Goal: Task Accomplishment & Management: Manage account settings

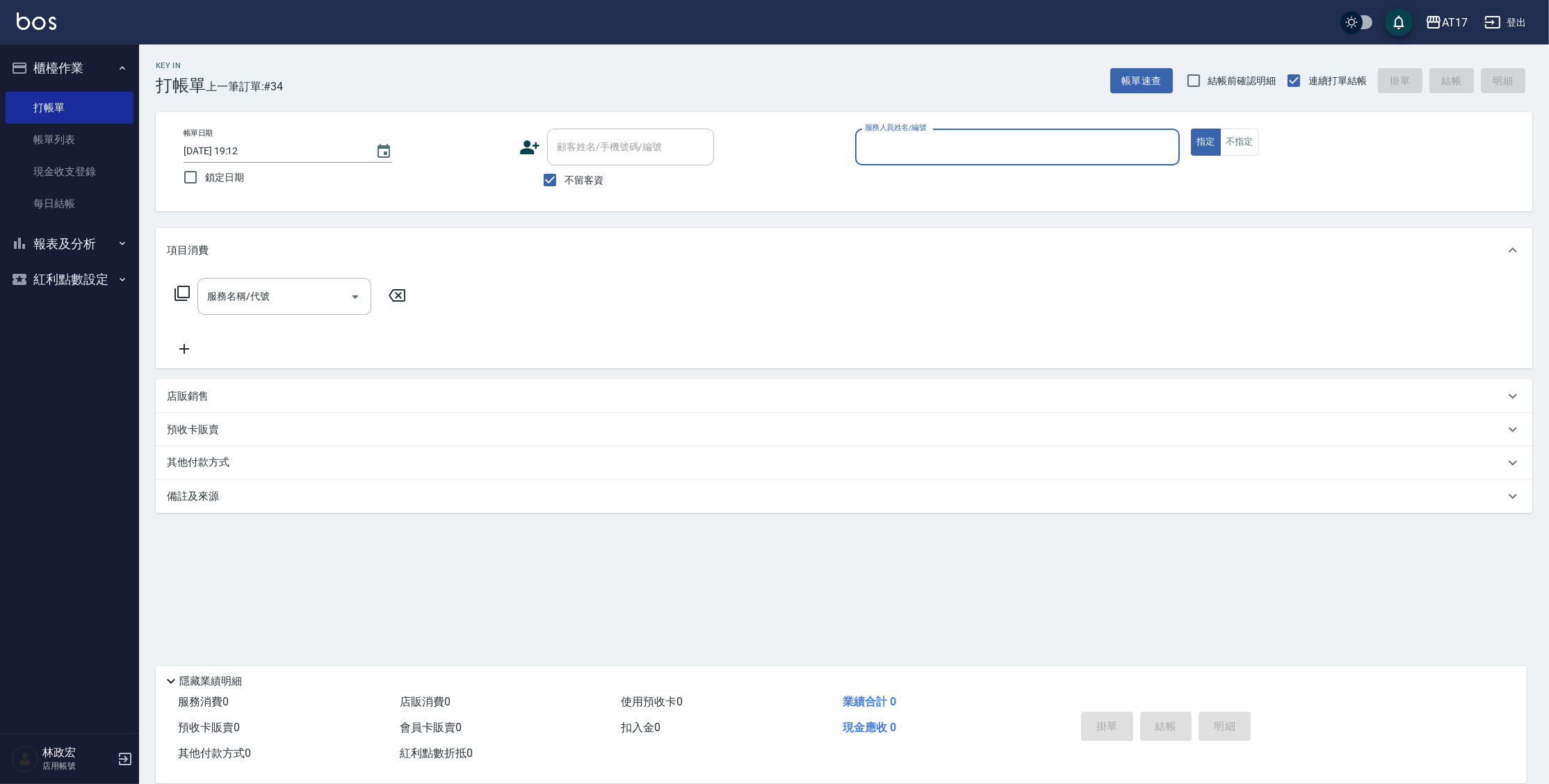
click at [109, 240] on button "報表及分析" at bounding box center [69, 244] width 128 height 36
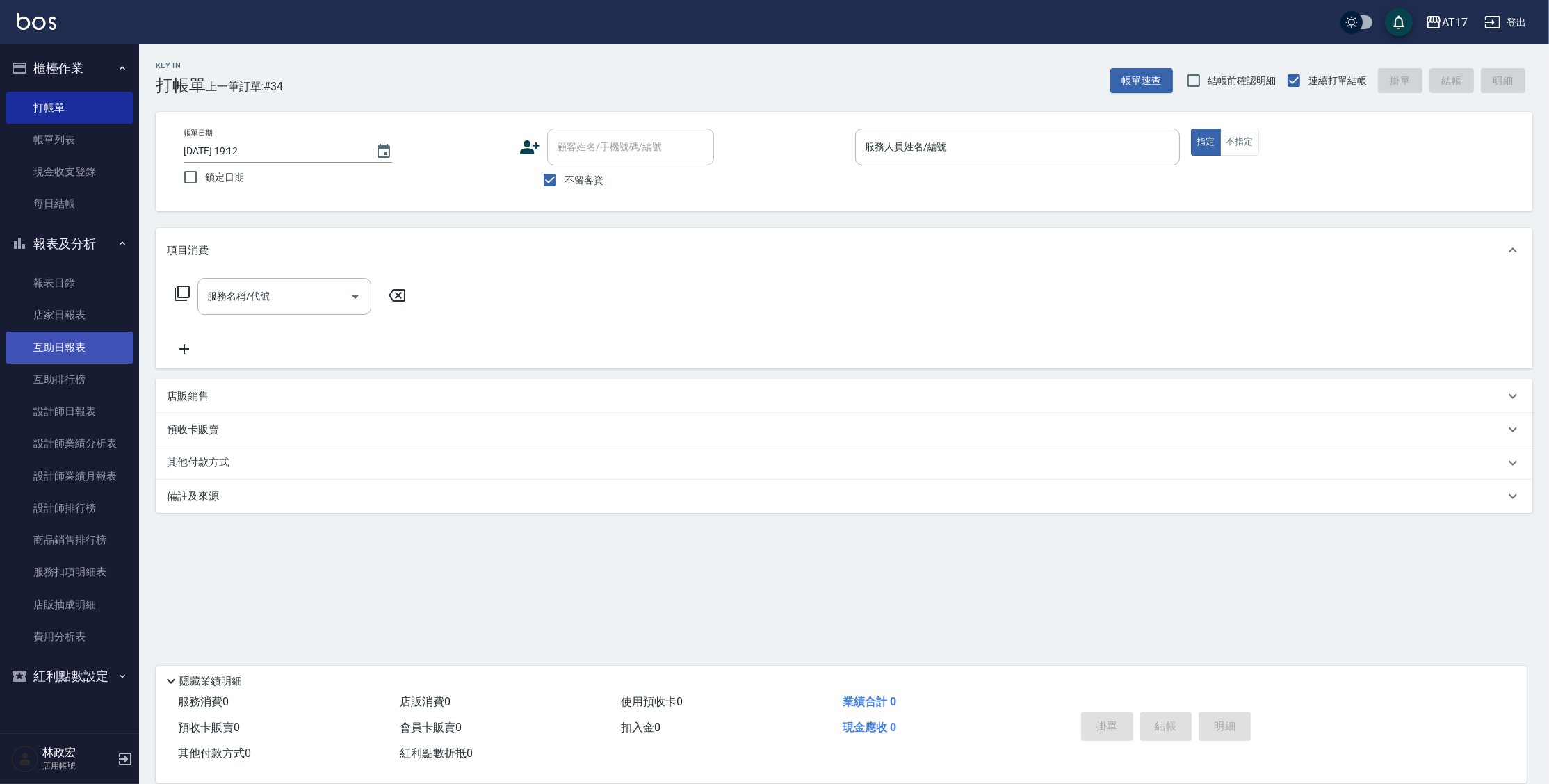
click at [66, 353] on link "互助日報表" at bounding box center [69, 347] width 128 height 32
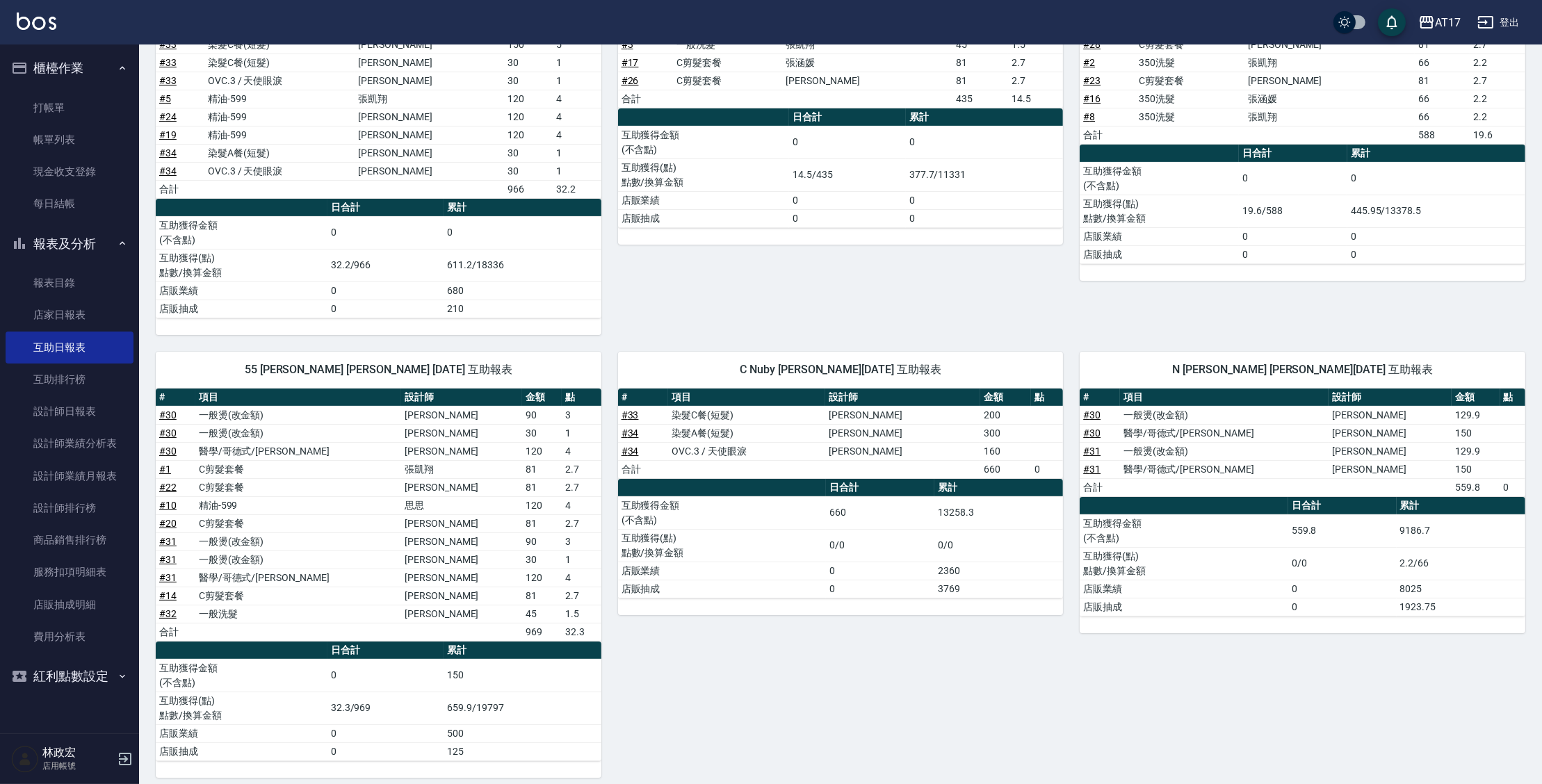
scroll to position [285, 0]
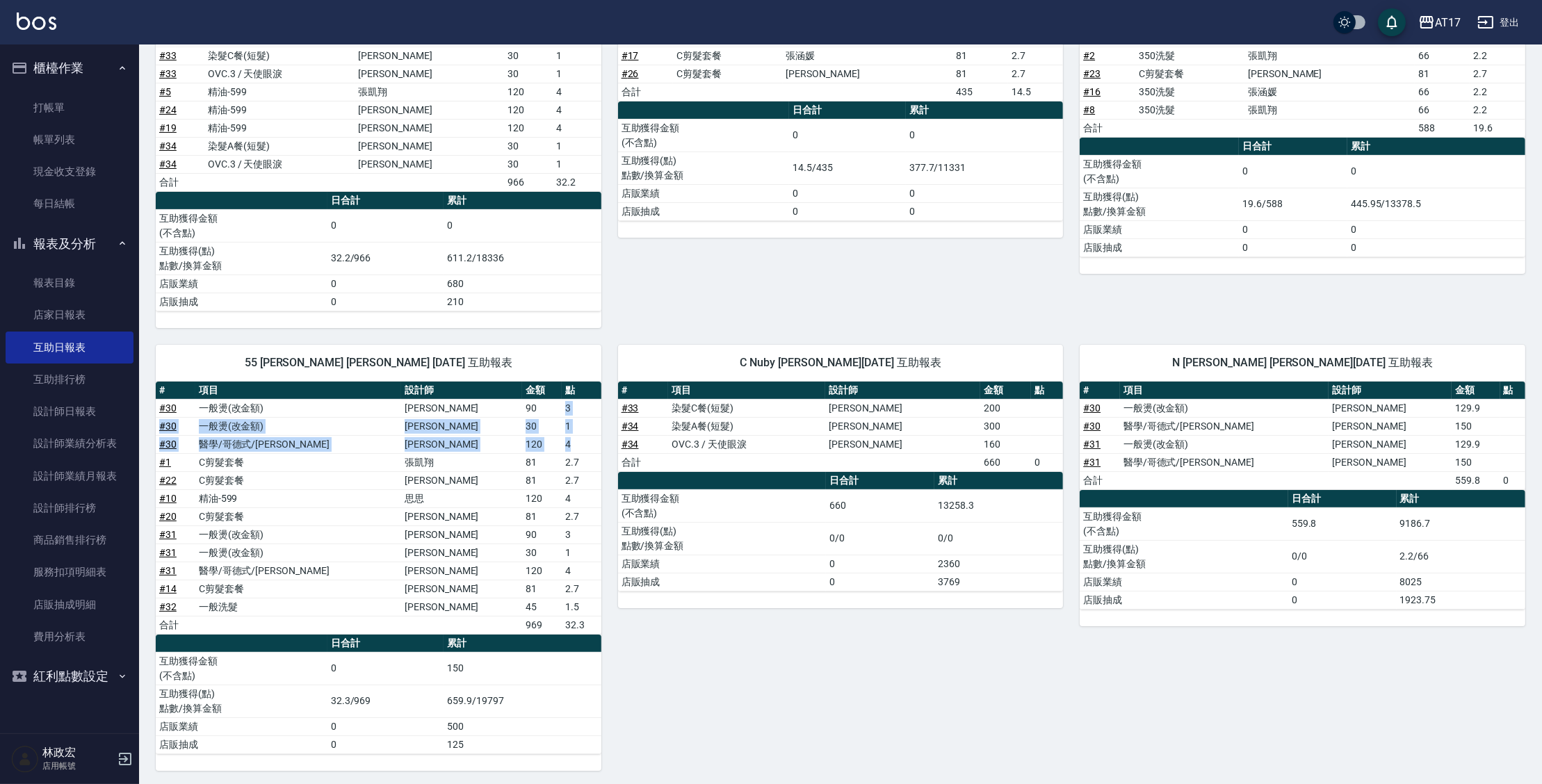
drag, startPoint x: 545, startPoint y: 404, endPoint x: 556, endPoint y: 447, distance: 44.4
click at [556, 447] on tbody "# 30 一般燙(改金額) 陳莉欣 90 3 # 30 一般燙(改金額) 陳莉欣 30 1 # 30 醫學/哥德式/龐德 陳莉欣 120 4 # 1 C剪髮套…" at bounding box center [378, 516] width 446 height 235
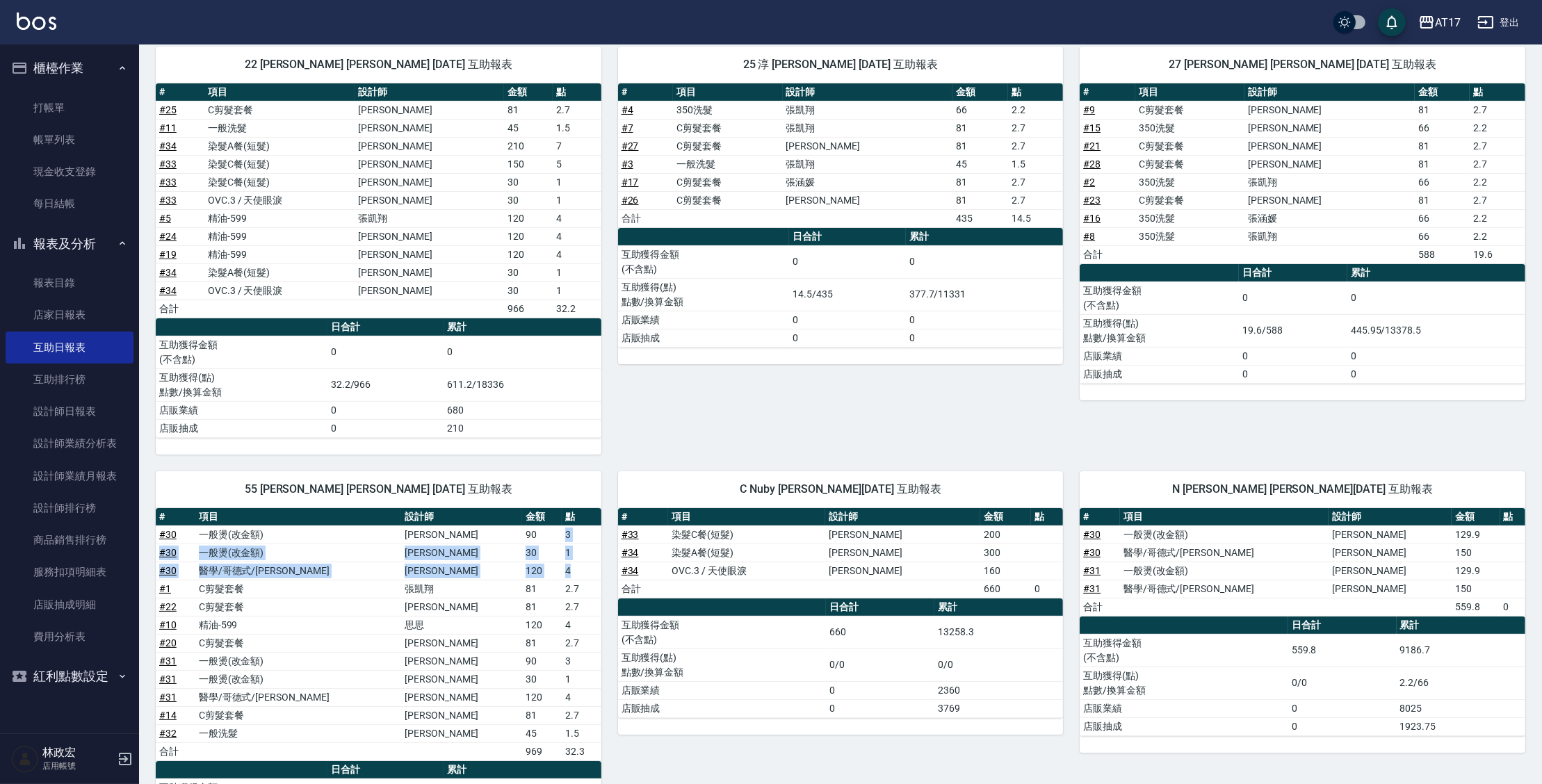
scroll to position [133, 0]
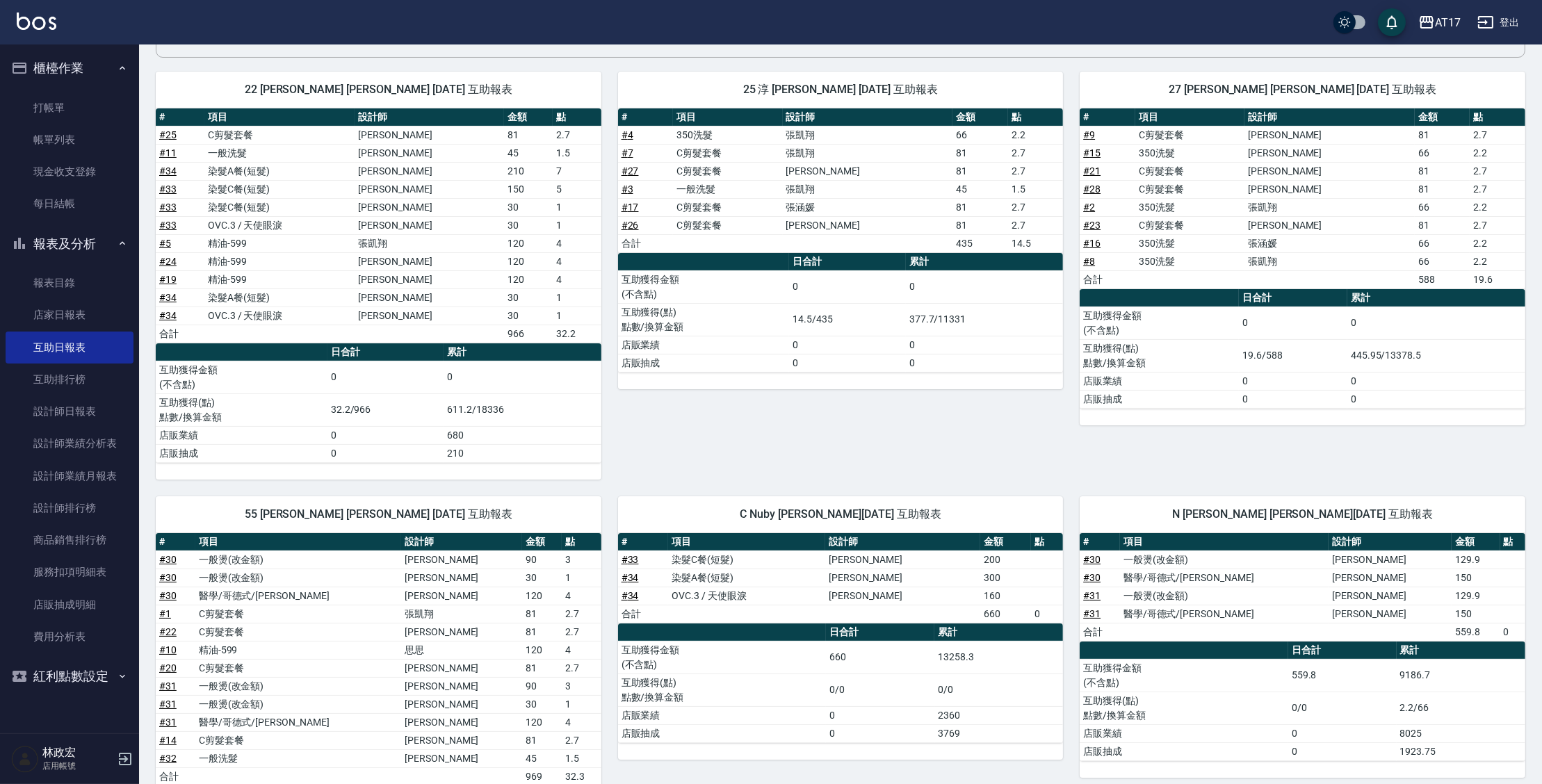
click at [635, 407] on div "25 淳 林湘淳 09/24/2025 互助報表 # 項目 設計師 金額 點 # 4 350洗髮 張凱翔 66 2.2 # 7 C剪髮套餐 張凱翔 81 2.…" at bounding box center [832, 267] width 462 height 425
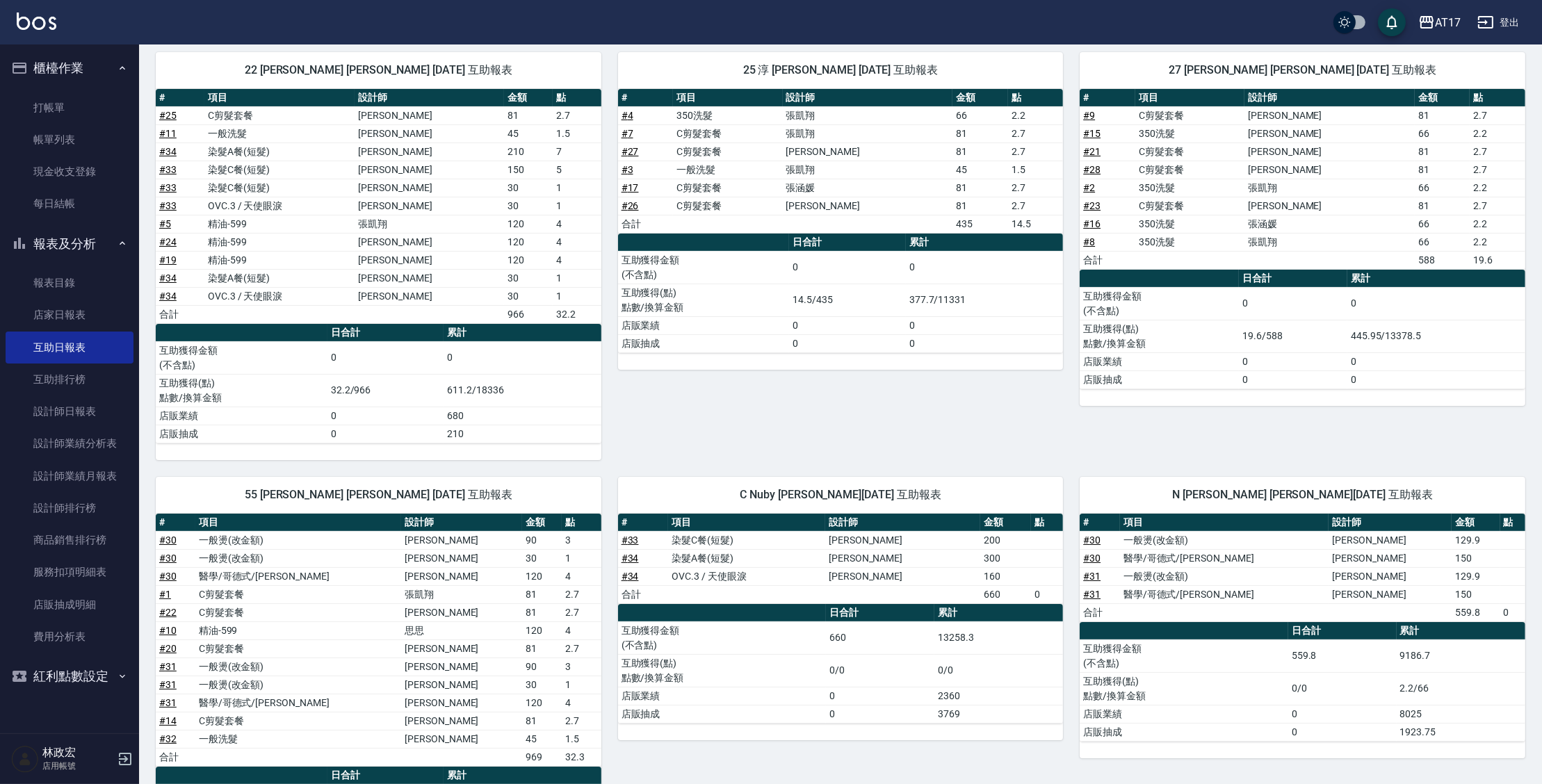
scroll to position [158, 0]
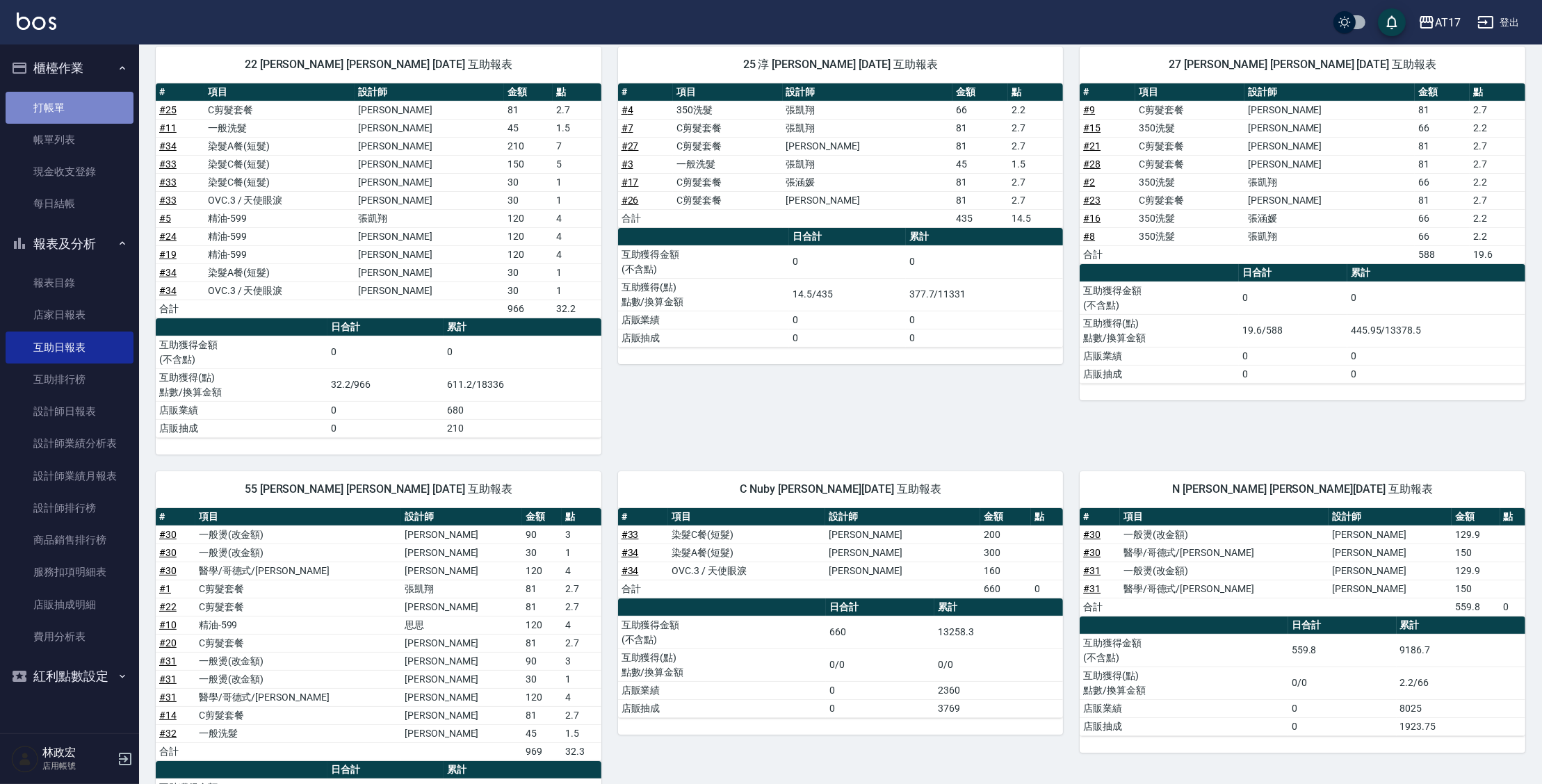
click at [93, 102] on link "打帳單" at bounding box center [69, 108] width 128 height 32
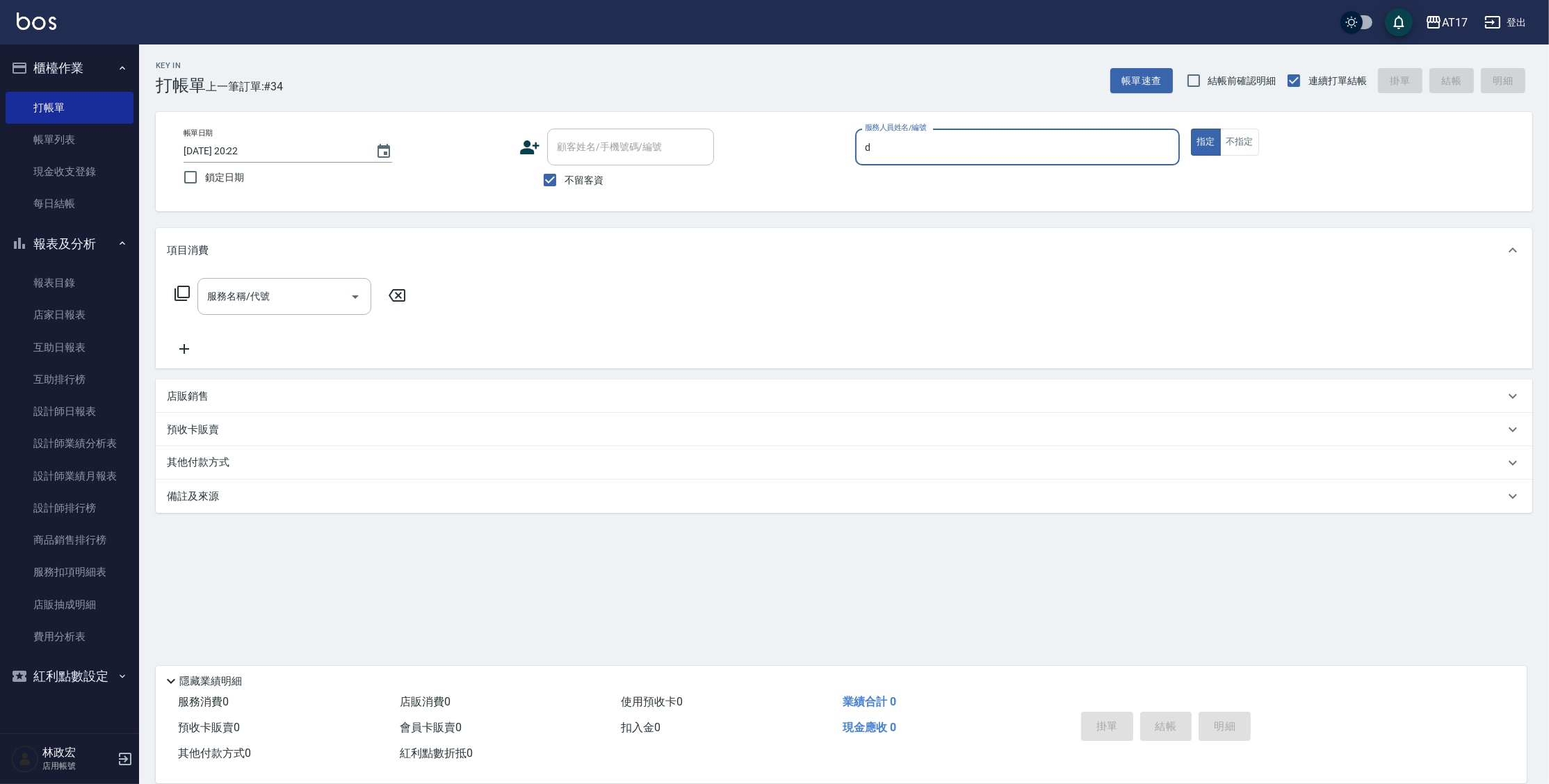
type input "Benny-D"
type button "true"
click at [187, 294] on icon at bounding box center [182, 293] width 17 height 17
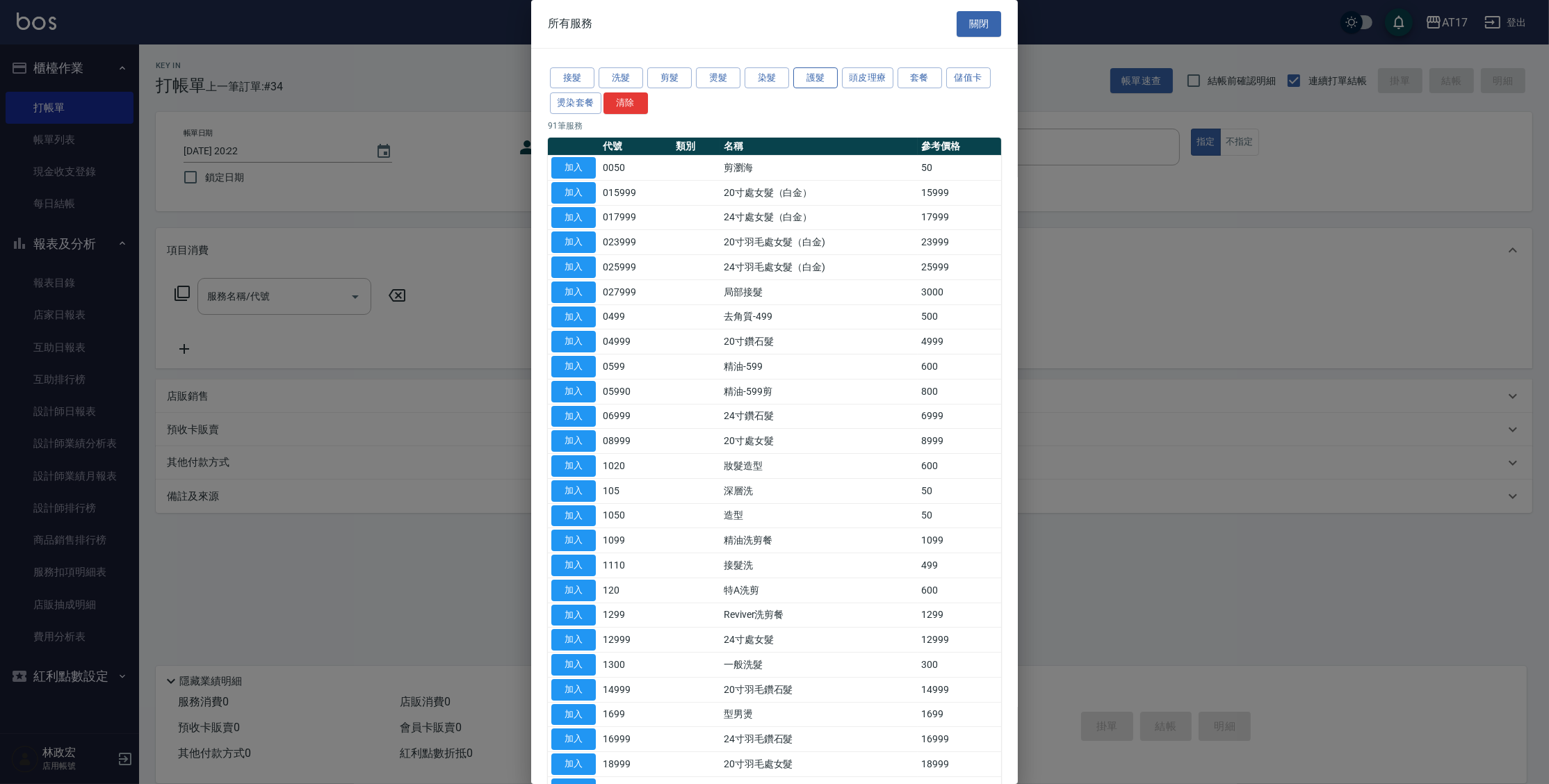
click at [804, 78] on button "護髮" at bounding box center [815, 78] width 44 height 22
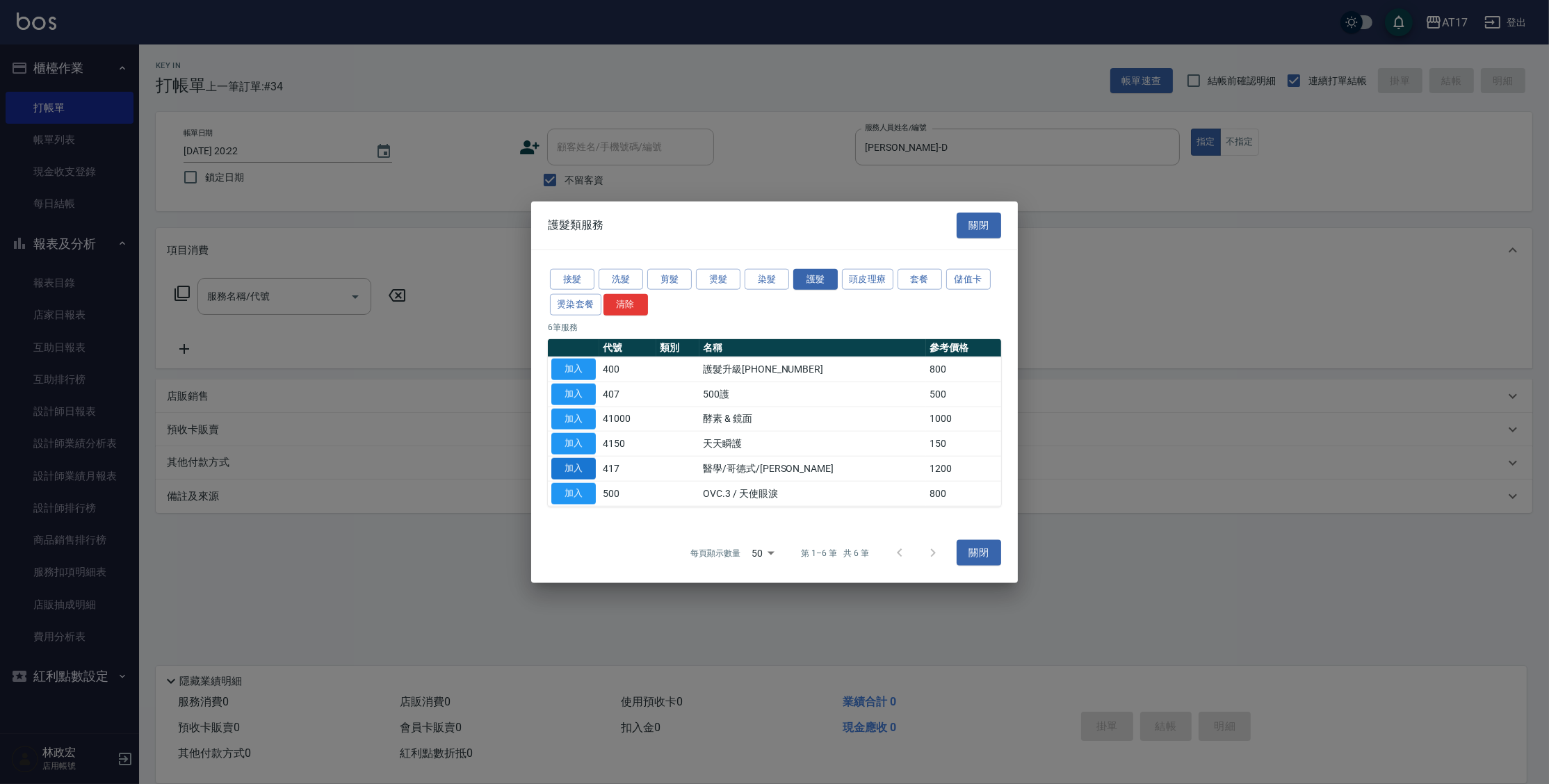
click at [566, 463] on button "加入" at bounding box center [573, 469] width 44 height 22
type input "醫學/哥德式/龐德(417)"
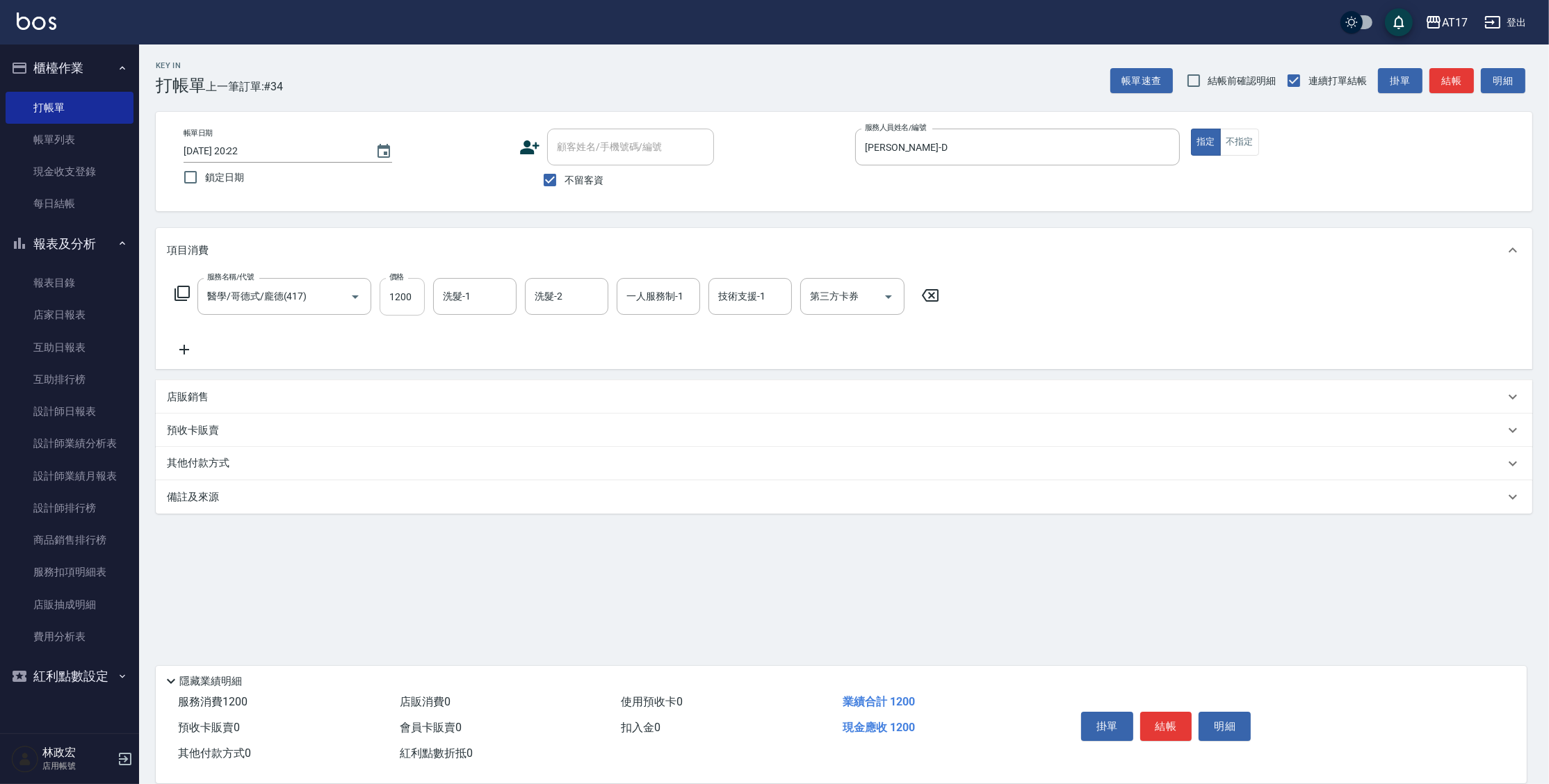
click at [405, 302] on input "1200" at bounding box center [402, 297] width 45 height 38
type input "2300"
type input "欣麗-77"
type input "Benny-D"
click at [196, 351] on icon at bounding box center [184, 349] width 35 height 17
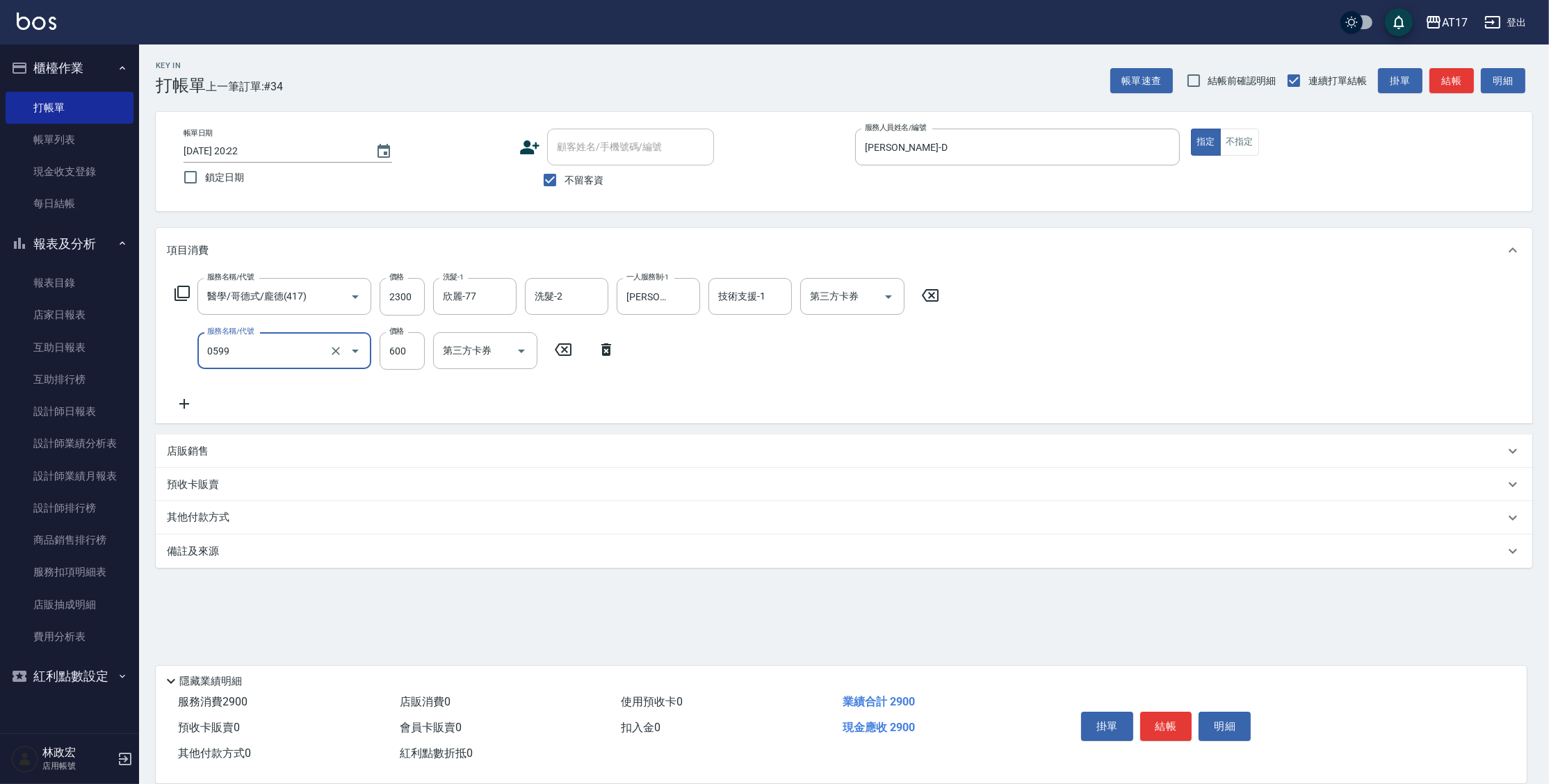
type input "精油-599(0599)"
type input "300"
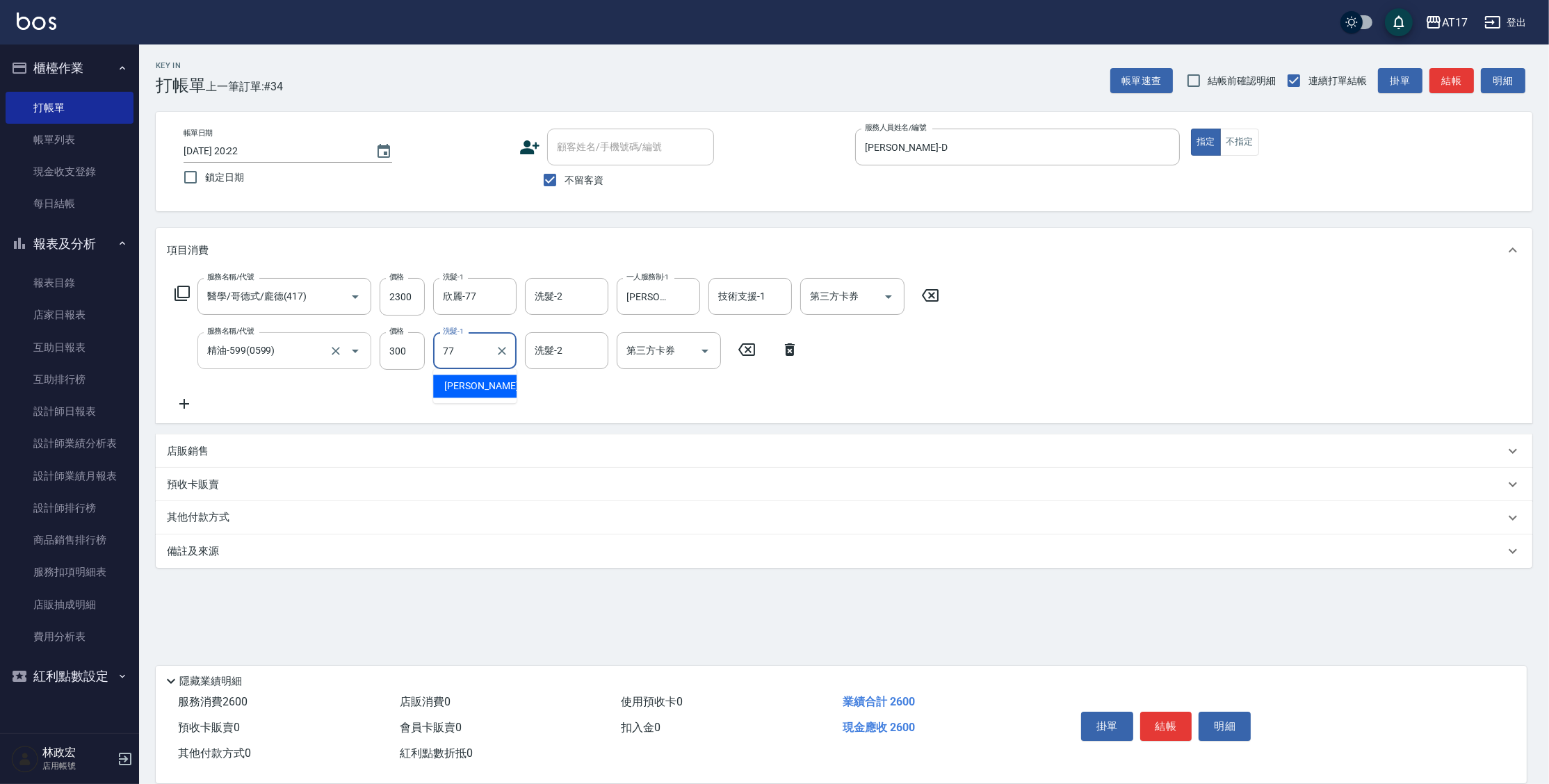
type input "欣麗-77"
click at [703, 349] on icon "Open" at bounding box center [705, 351] width 7 height 4
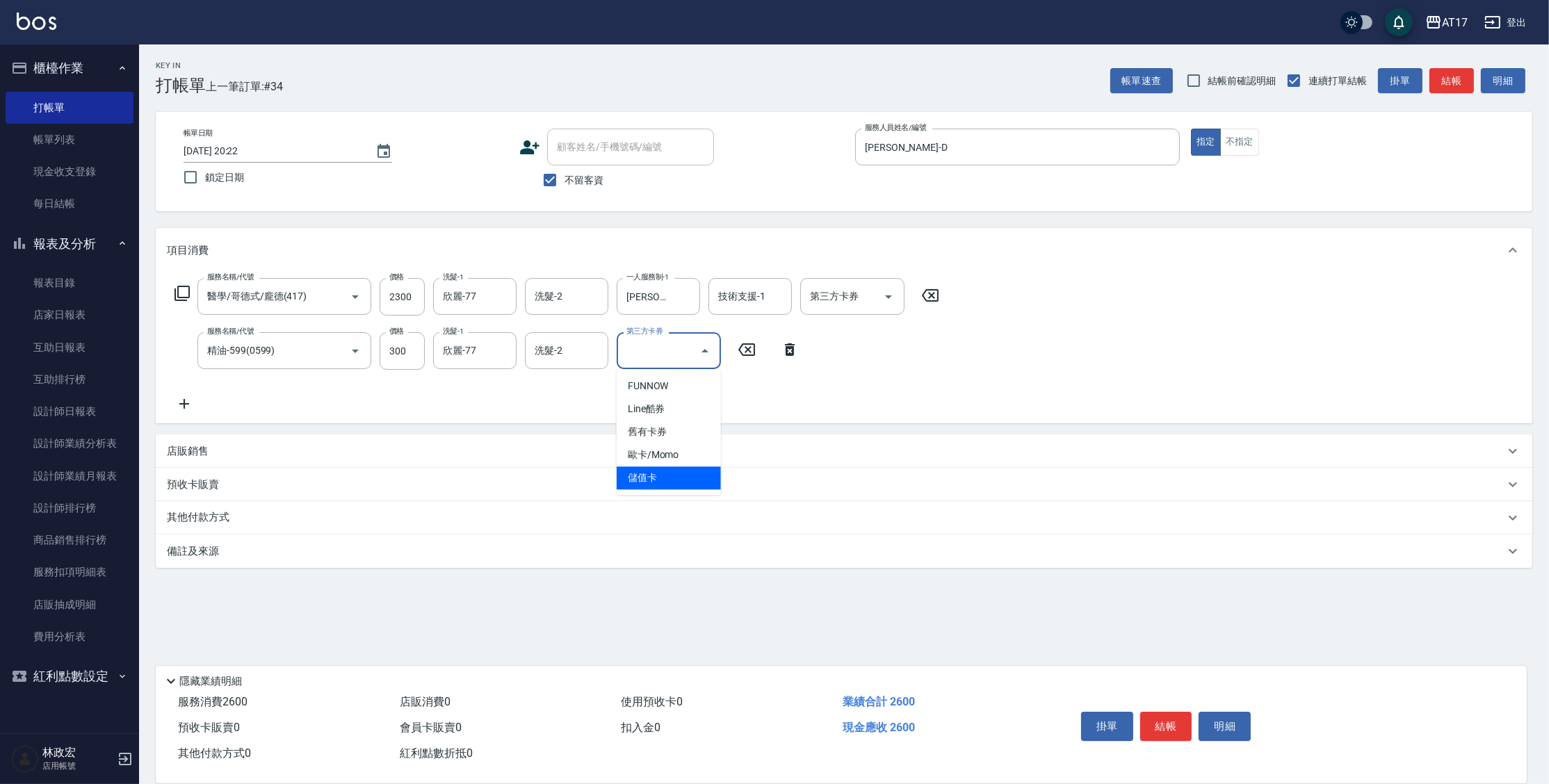
drag, startPoint x: 661, startPoint y: 477, endPoint x: 807, endPoint y: 354, distance: 190.9
click at [661, 477] on span "儲值卡" at bounding box center [669, 478] width 104 height 23
type input "儲值卡"
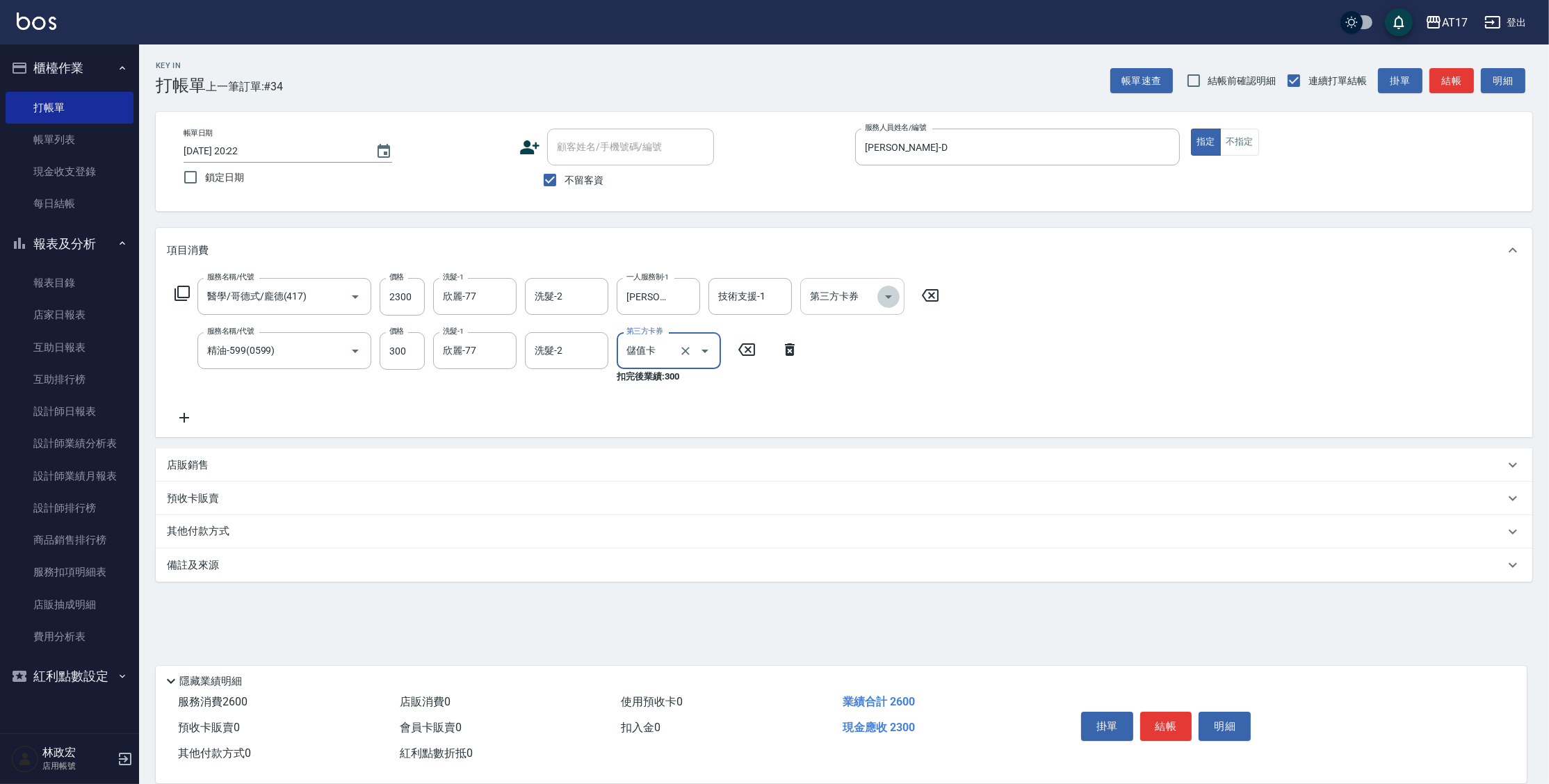
click at [894, 297] on icon "Open" at bounding box center [888, 297] width 17 height 17
click at [839, 419] on span "儲值卡" at bounding box center [852, 424] width 104 height 23
type input "儲值卡"
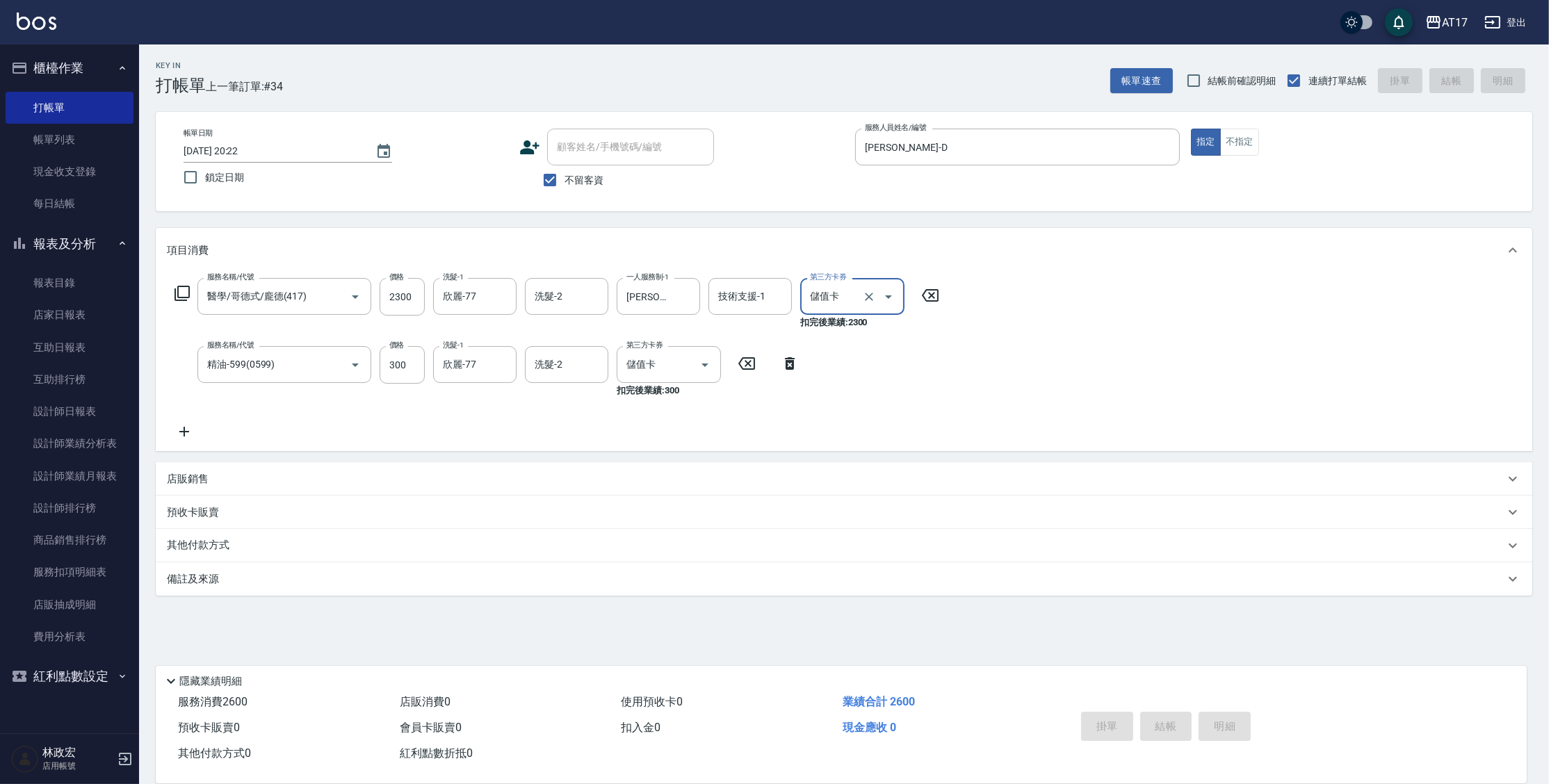
type input "2025/09/24 20:23"
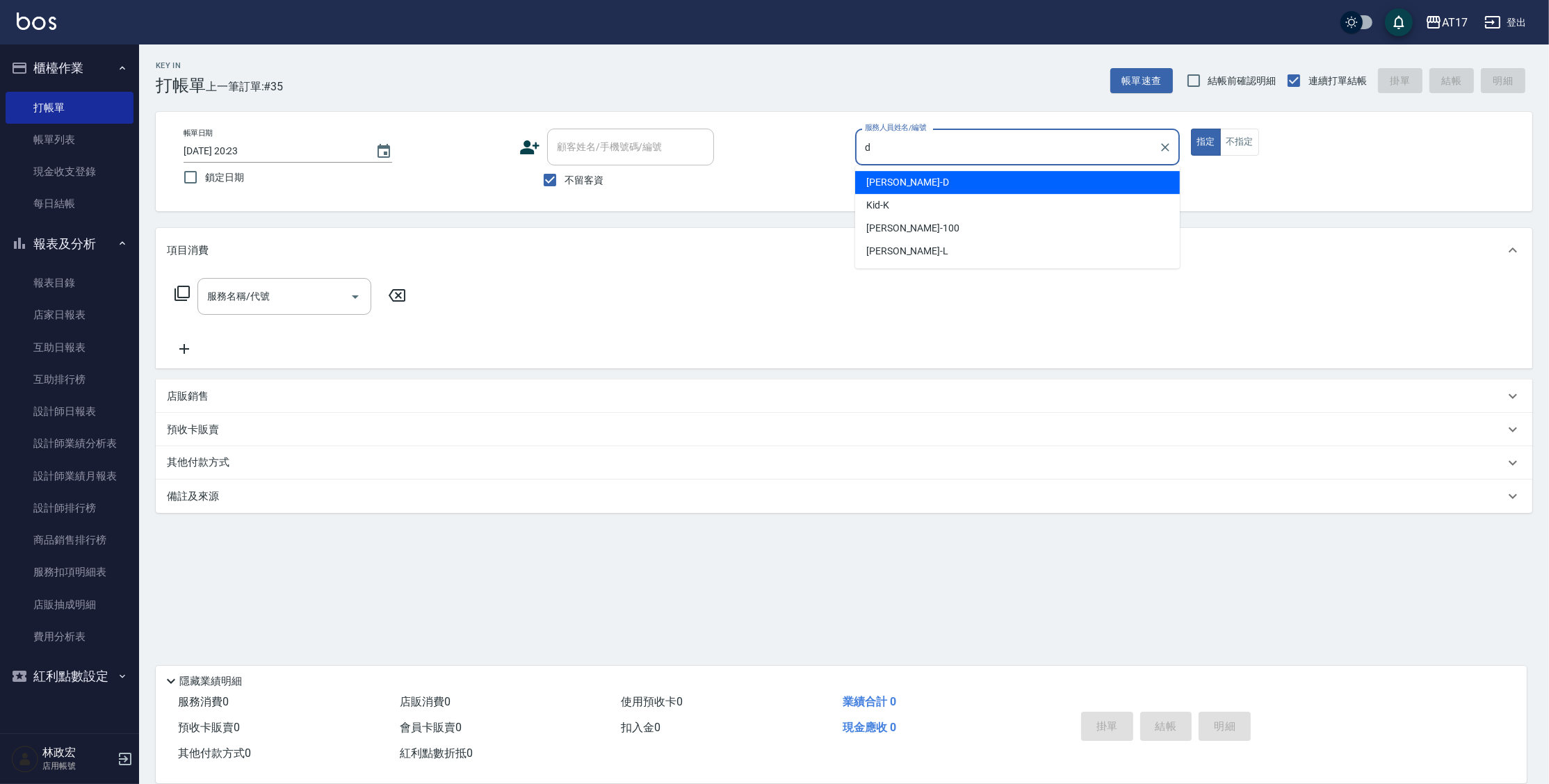
type input "Benny-D"
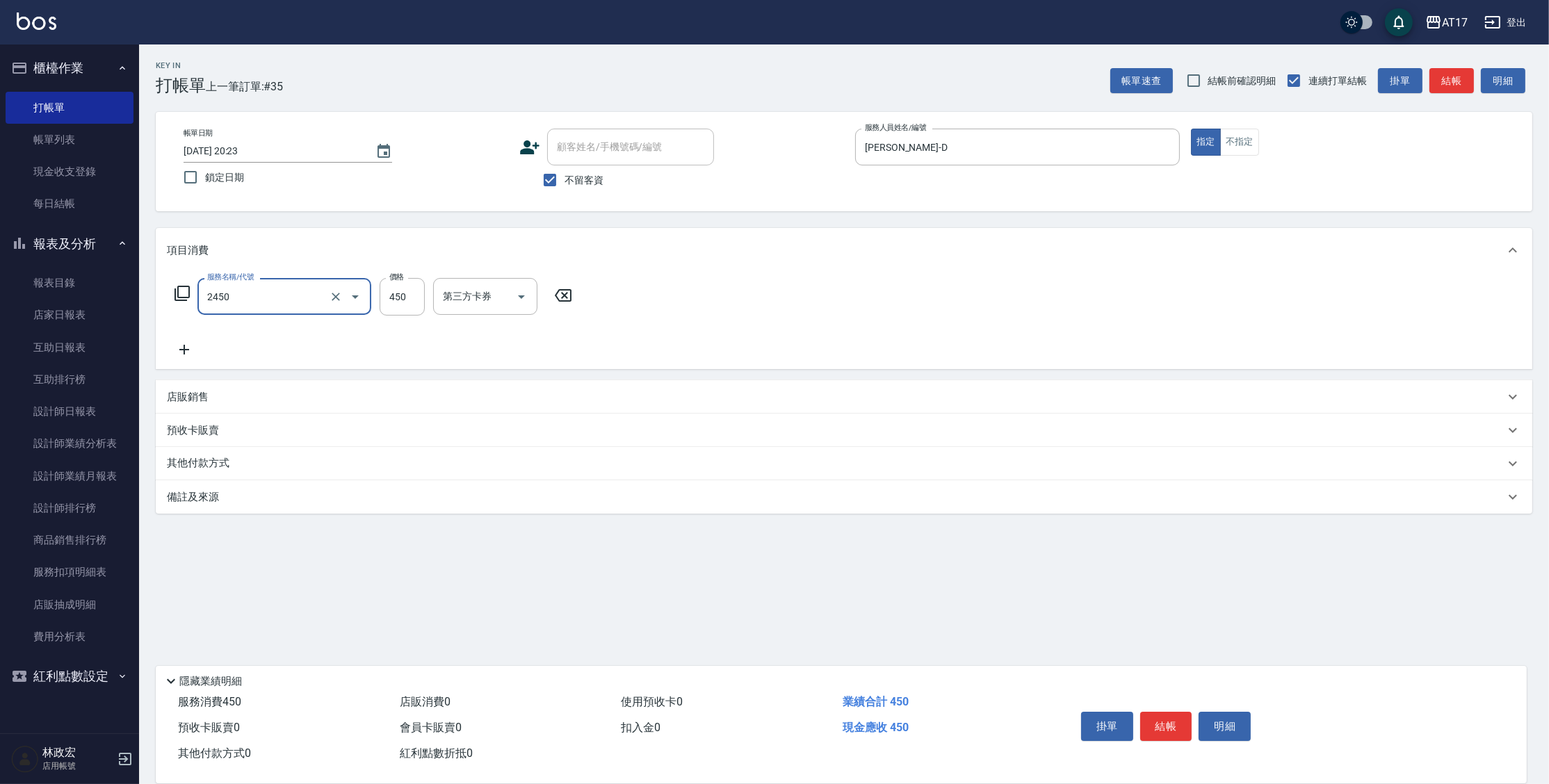
type input "C剪髮套餐(2450)"
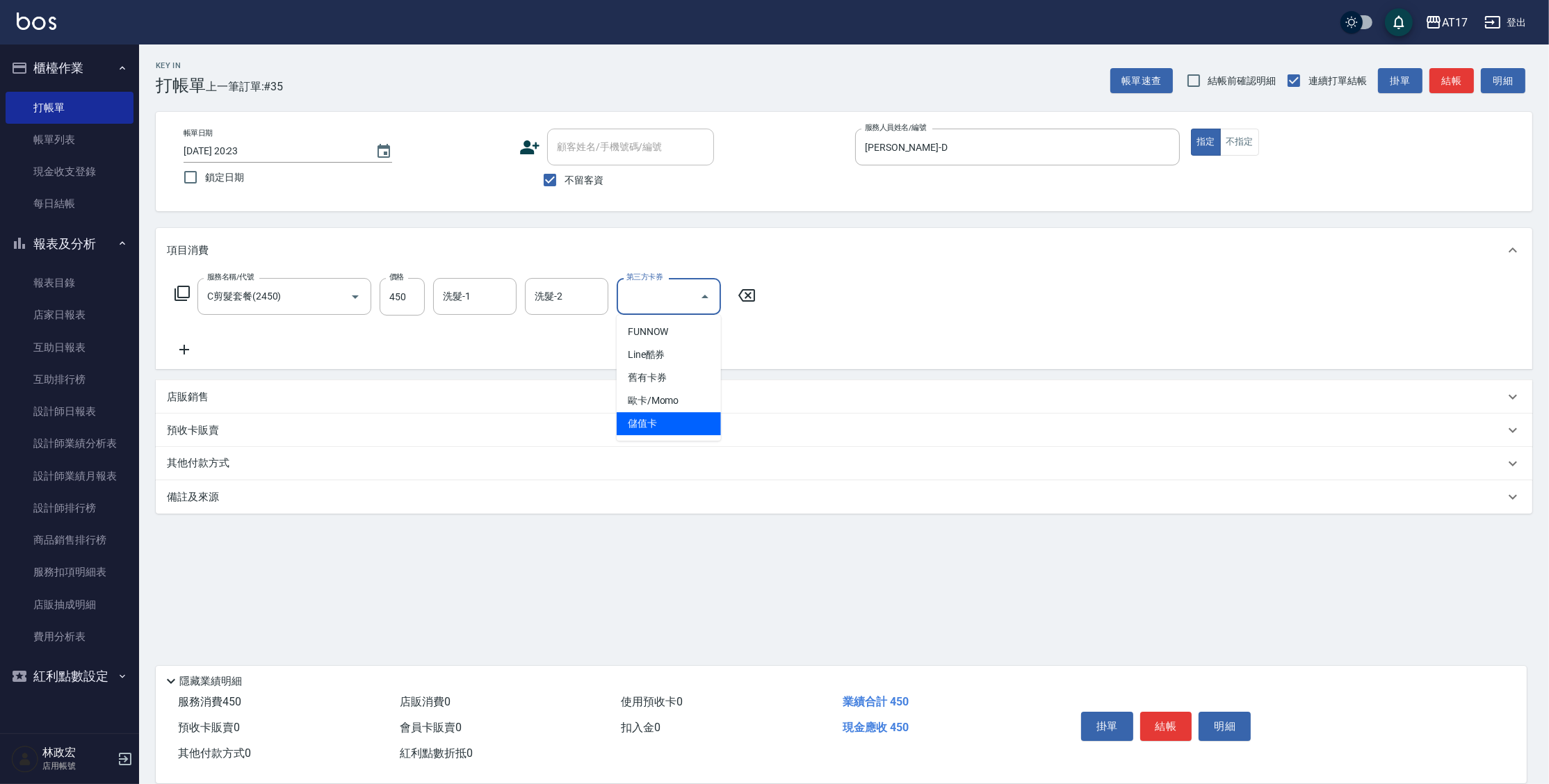
type input "儲值卡"
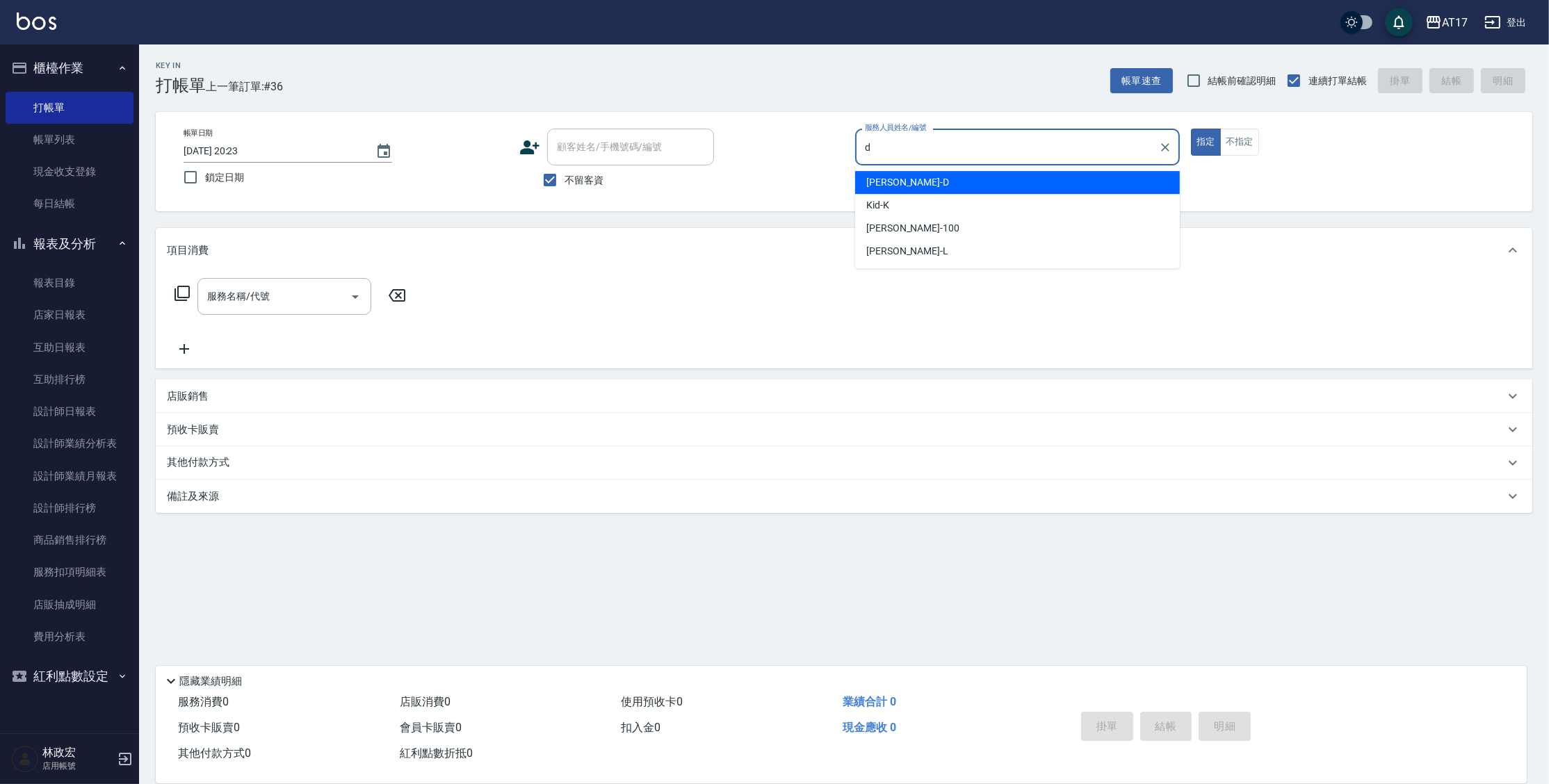
type input "Benny-D"
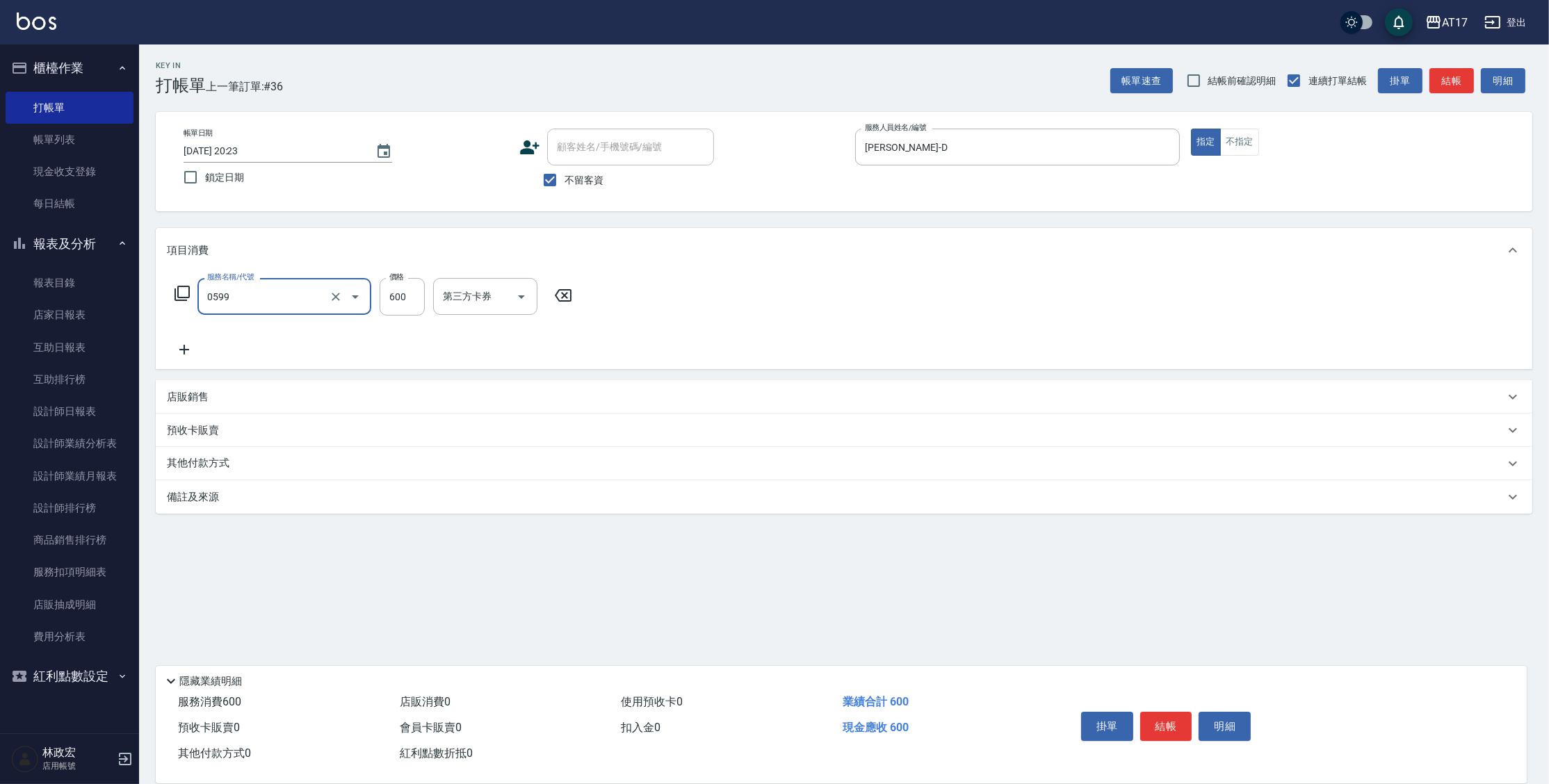
type input "精油-599(0599)"
type input "750"
type input "雪莉-55"
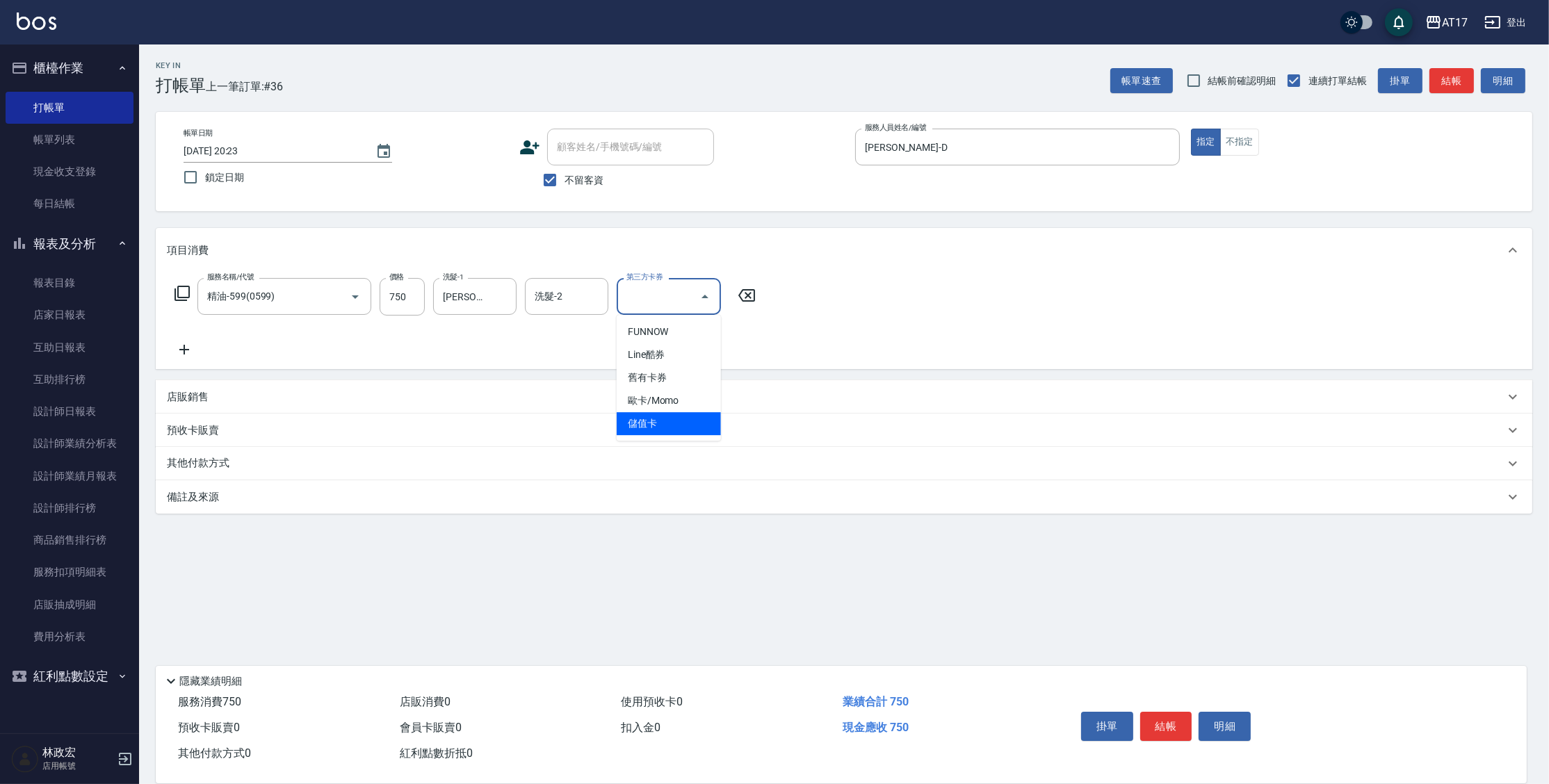
type input "儲值卡"
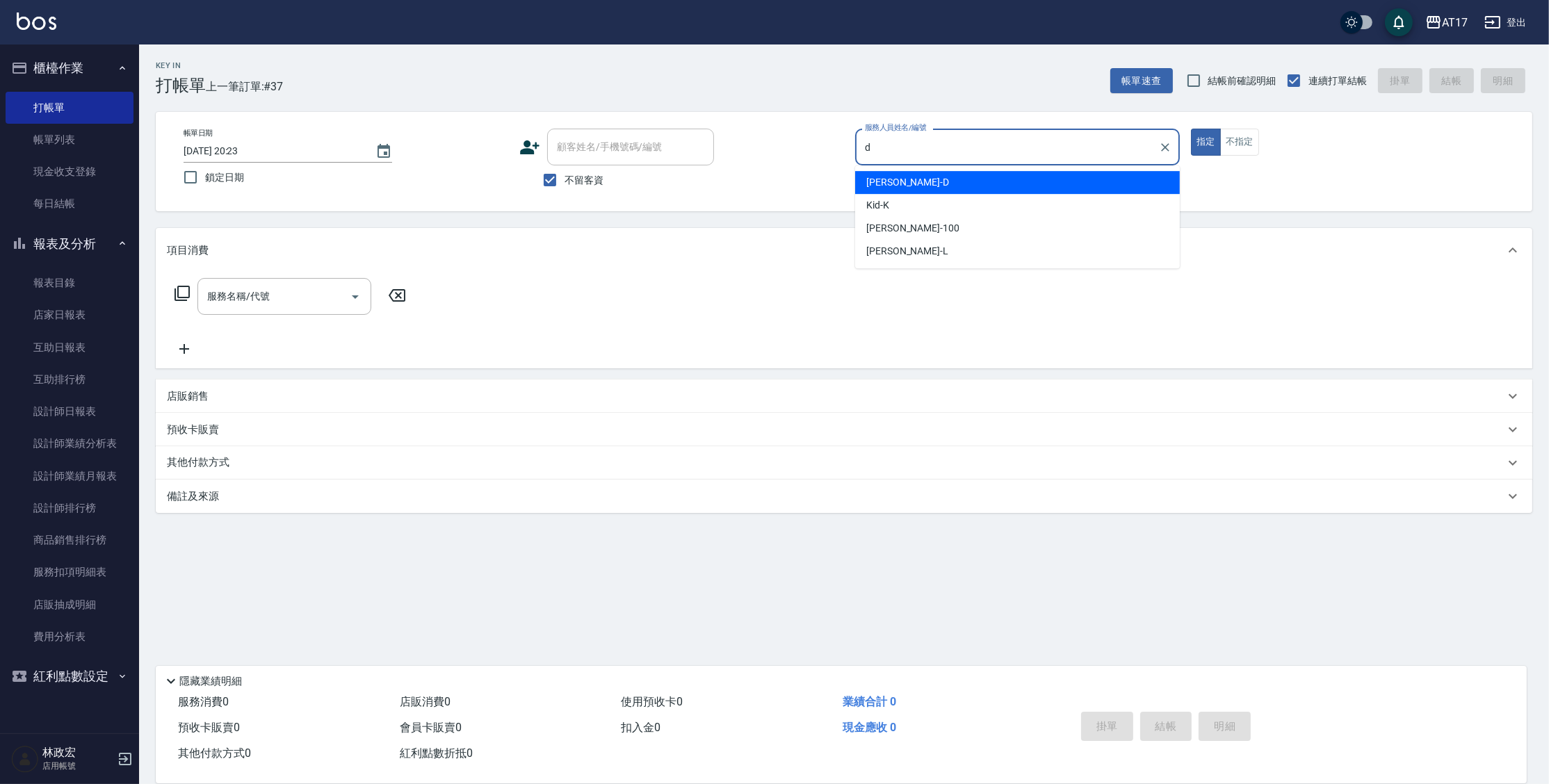
type input "Benny-D"
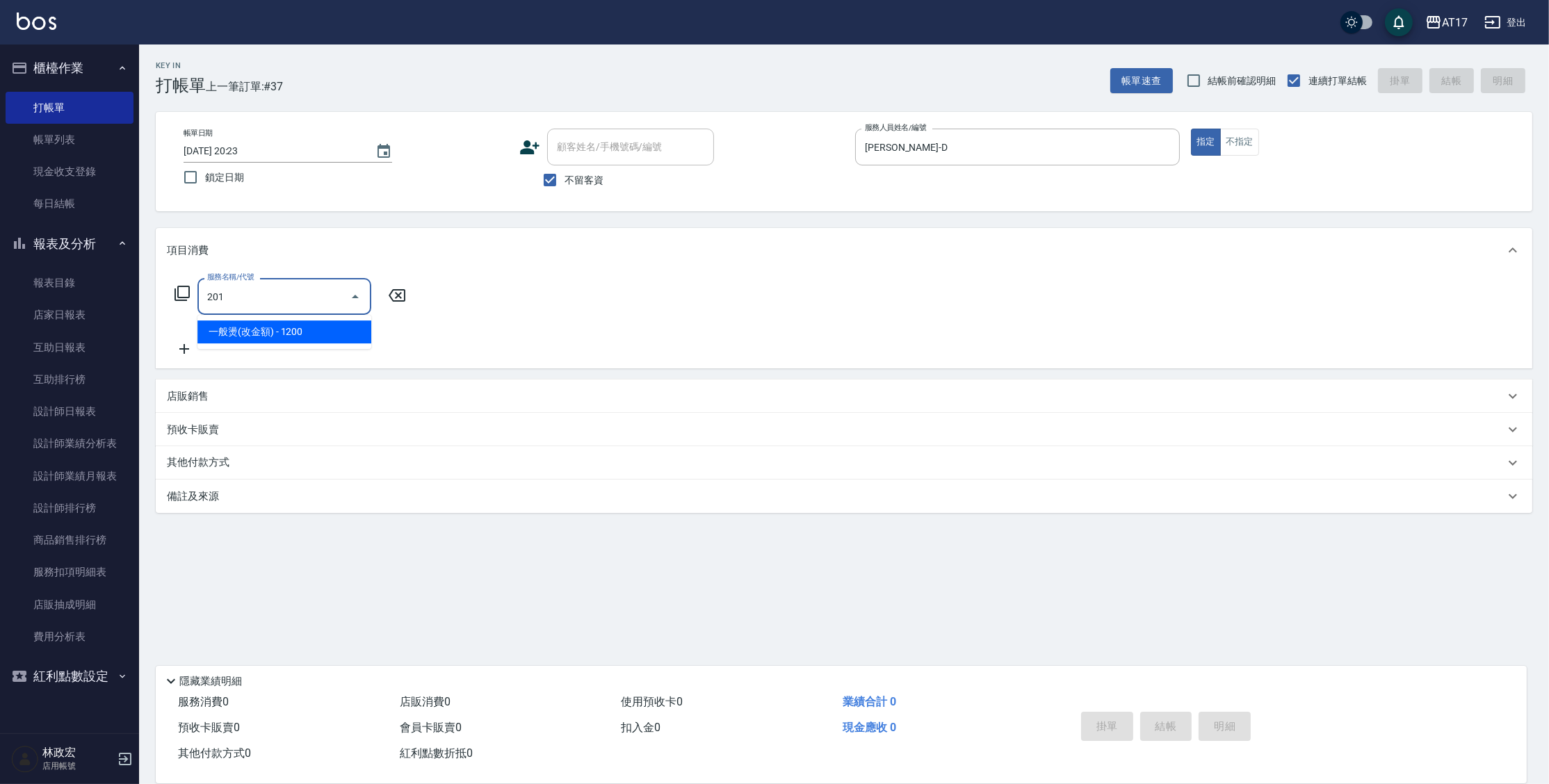
type input "一般燙(改金額)(201)"
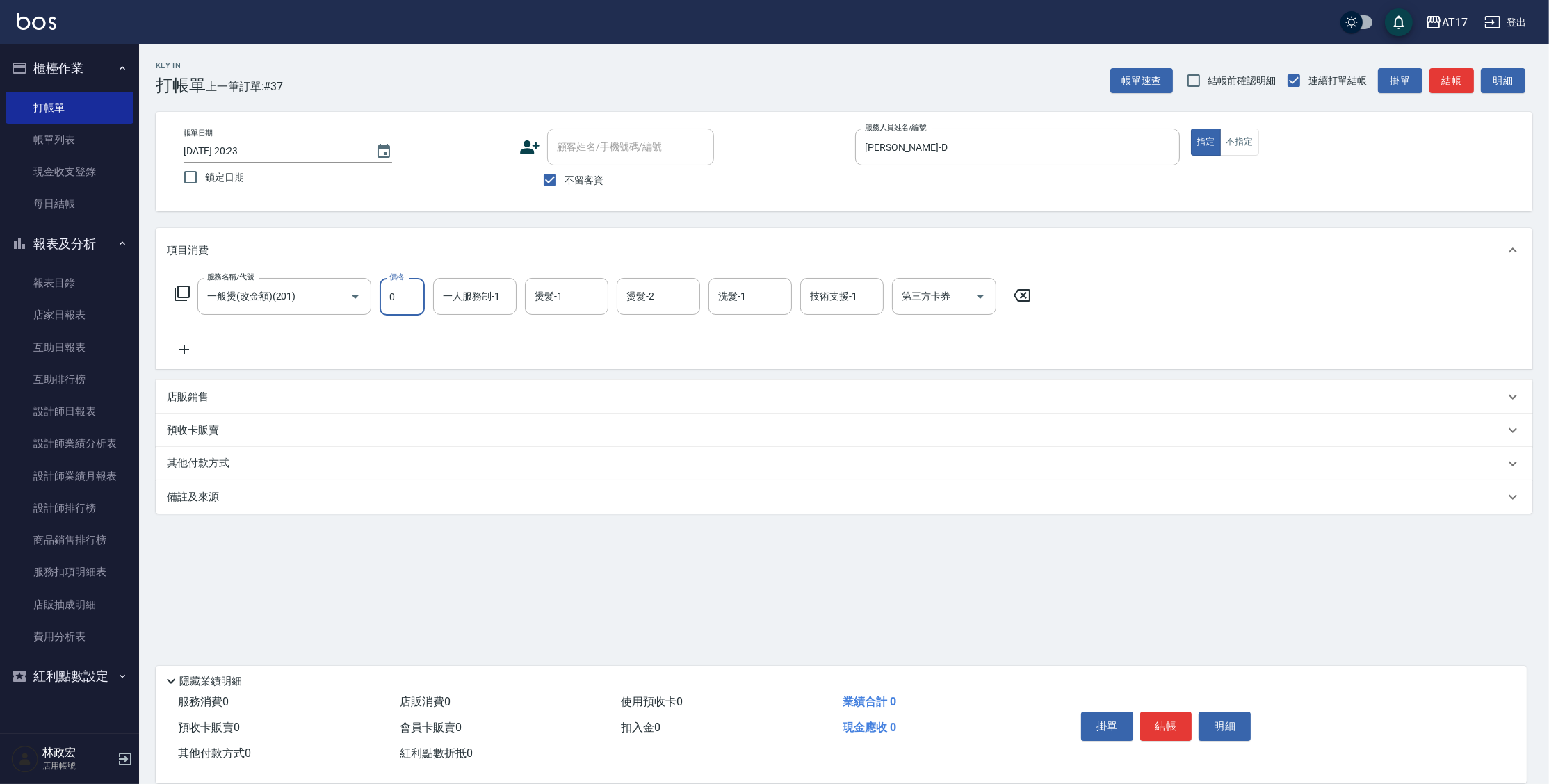
type input "0"
type input "5"
type input "Benny-D"
type input "雪莉-55"
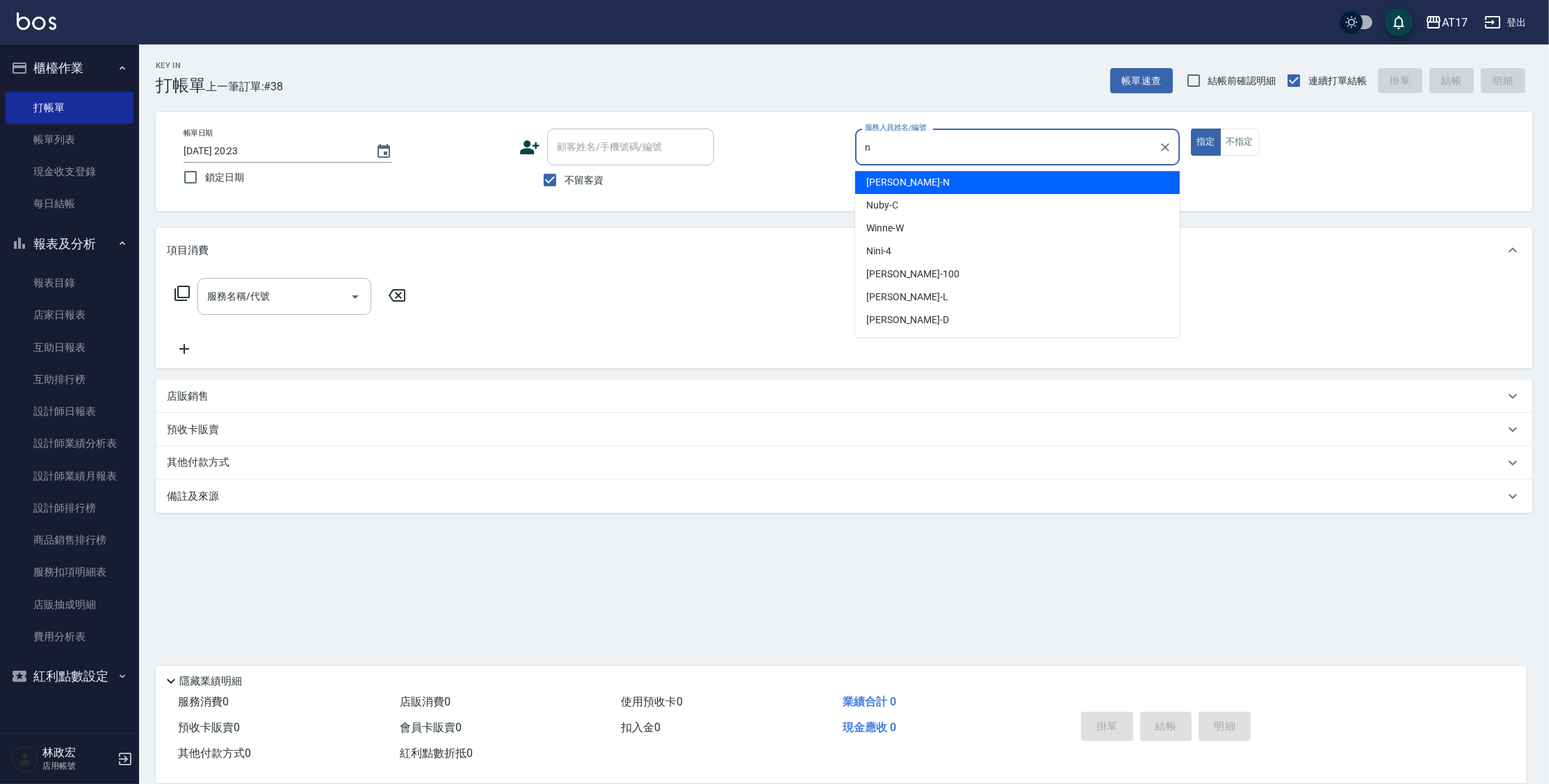
type input "Nina-N"
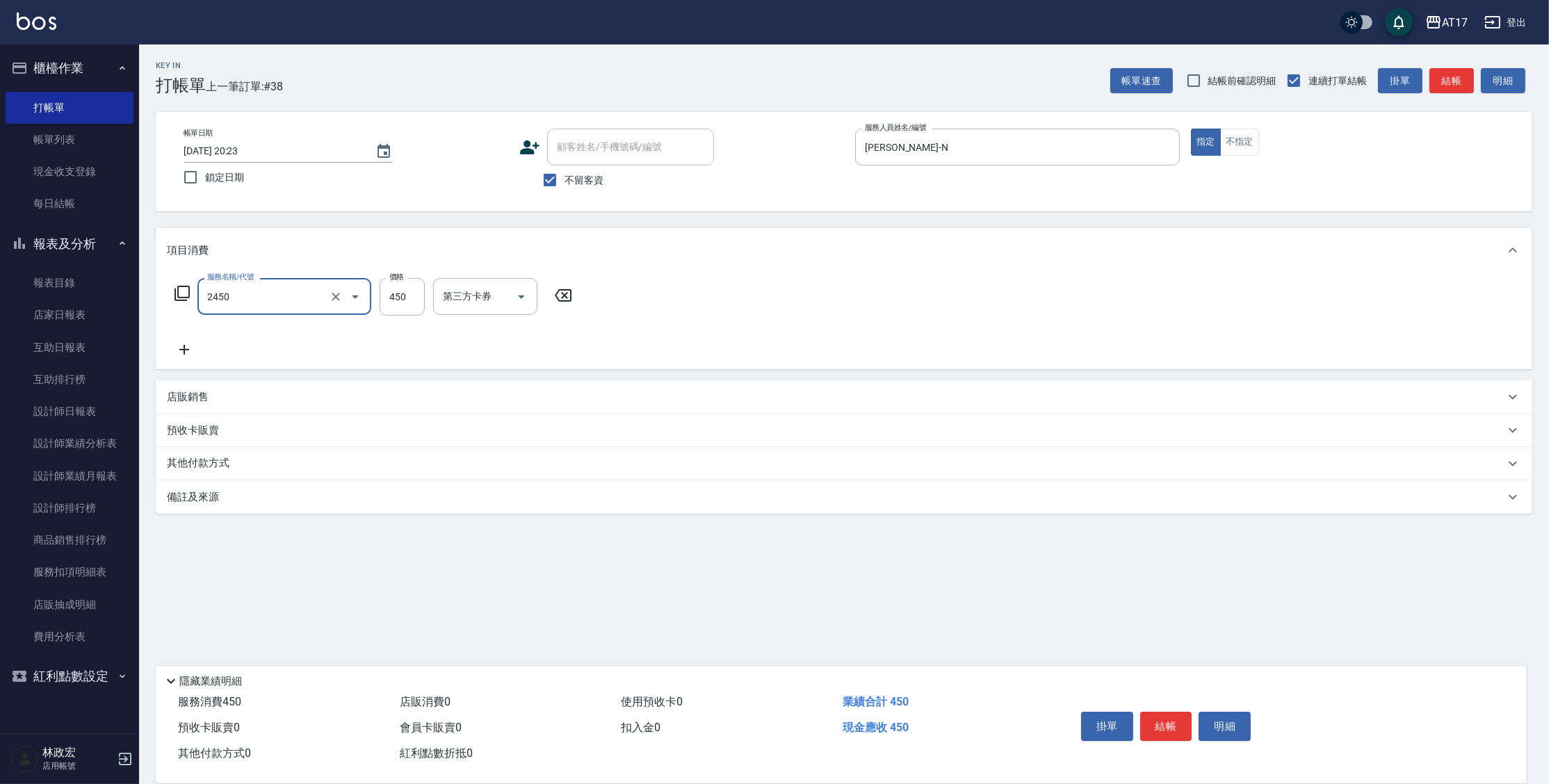
type input "C剪髮套餐(2450)"
type input "550"
type input "雪莉-55"
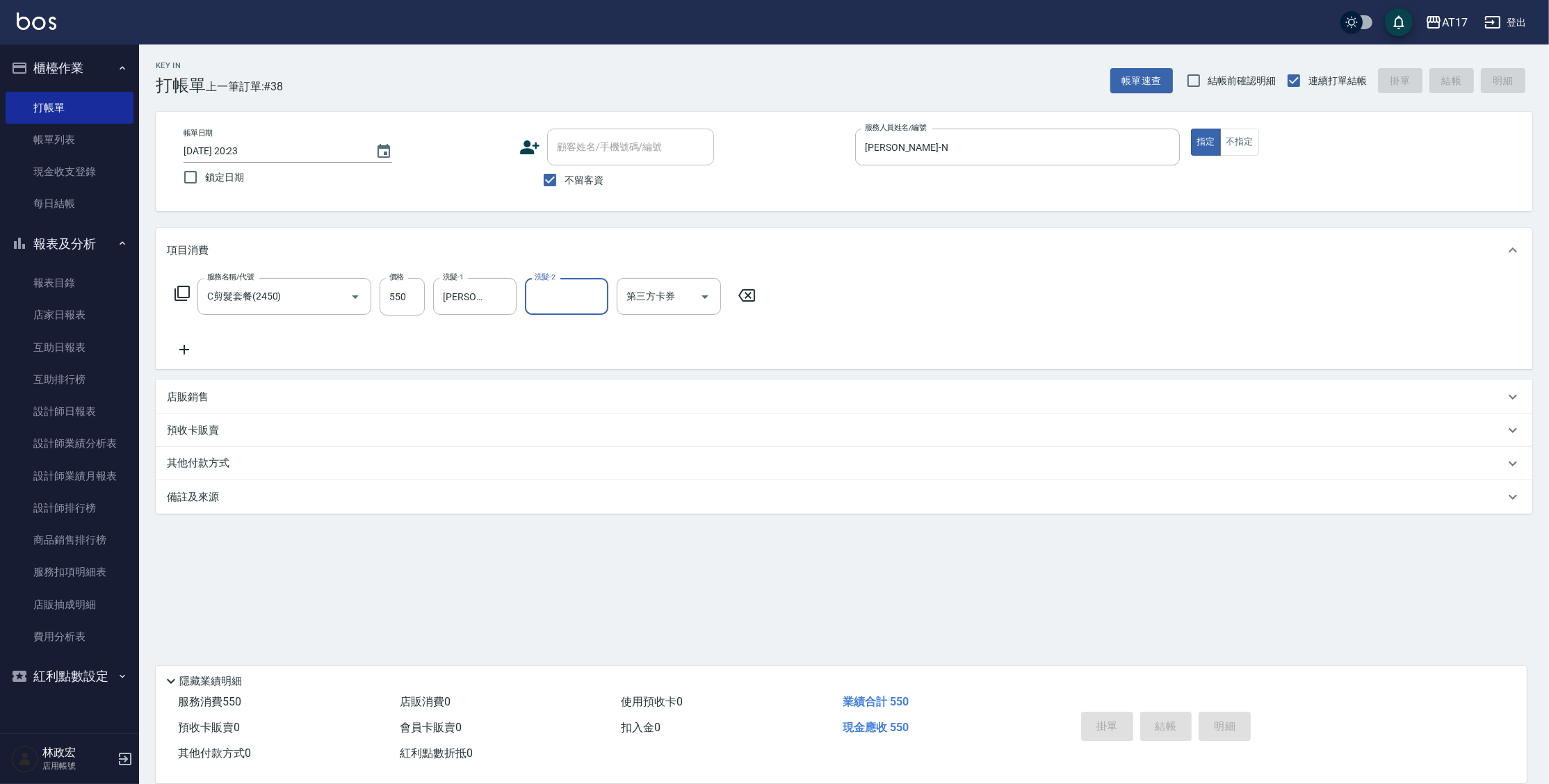
type input "2025/09/24 20:24"
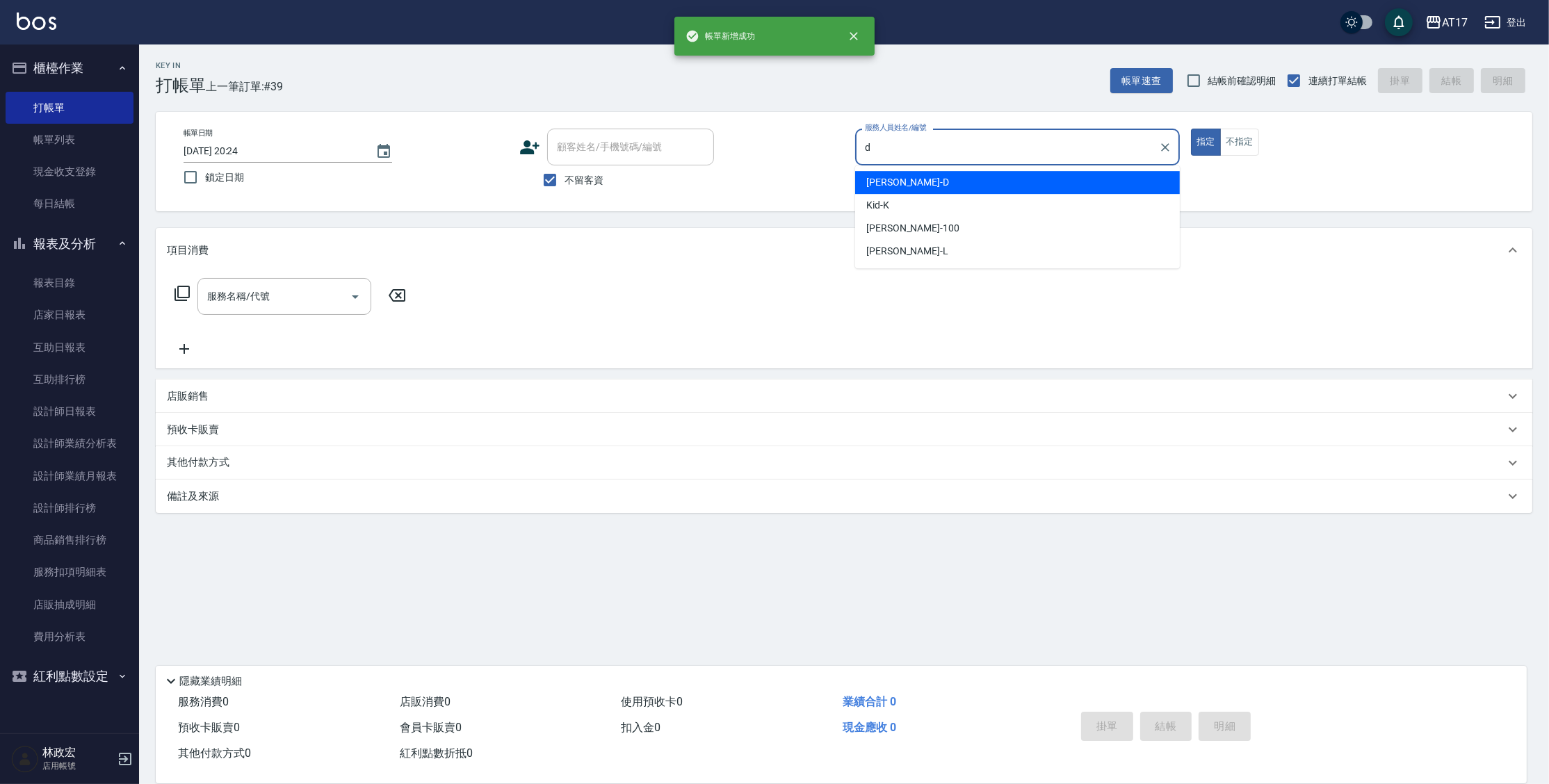
type input "Benny-D"
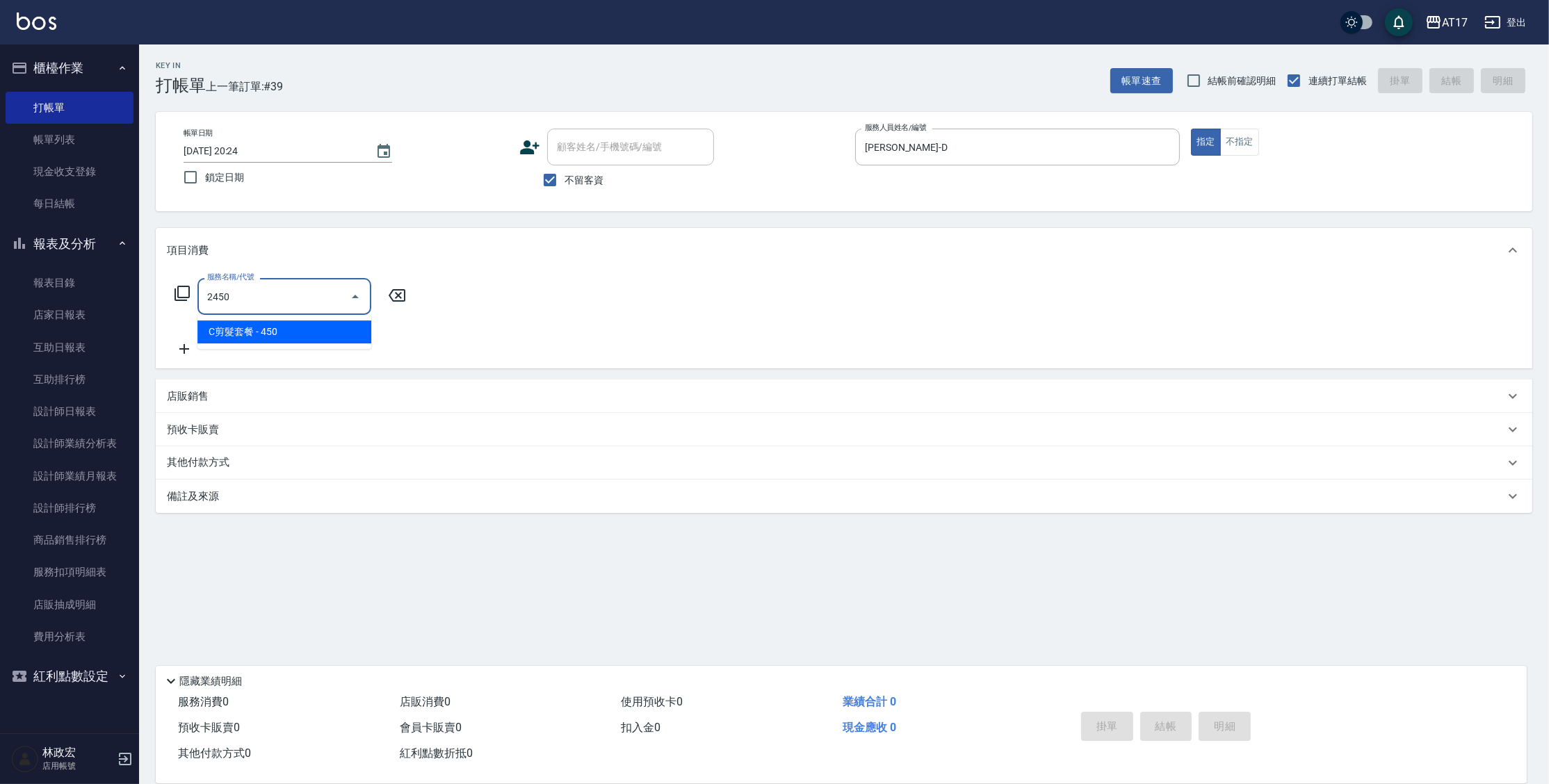
type input "C剪髮套餐(2450)"
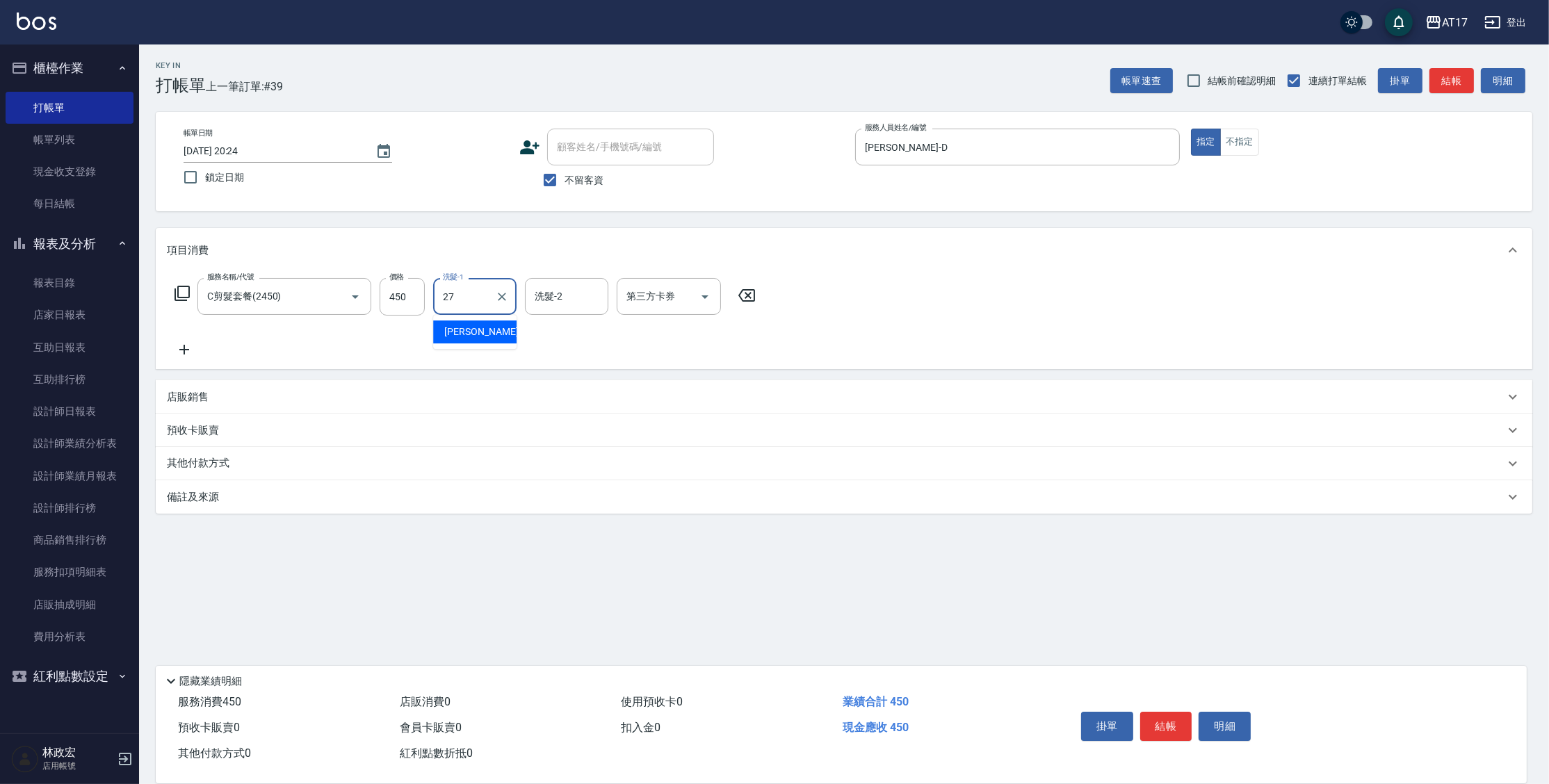
type input "瑄-27"
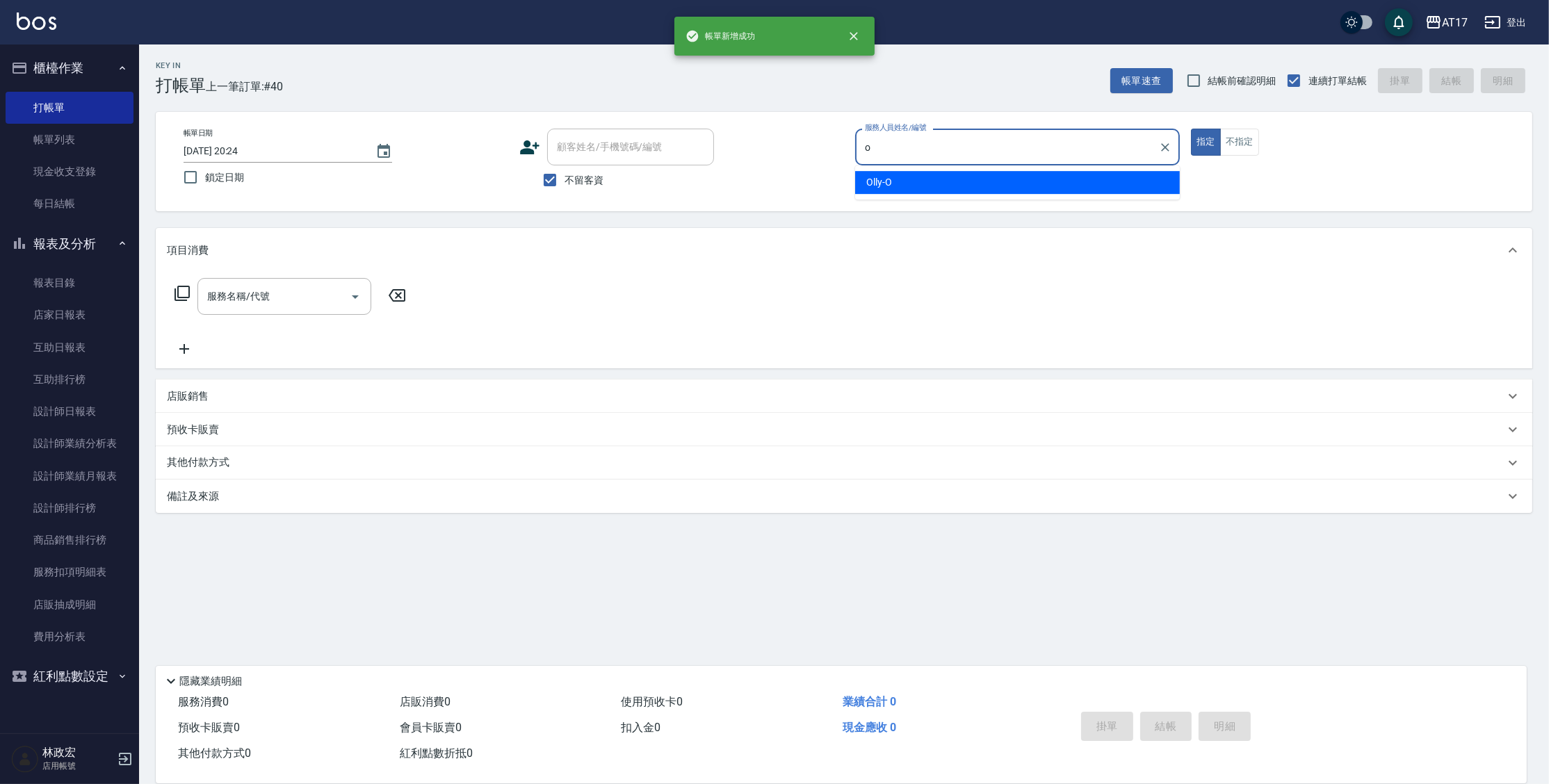
type input "Olly-O"
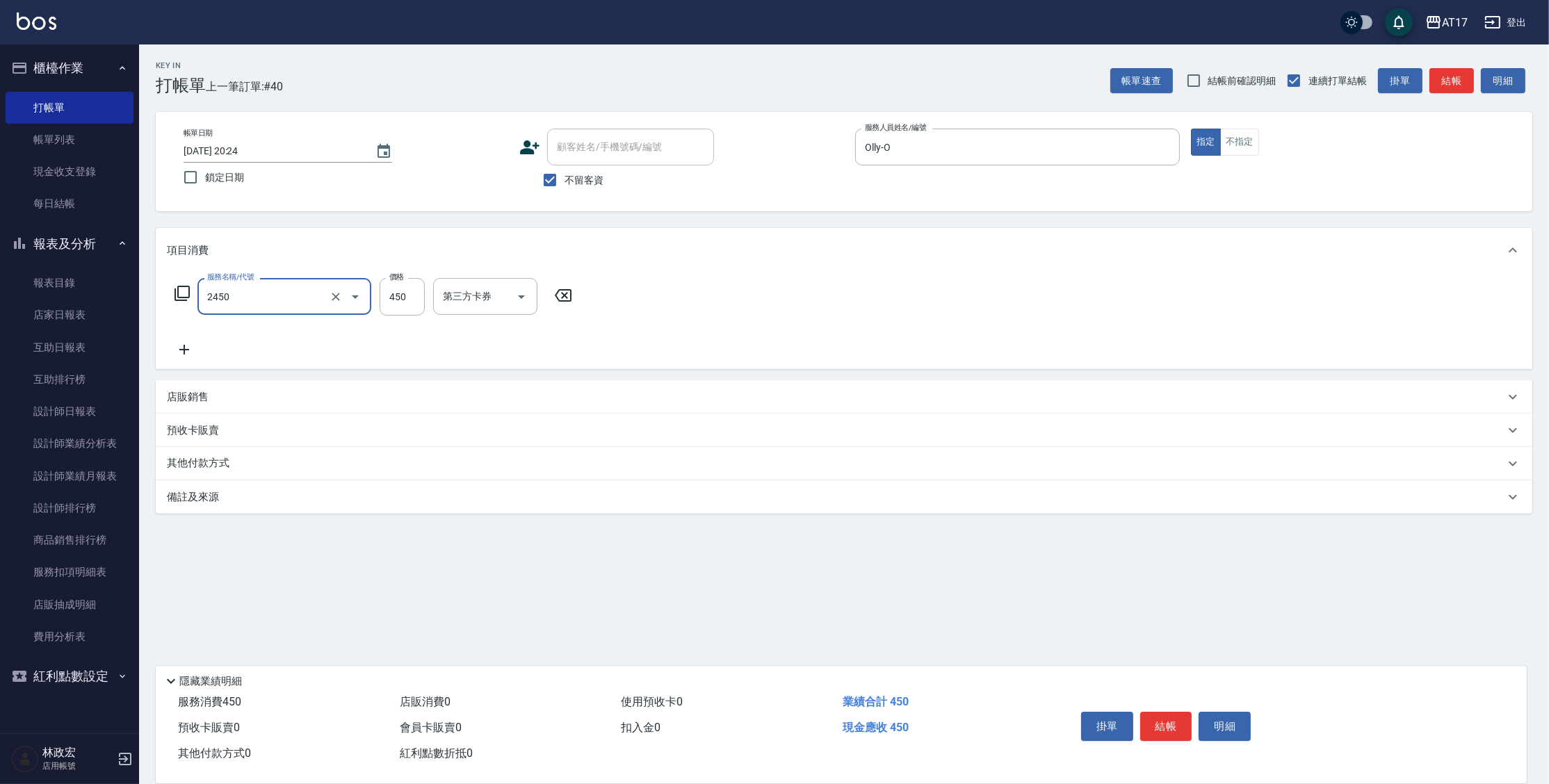
type input "C剪髮套餐(2450)"
type input "300"
type input "淳-25"
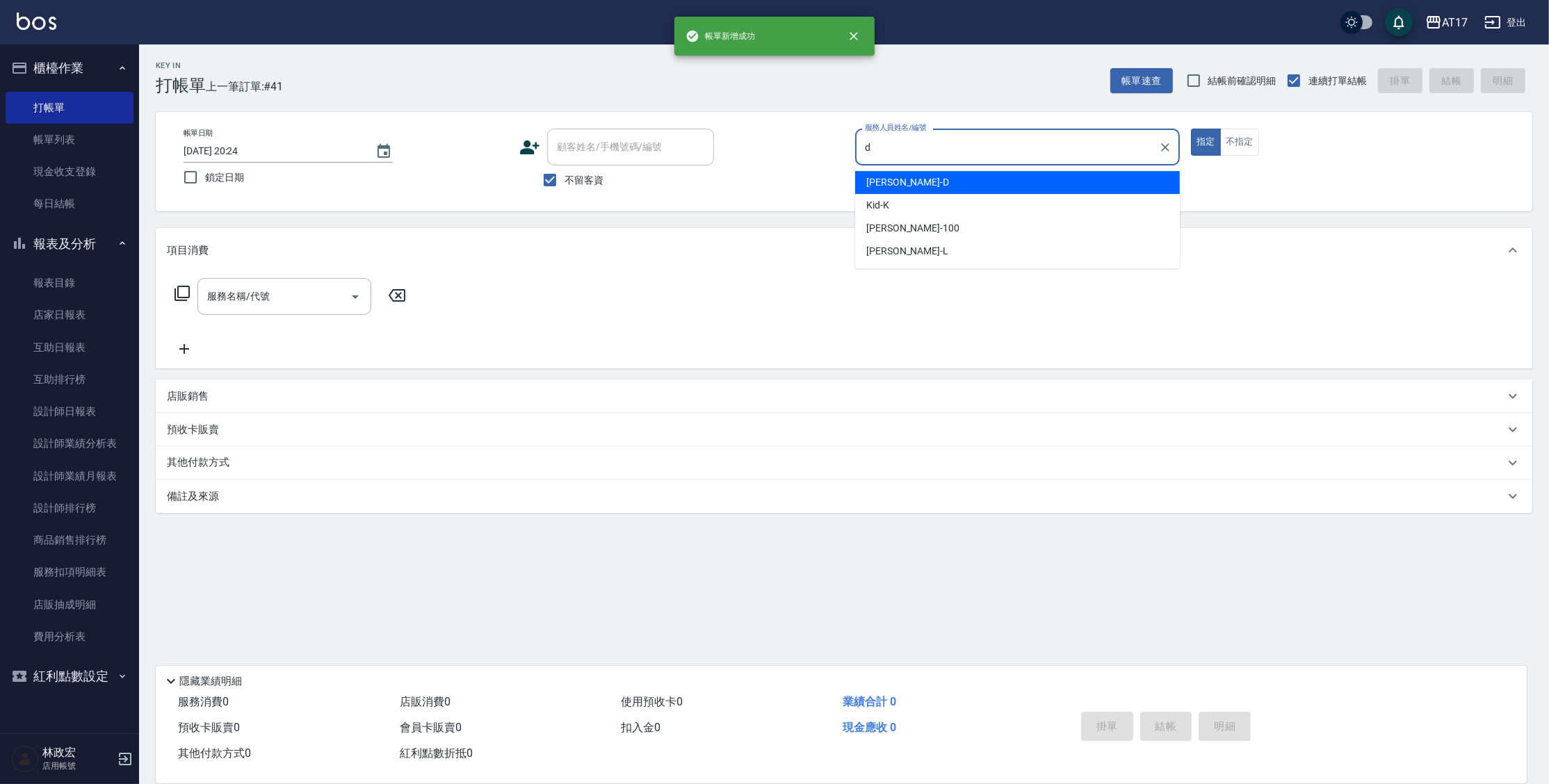
type input "Benny-D"
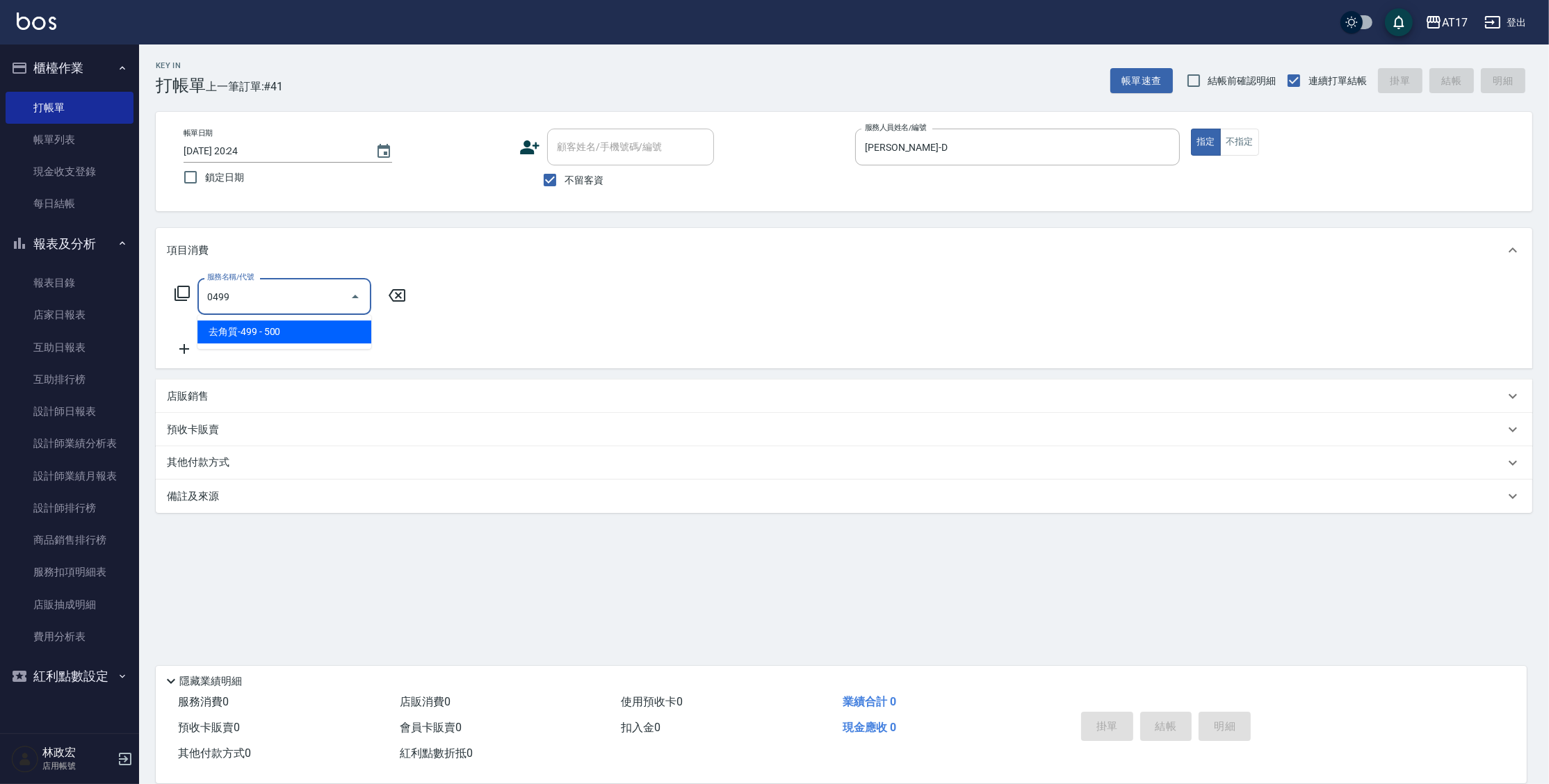
type input "去角質-499(0499)"
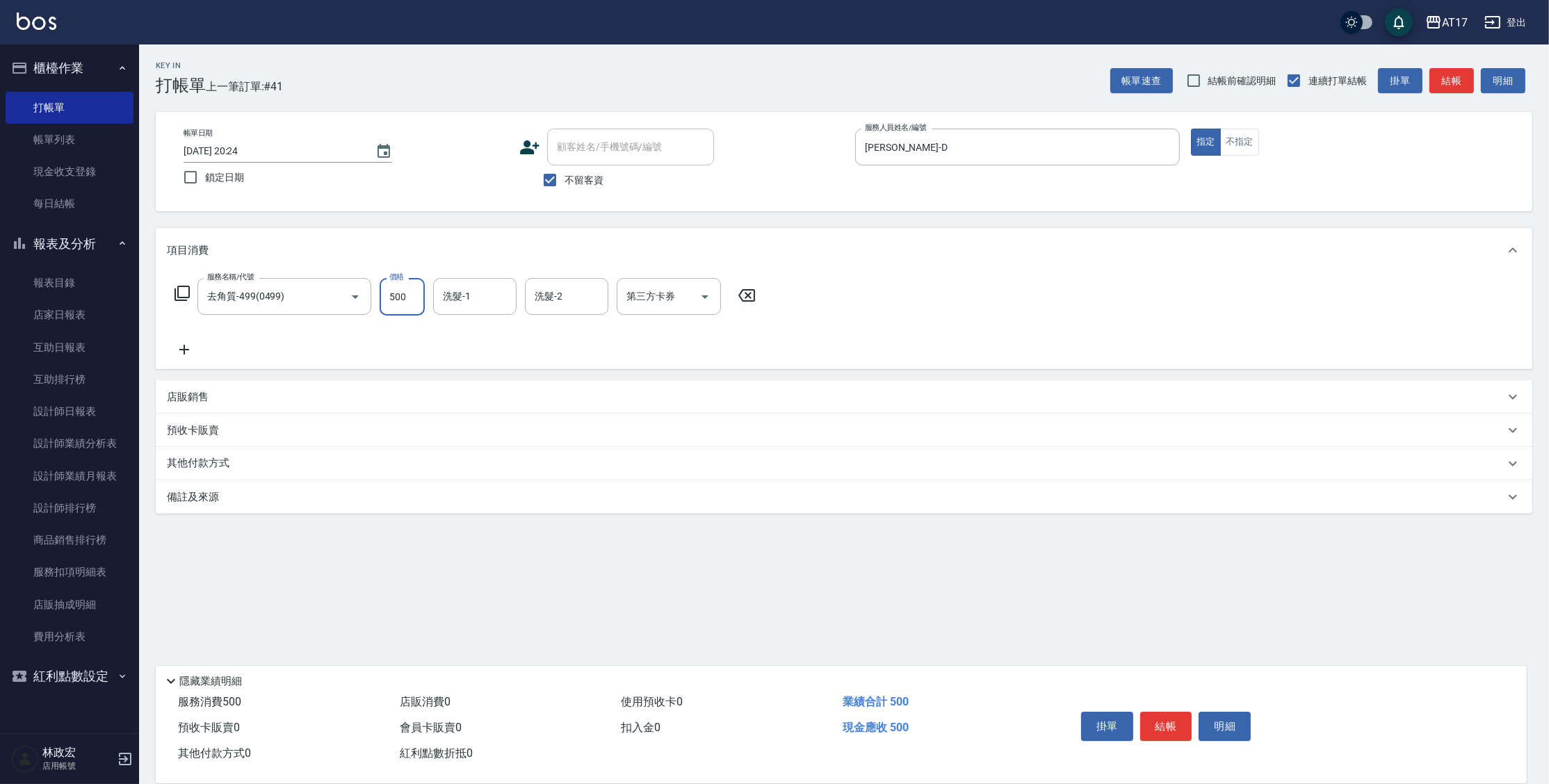
click at [744, 291] on icon at bounding box center [746, 295] width 17 height 12
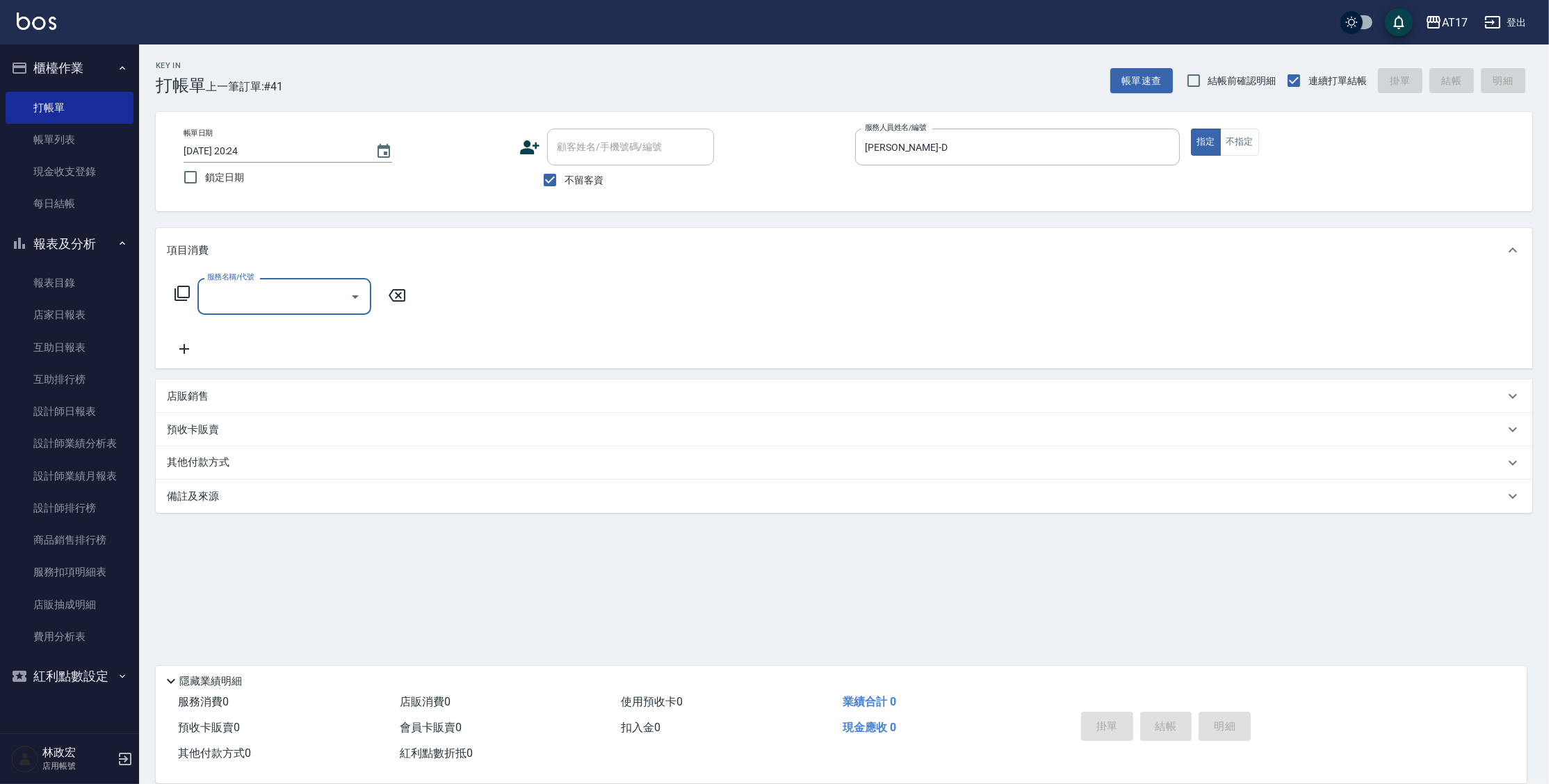
click at [237, 391] on div "店販銷售" at bounding box center [836, 396] width 1337 height 14
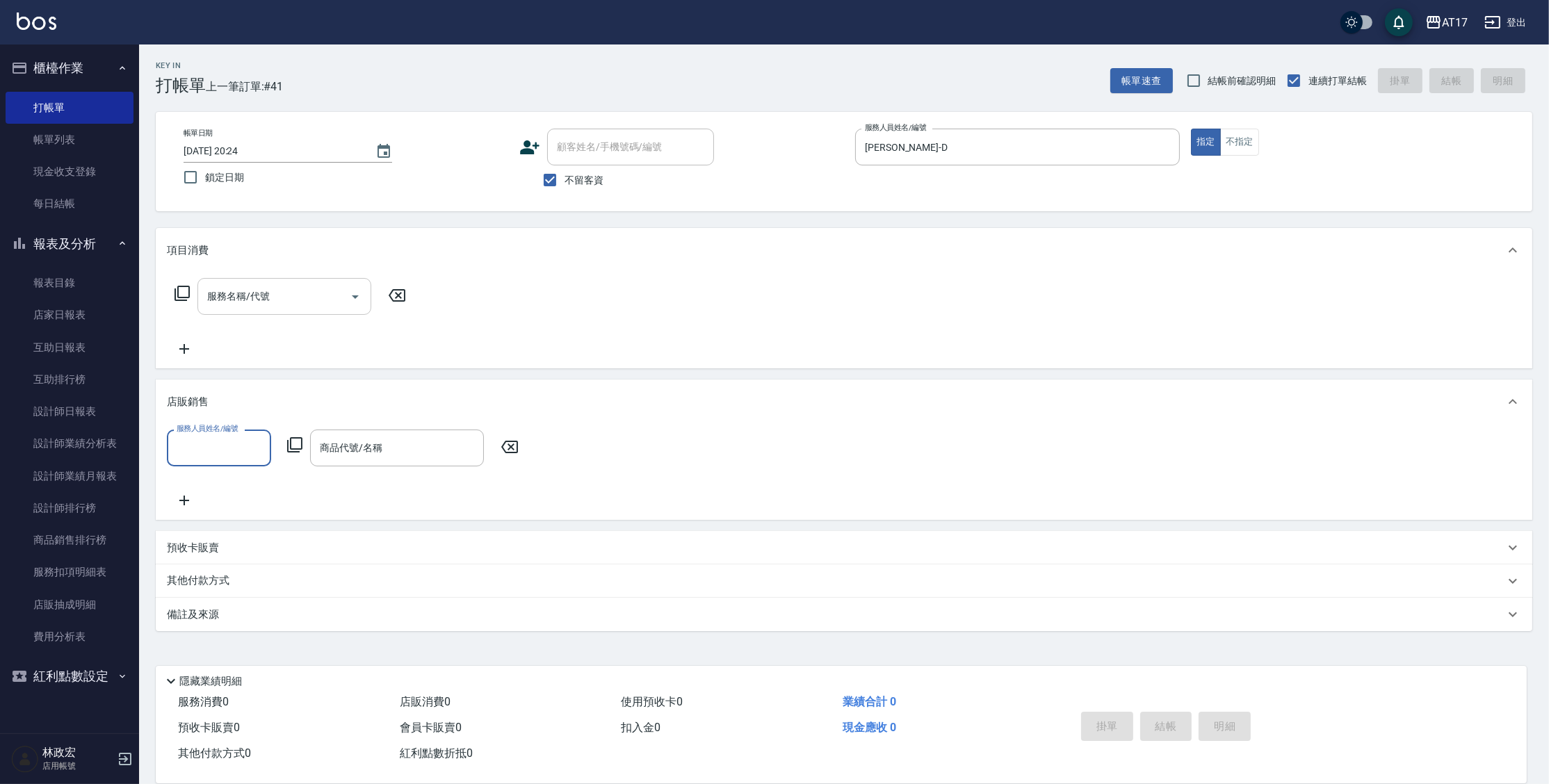
click at [231, 306] on input "服務名稱/代號" at bounding box center [273, 297] width 140 height 25
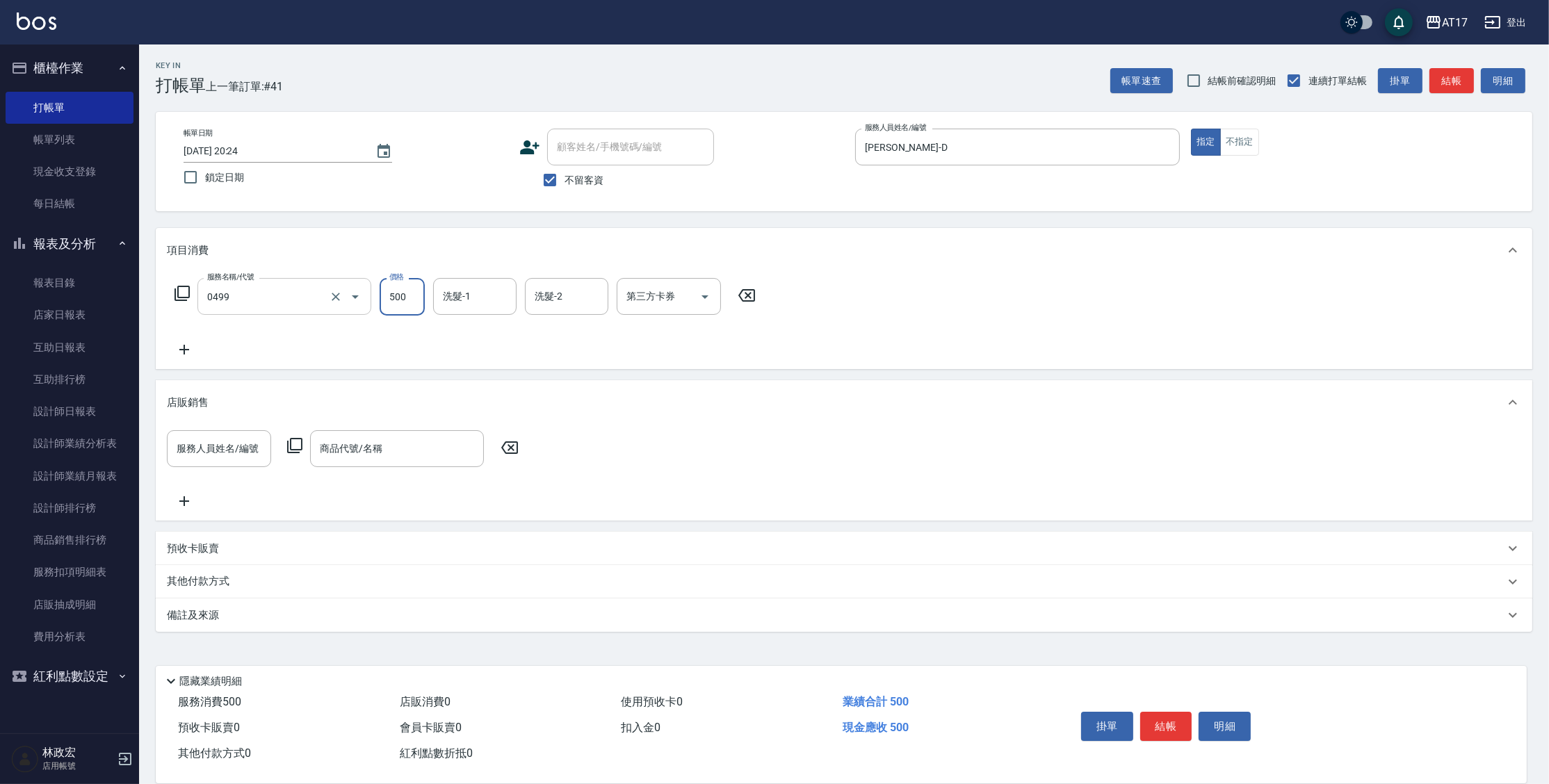
type input "去角質-499(0499)"
type input "700"
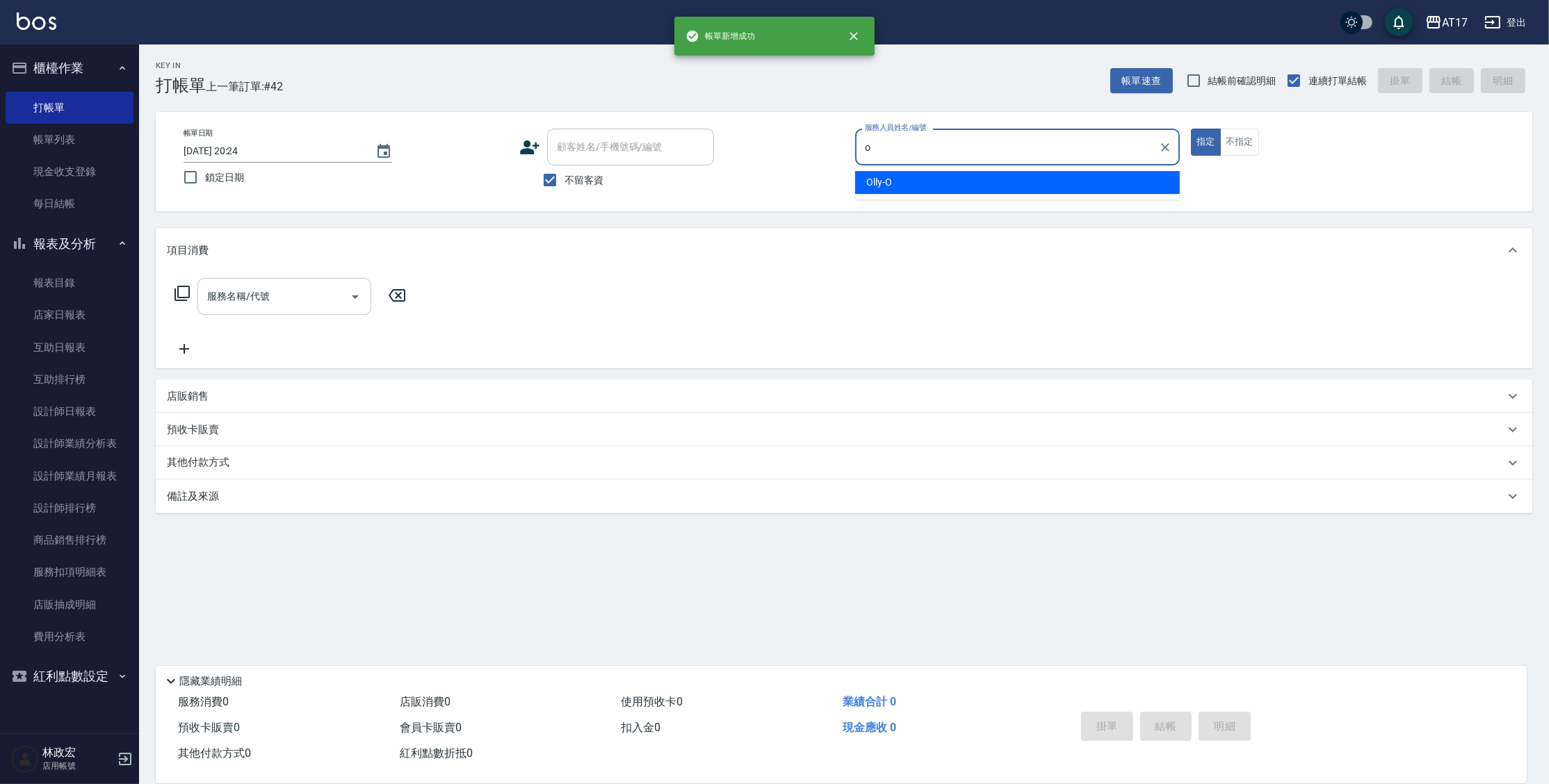
type input "Olly-O"
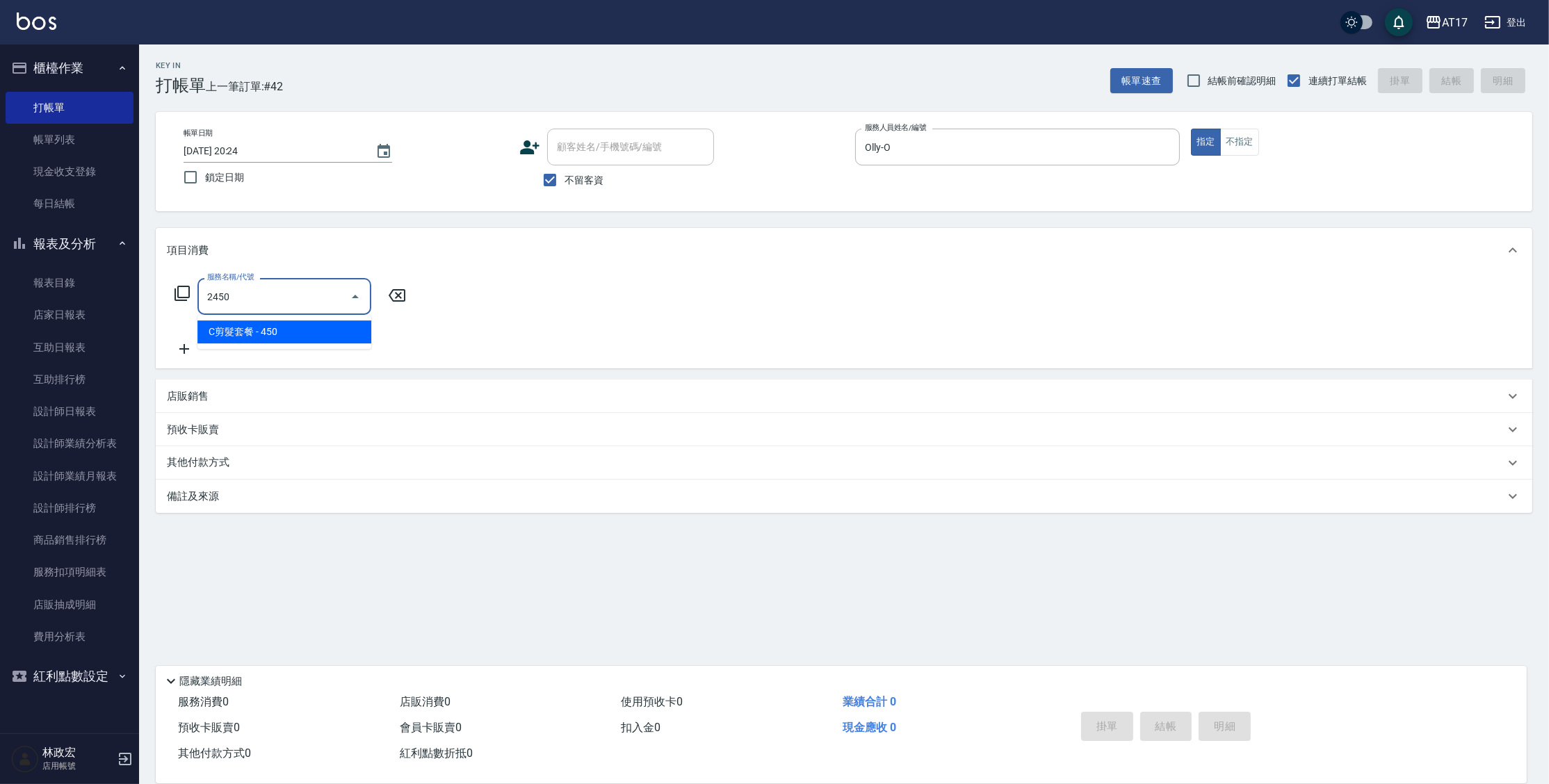
type input "C剪髮套餐(2450)"
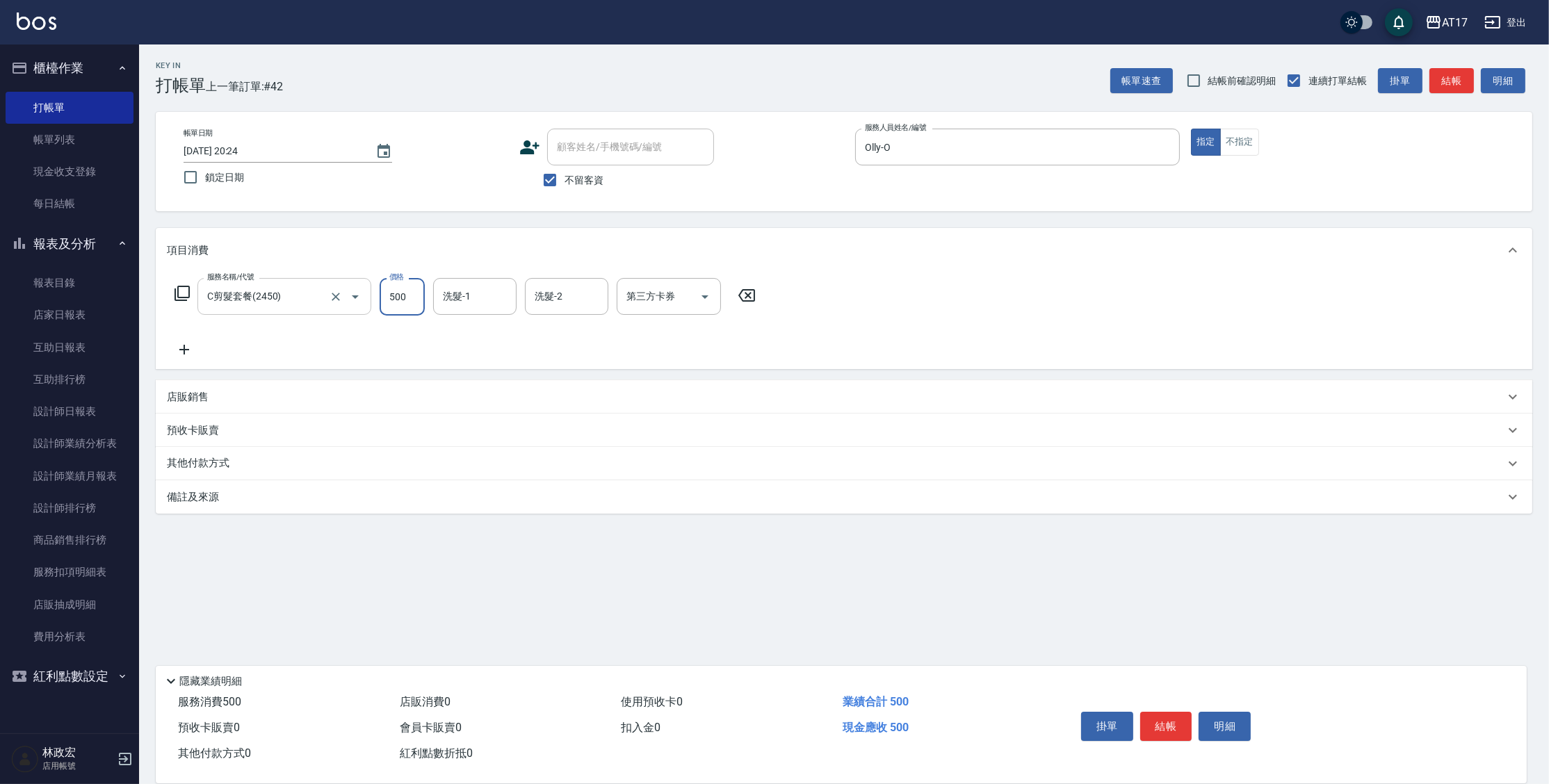
type input "500"
type input "瑄-27"
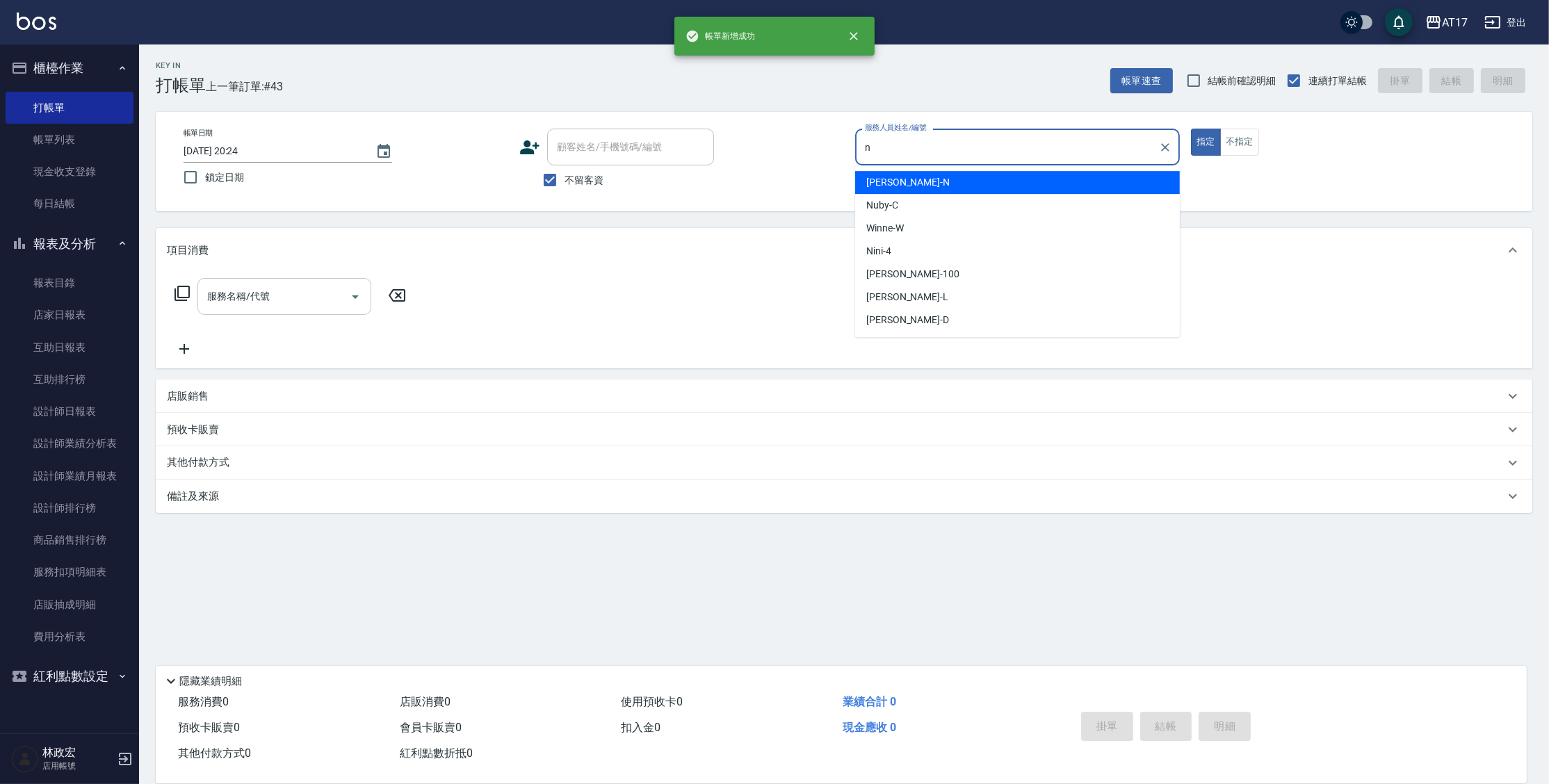
type input "Nina-N"
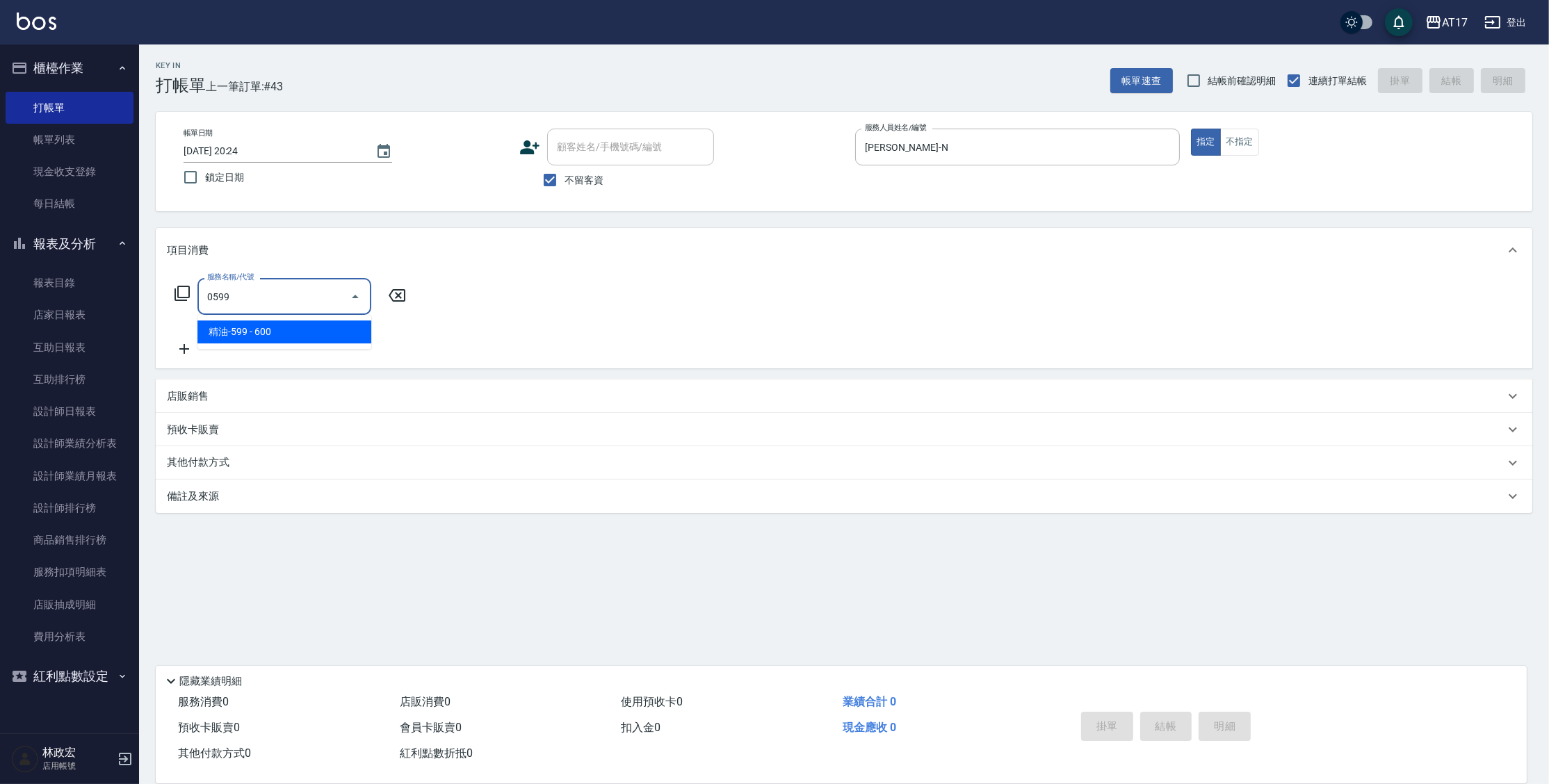
type input "精油-599(0599)"
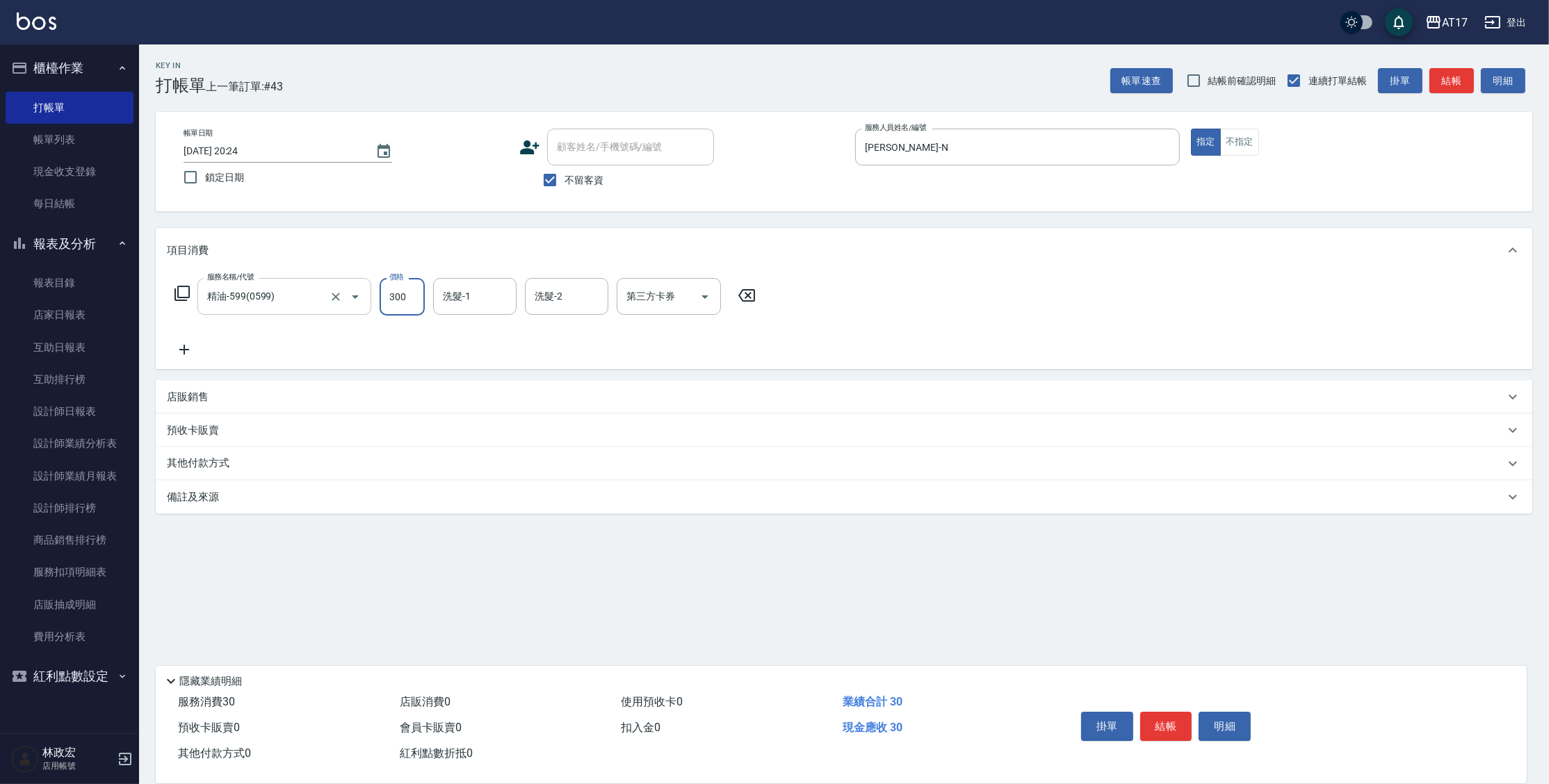
type input "300"
type input "淳-25"
click at [179, 297] on icon at bounding box center [182, 293] width 15 height 15
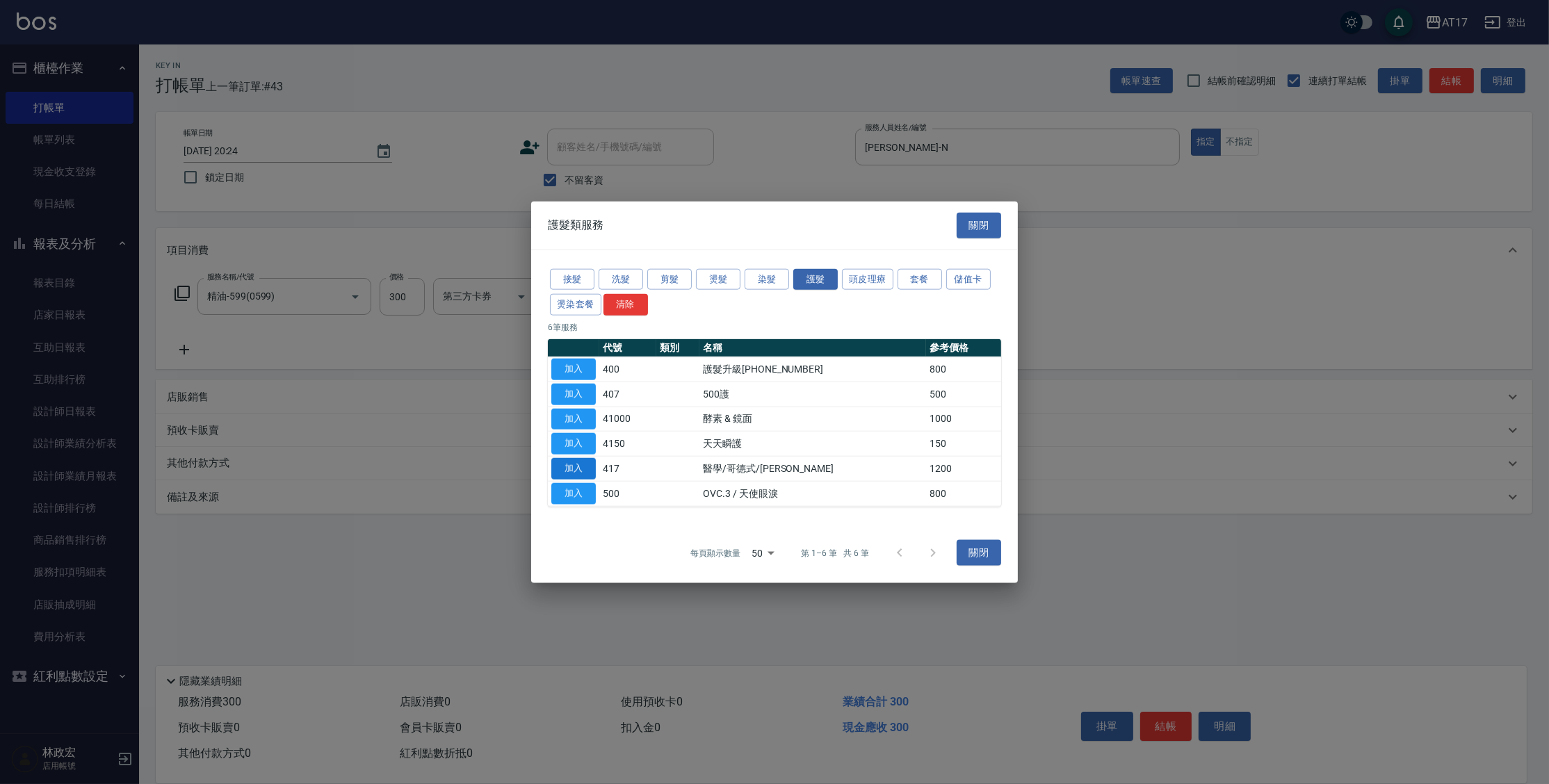
click at [568, 468] on button "加入" at bounding box center [573, 469] width 44 height 22
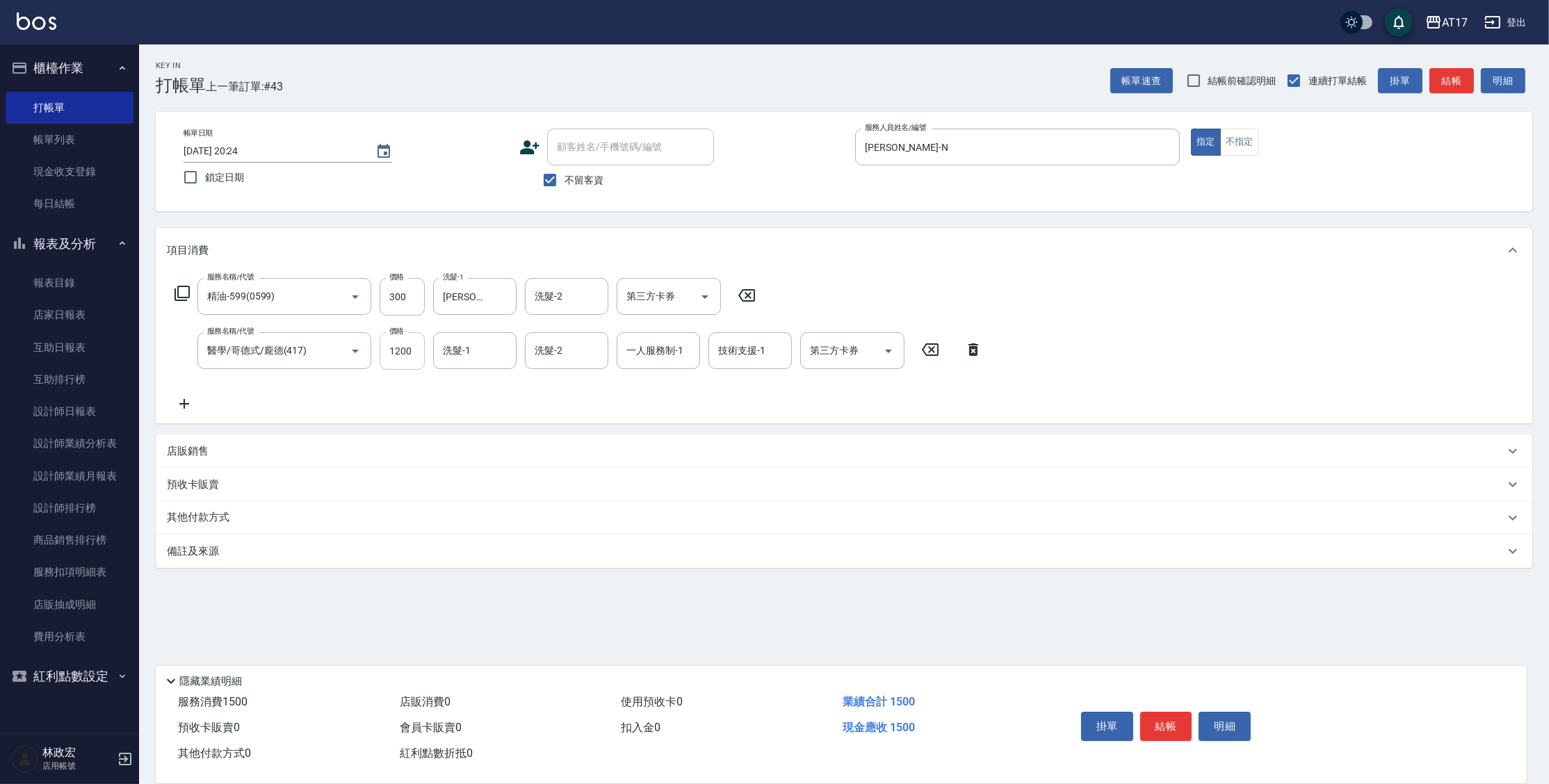
click at [409, 352] on input "1200" at bounding box center [402, 351] width 45 height 38
type input "1900"
type input "淳-25"
type input "Nina-N"
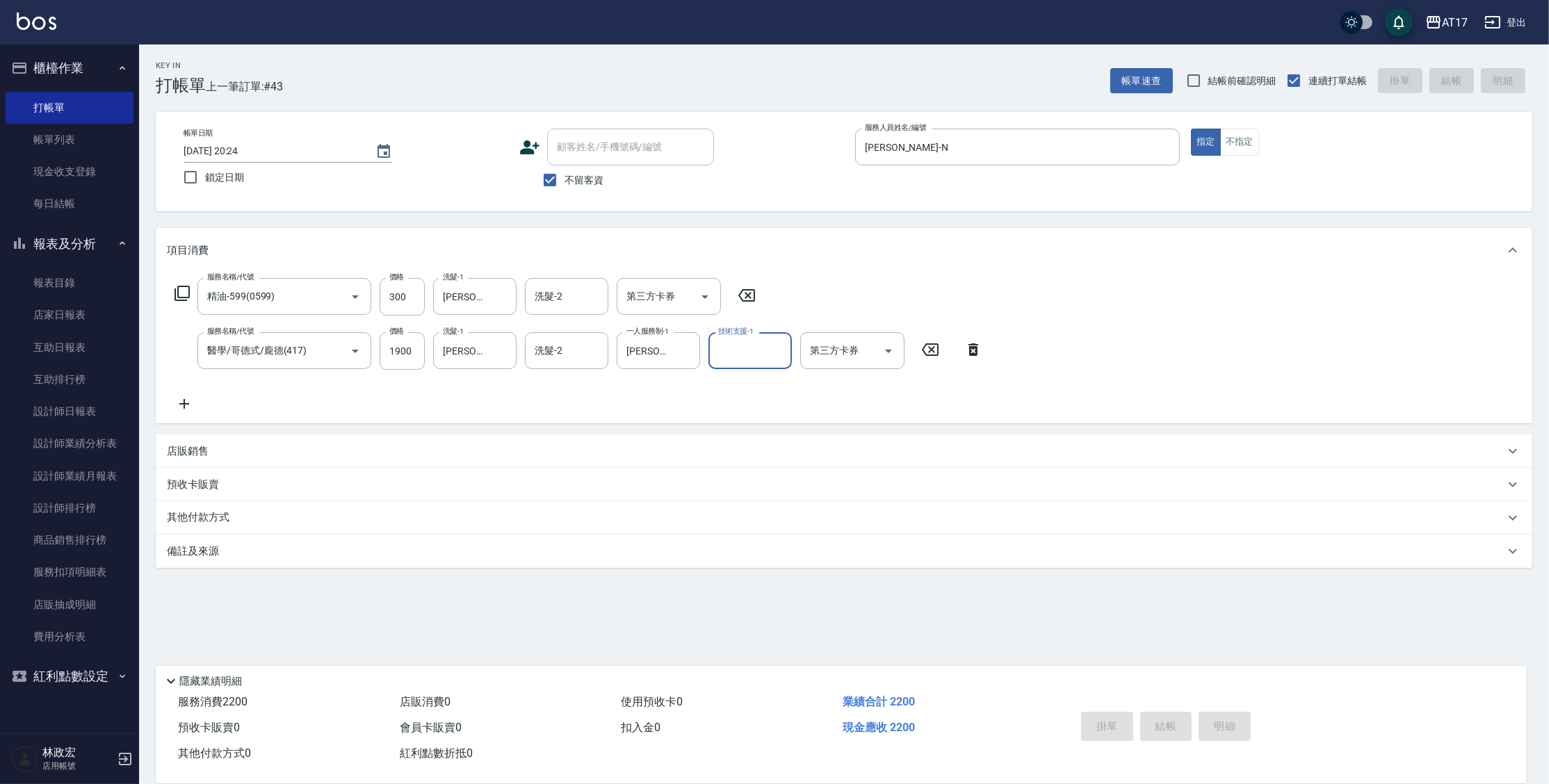
type input "2025/09/24 20:25"
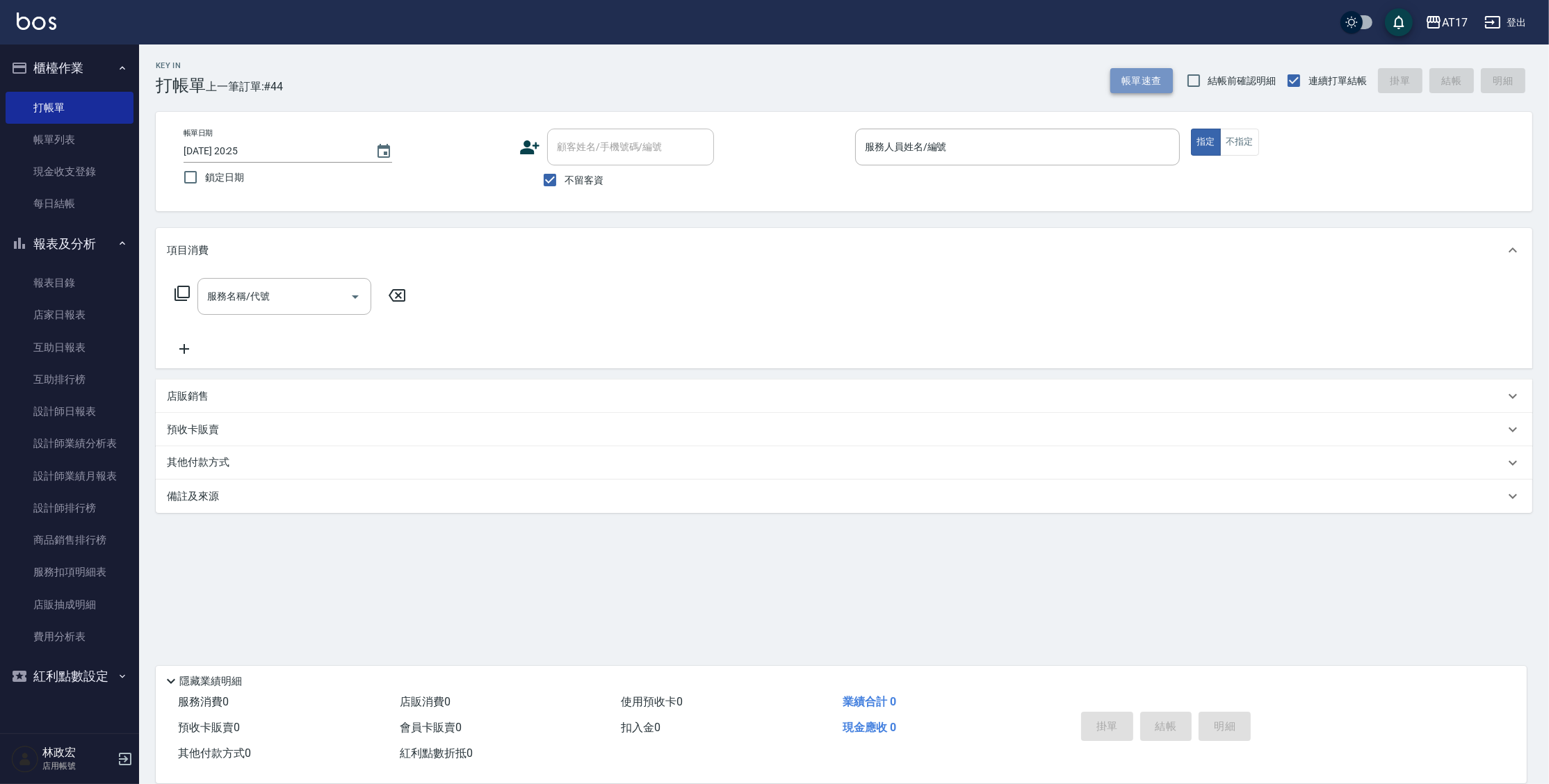
click at [1129, 84] on button "帳單速查" at bounding box center [1141, 81] width 62 height 26
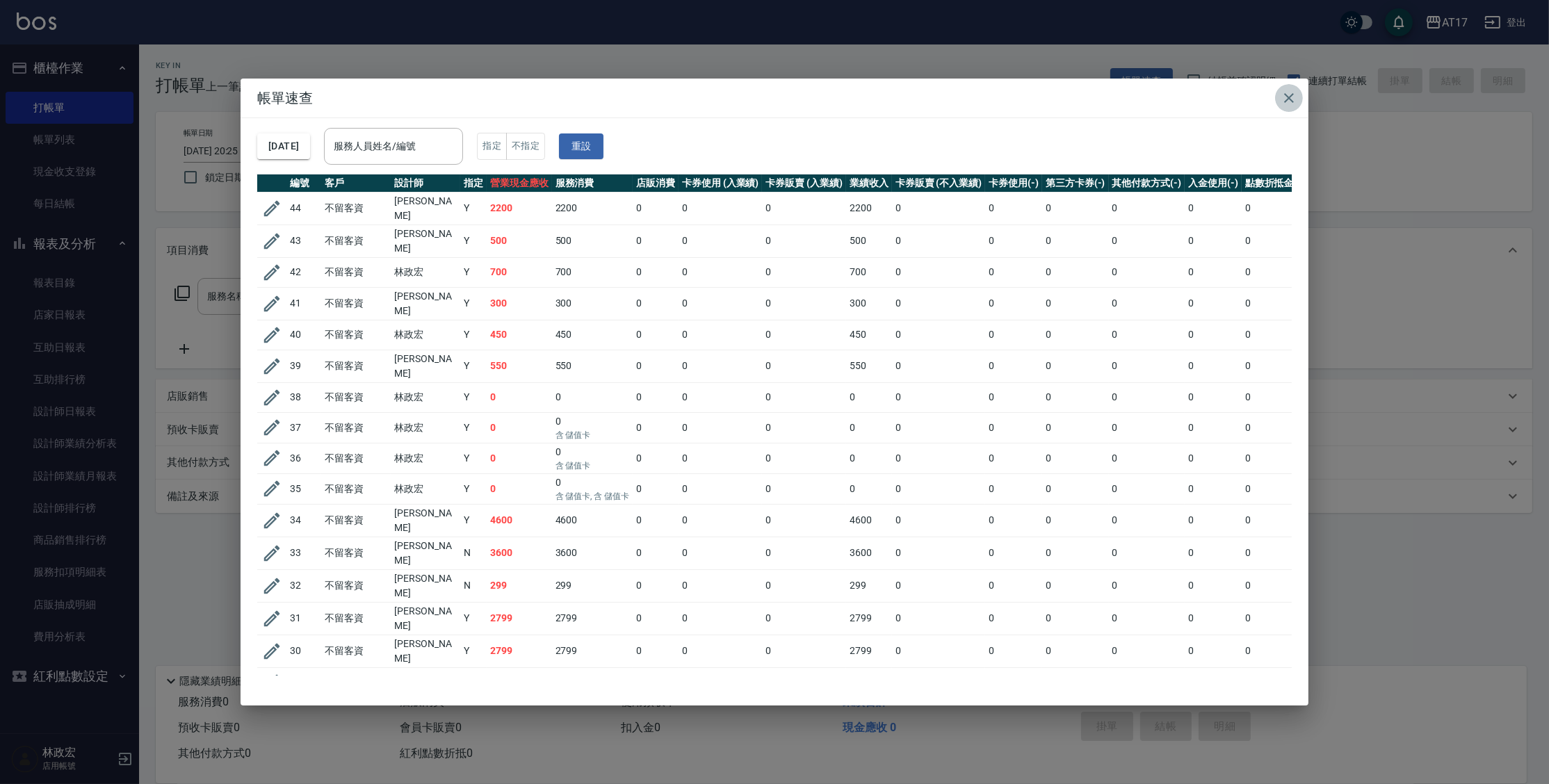
click at [1285, 97] on icon "button" at bounding box center [1289, 98] width 17 height 17
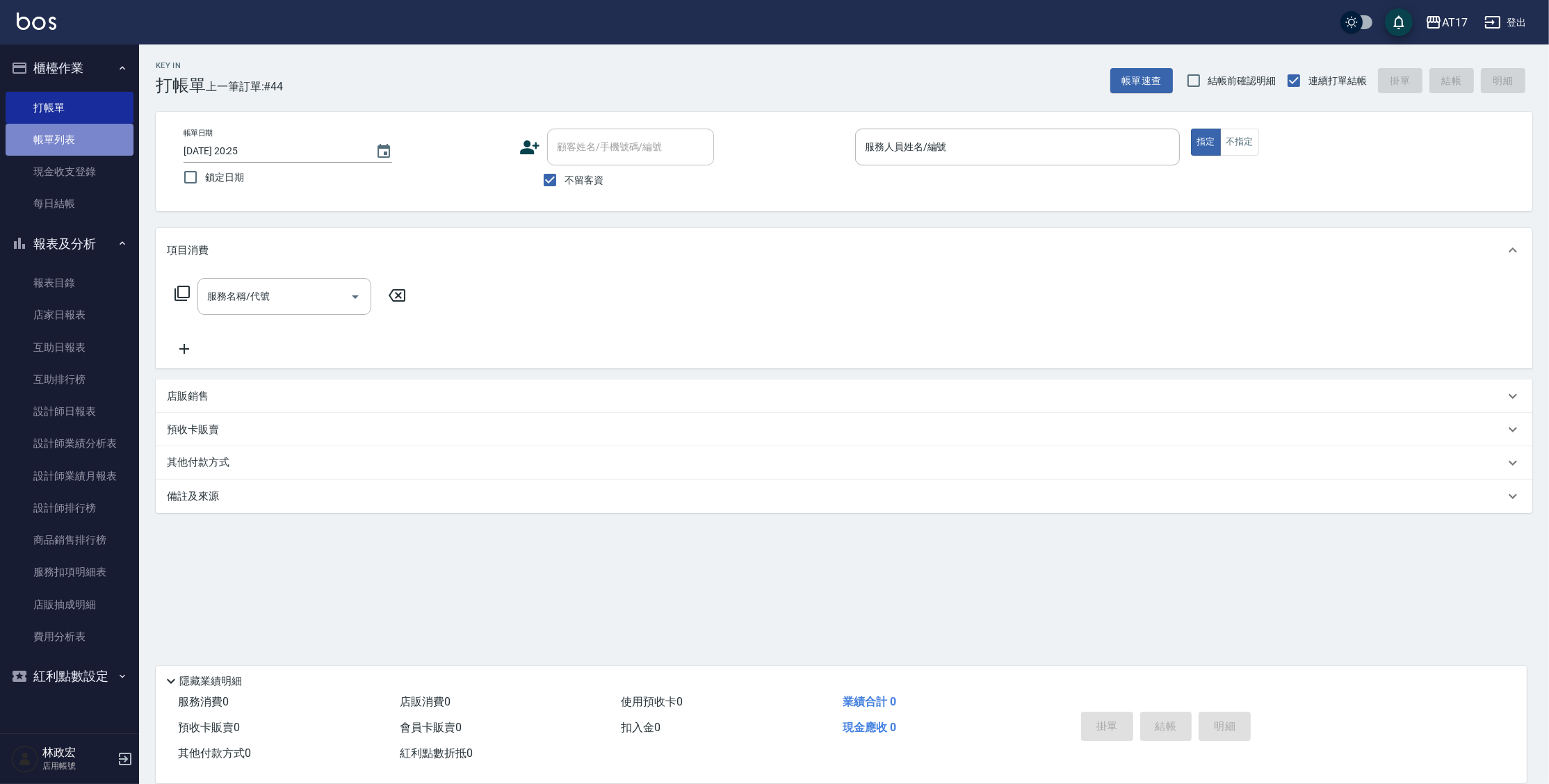
click at [45, 137] on link "帳單列表" at bounding box center [69, 140] width 128 height 32
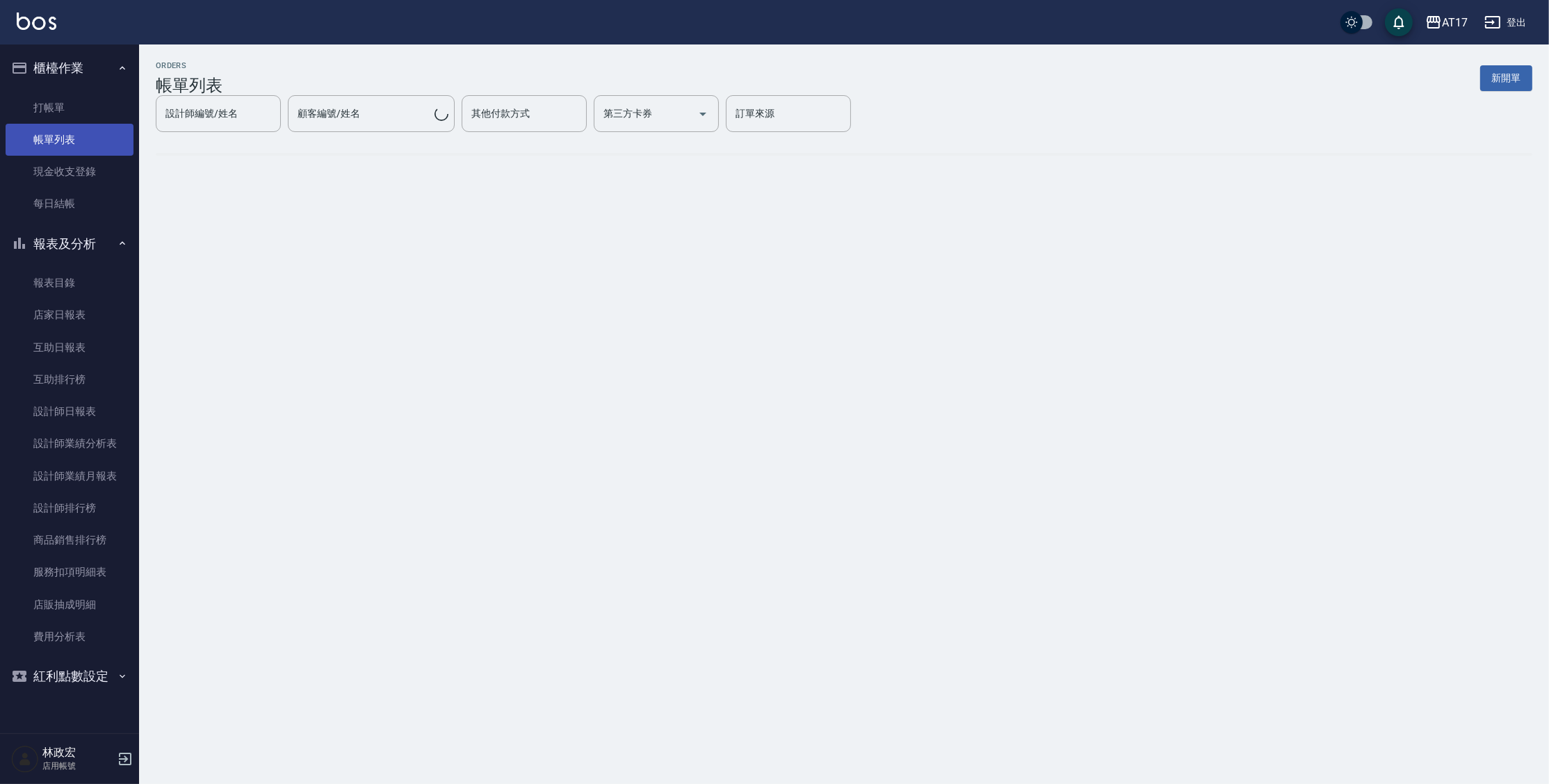
click at [78, 143] on link "帳單列表" at bounding box center [69, 140] width 128 height 32
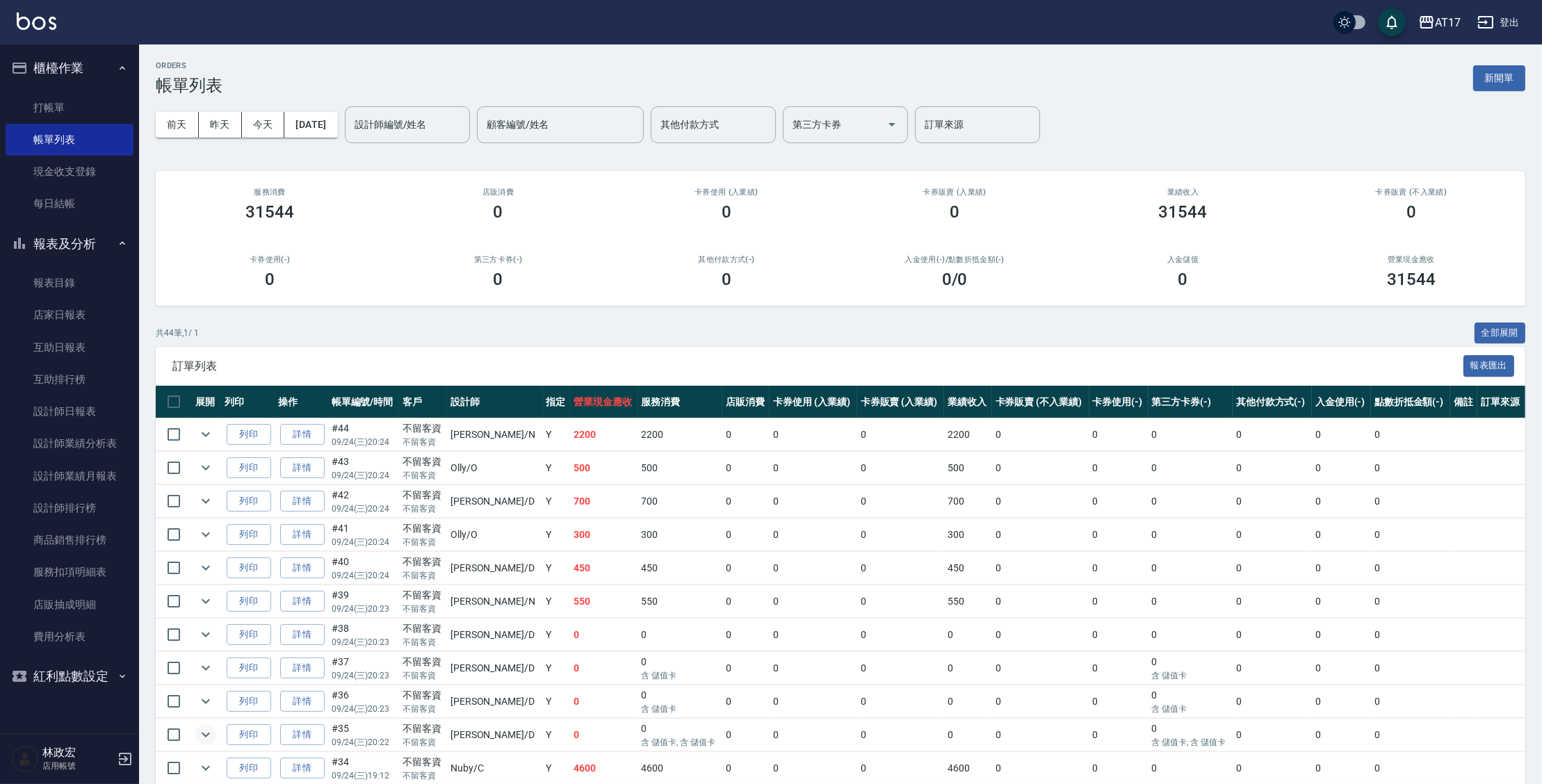
click at [208, 733] on icon "expand row" at bounding box center [206, 735] width 9 height 5
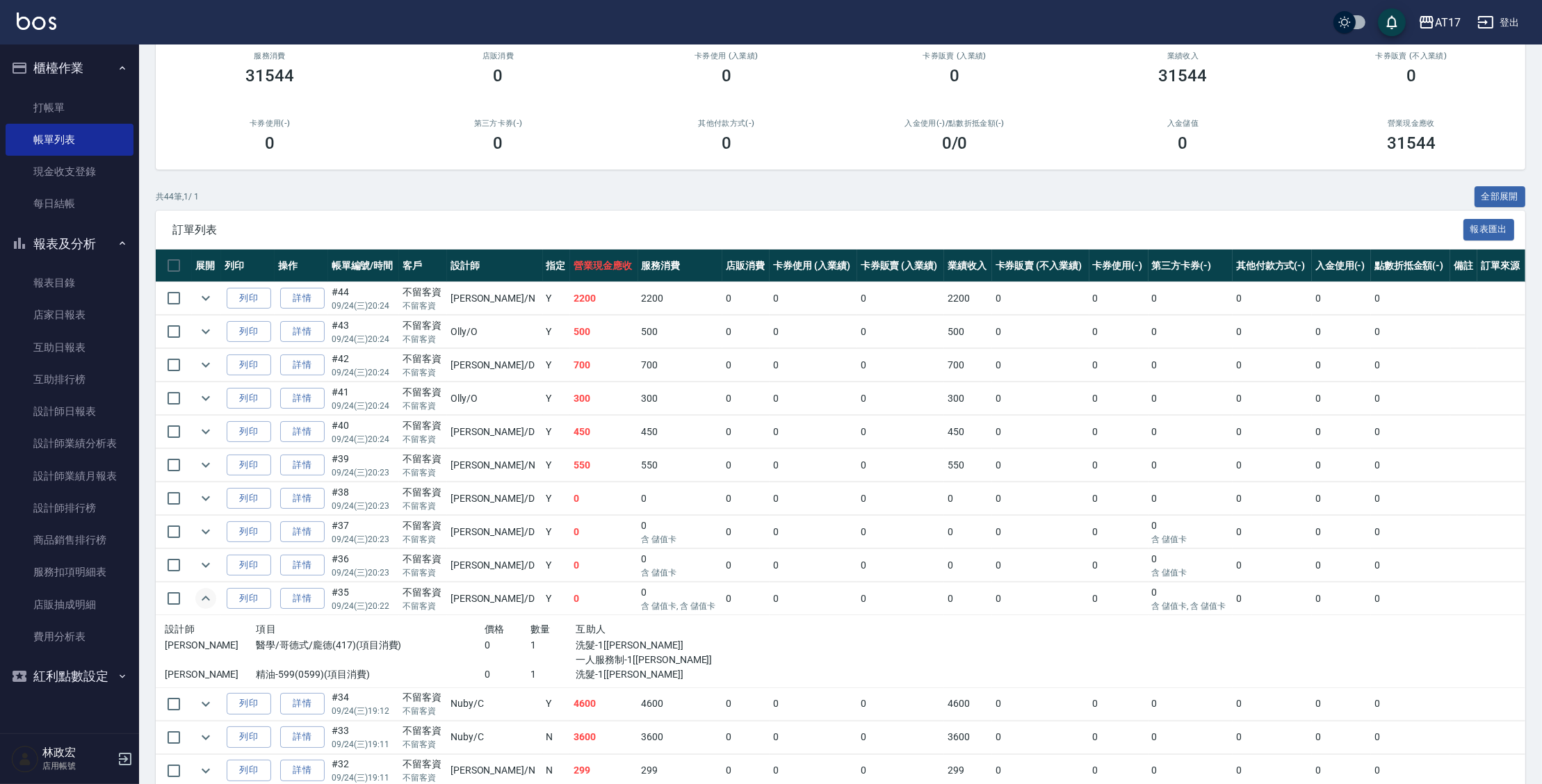
scroll to position [140, 0]
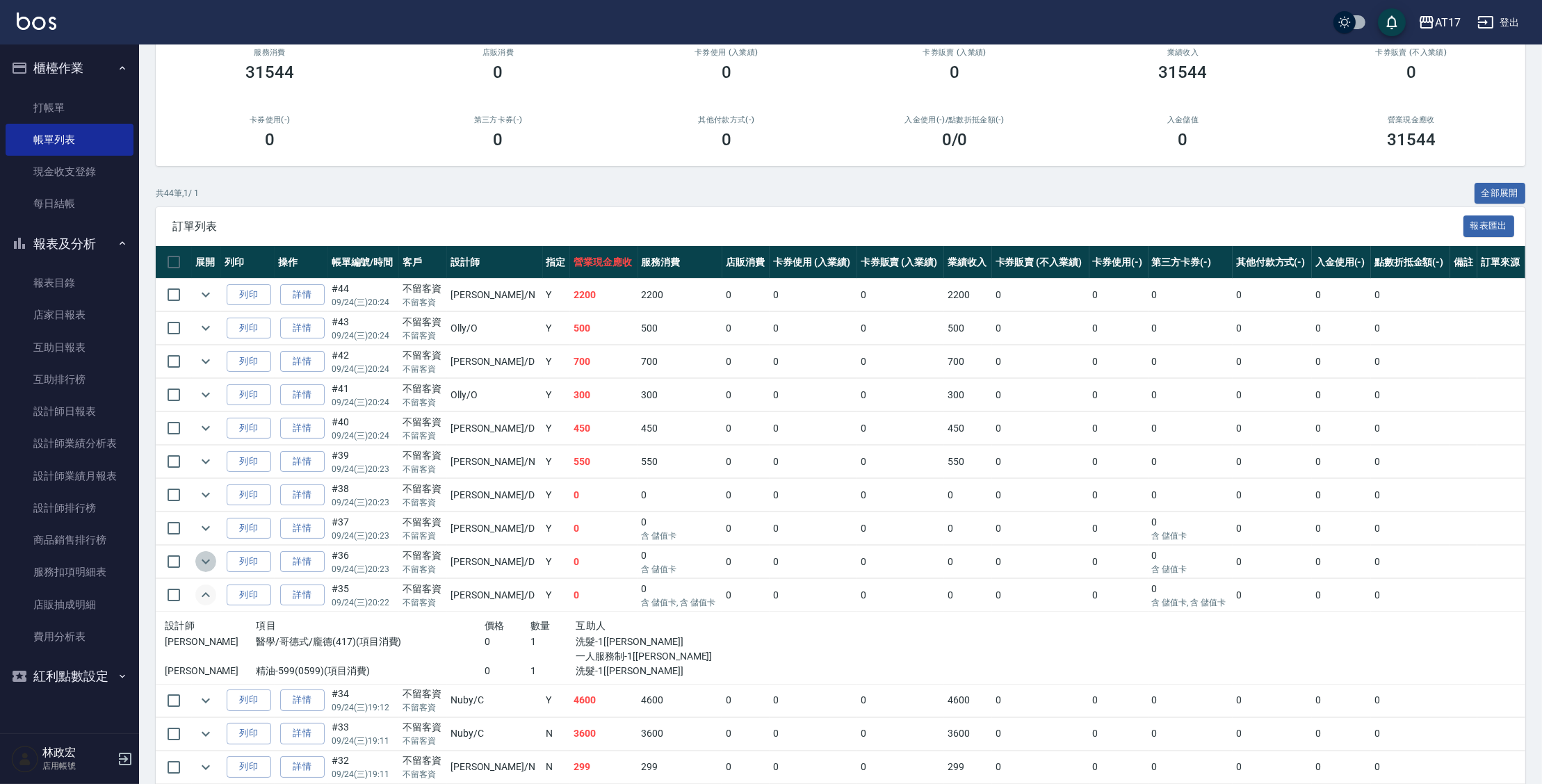
click at [209, 558] on icon "expand row" at bounding box center [206, 561] width 17 height 17
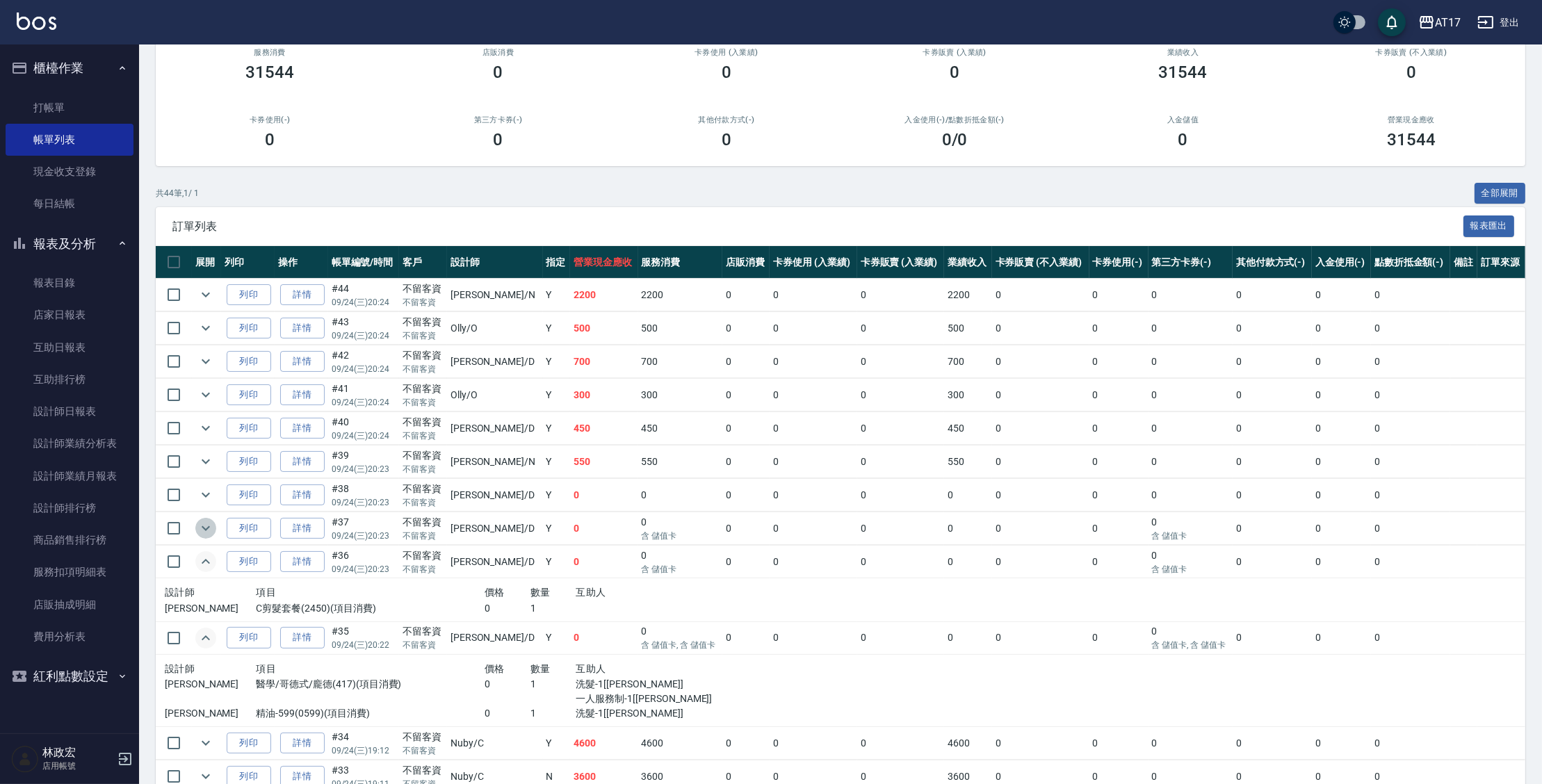
click at [211, 532] on icon "expand row" at bounding box center [206, 528] width 17 height 17
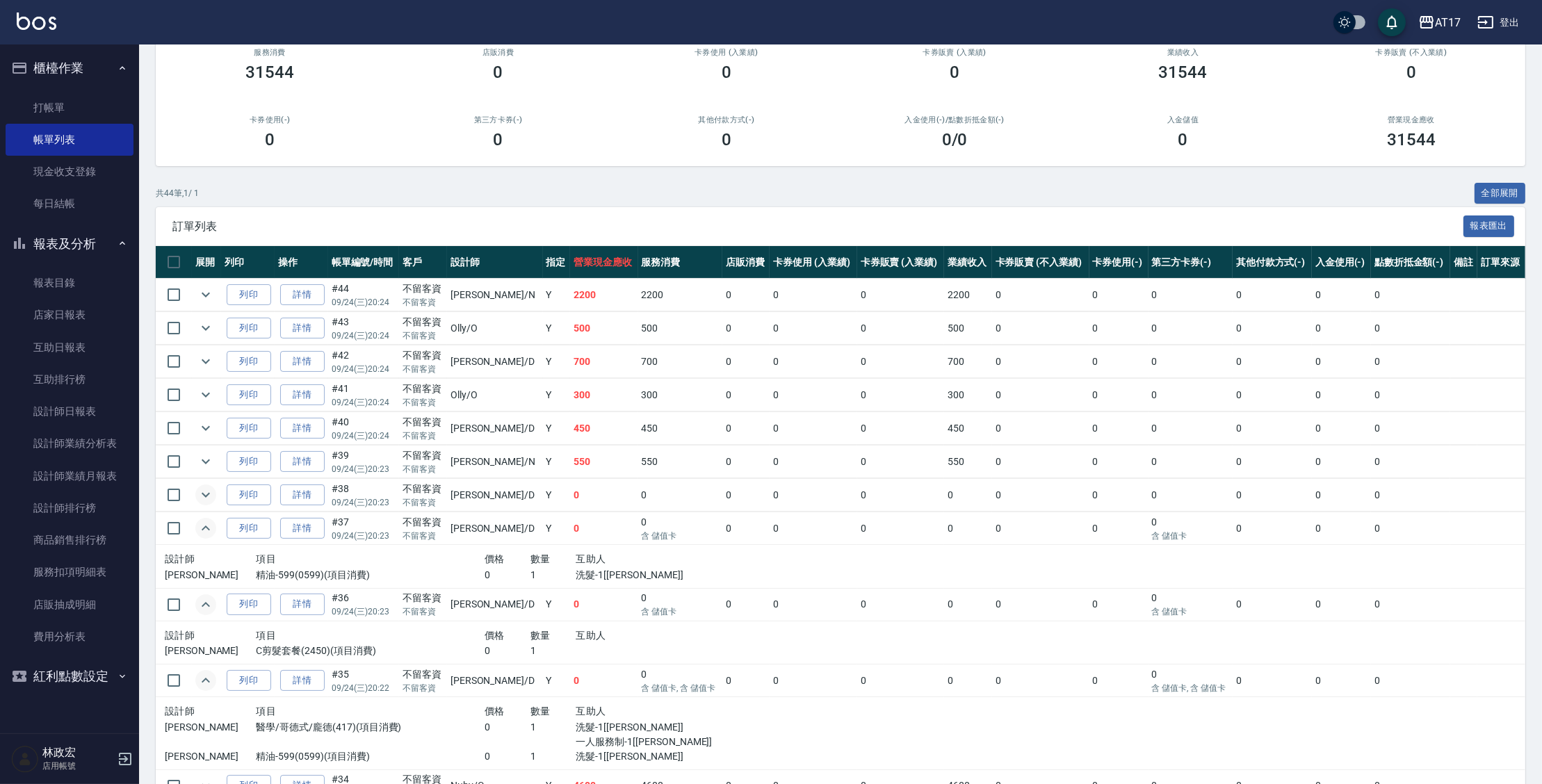
click at [210, 493] on icon "expand row" at bounding box center [206, 495] width 17 height 17
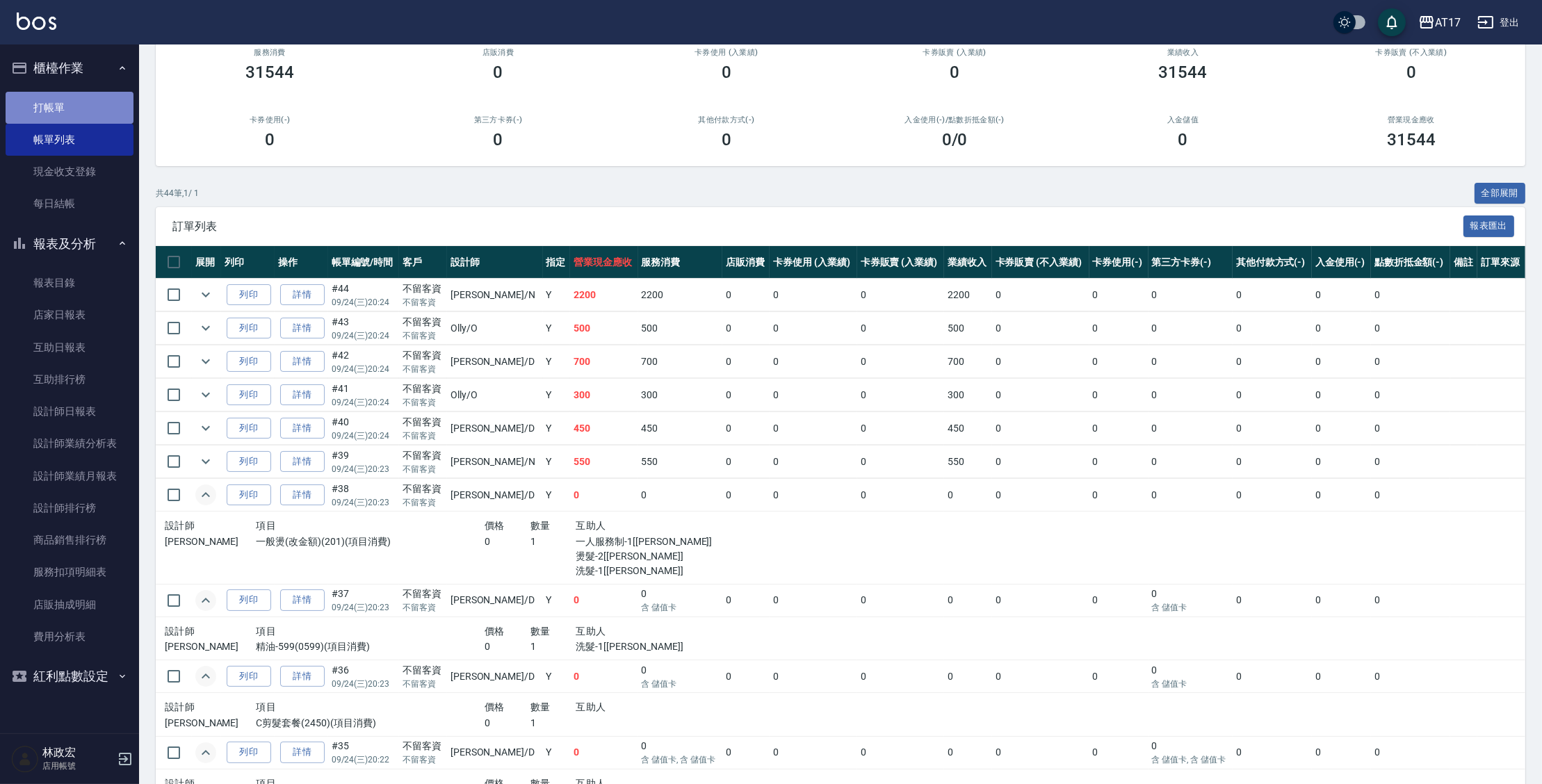
click at [90, 98] on link "打帳單" at bounding box center [69, 108] width 128 height 32
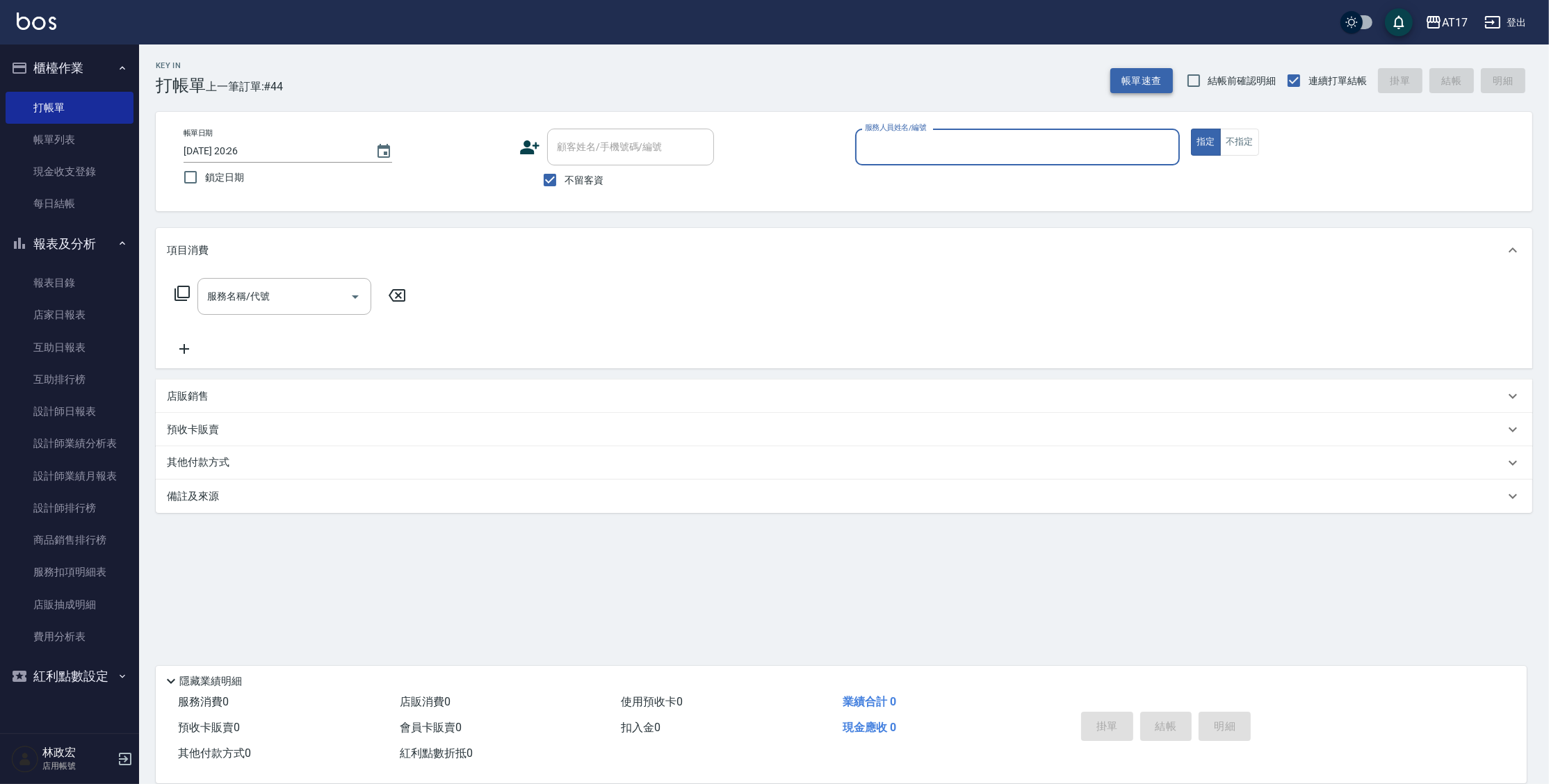
click at [1163, 82] on button "帳單速查" at bounding box center [1141, 81] width 62 height 26
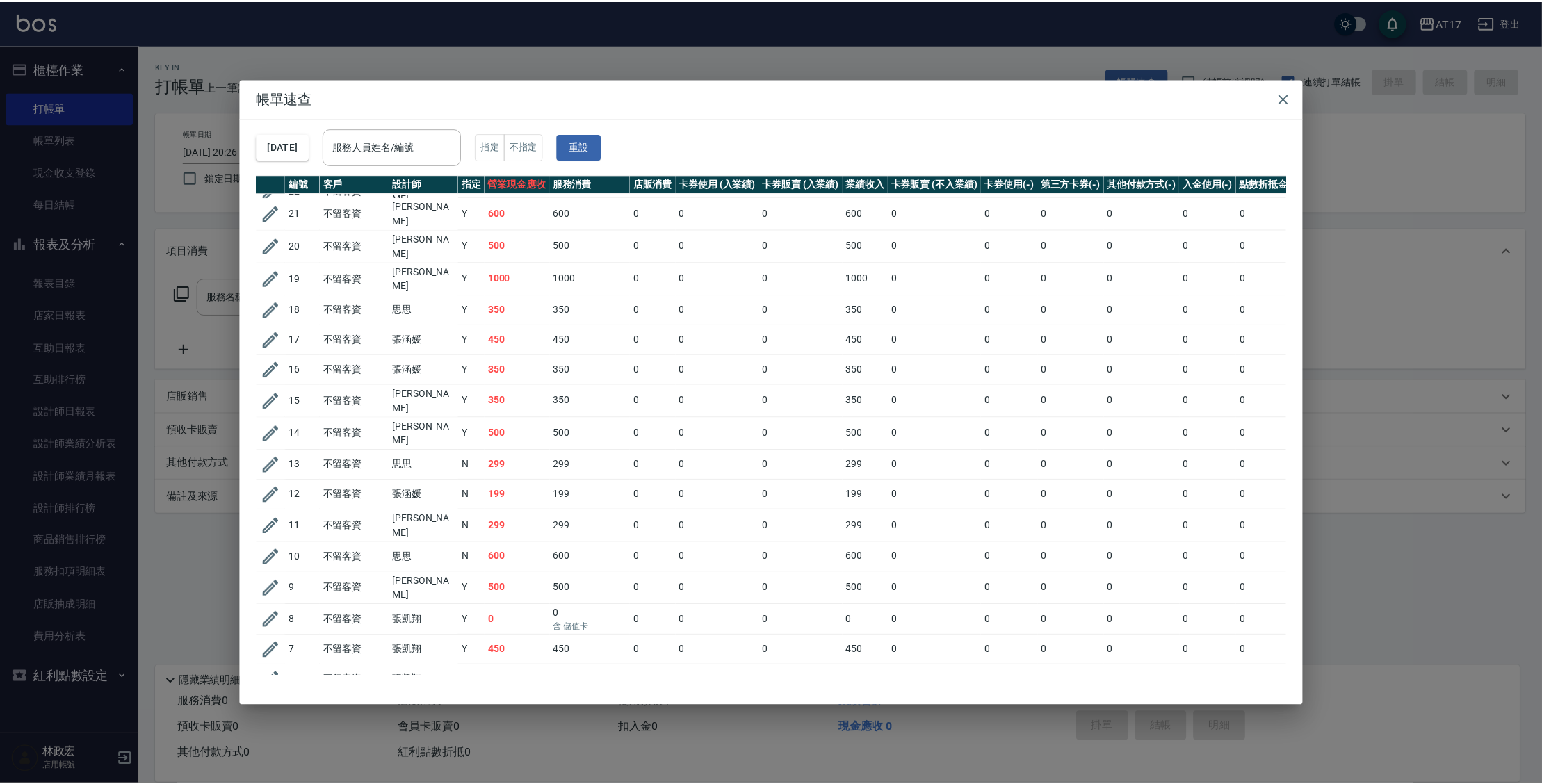
scroll to position [859, 0]
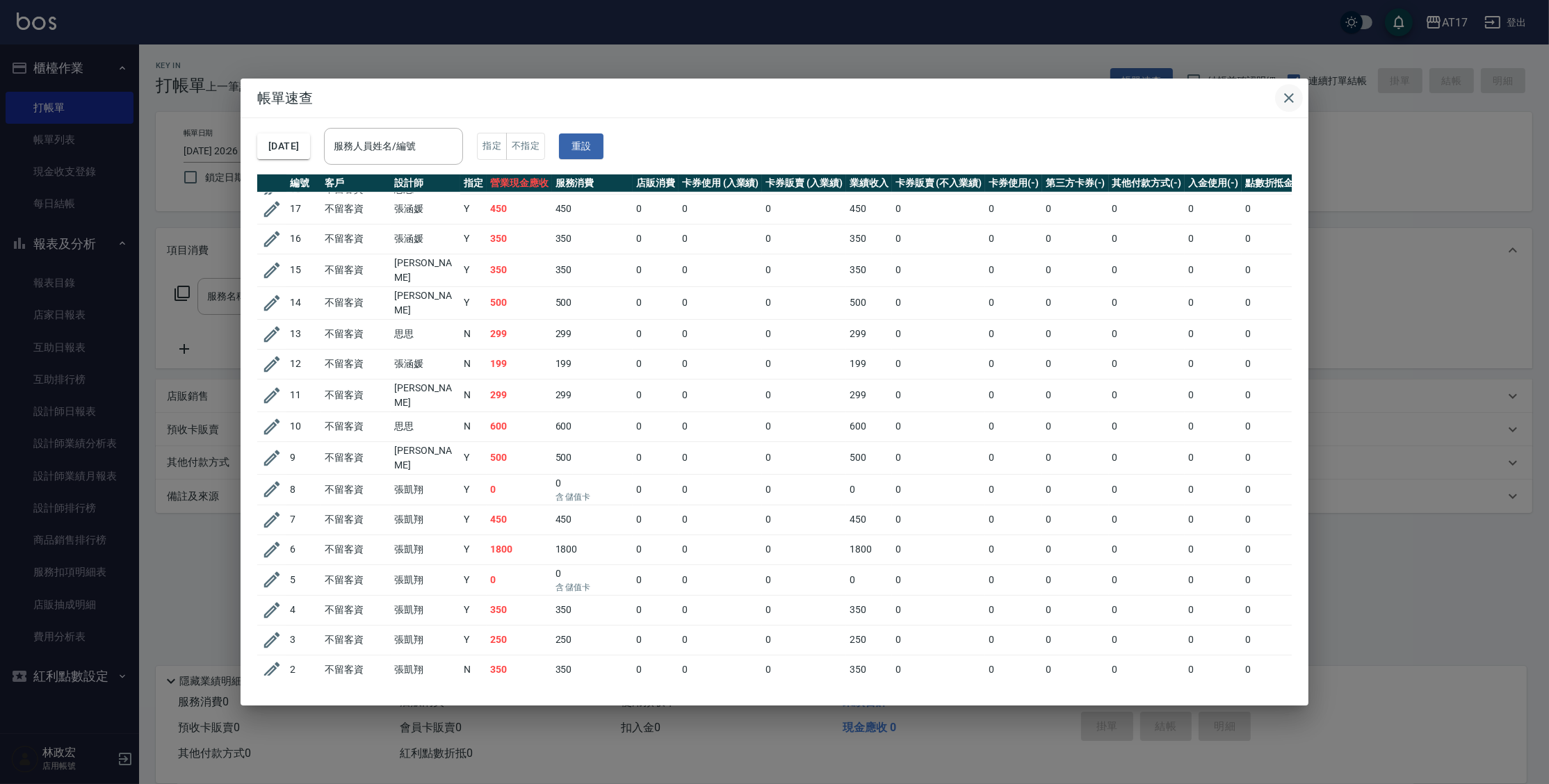
click at [1291, 93] on icon "button" at bounding box center [1289, 98] width 17 height 17
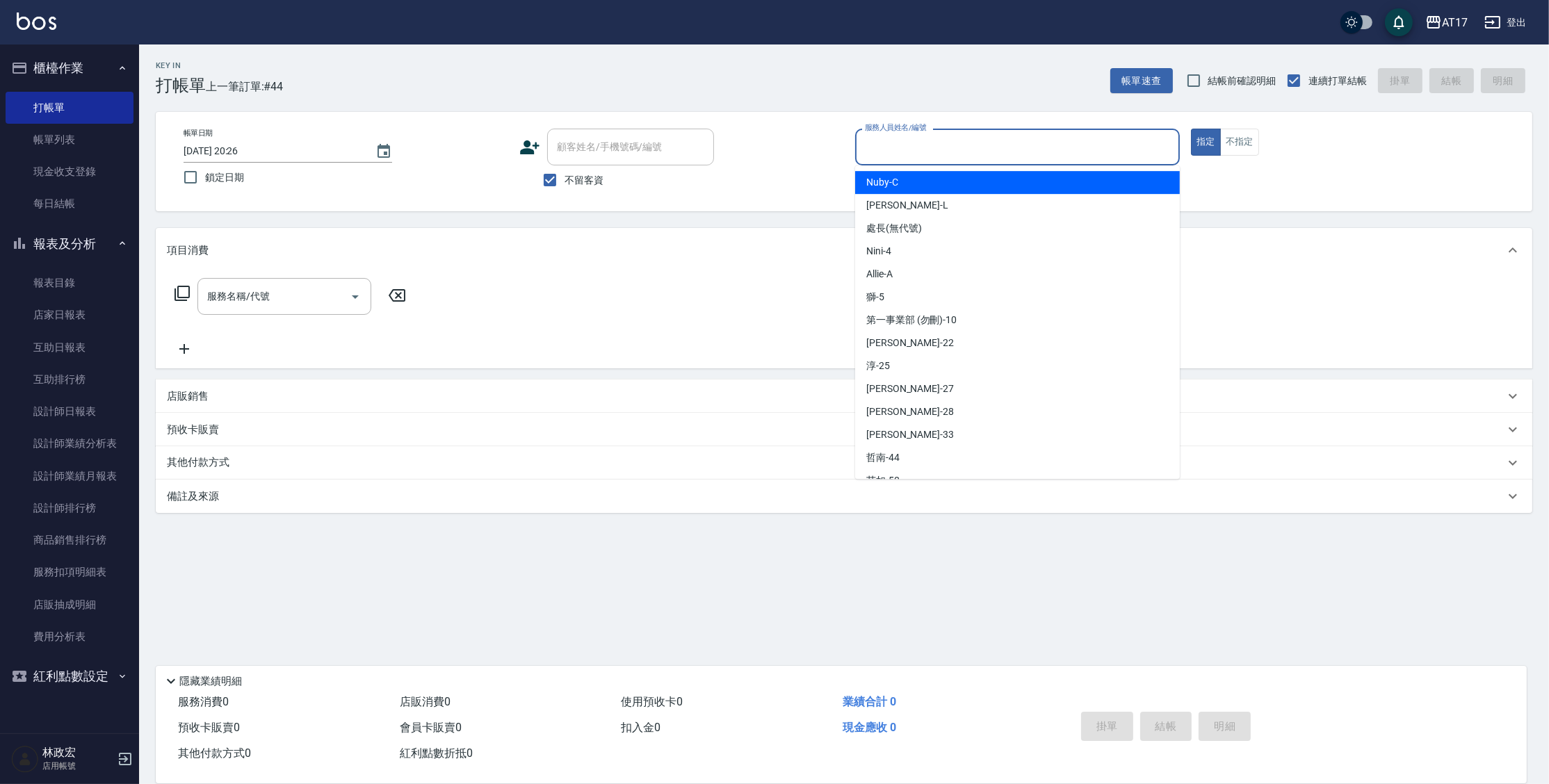
click at [914, 153] on input "服務人員姓名/編號" at bounding box center [1017, 147] width 312 height 25
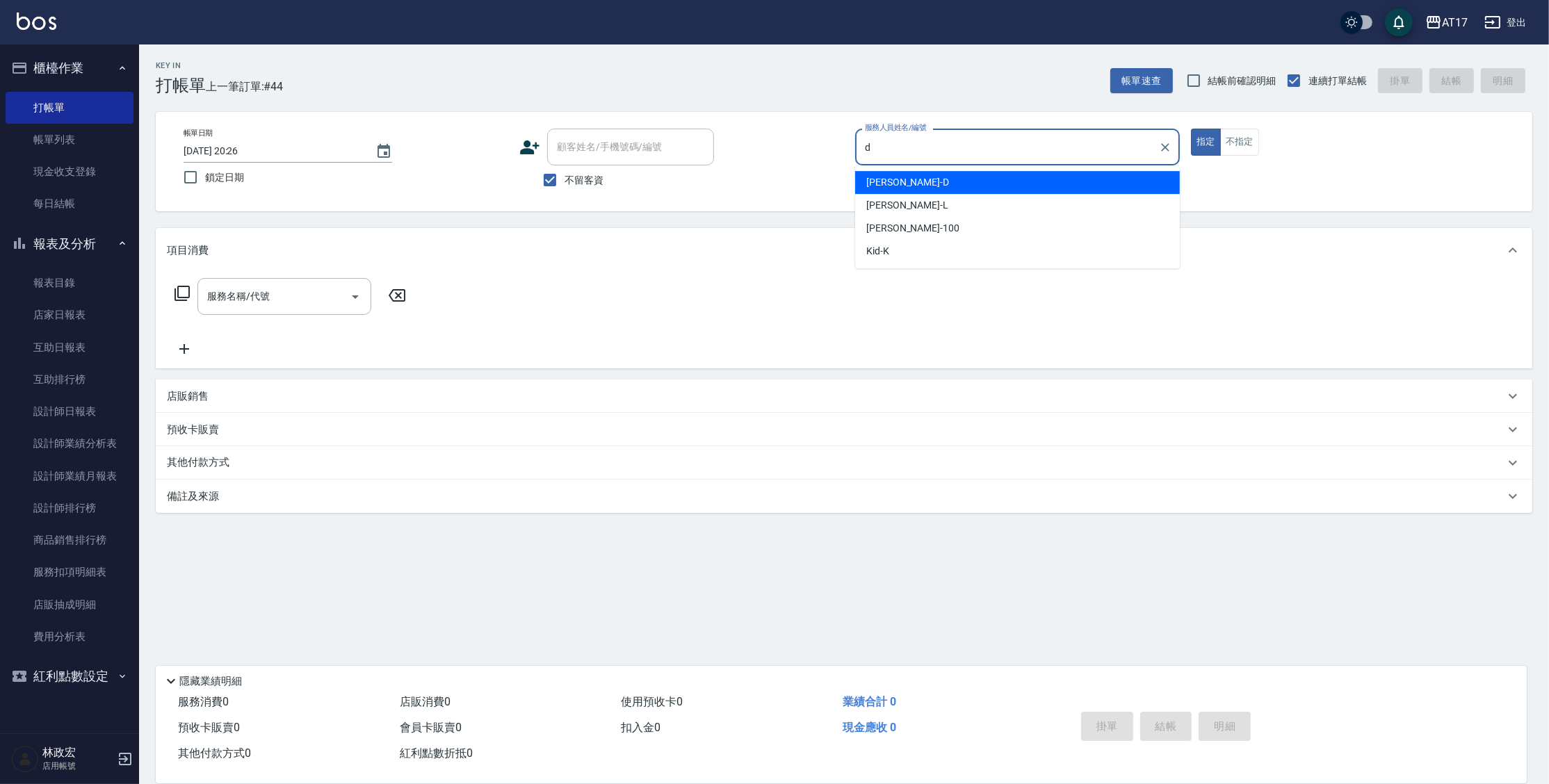
type input "Benny-D"
type button "true"
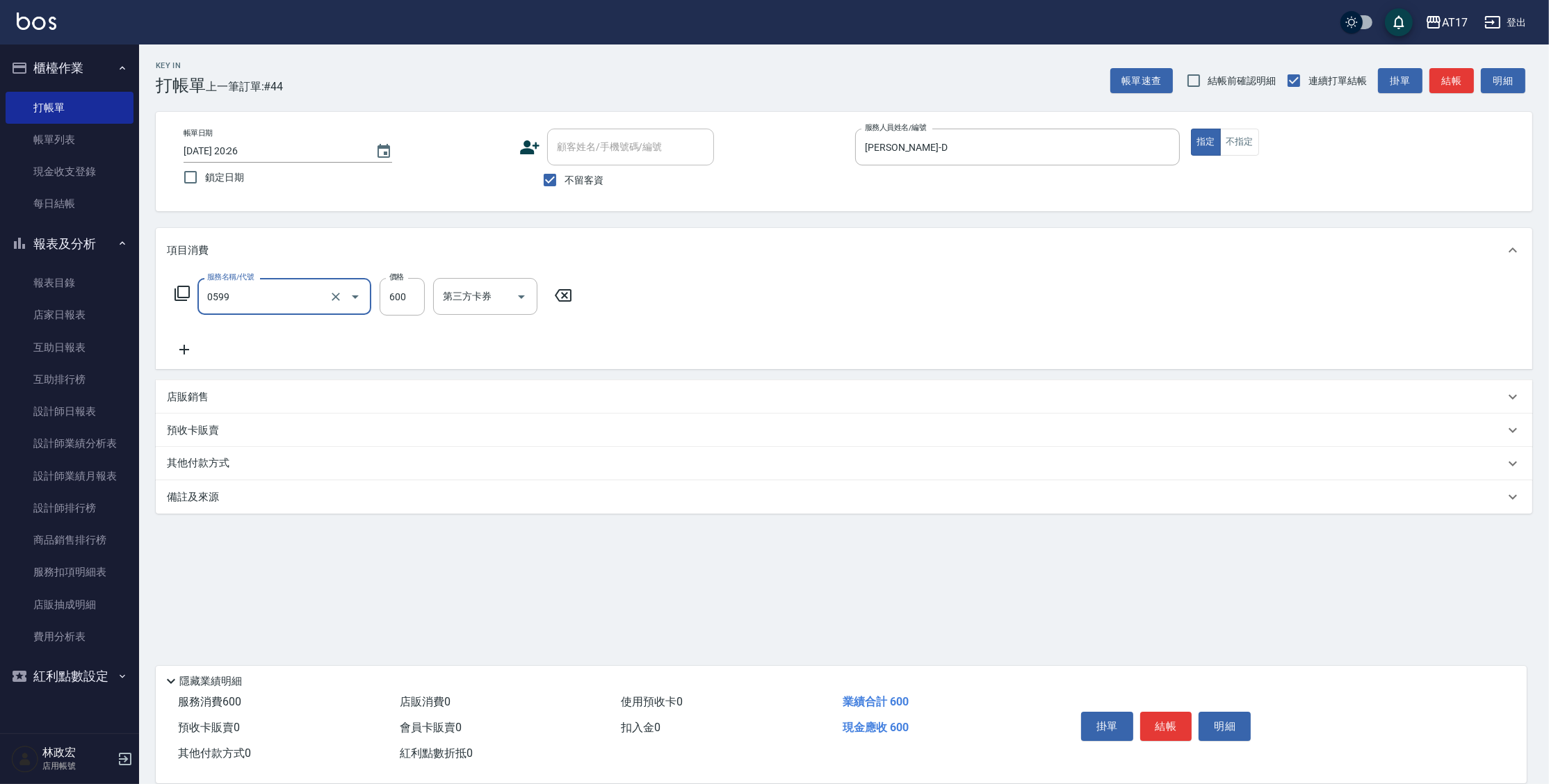
type input "精油-599(0599)"
type input "800"
type input "欣麗-77"
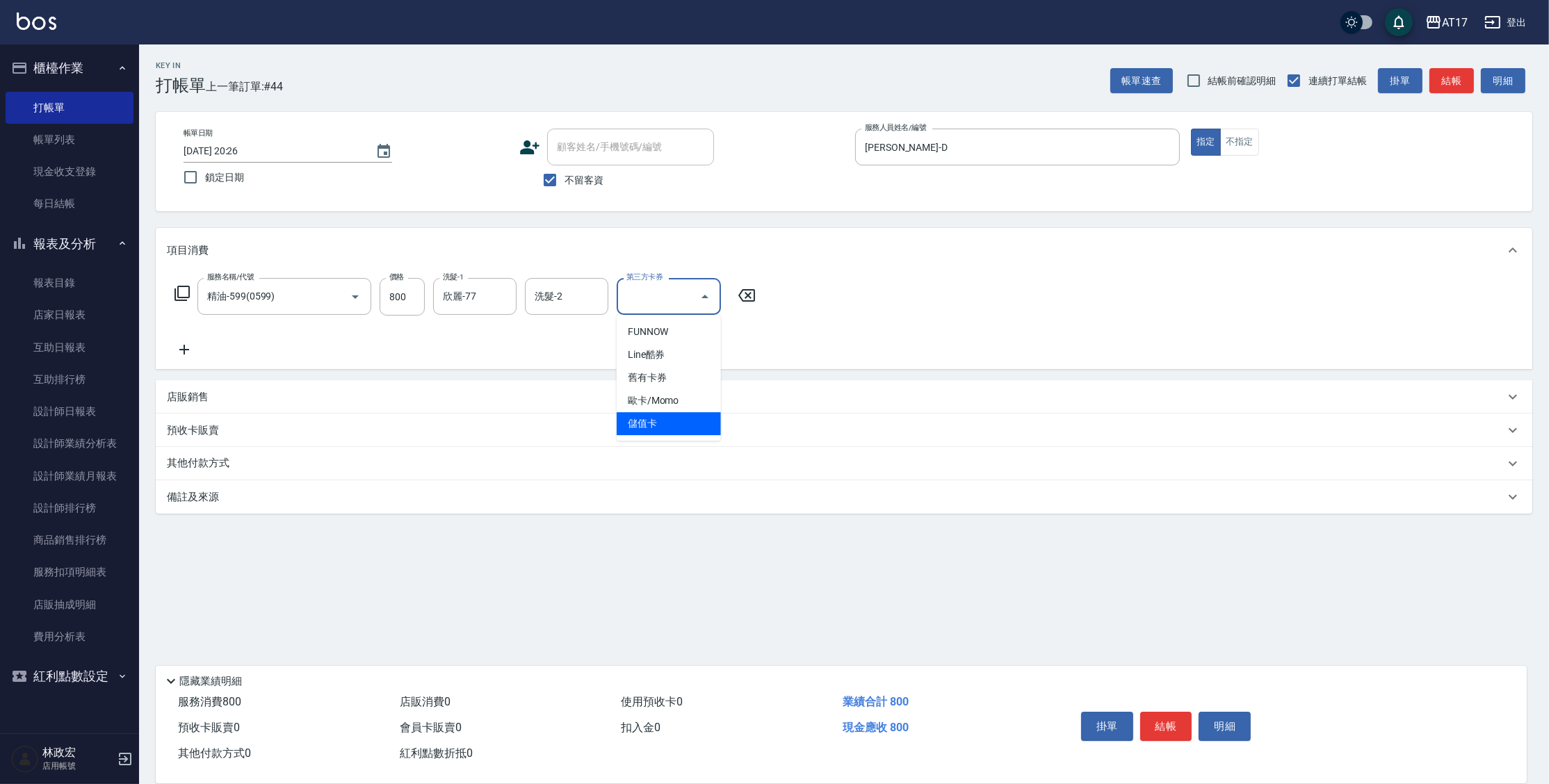
type input "儲值卡"
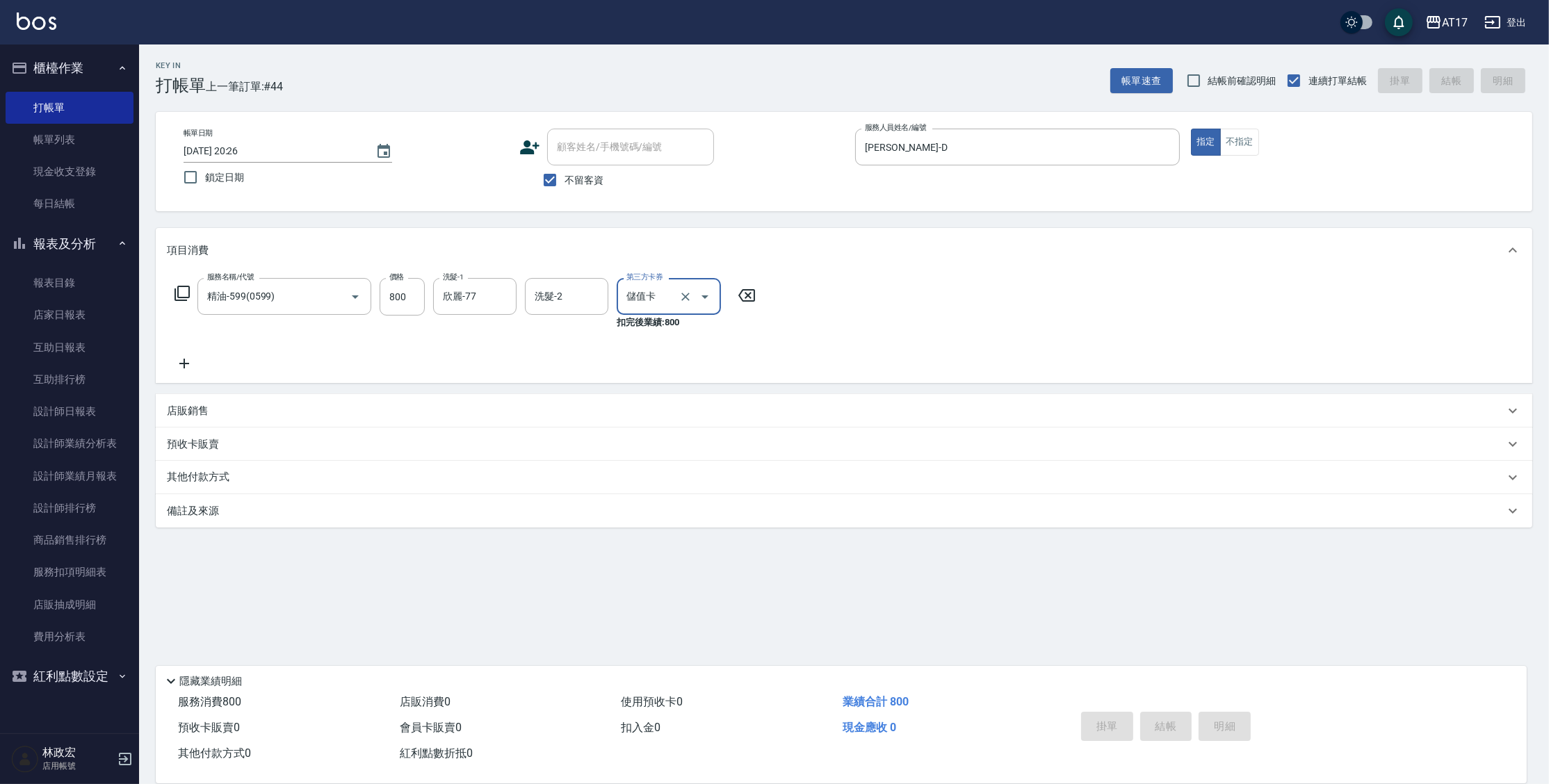
type input "2025/09/24 20:27"
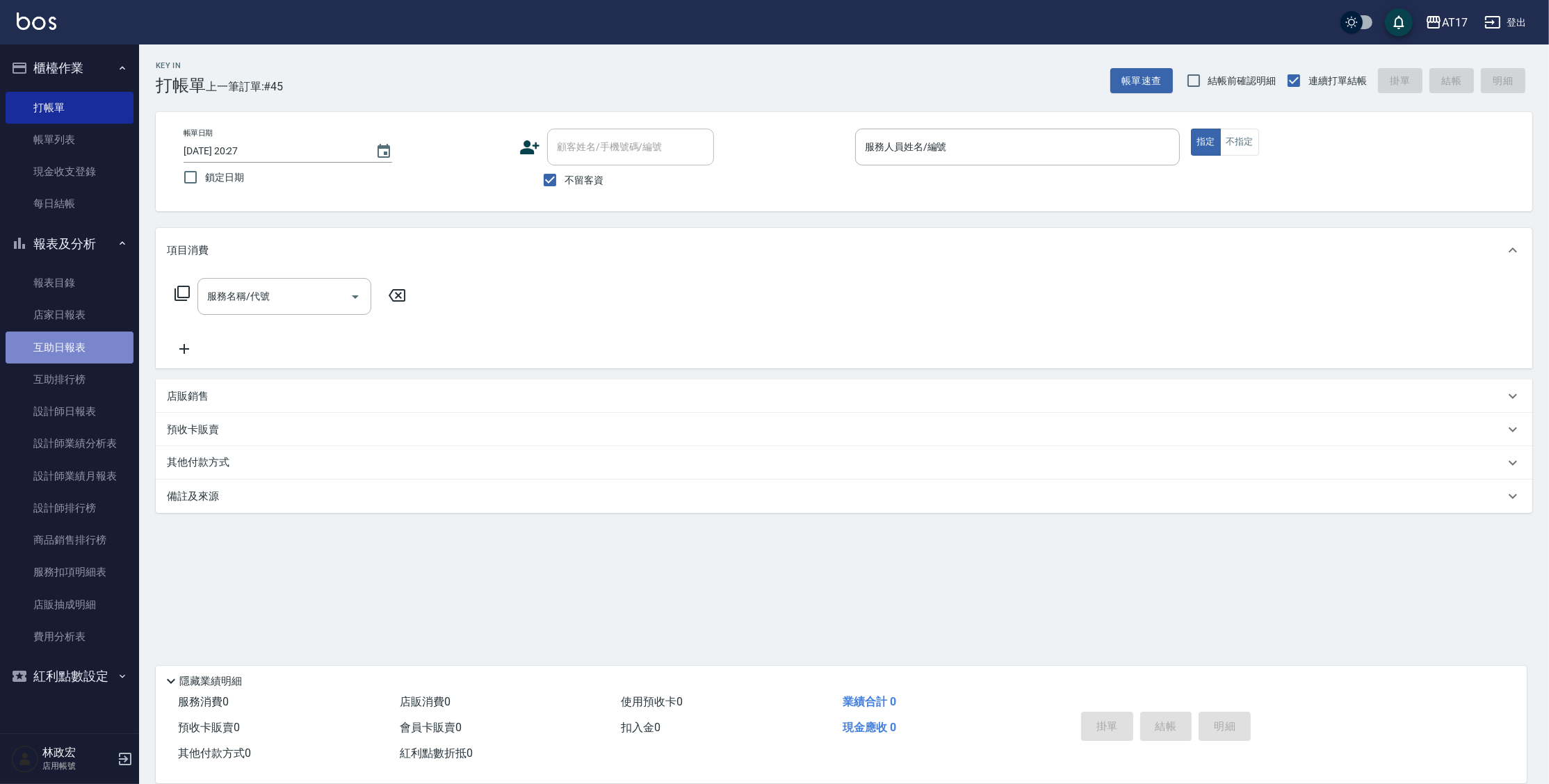
click at [99, 354] on link "互助日報表" at bounding box center [69, 347] width 128 height 32
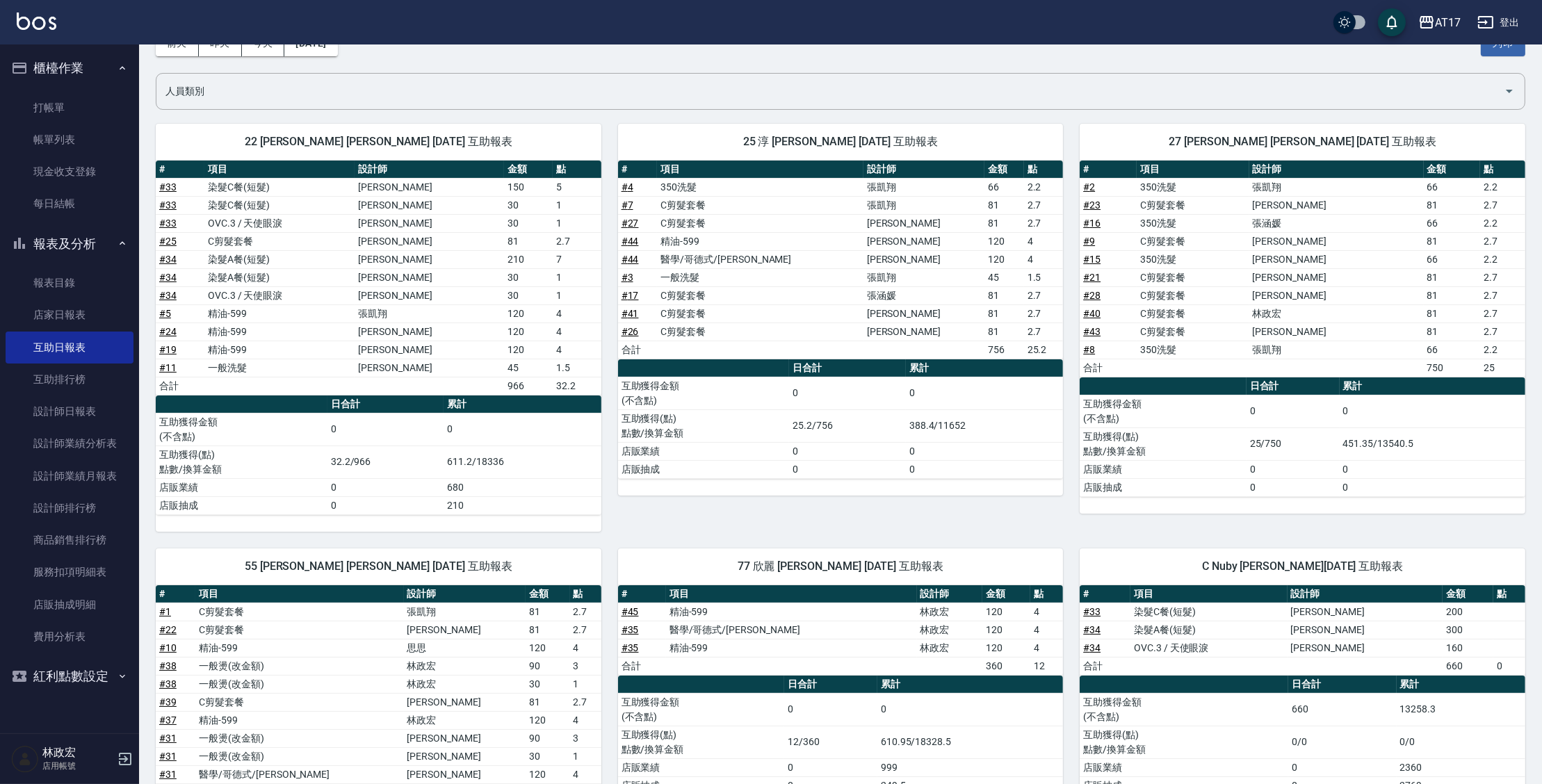
scroll to position [76, 0]
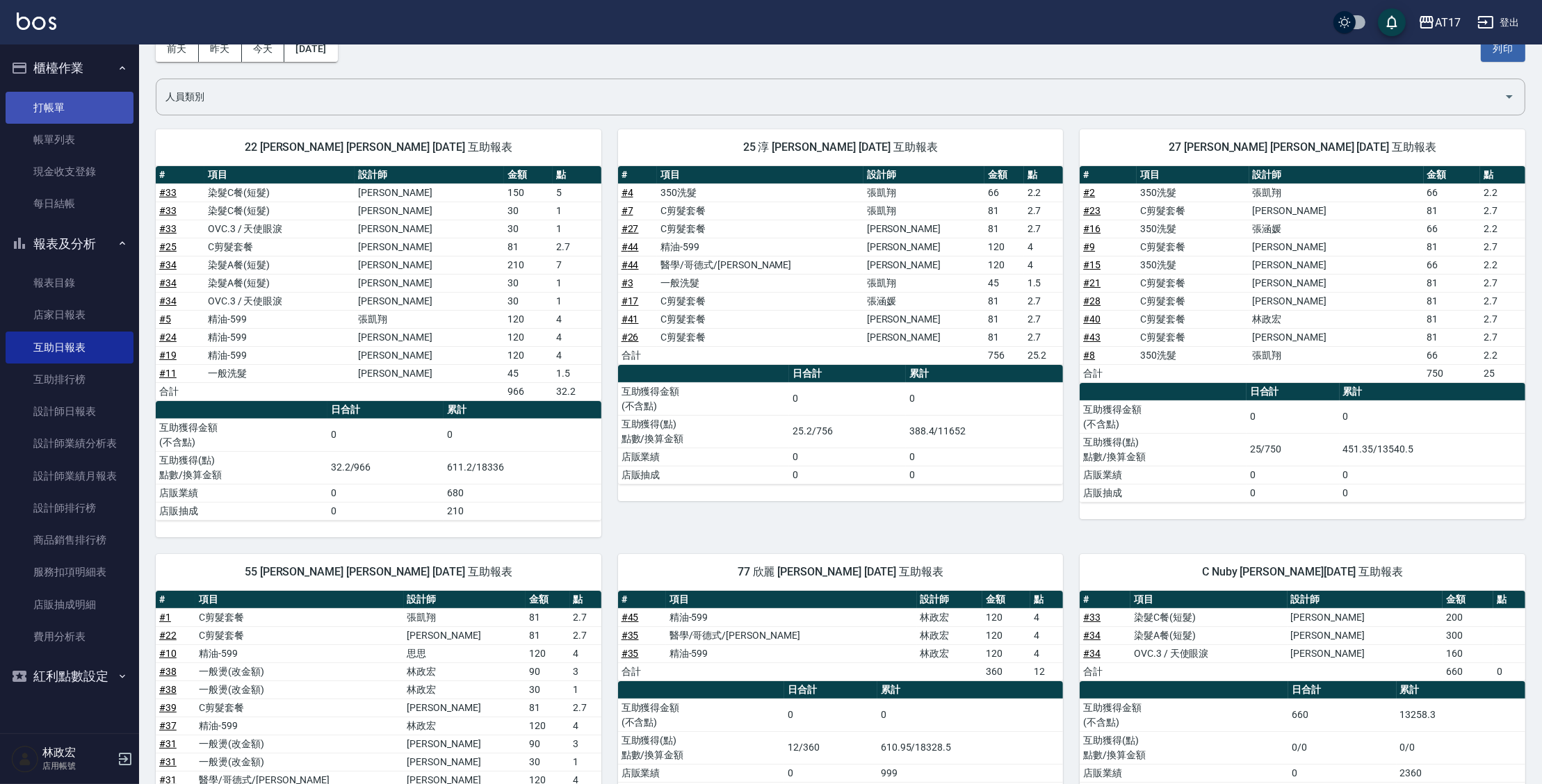
click at [72, 117] on link "打帳單" at bounding box center [69, 108] width 128 height 32
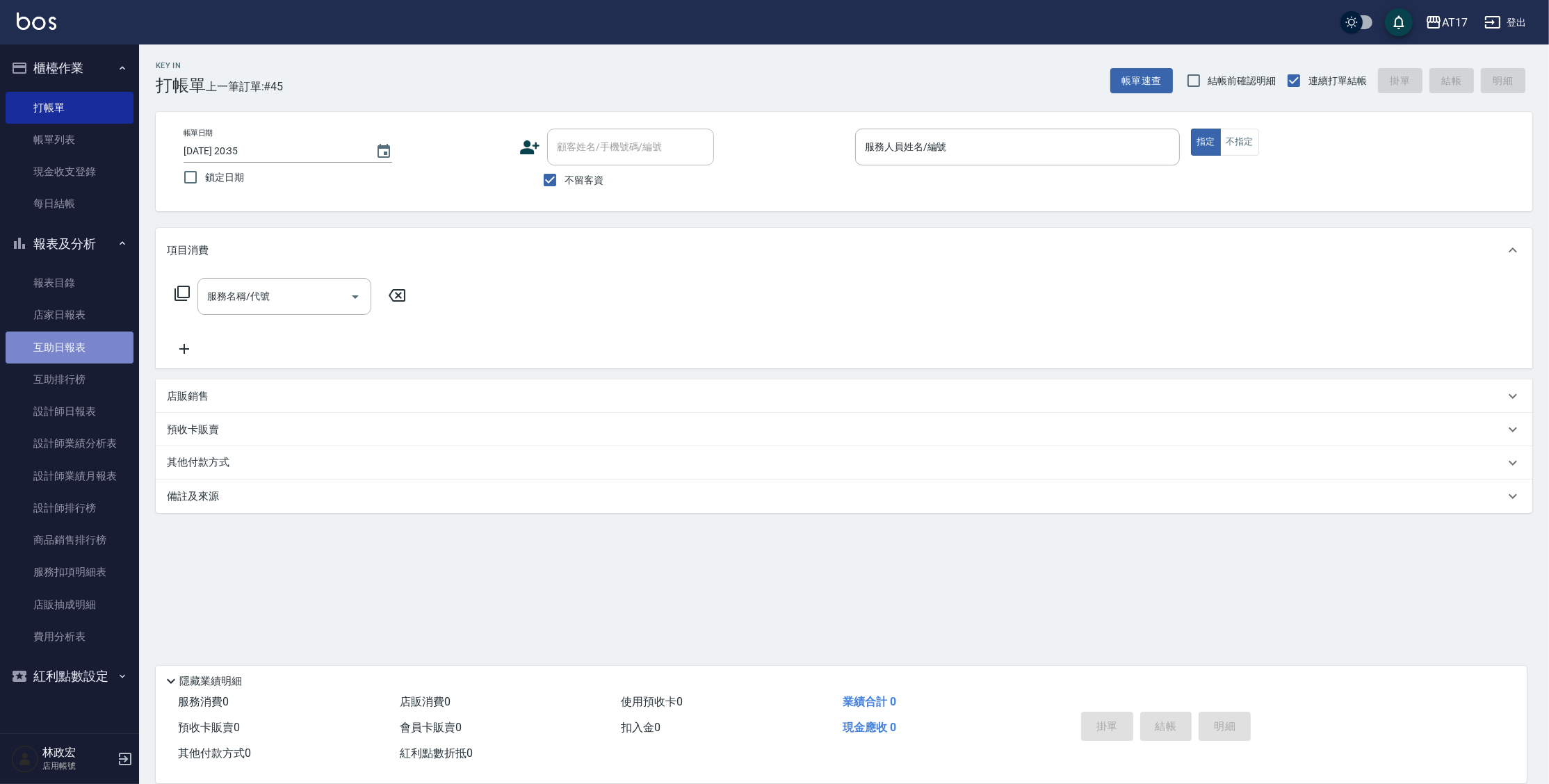
click at [123, 350] on link "互助日報表" at bounding box center [69, 347] width 128 height 32
click at [101, 344] on link "互助日報表" at bounding box center [69, 347] width 128 height 32
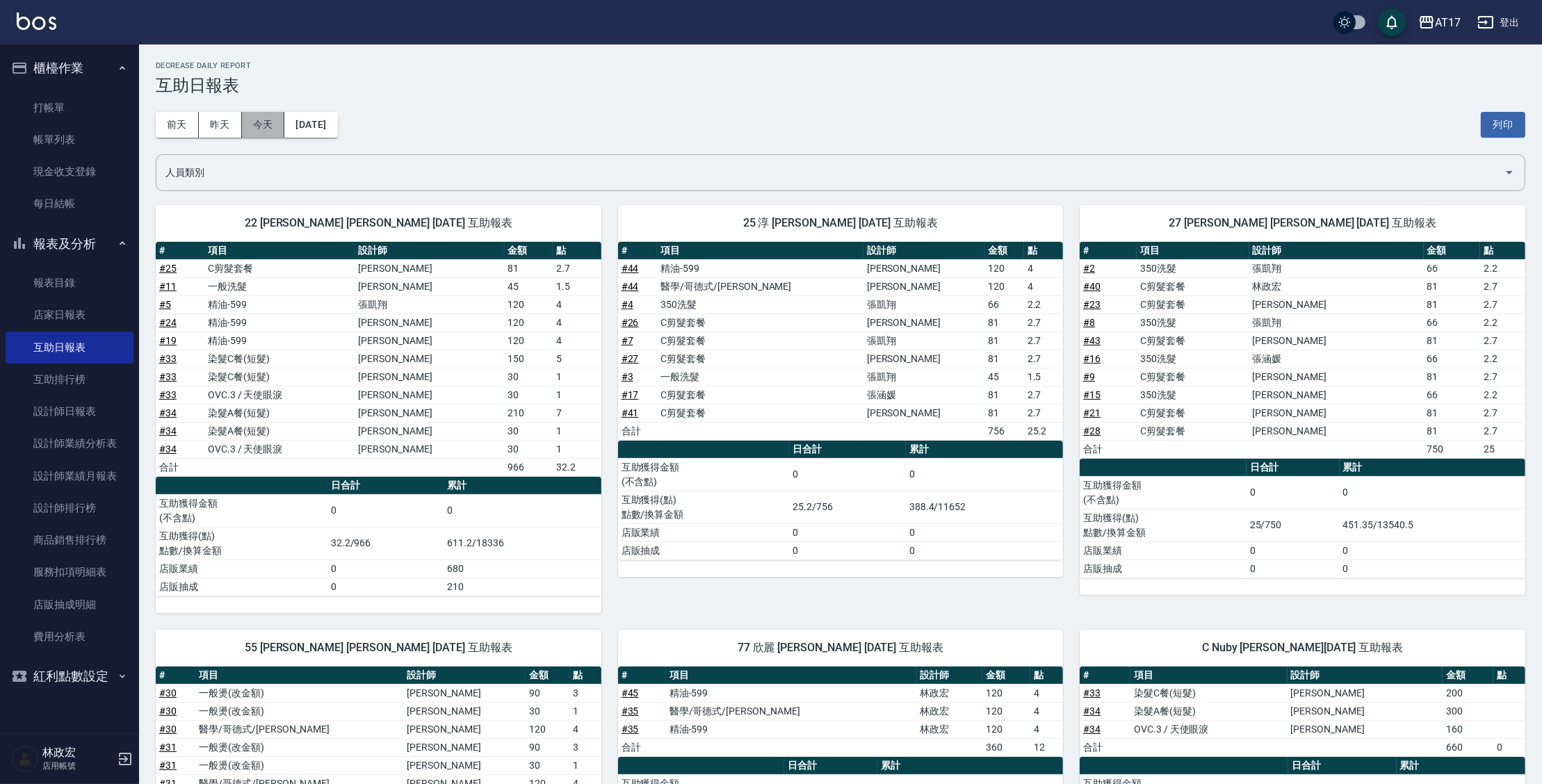
click at [266, 122] on button "今天" at bounding box center [263, 125] width 43 height 26
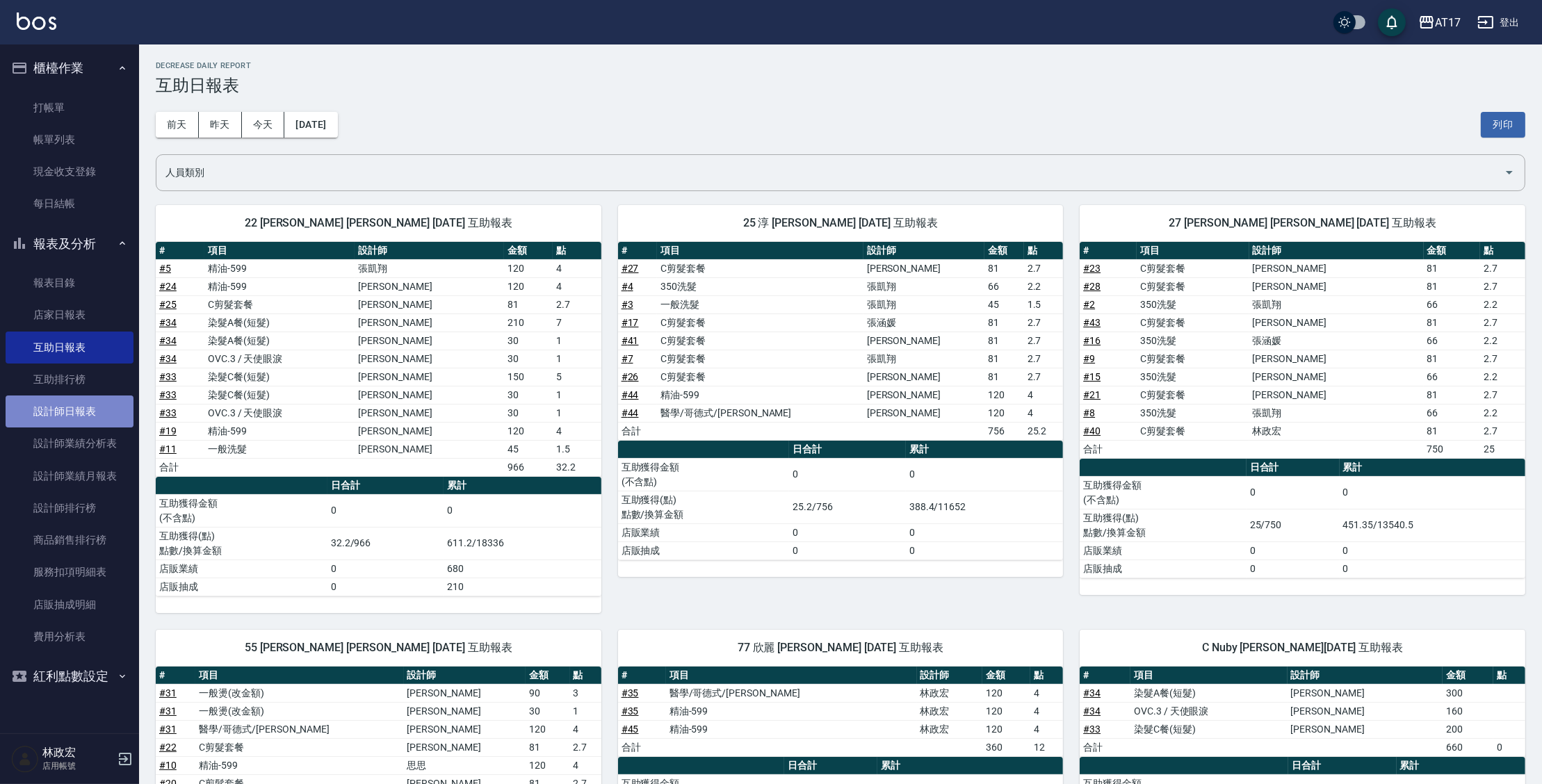
click at [69, 410] on link "設計師日報表" at bounding box center [69, 412] width 128 height 32
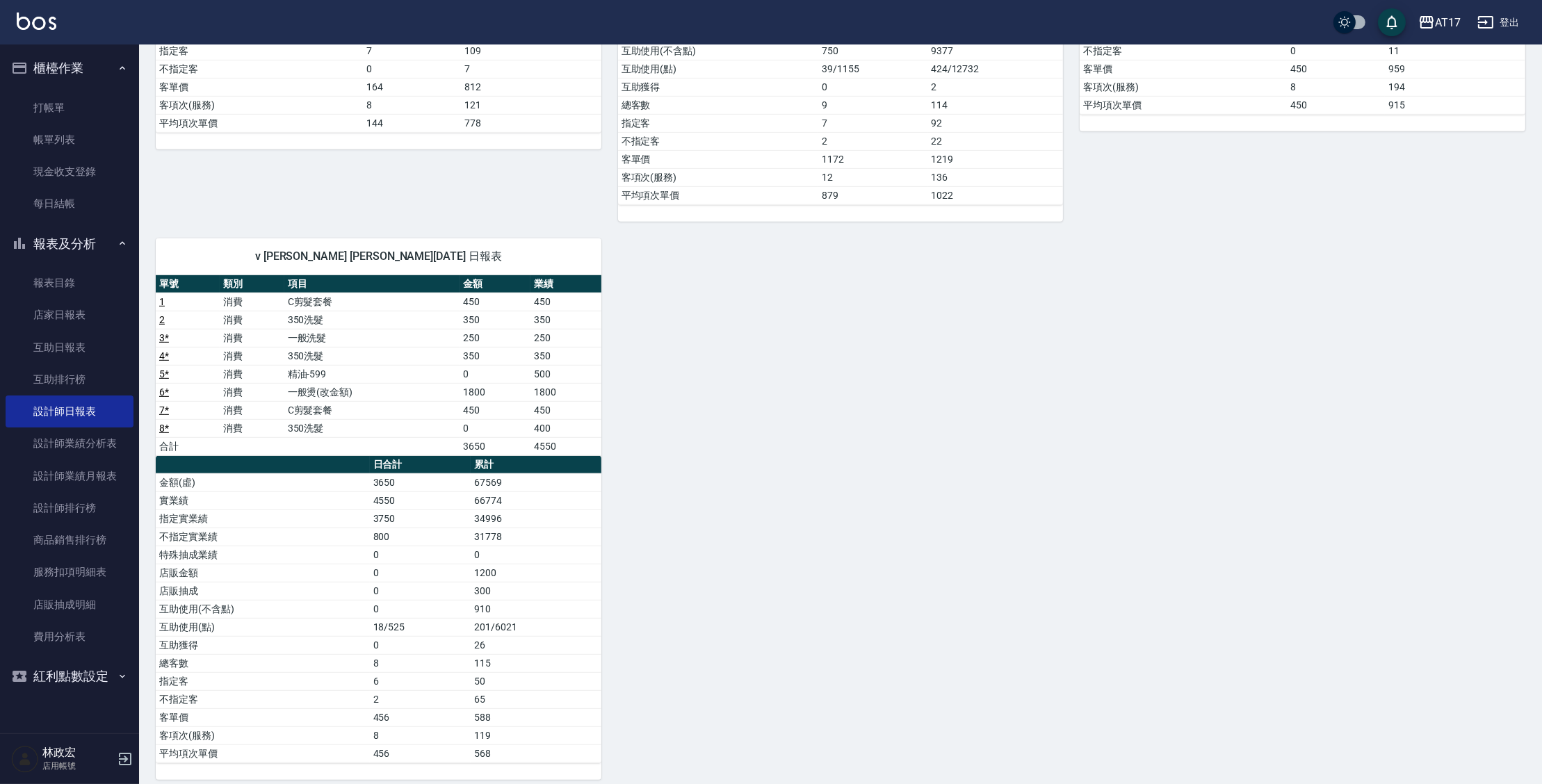
scroll to position [1091, 0]
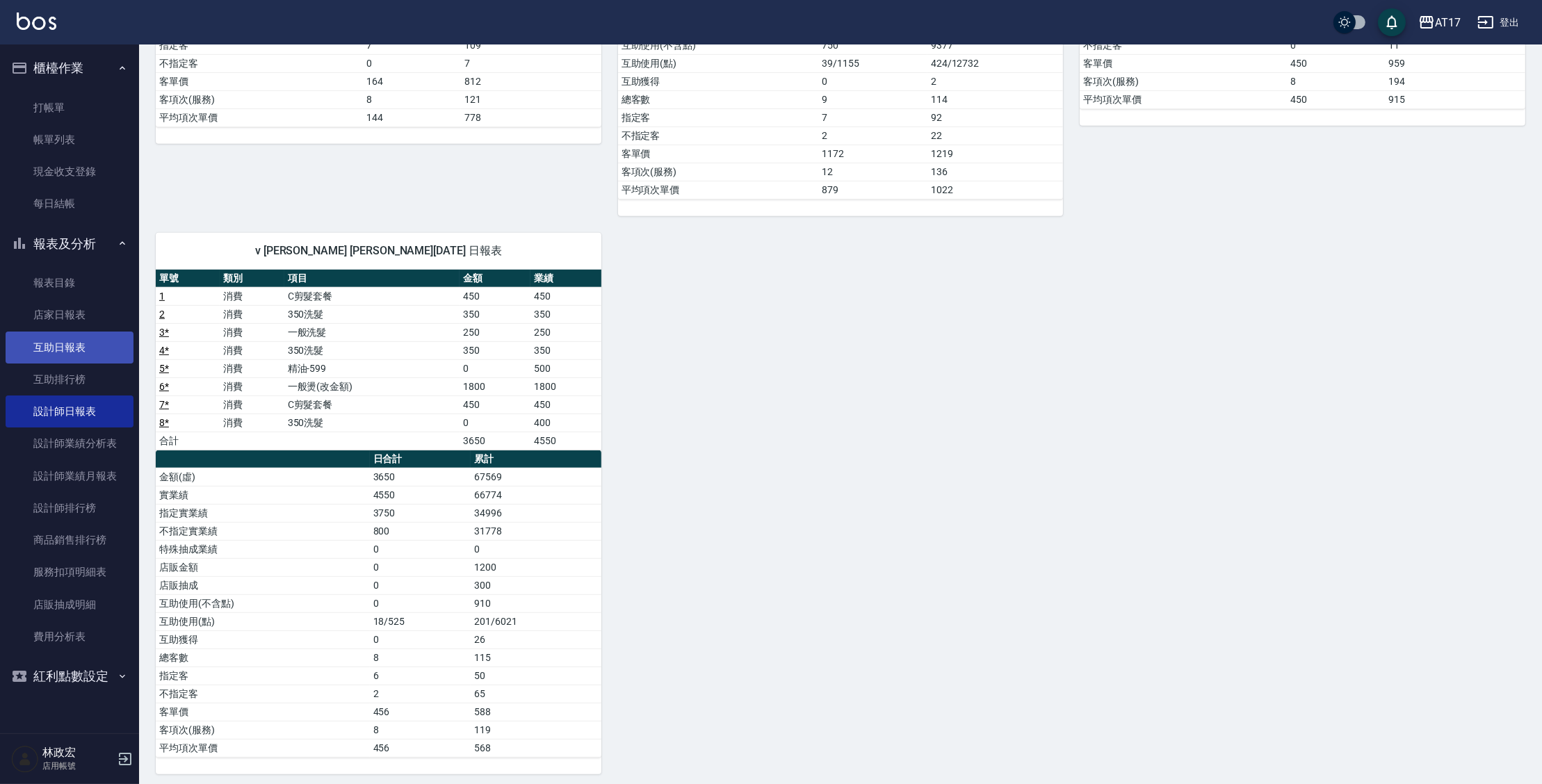
click at [75, 348] on link "互助日報表" at bounding box center [69, 347] width 128 height 32
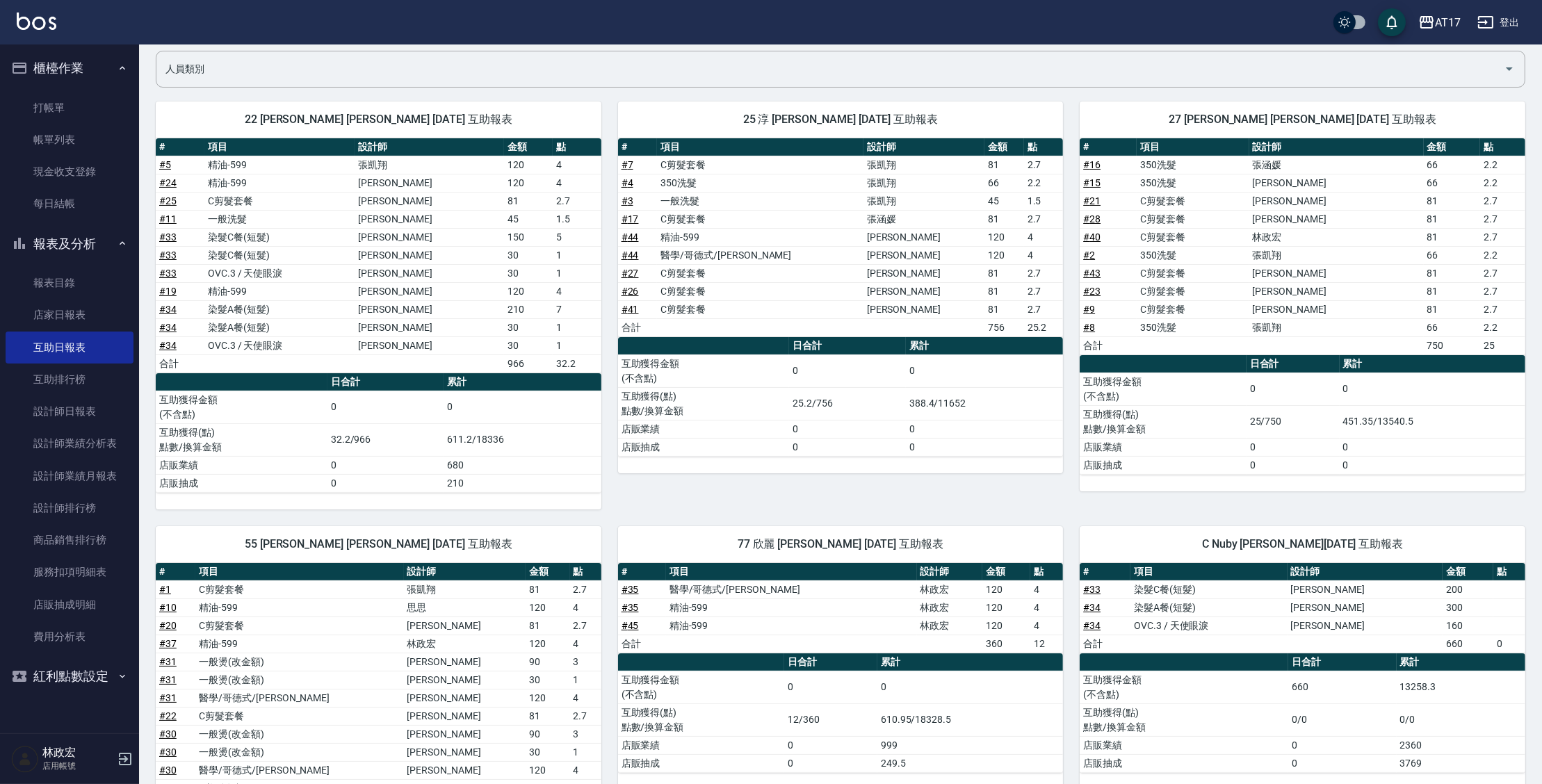
scroll to position [101, 0]
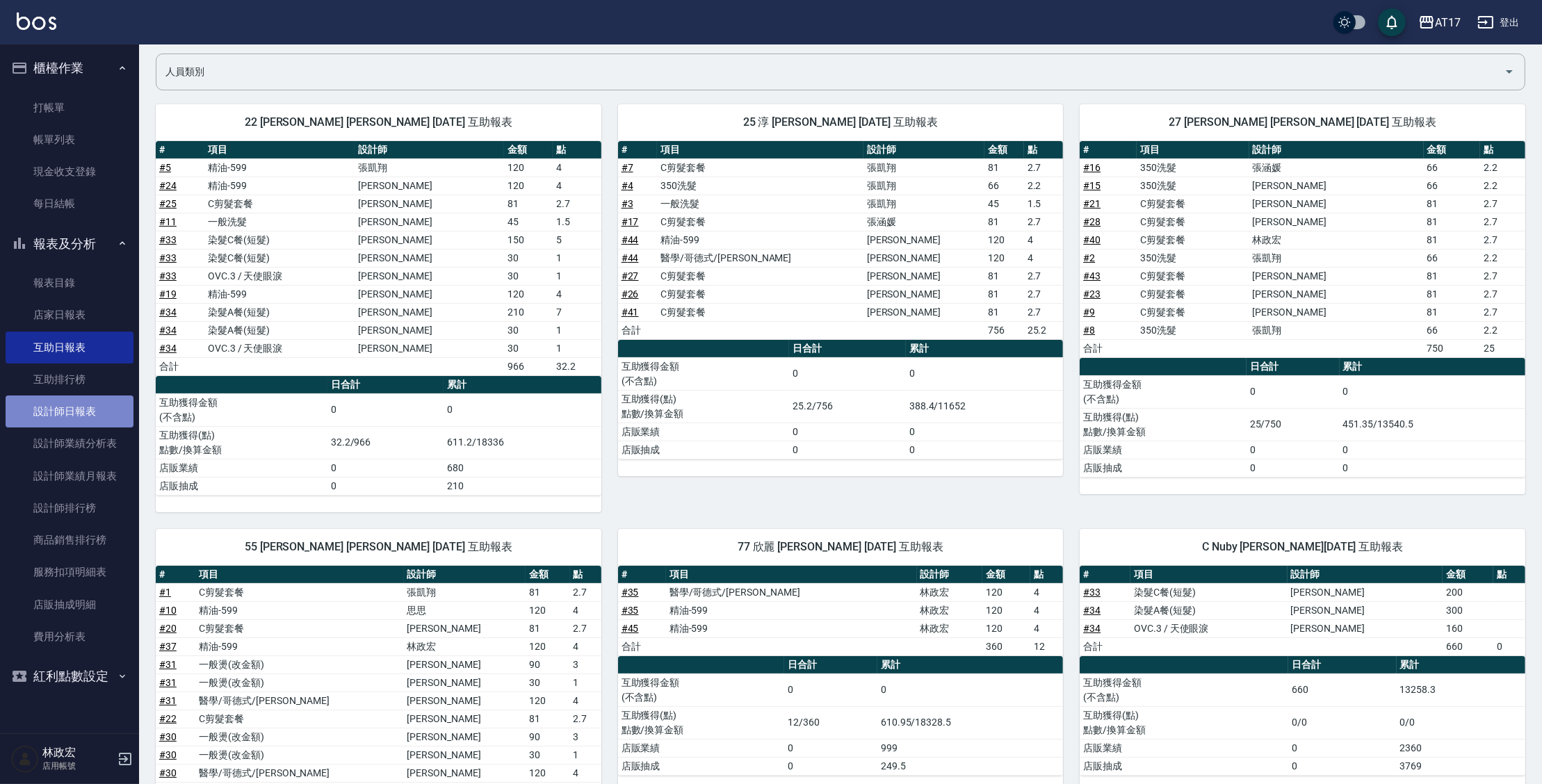
click at [79, 412] on link "設計師日報表" at bounding box center [69, 412] width 128 height 32
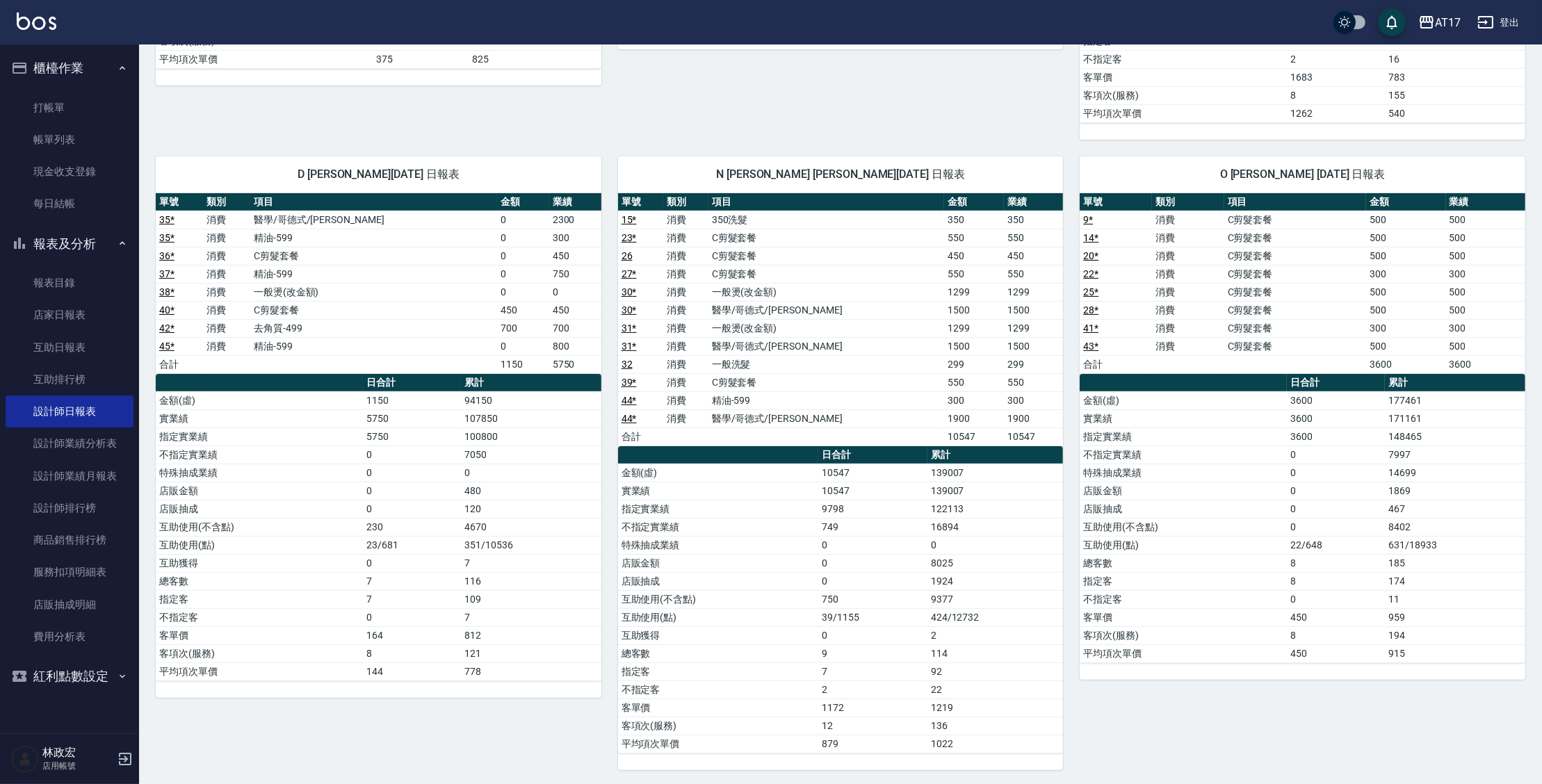
scroll to position [540, 0]
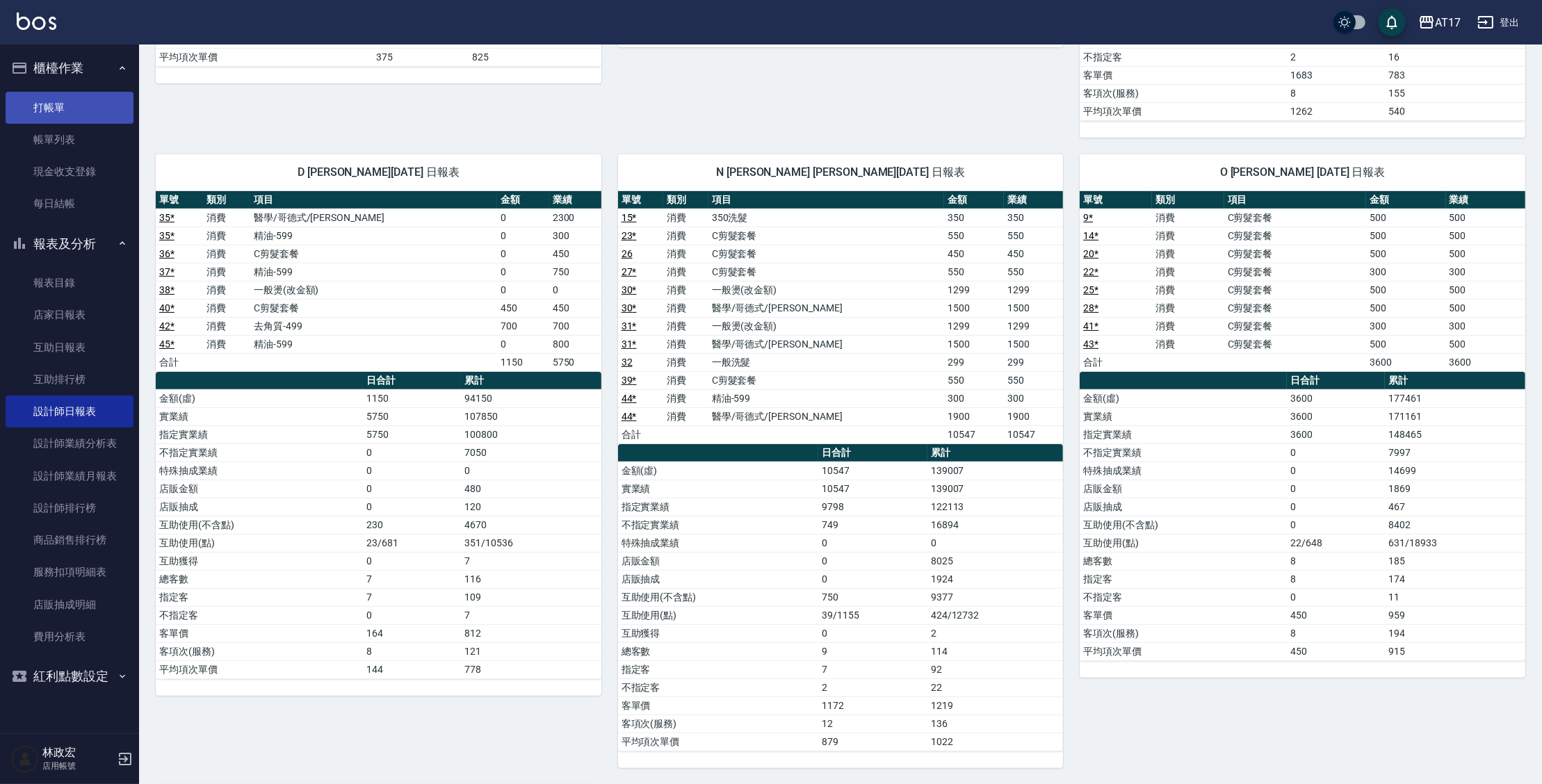
click at [85, 108] on link "打帳單" at bounding box center [69, 108] width 128 height 32
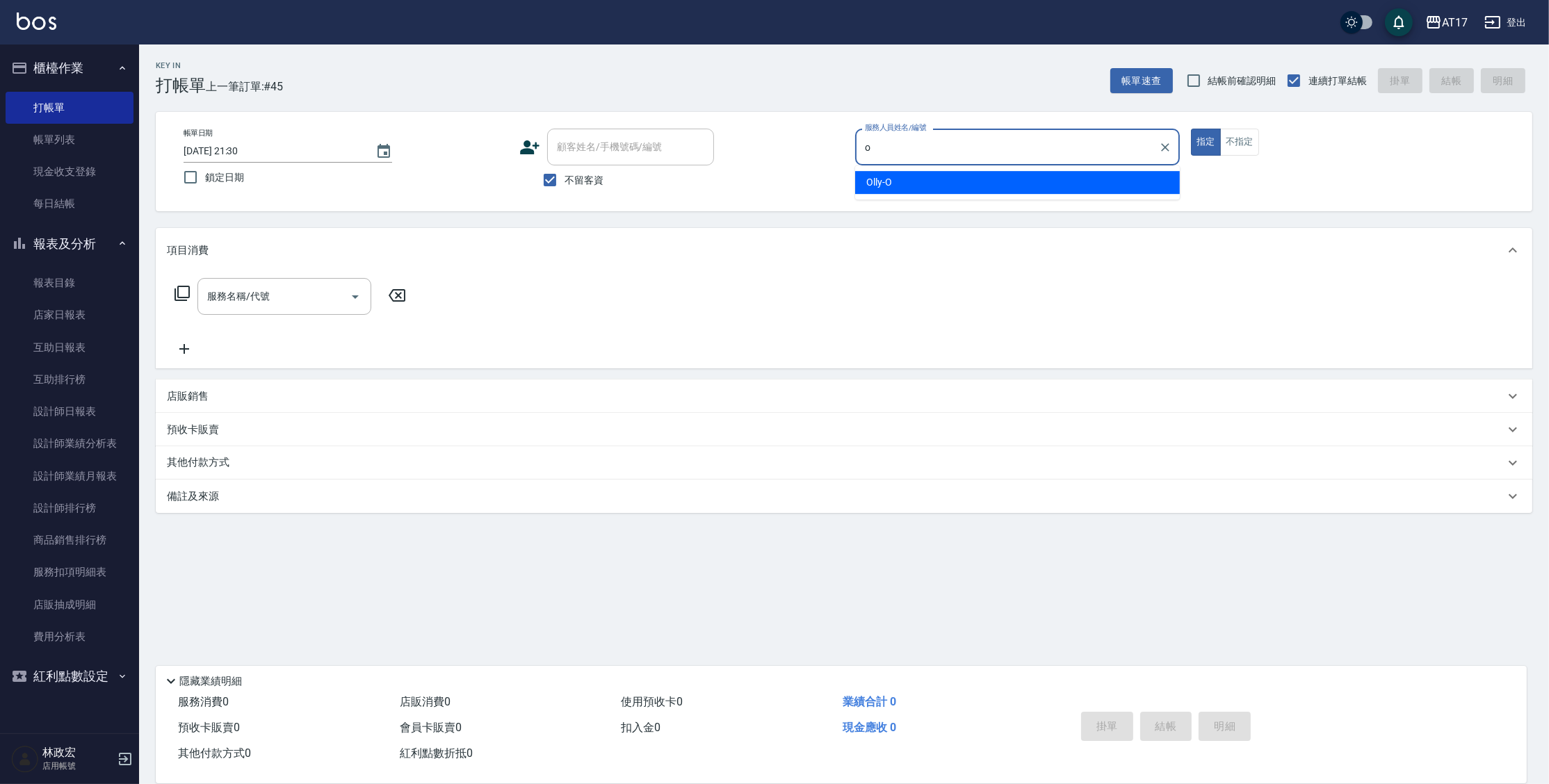
type input "Olly-O"
type button "true"
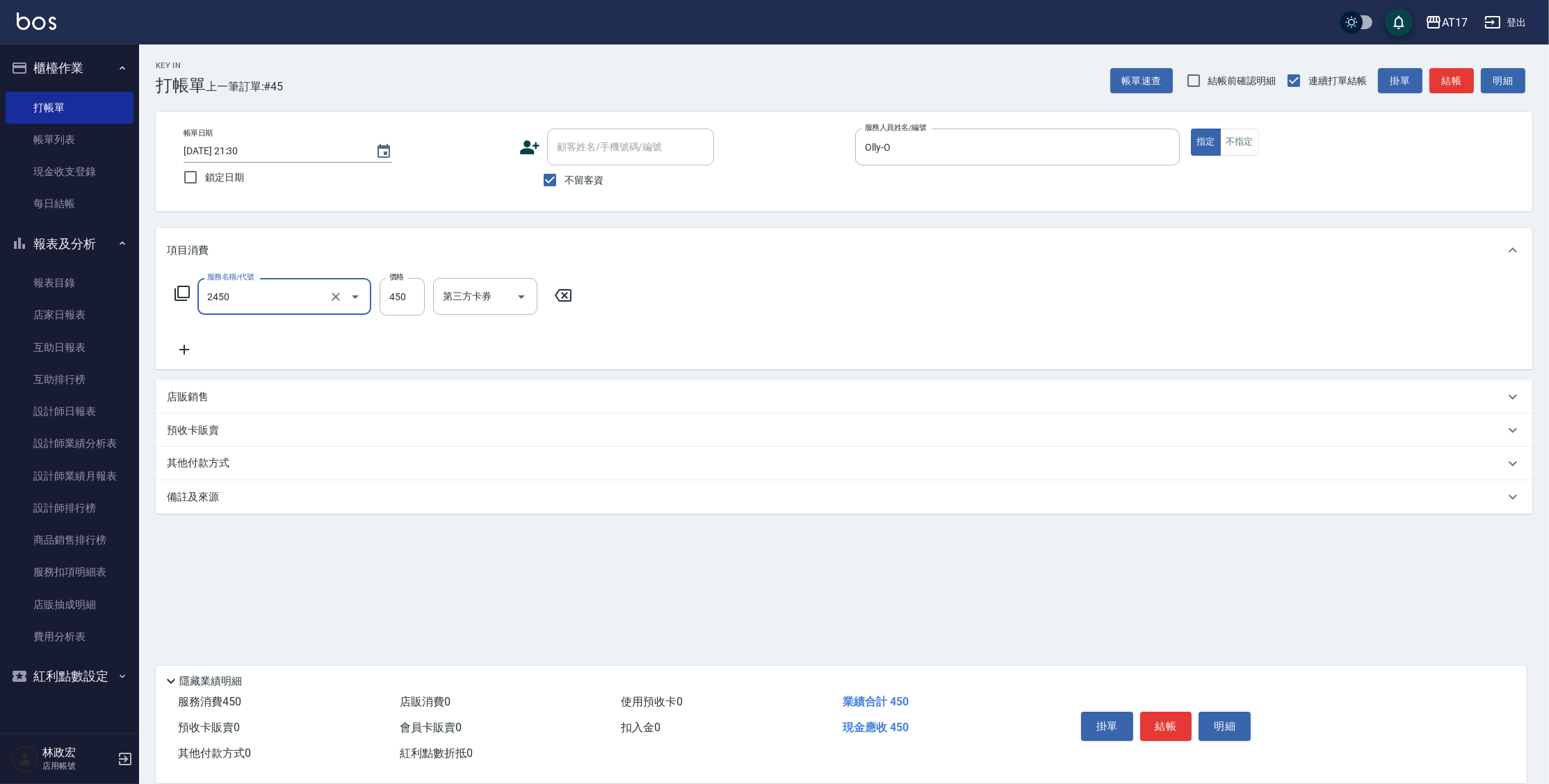
type input "C剪髮套餐(2450)"
type input "500"
type input "淳-25"
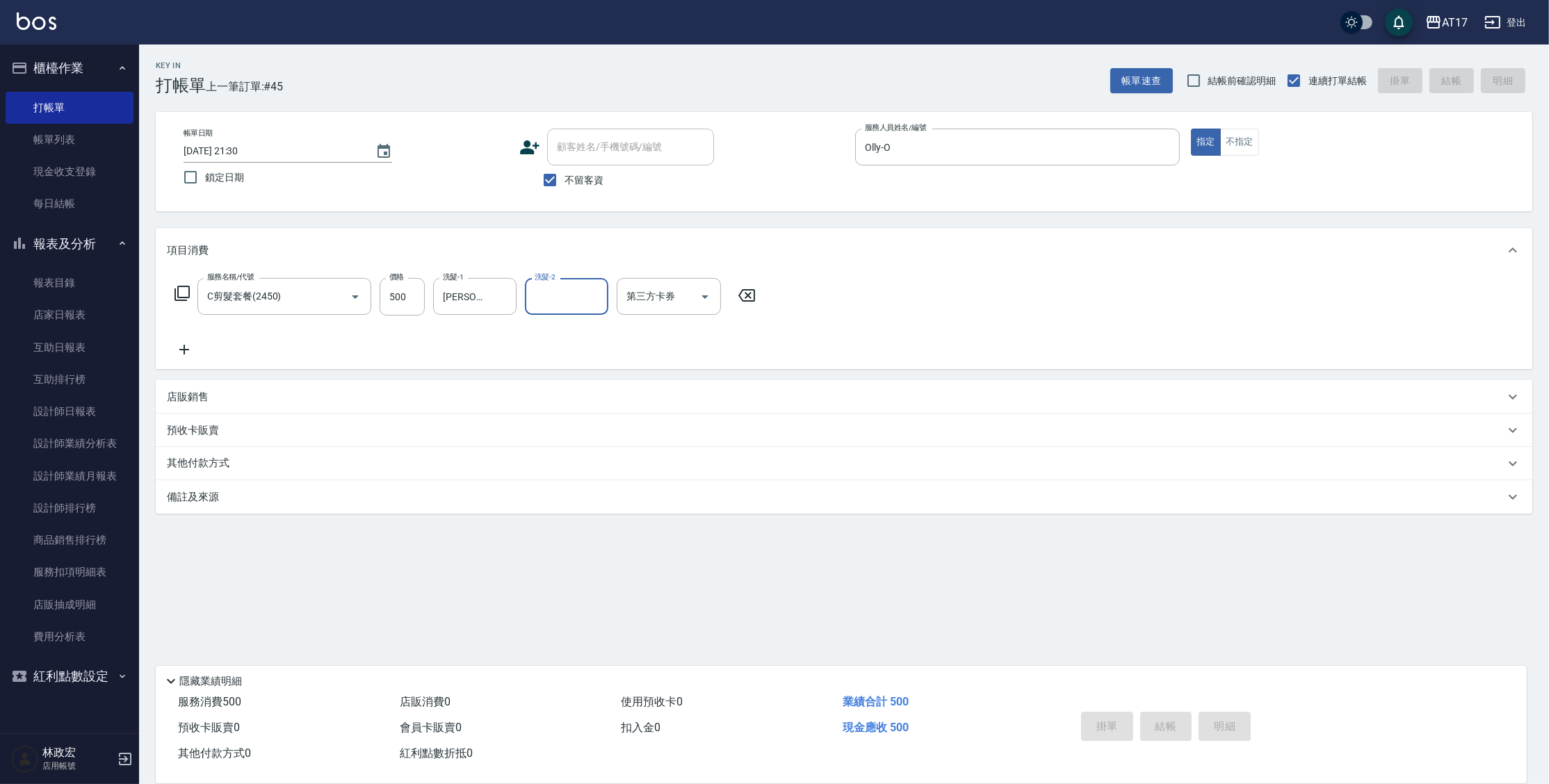
type input "v"
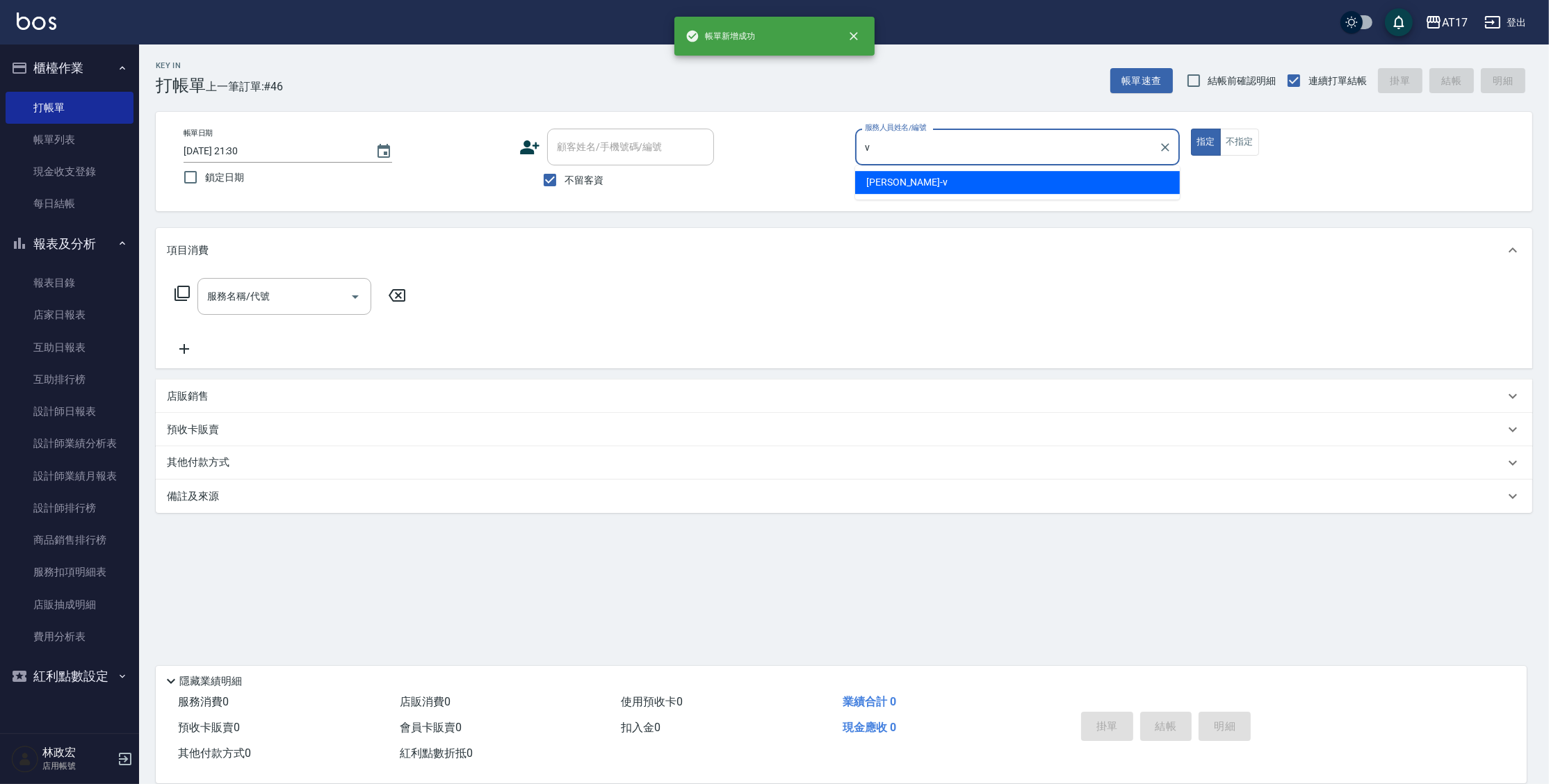
type input "Kai Kai-v"
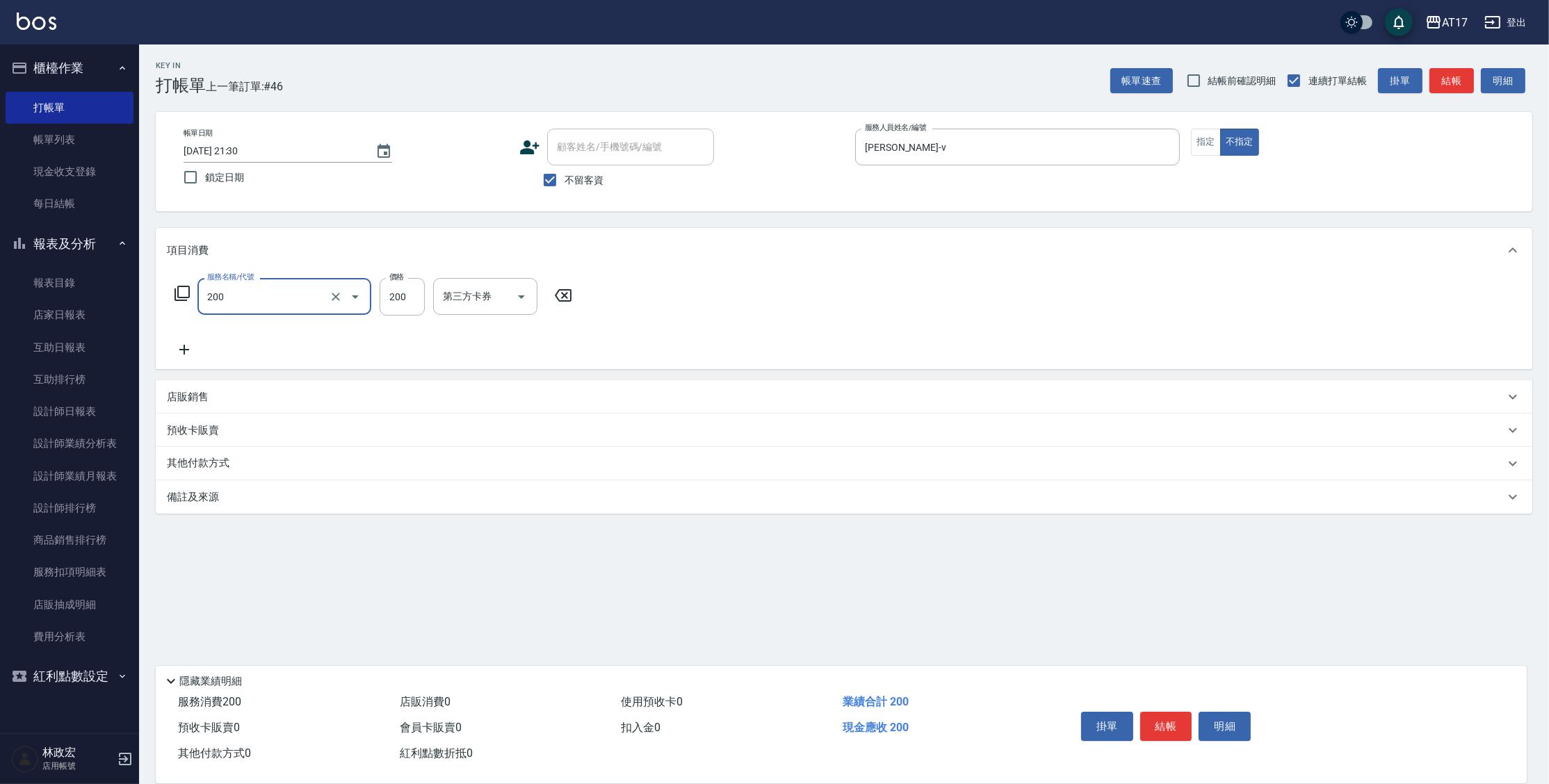
type input "剪髮(200)"
type input "199"
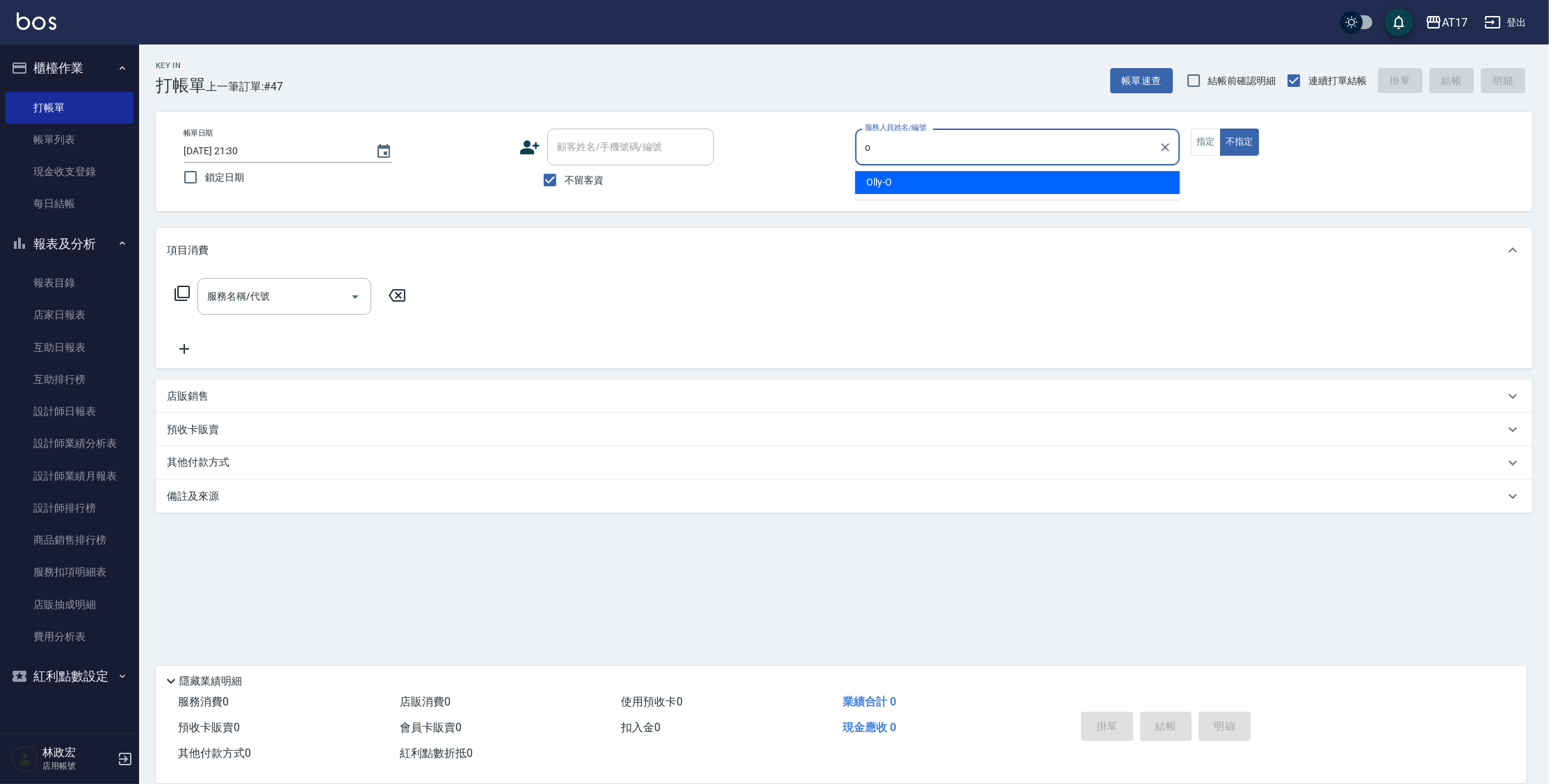
type input "Olly-O"
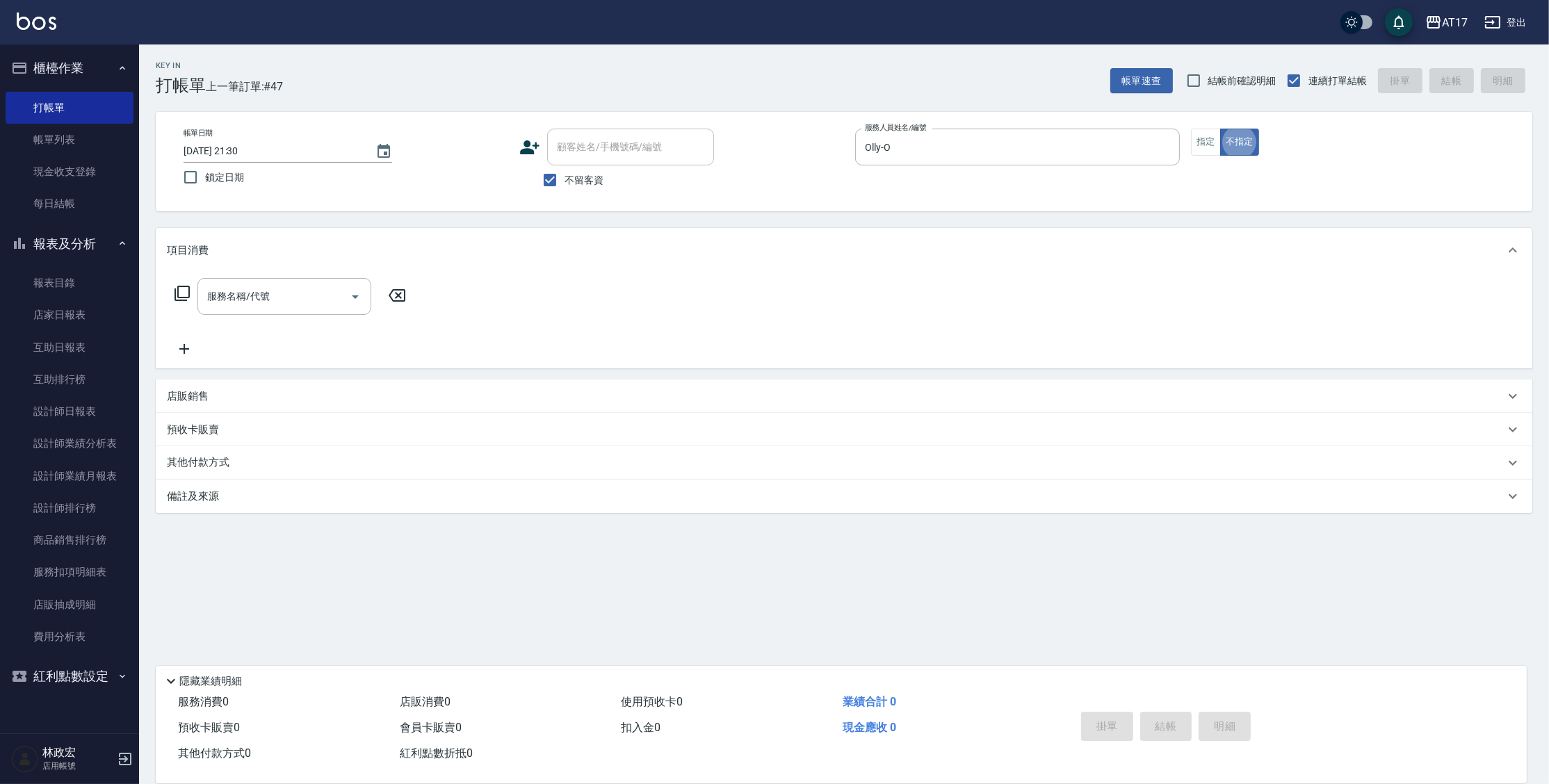
type button "false"
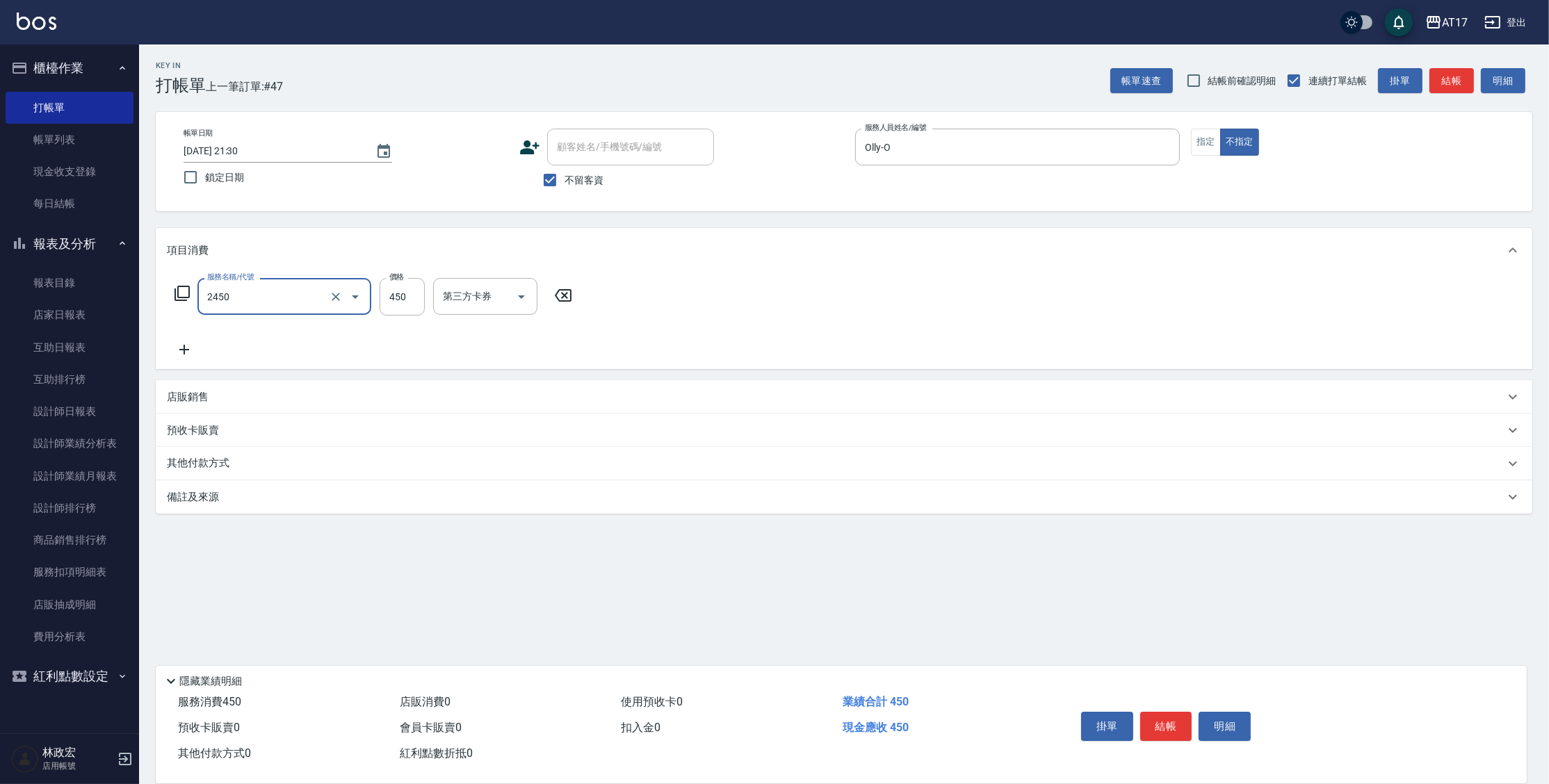
type input "C剪髮套餐(2450)"
type input "500"
type input "淳-25"
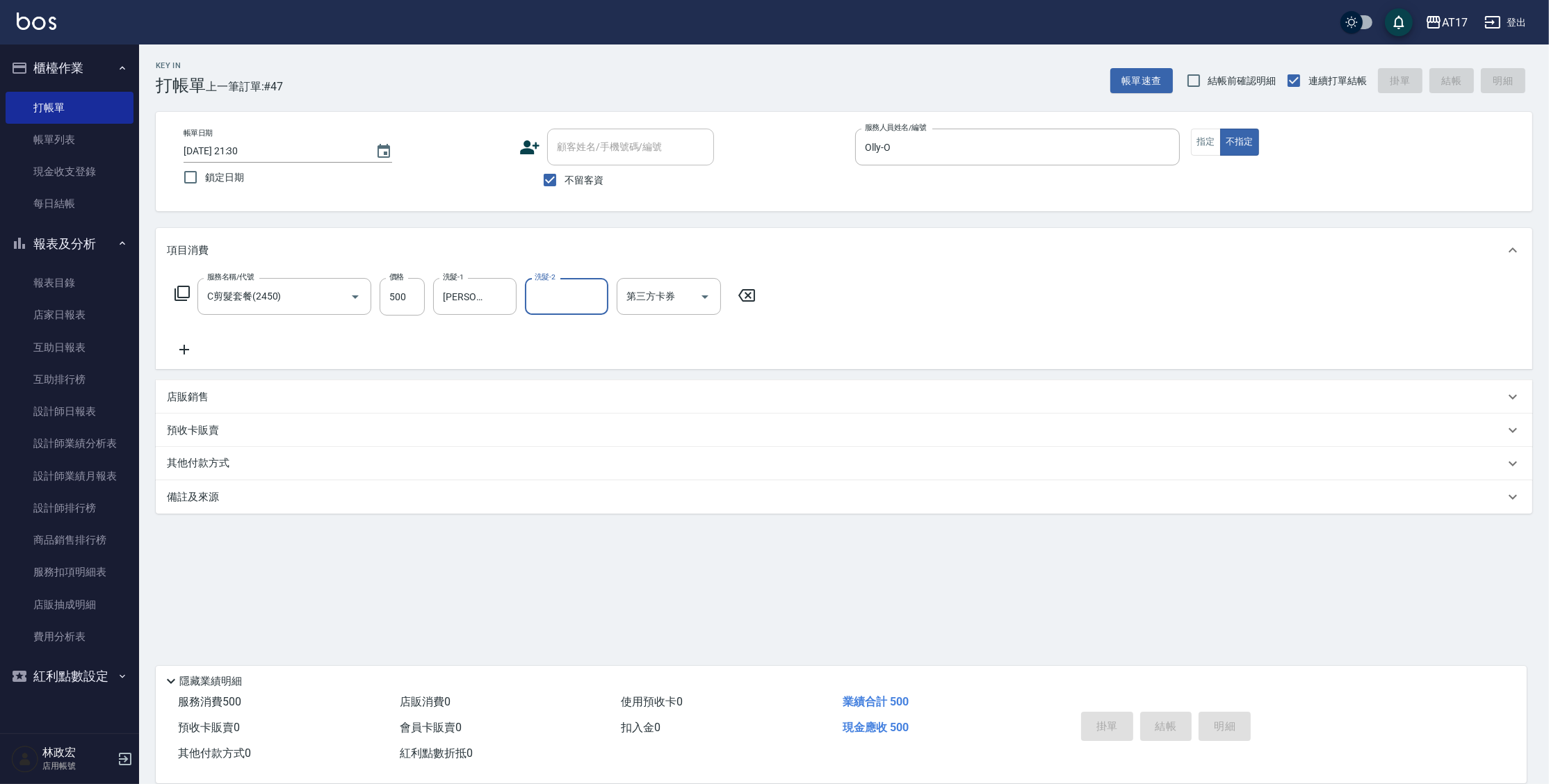
type input "2025/09/24 21:31"
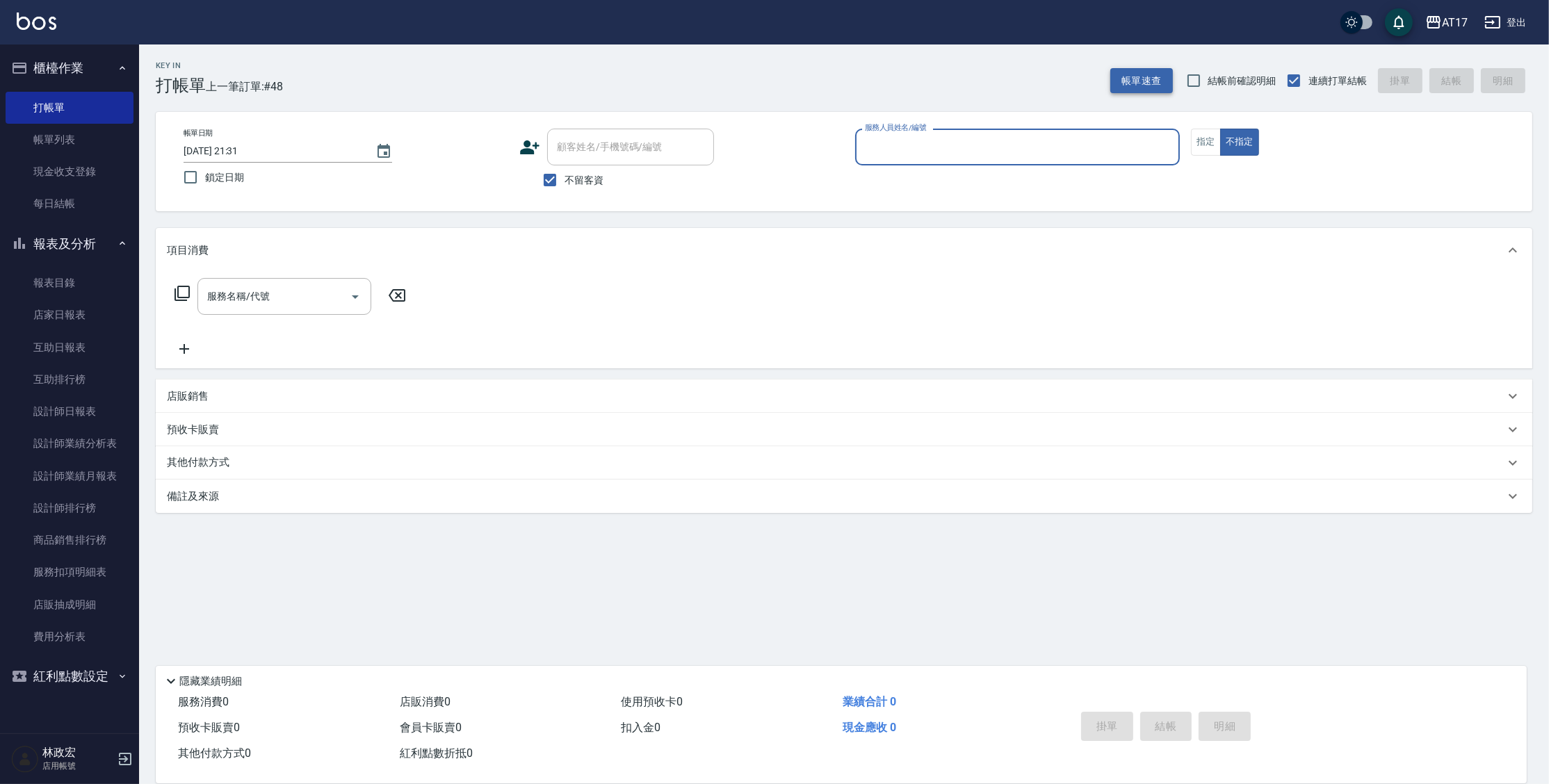
click at [1145, 80] on button "帳單速查" at bounding box center [1141, 81] width 62 height 26
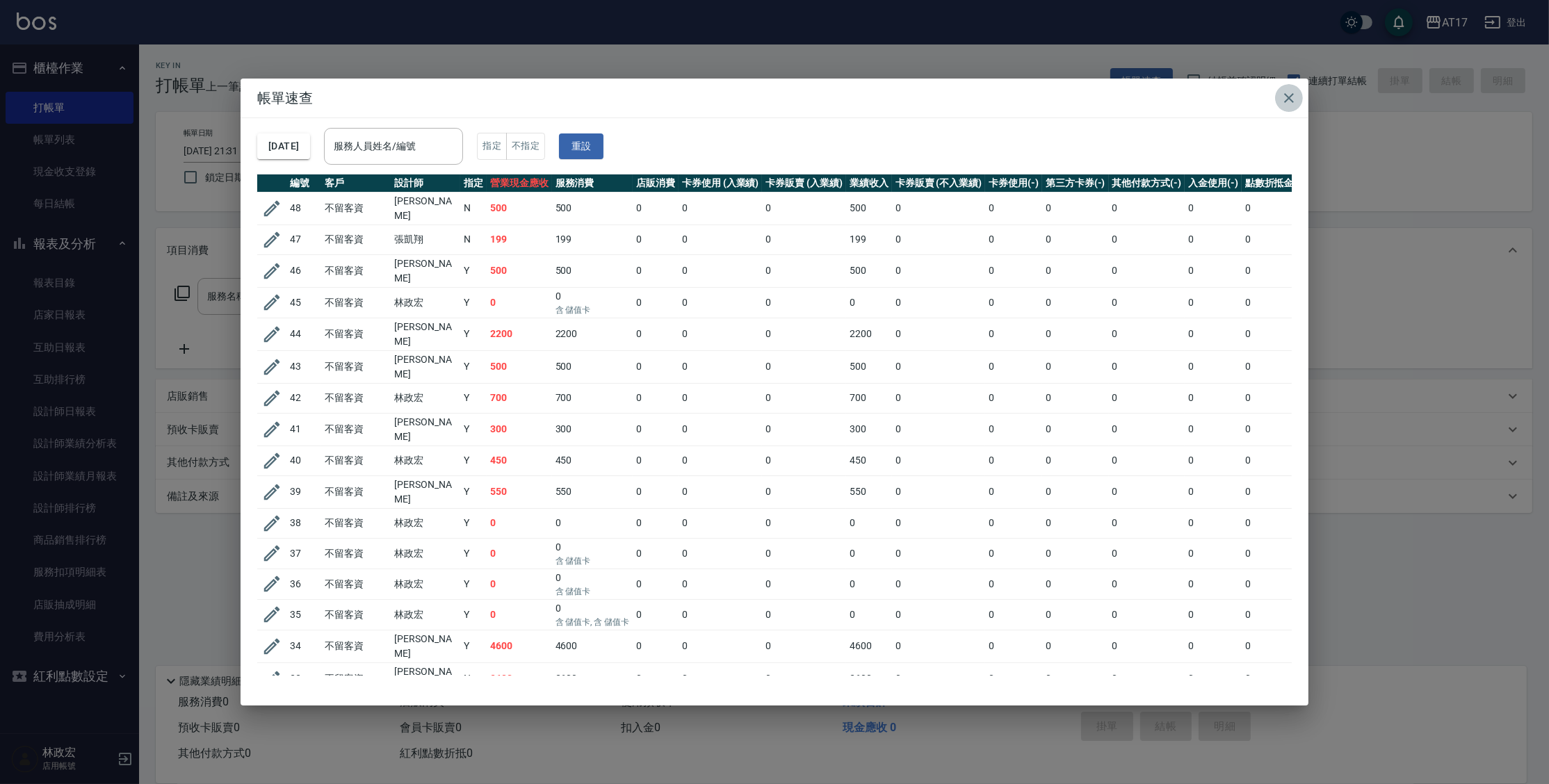
click at [1287, 98] on icon "button" at bounding box center [1288, 98] width 9 height 9
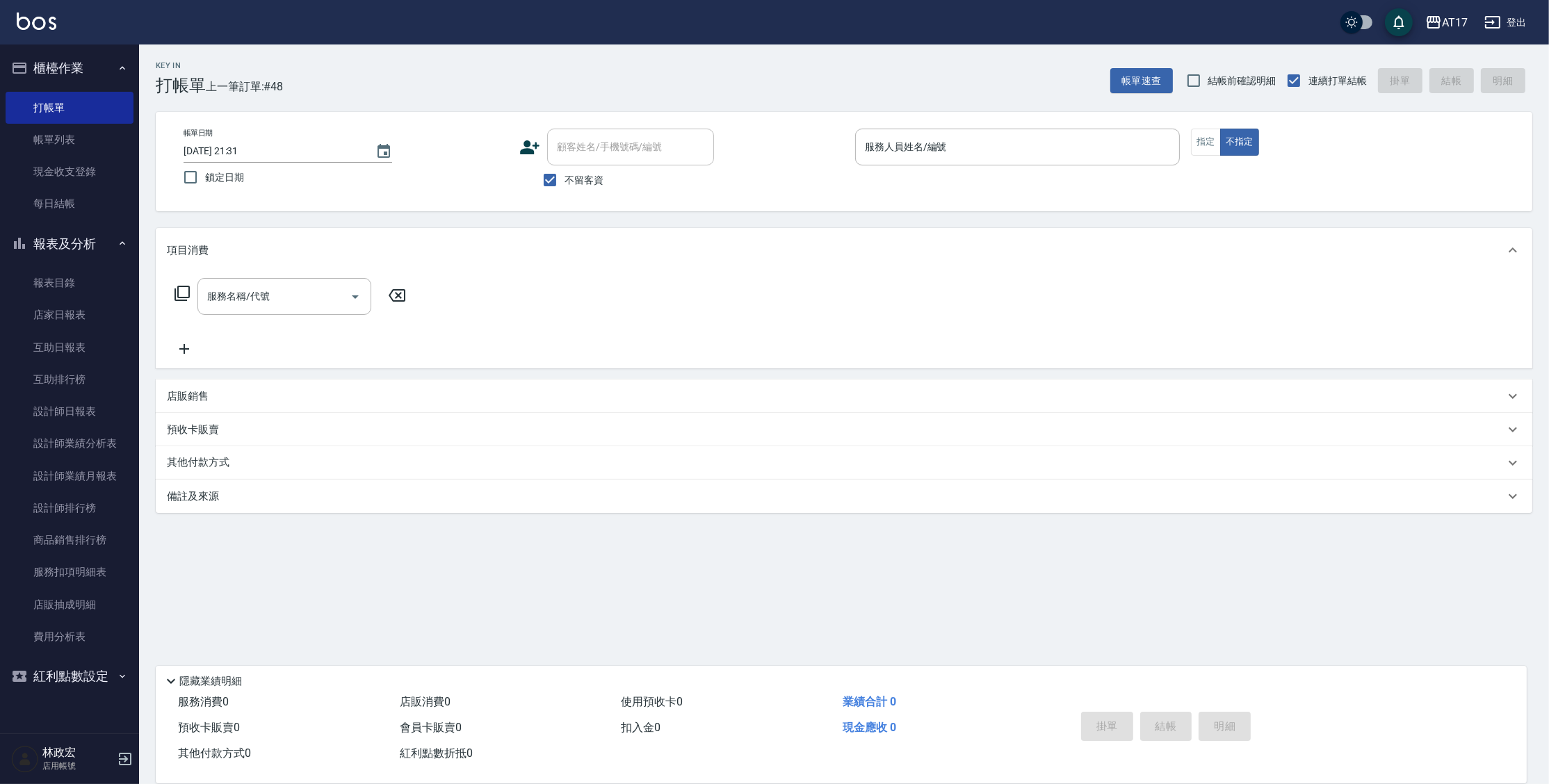
click at [28, 25] on img at bounding box center [36, 21] width 40 height 17
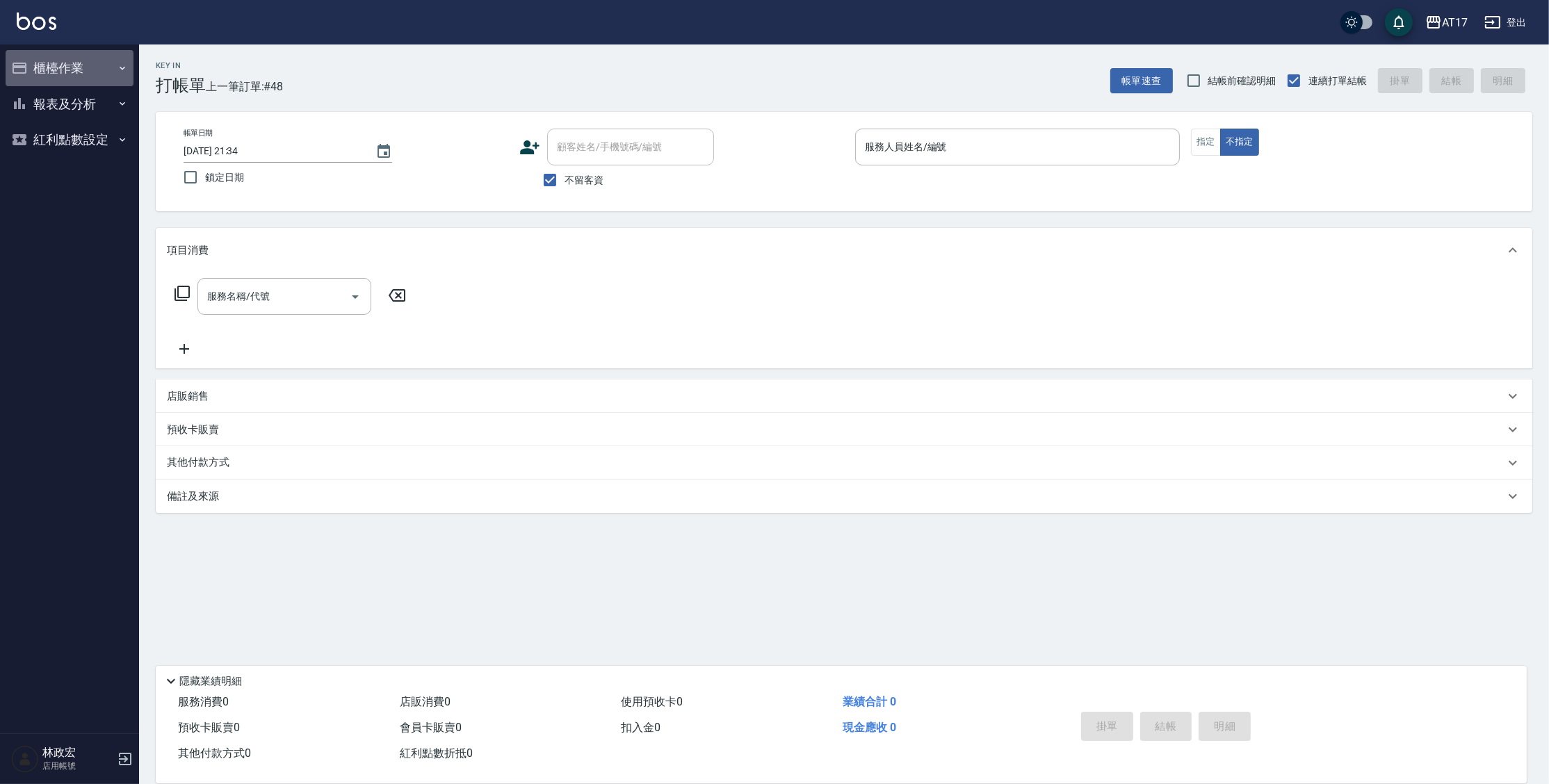
click at [80, 72] on button "櫃檯作業" at bounding box center [69, 68] width 128 height 36
click at [75, 64] on button "櫃檯作業" at bounding box center [69, 68] width 128 height 36
click at [79, 110] on button "報表及分析" at bounding box center [69, 104] width 128 height 36
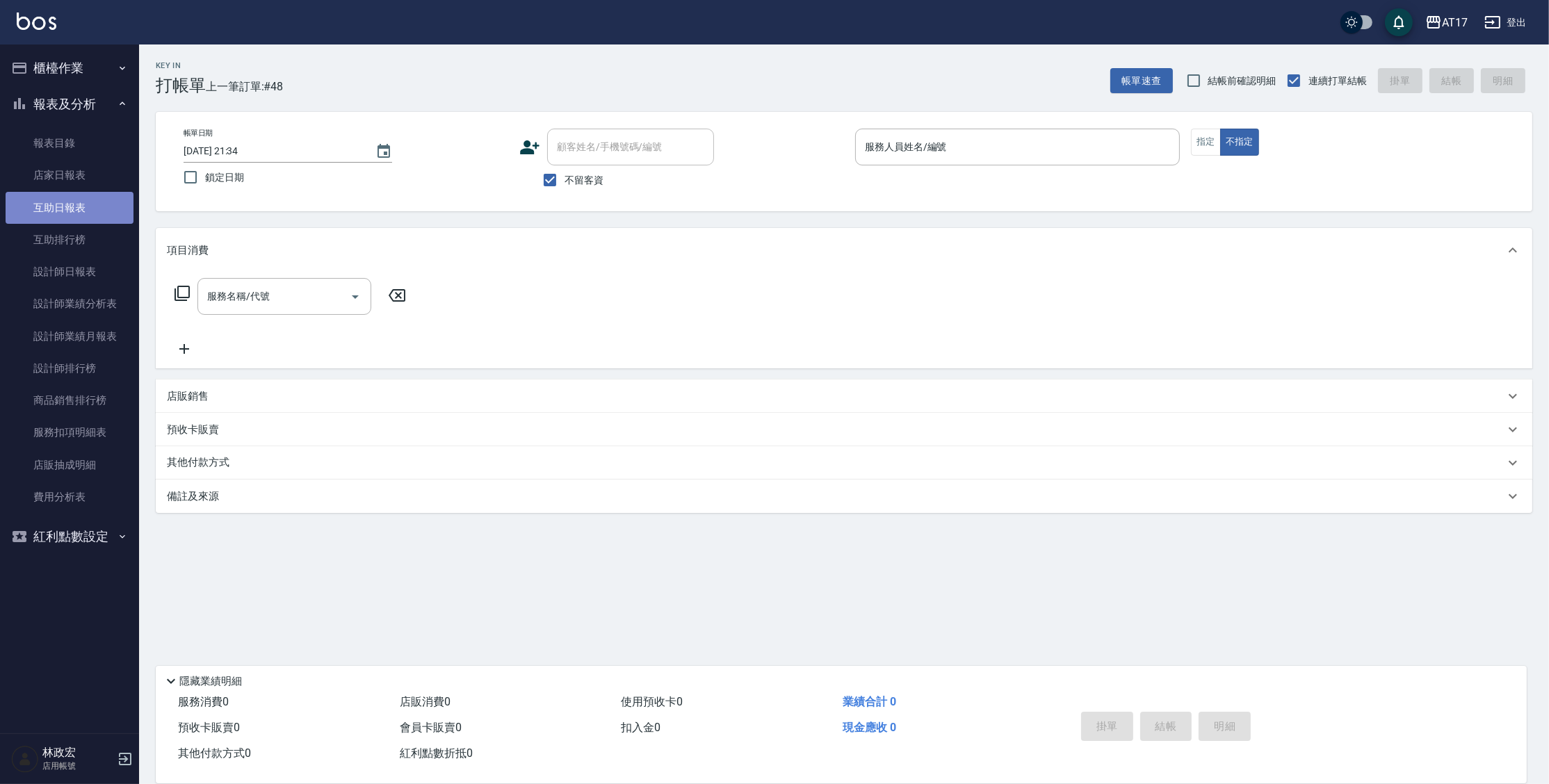
click at [84, 210] on link "互助日報表" at bounding box center [69, 208] width 128 height 32
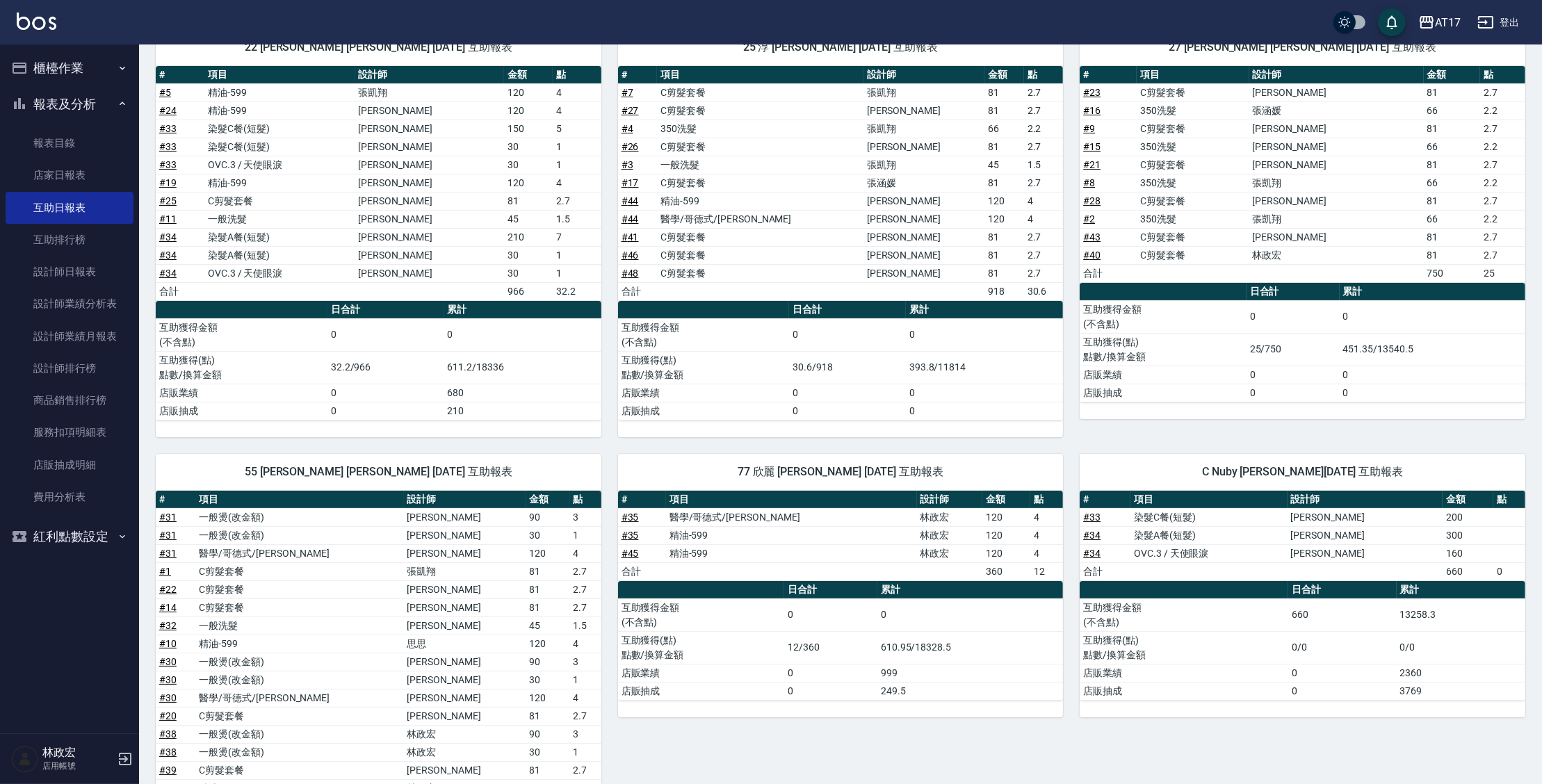
scroll to position [167, 0]
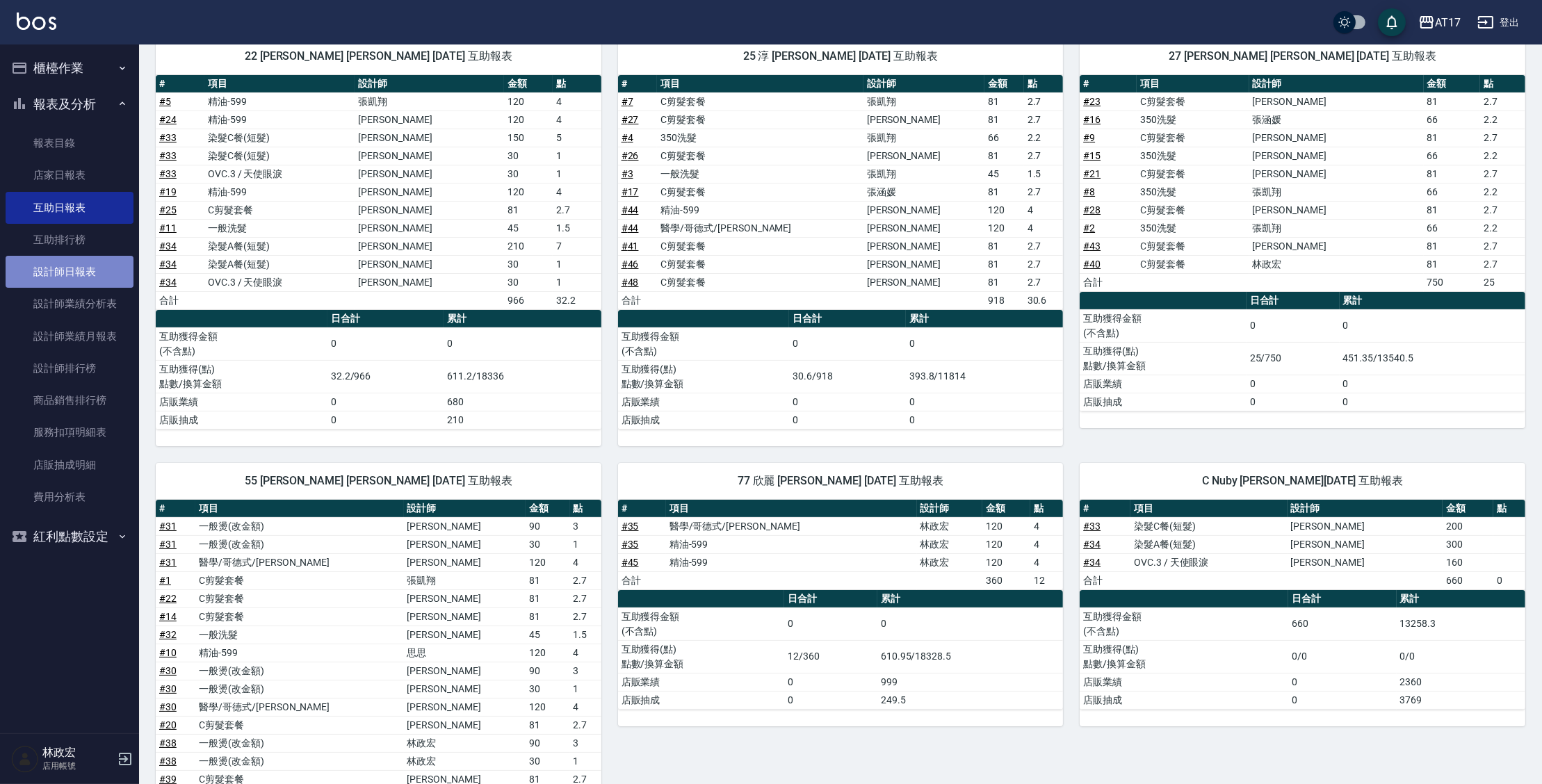
click at [66, 269] on link "設計師日報表" at bounding box center [69, 272] width 128 height 32
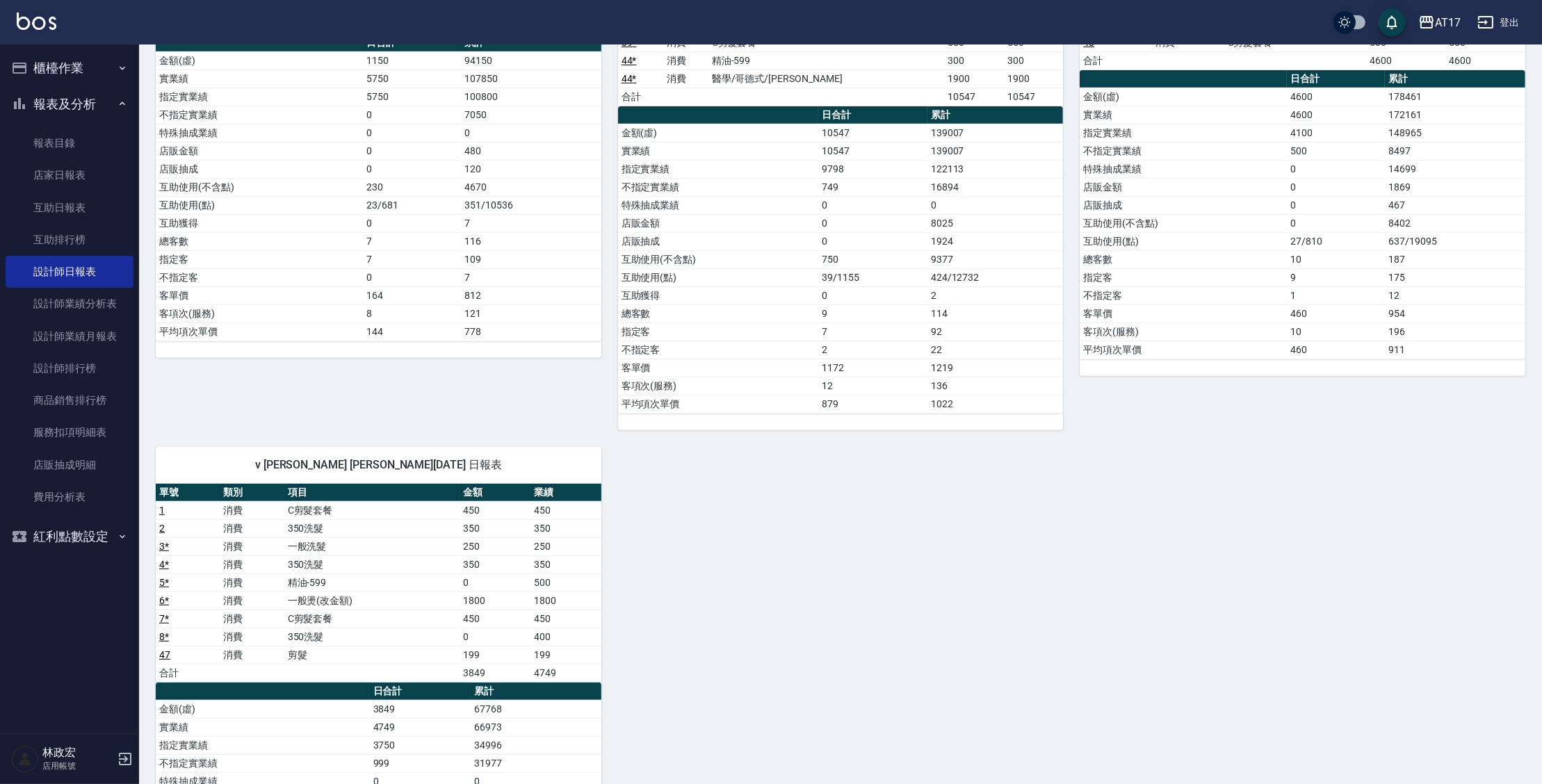
scroll to position [858, 0]
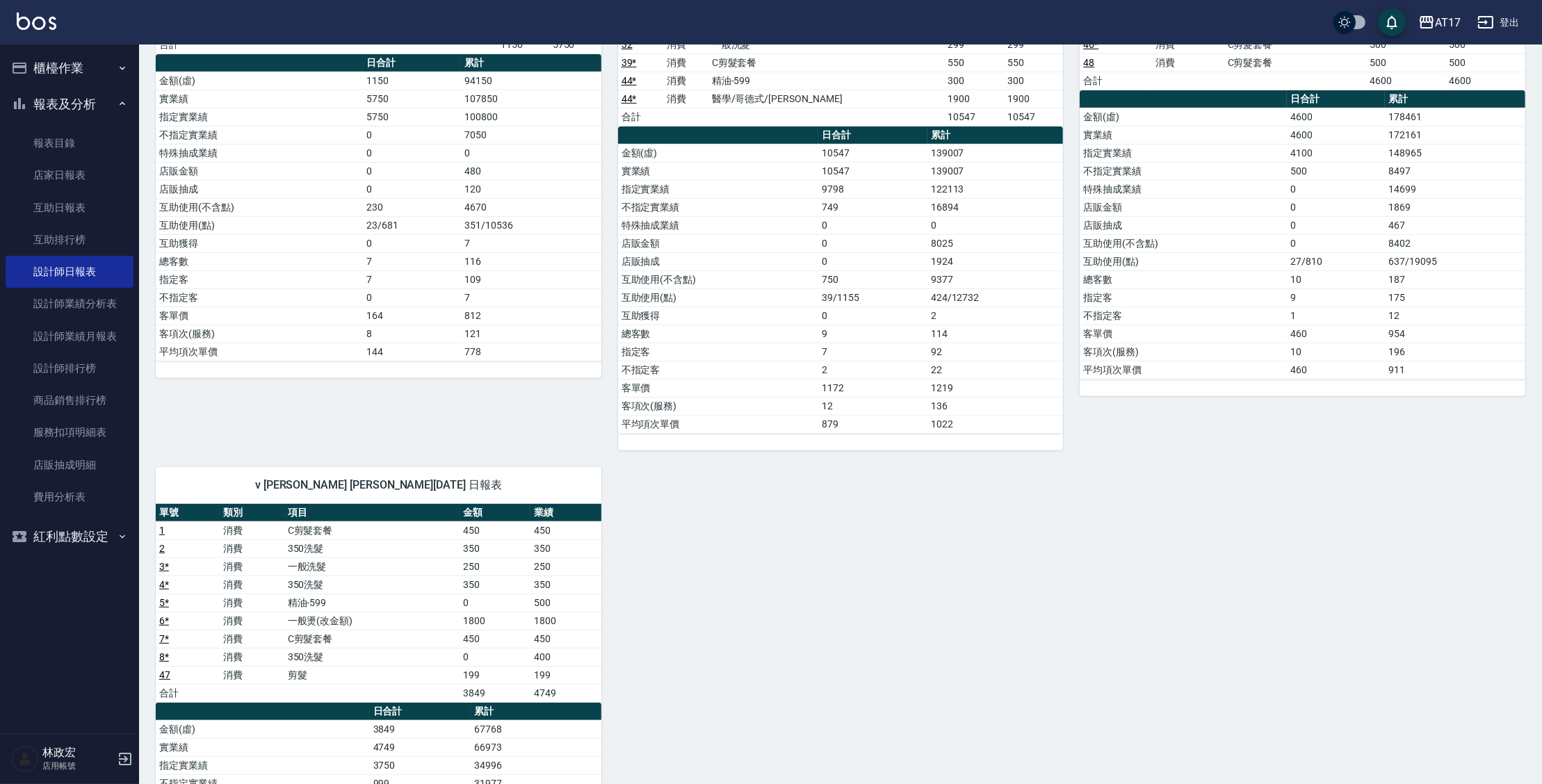
click at [76, 65] on button "櫃檯作業" at bounding box center [69, 68] width 128 height 36
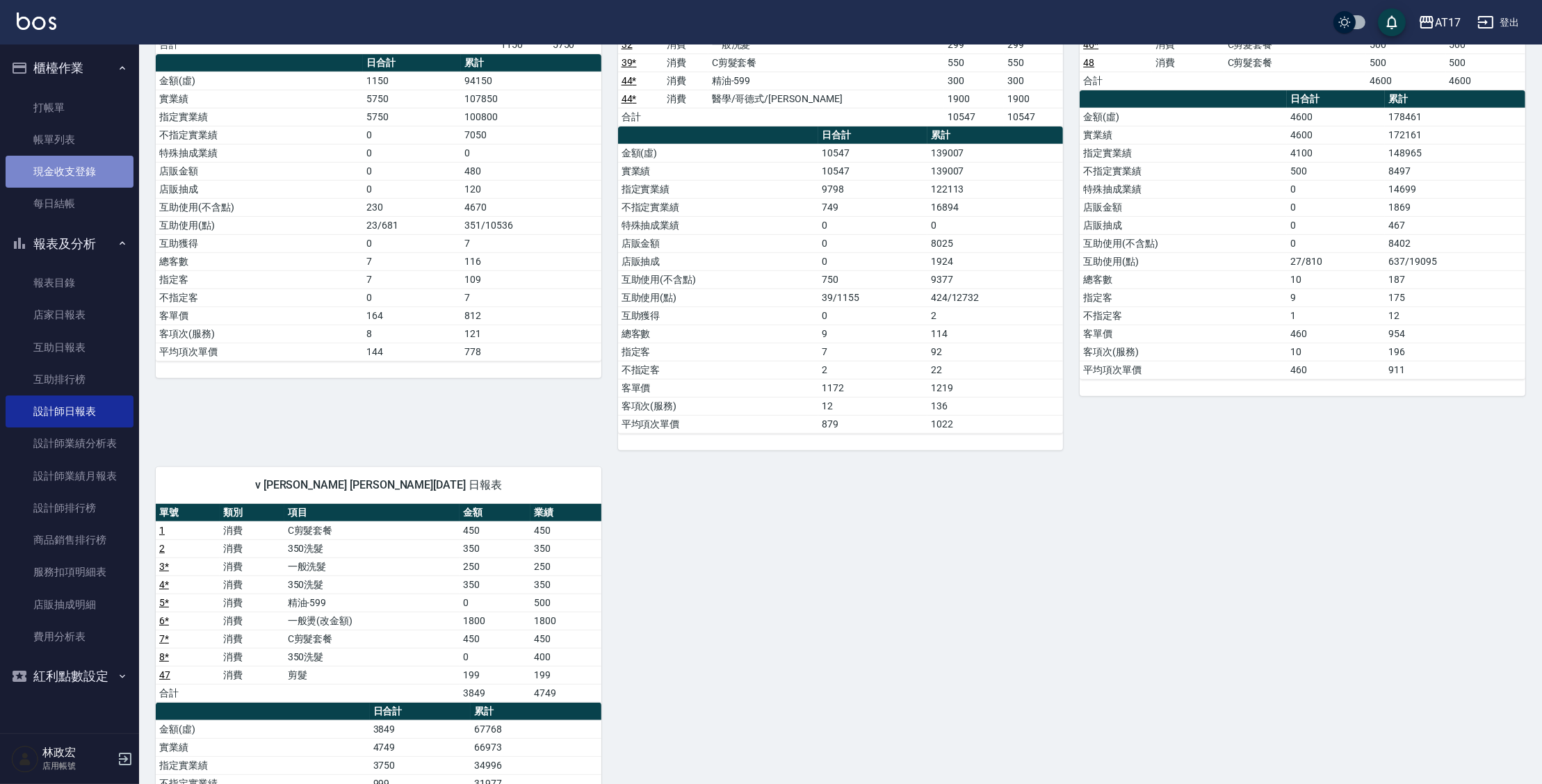
click at [63, 166] on link "現金收支登錄" at bounding box center [69, 171] width 128 height 32
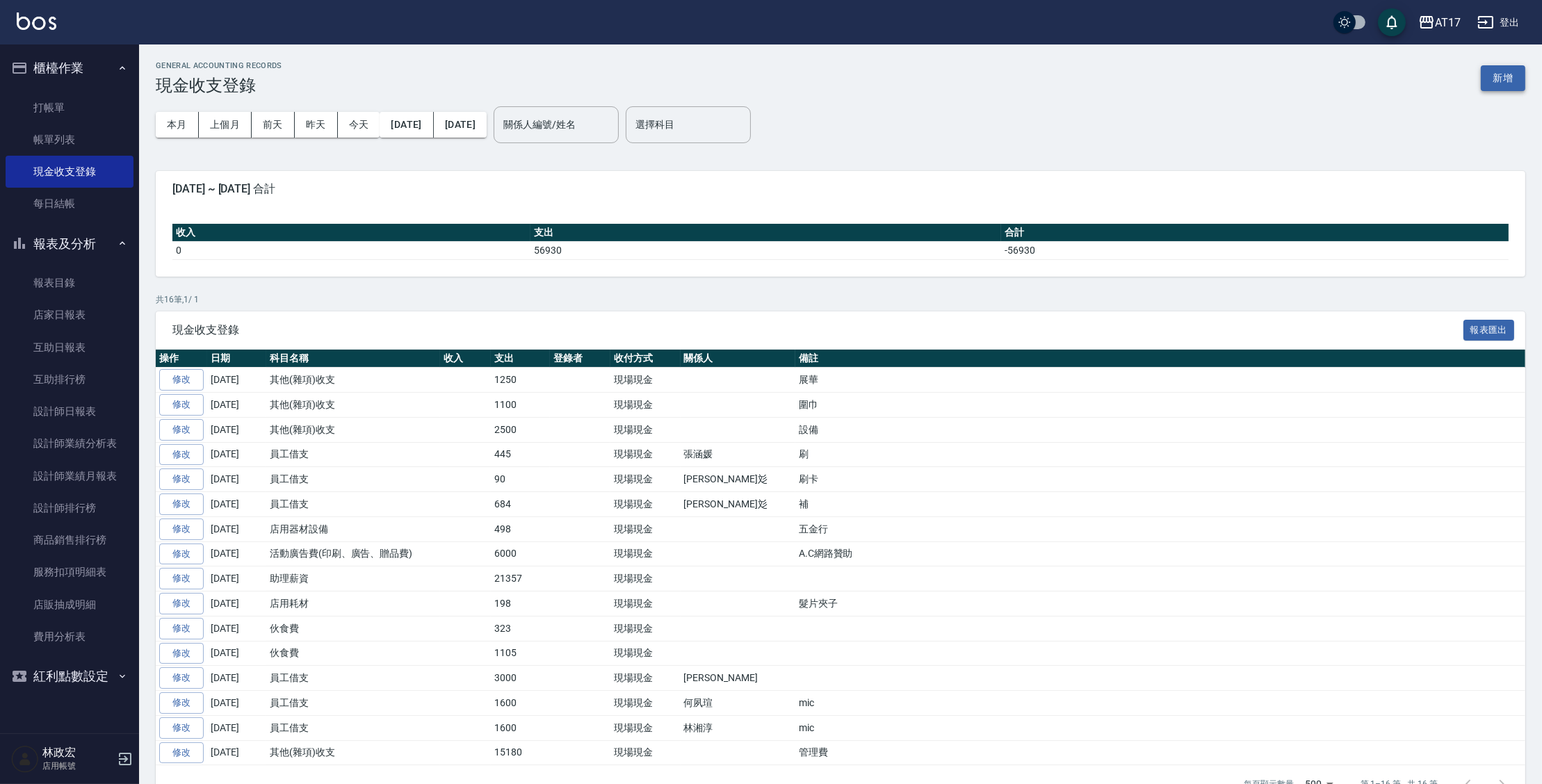
click at [1516, 78] on button "新增" at bounding box center [1502, 78] width 44 height 26
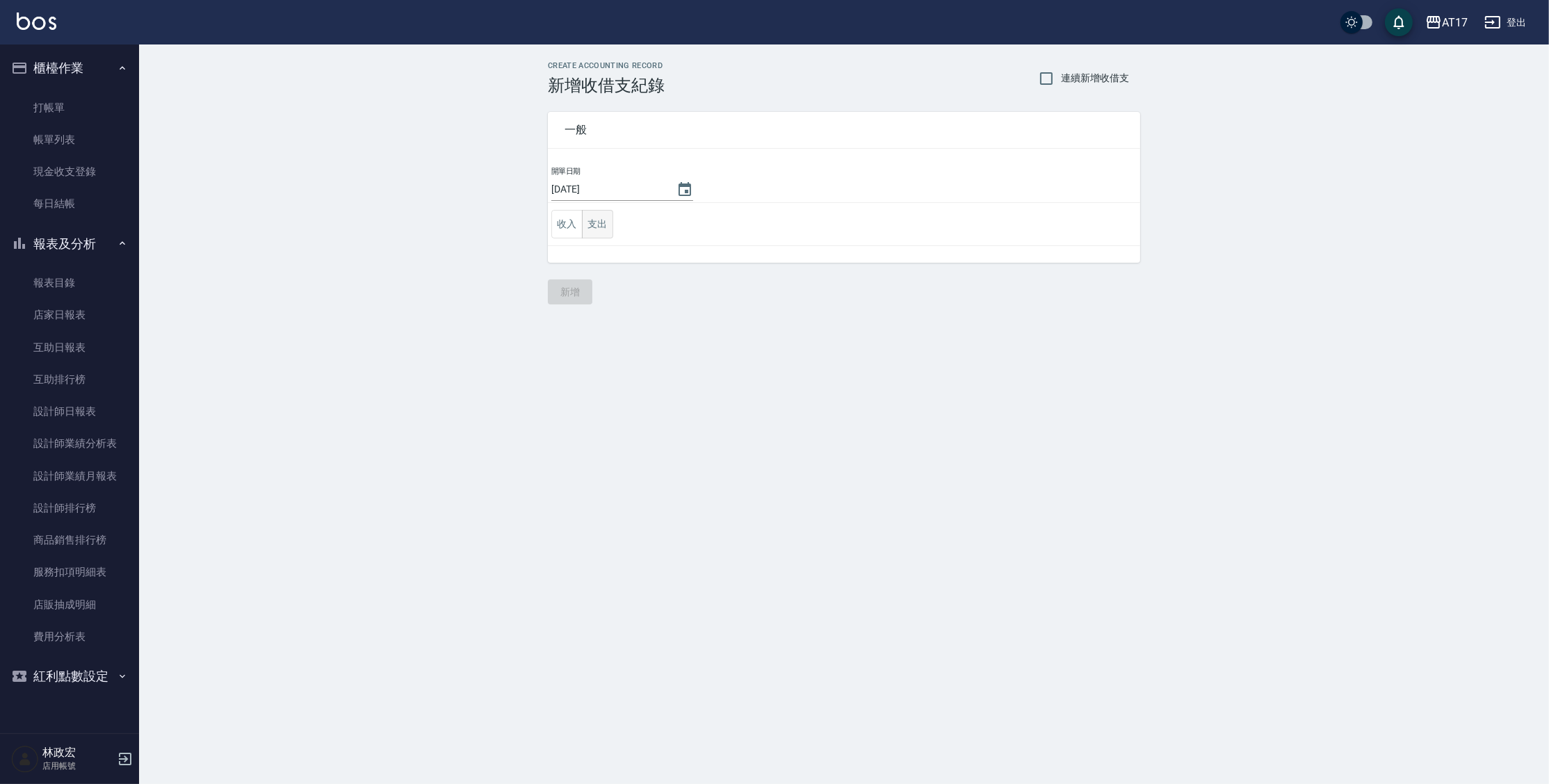
click at [600, 223] on button "支出" at bounding box center [597, 223] width 31 height 28
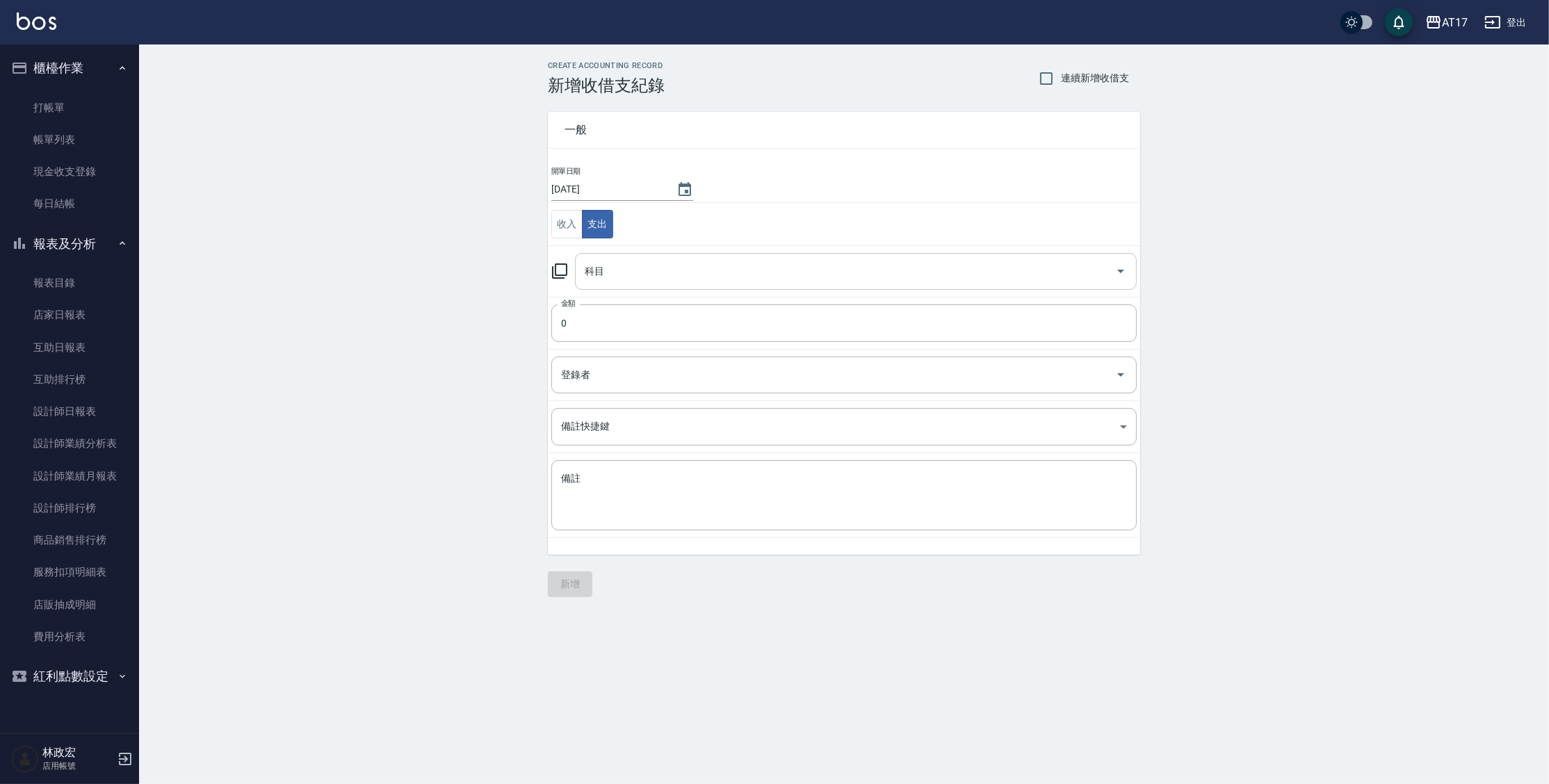
click at [689, 268] on input "科目" at bounding box center [845, 271] width 528 height 25
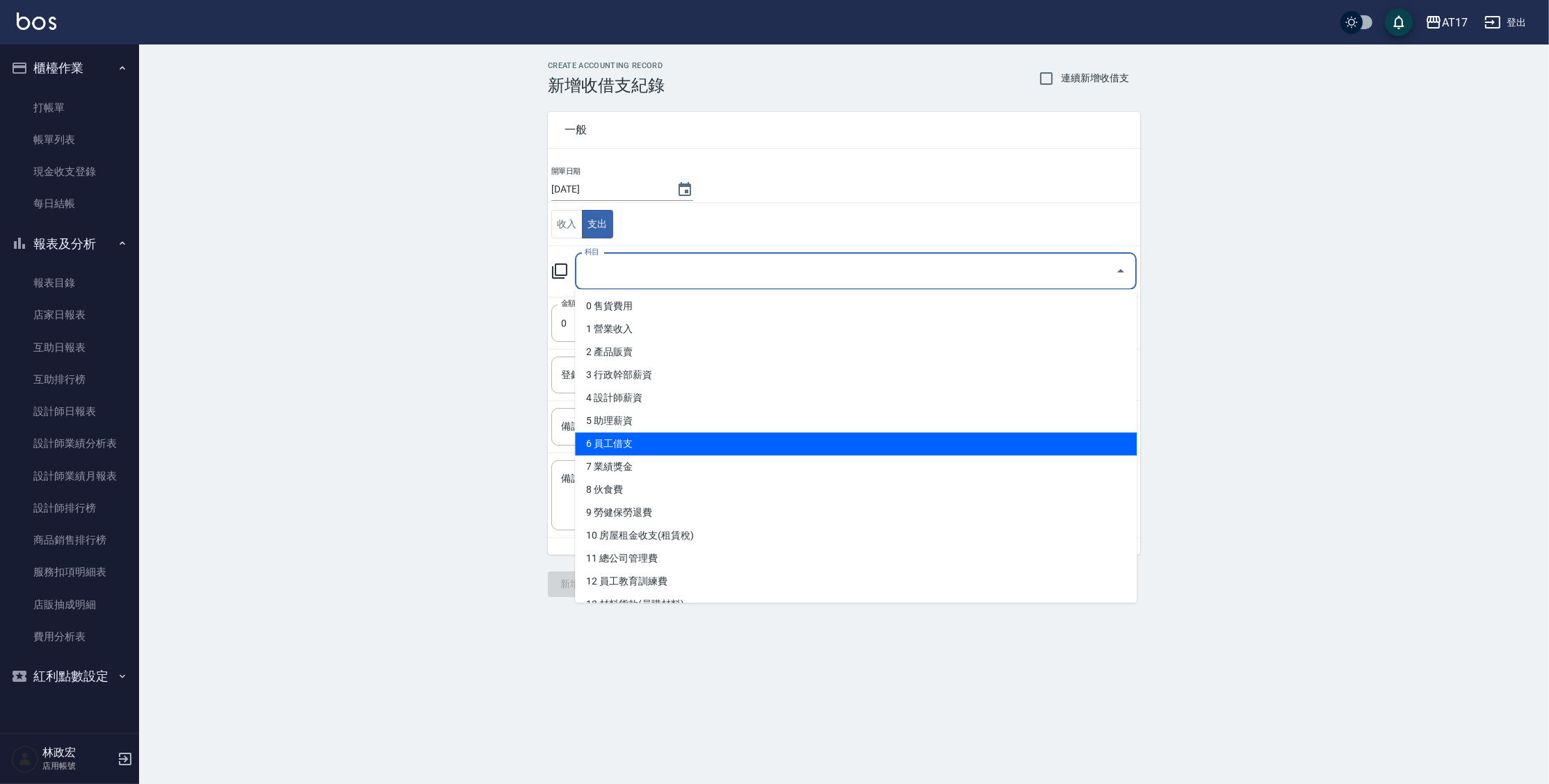
click at [675, 443] on li "6 員工借支" at bounding box center [856, 444] width 561 height 23
type input "6 員工借支"
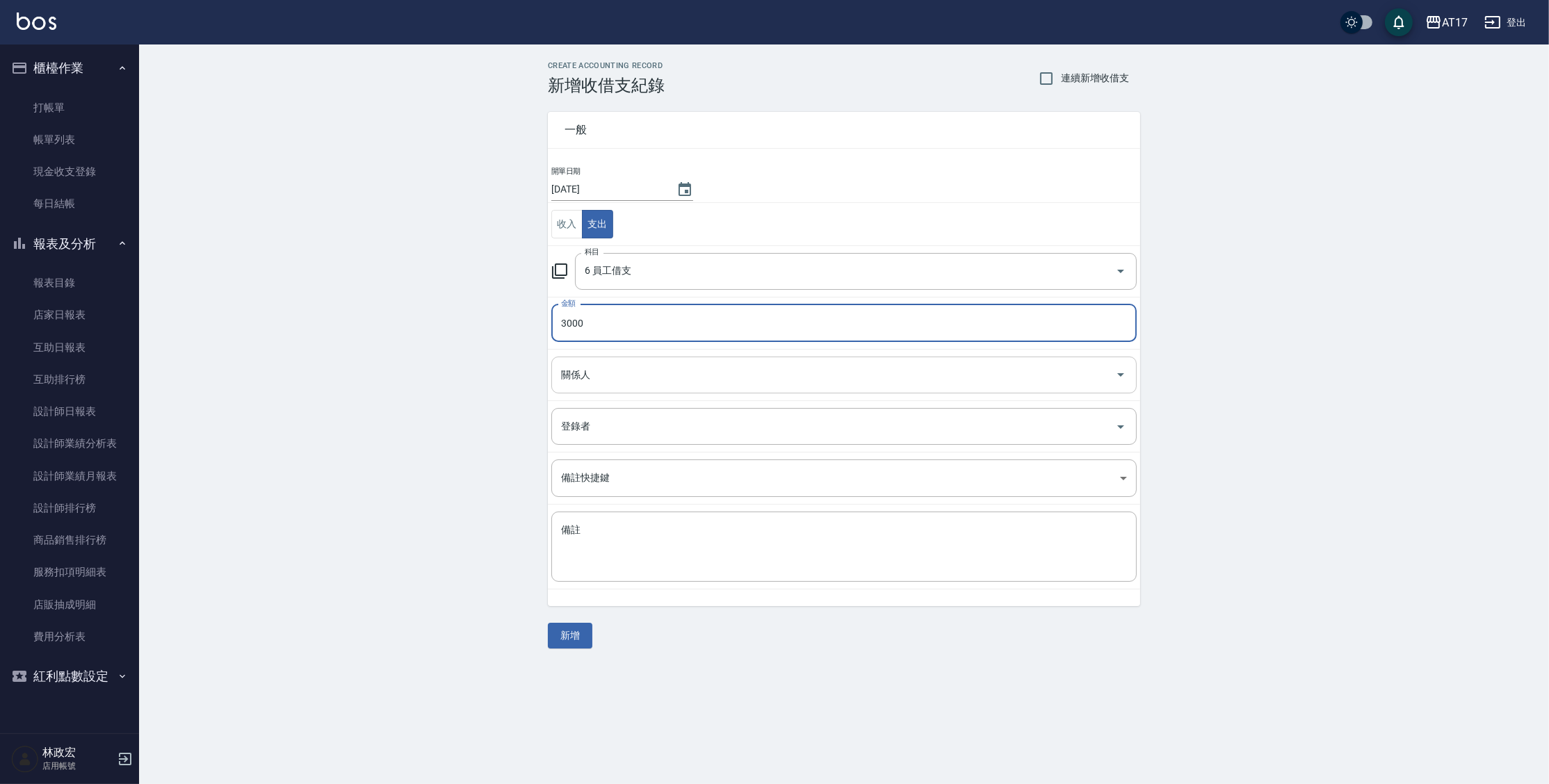
type input "3000"
click at [620, 375] on input "關係人" at bounding box center [833, 375] width 552 height 25
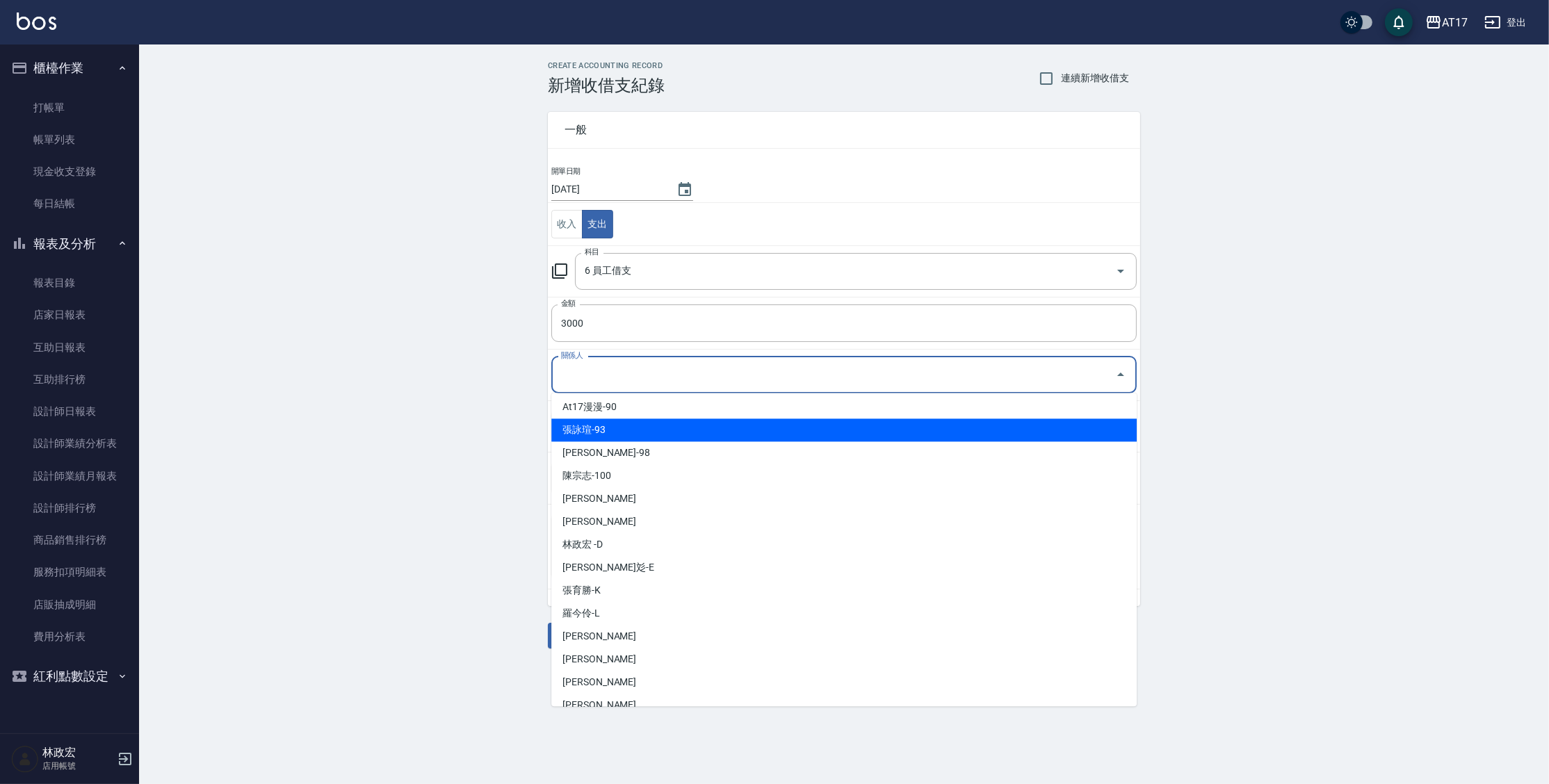
scroll to position [286, 0]
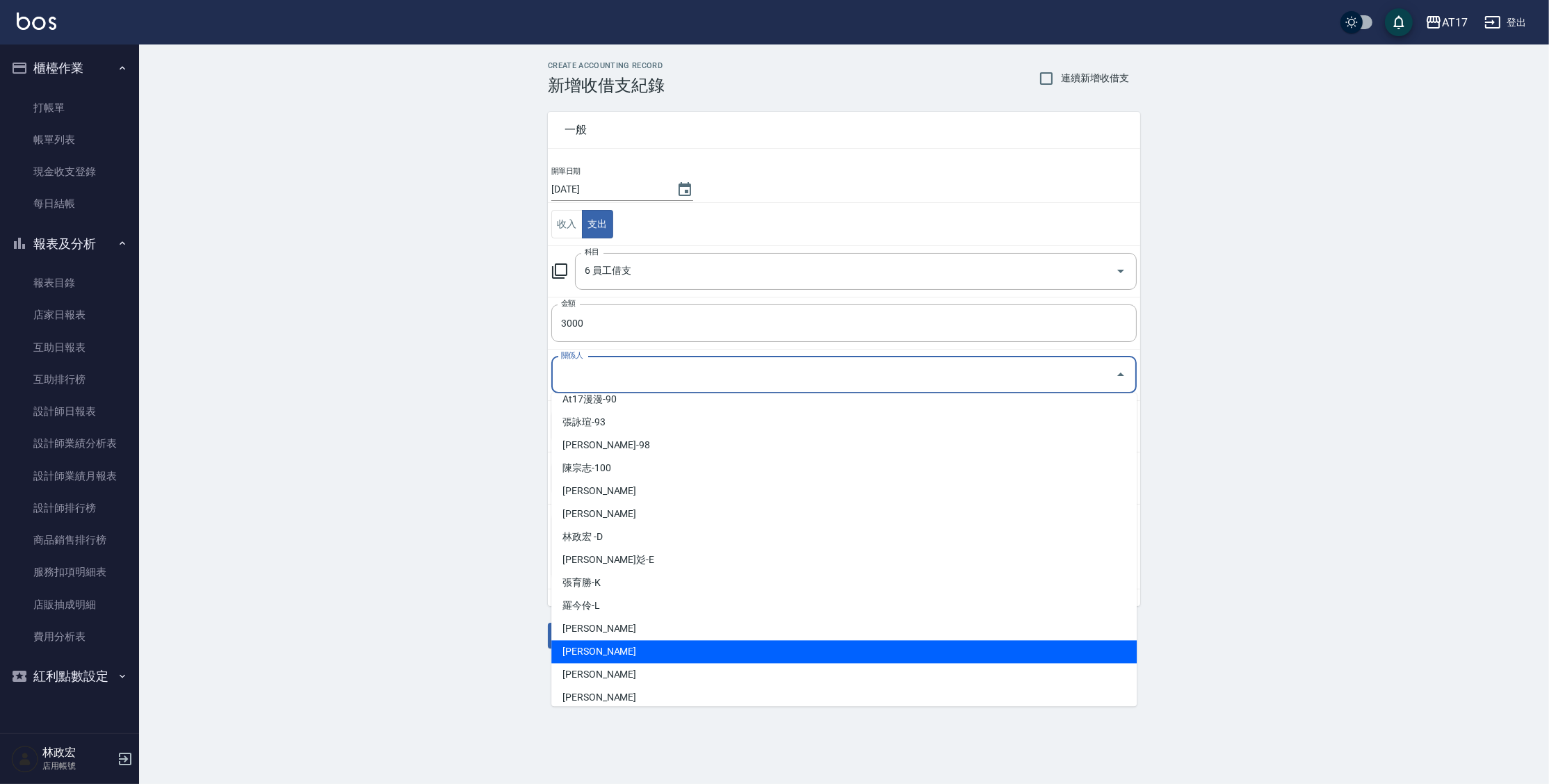
click at [740, 645] on li "潘信良-O" at bounding box center [844, 652] width 585 height 23
type input "潘信良-O"
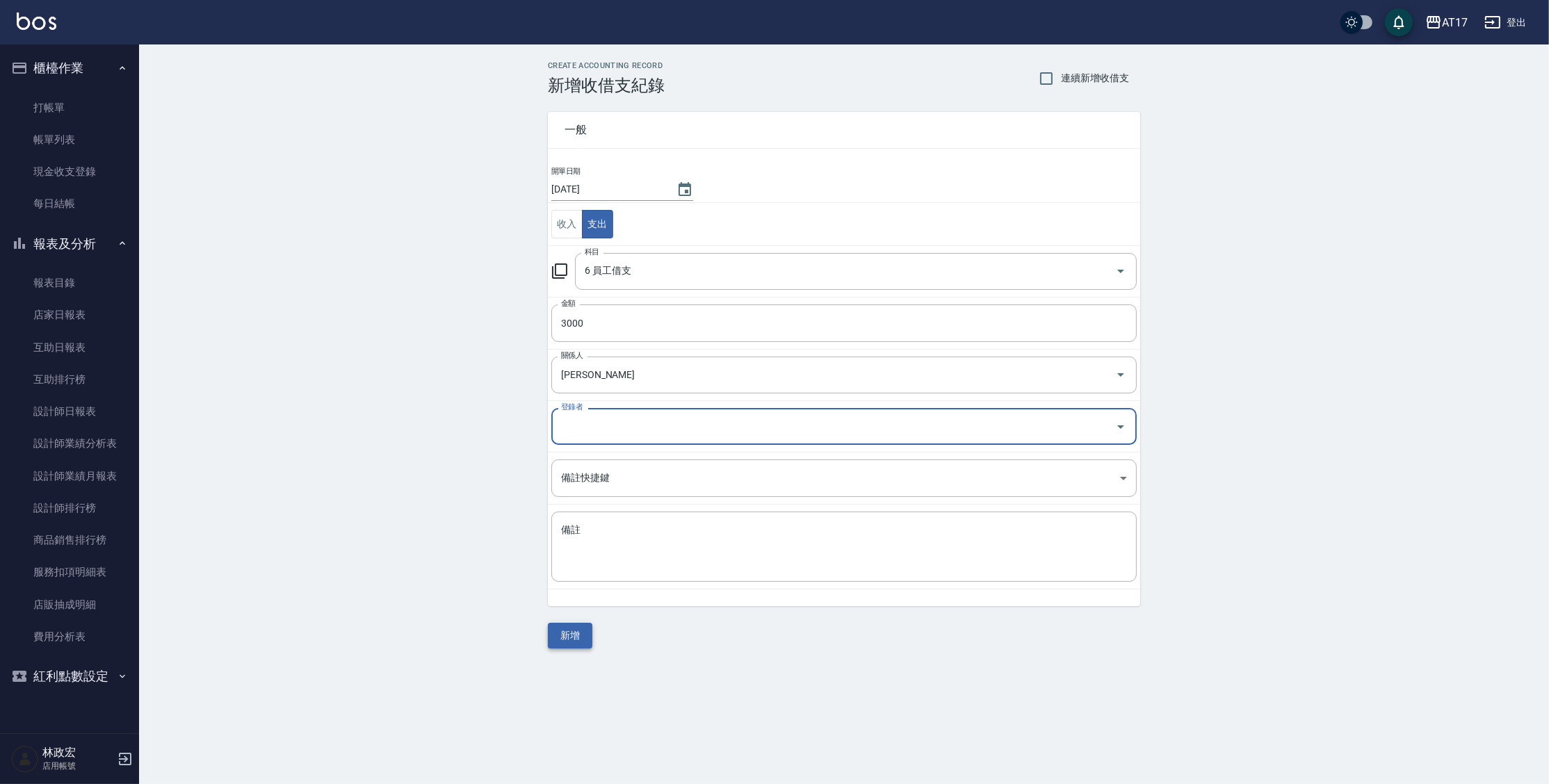
click at [579, 630] on button "新增" at bounding box center [569, 636] width 44 height 26
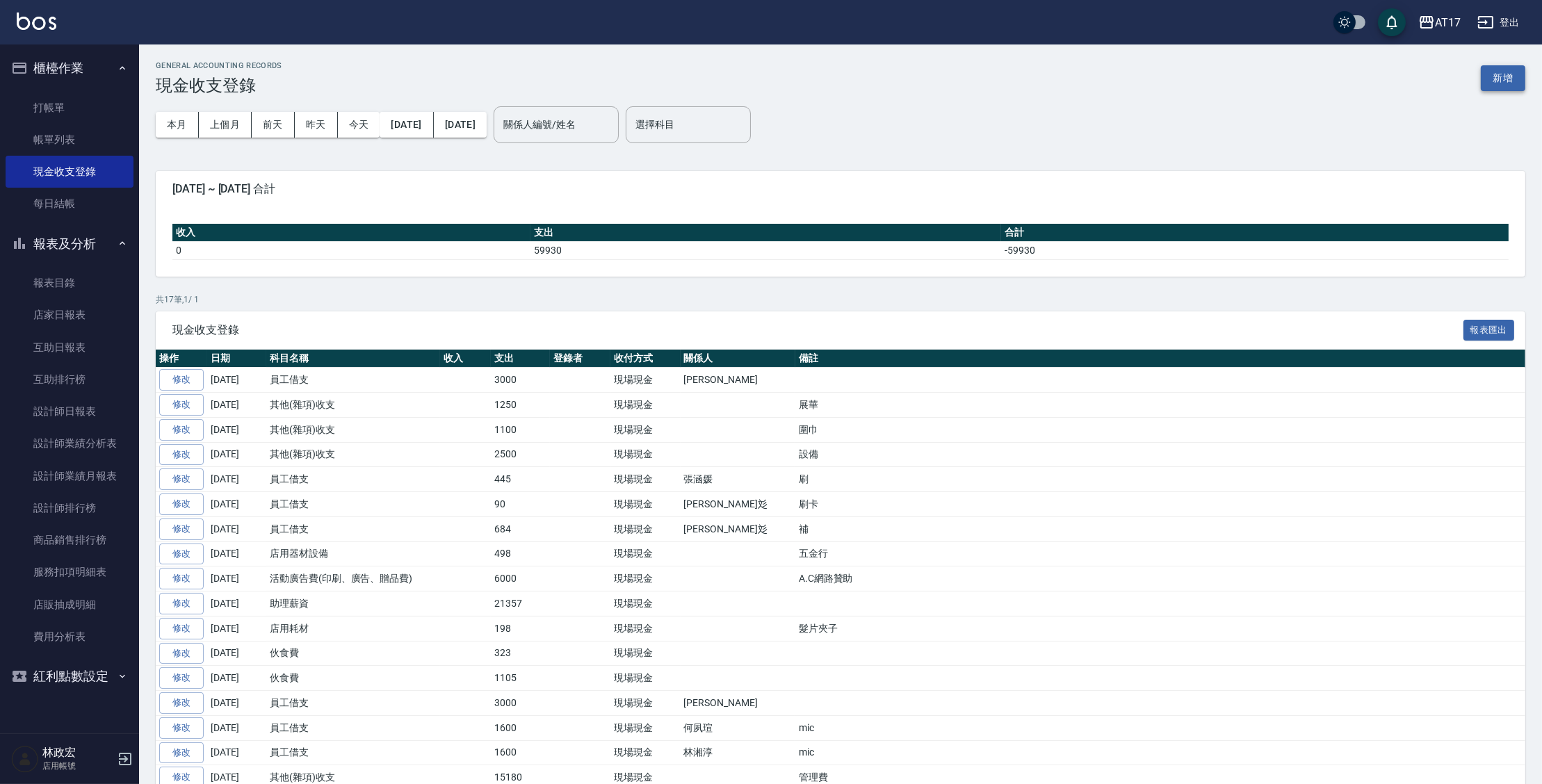
click at [1515, 82] on button "新增" at bounding box center [1502, 78] width 44 height 26
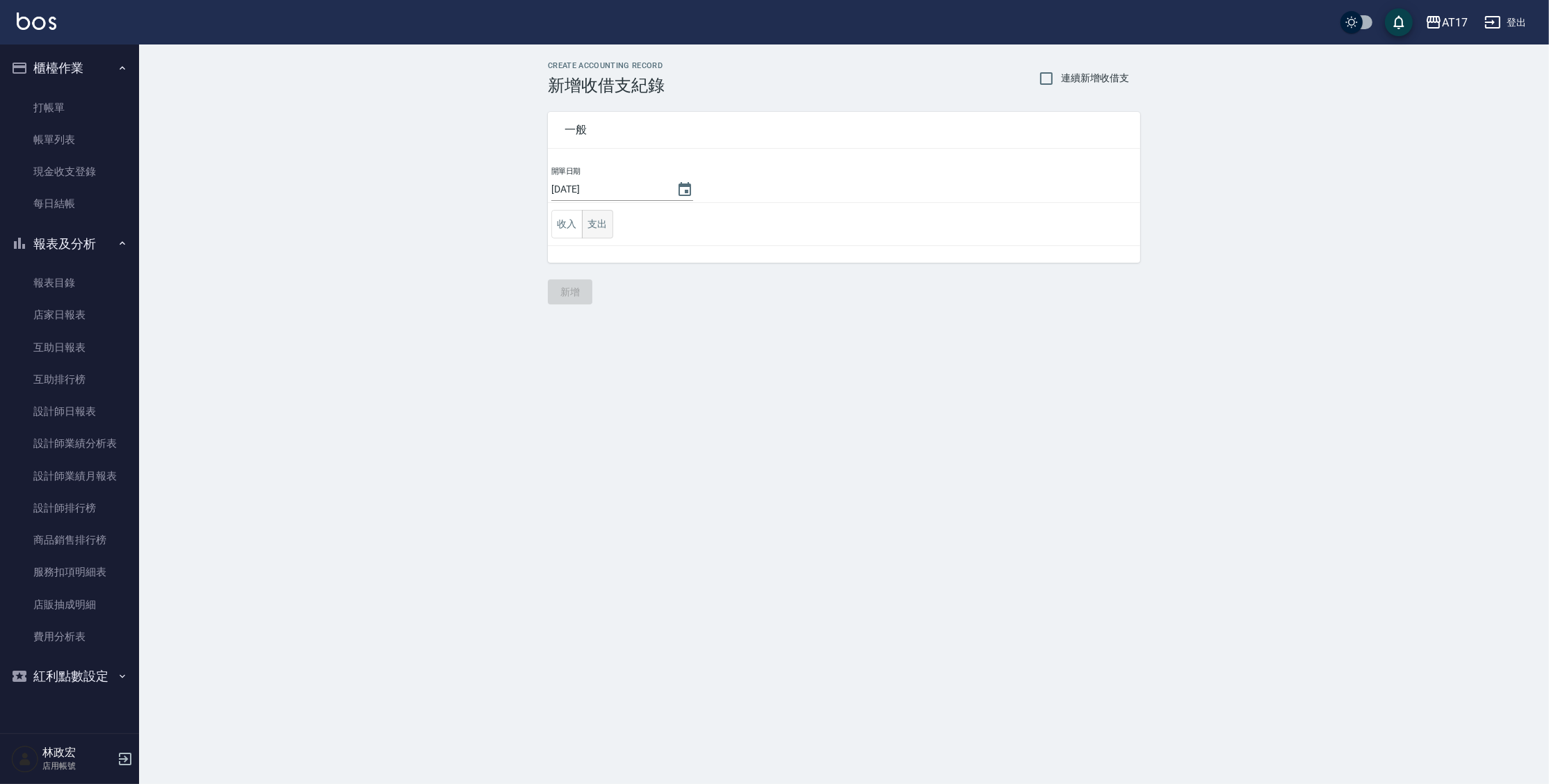
click at [607, 224] on button "支出" at bounding box center [597, 223] width 31 height 28
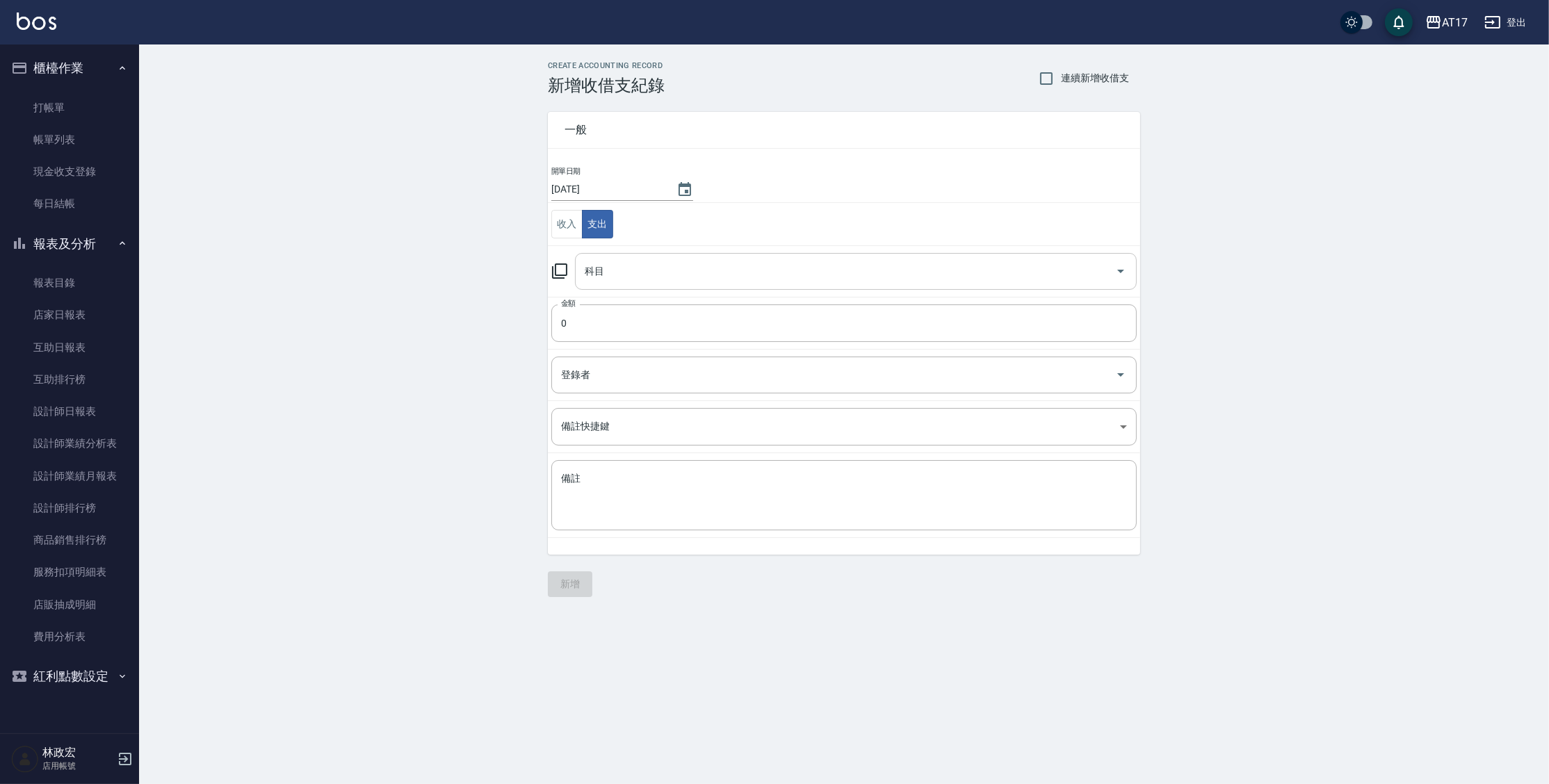
click at [617, 286] on div "科目" at bounding box center [856, 271] width 561 height 37
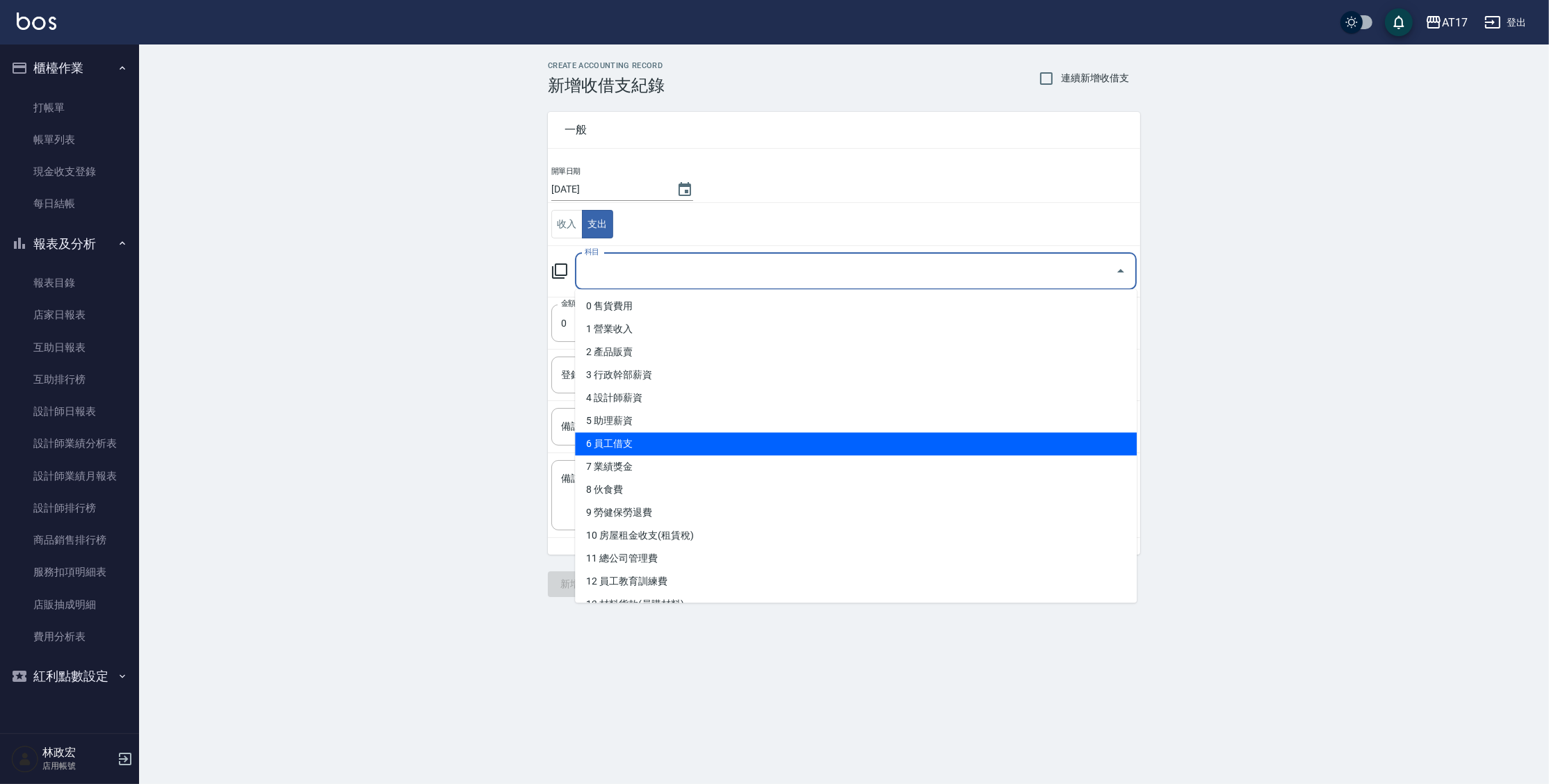
click at [839, 451] on li "6 員工借支" at bounding box center [856, 444] width 561 height 23
type input "6 員工借支"
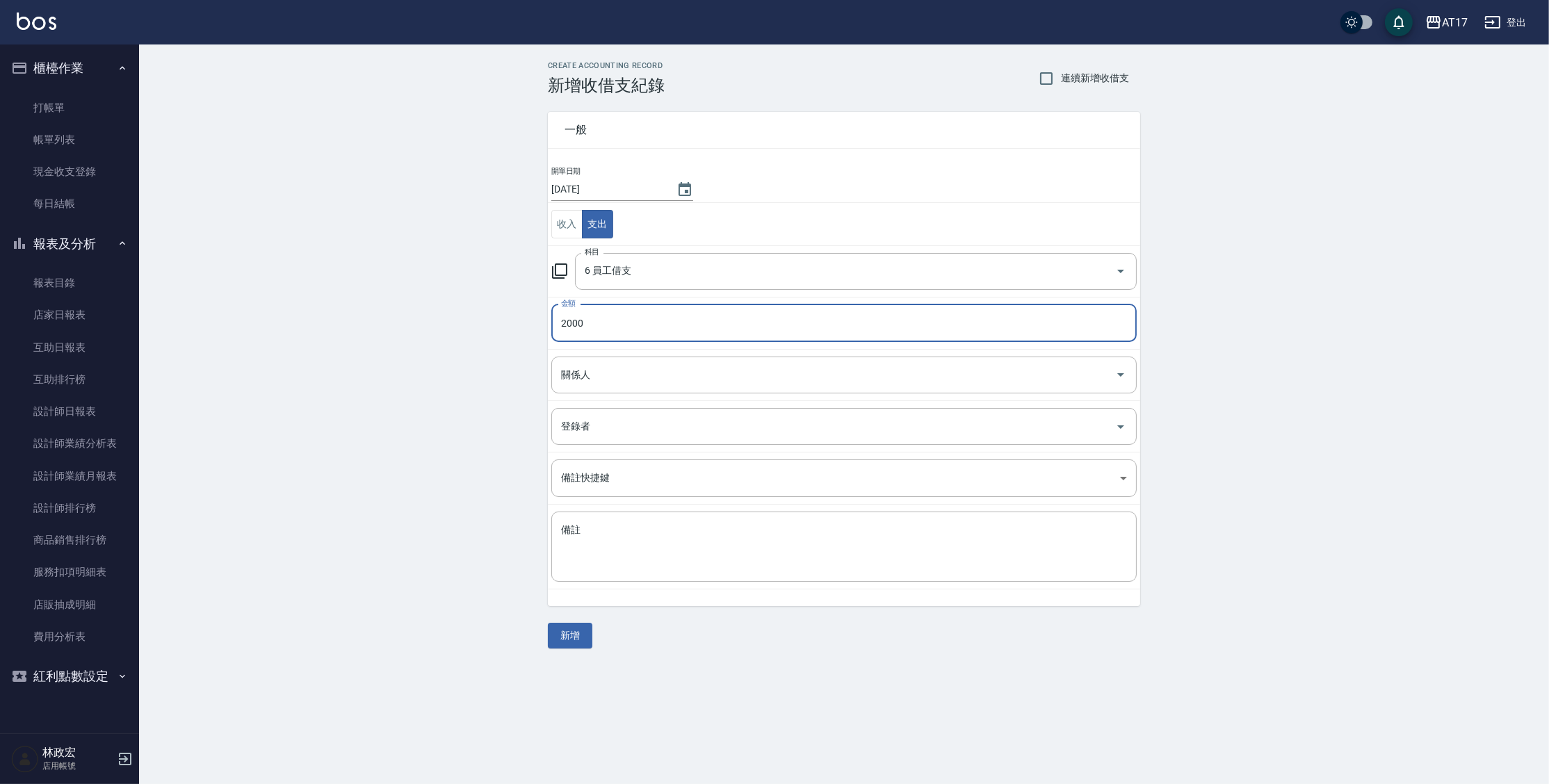
type input "2000"
drag, startPoint x: 669, startPoint y: 393, endPoint x: 676, endPoint y: 387, distance: 9.2
click at [669, 393] on td "關係人 關係人" at bounding box center [844, 374] width 593 height 51
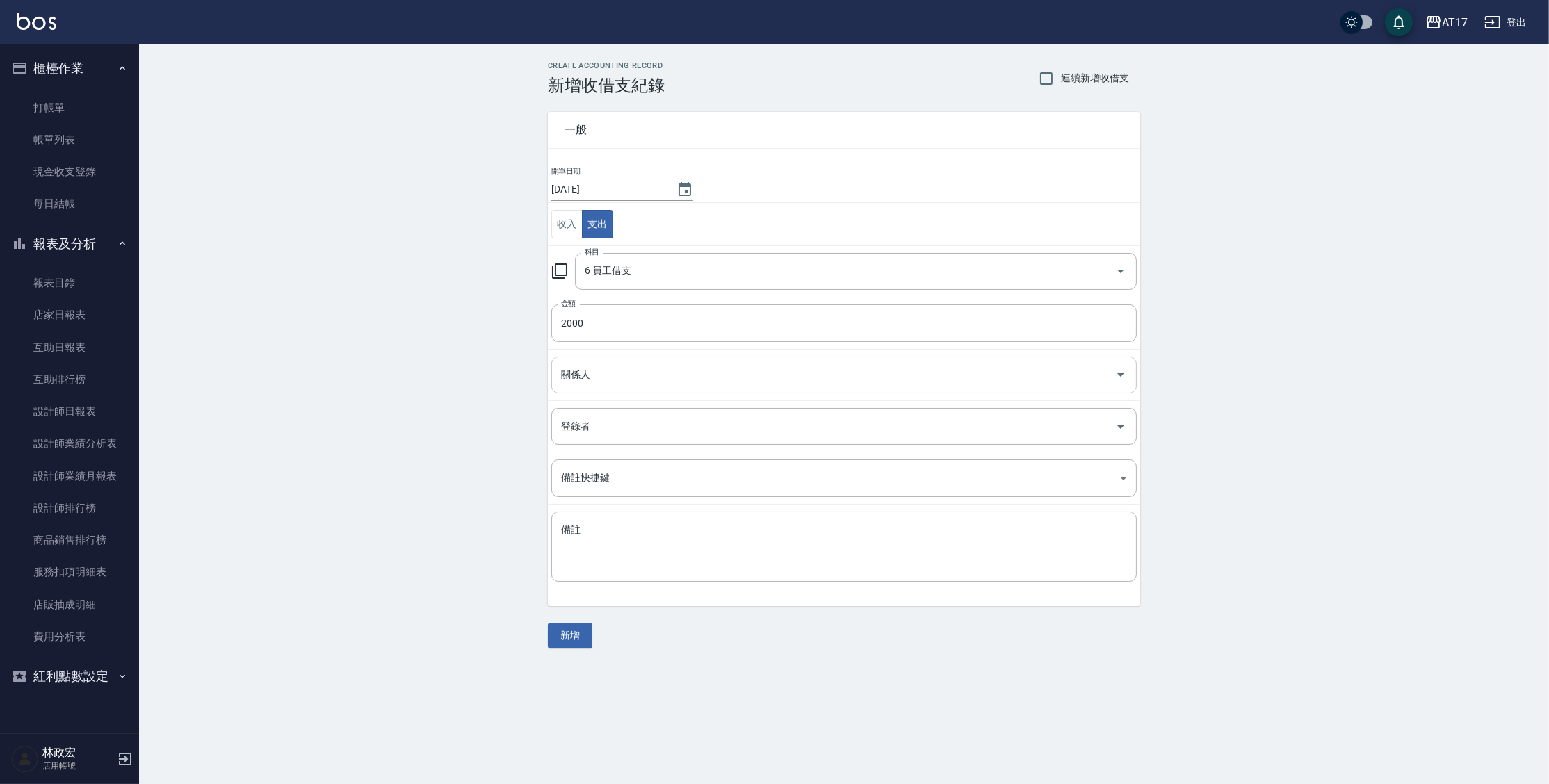
click at [678, 383] on input "關係人" at bounding box center [833, 375] width 552 height 25
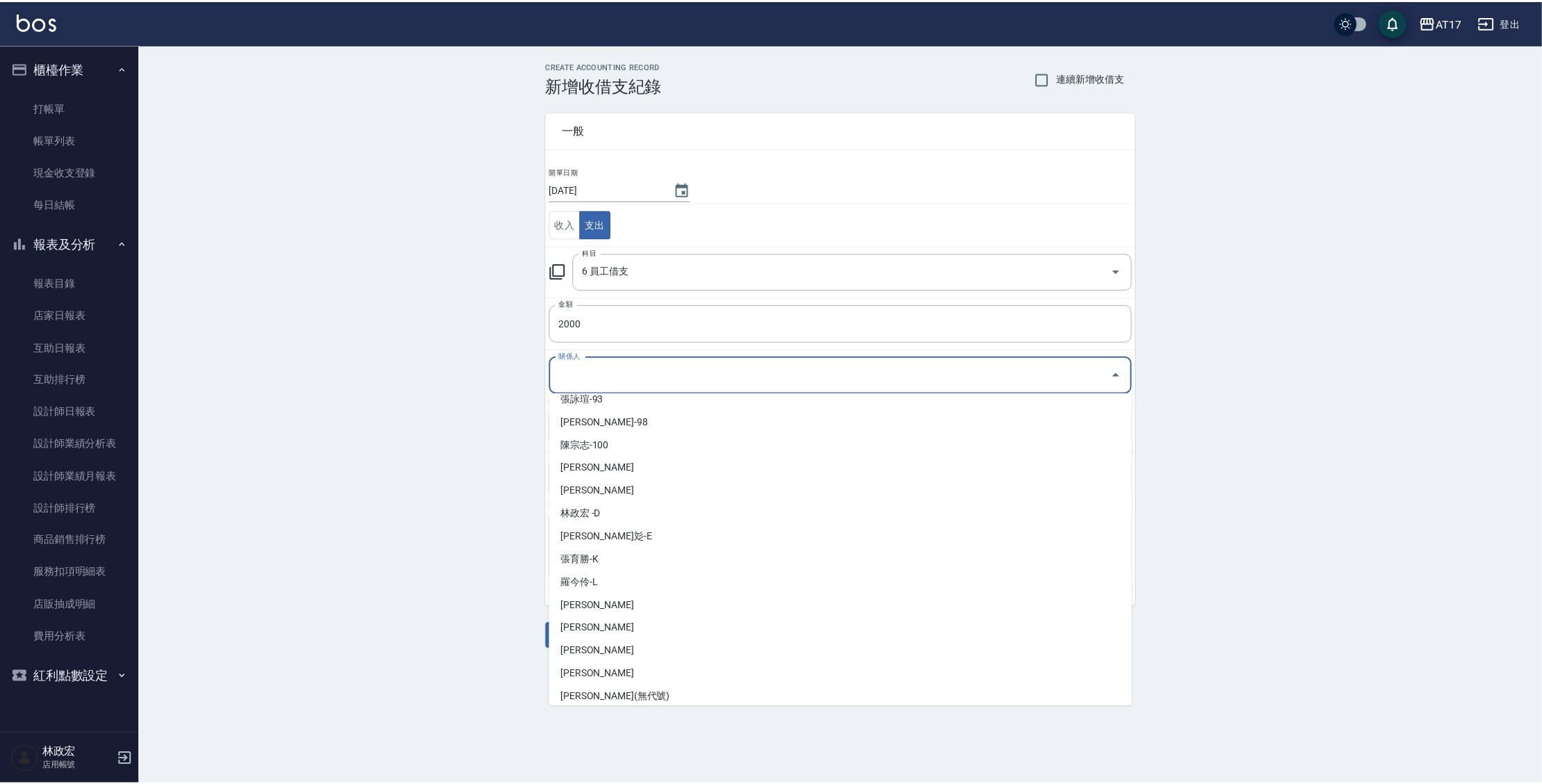
scroll to position [313, 0]
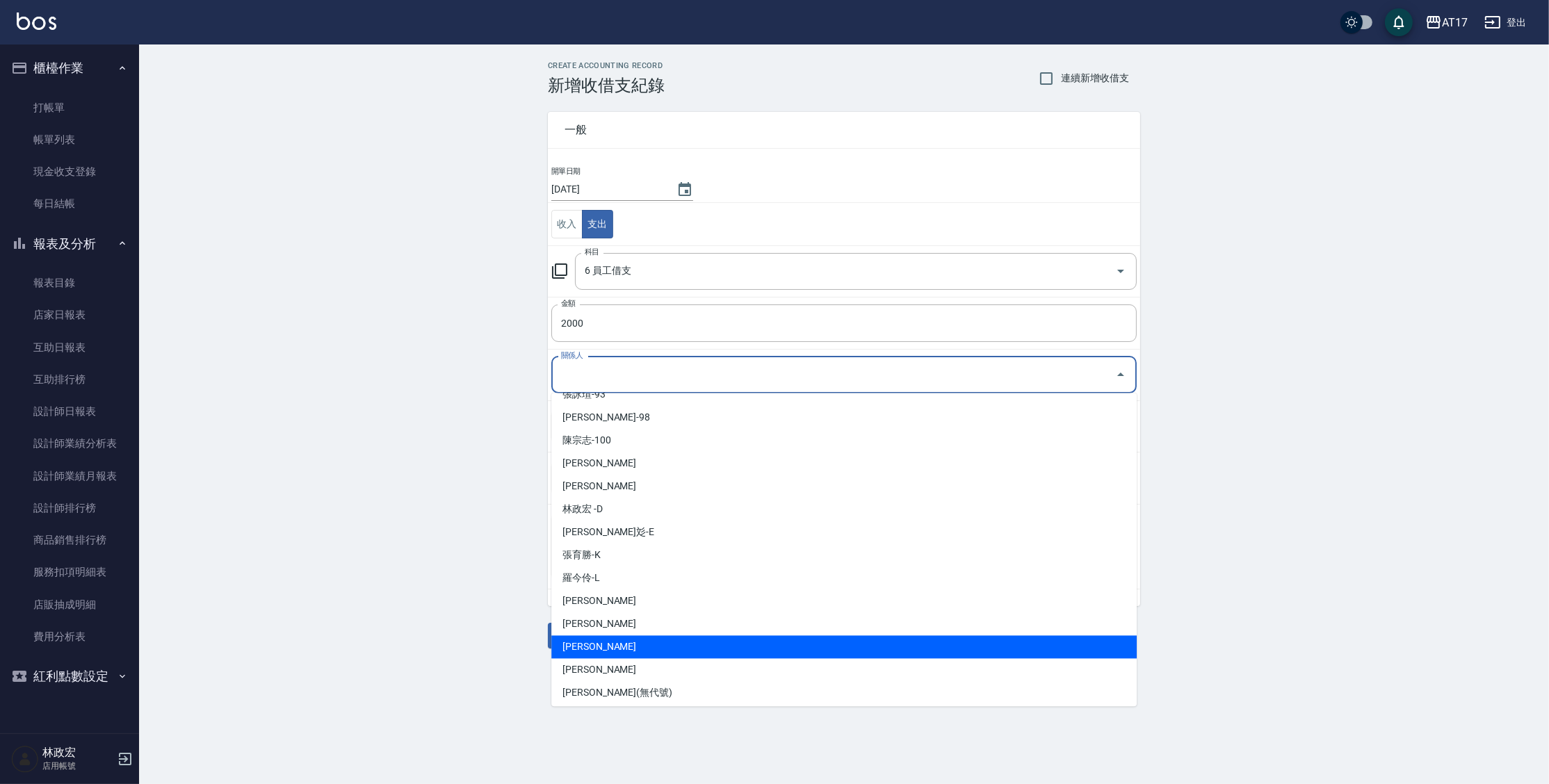
click at [741, 651] on li "張凱翔-v" at bounding box center [844, 647] width 585 height 23
type input "張凱翔-v"
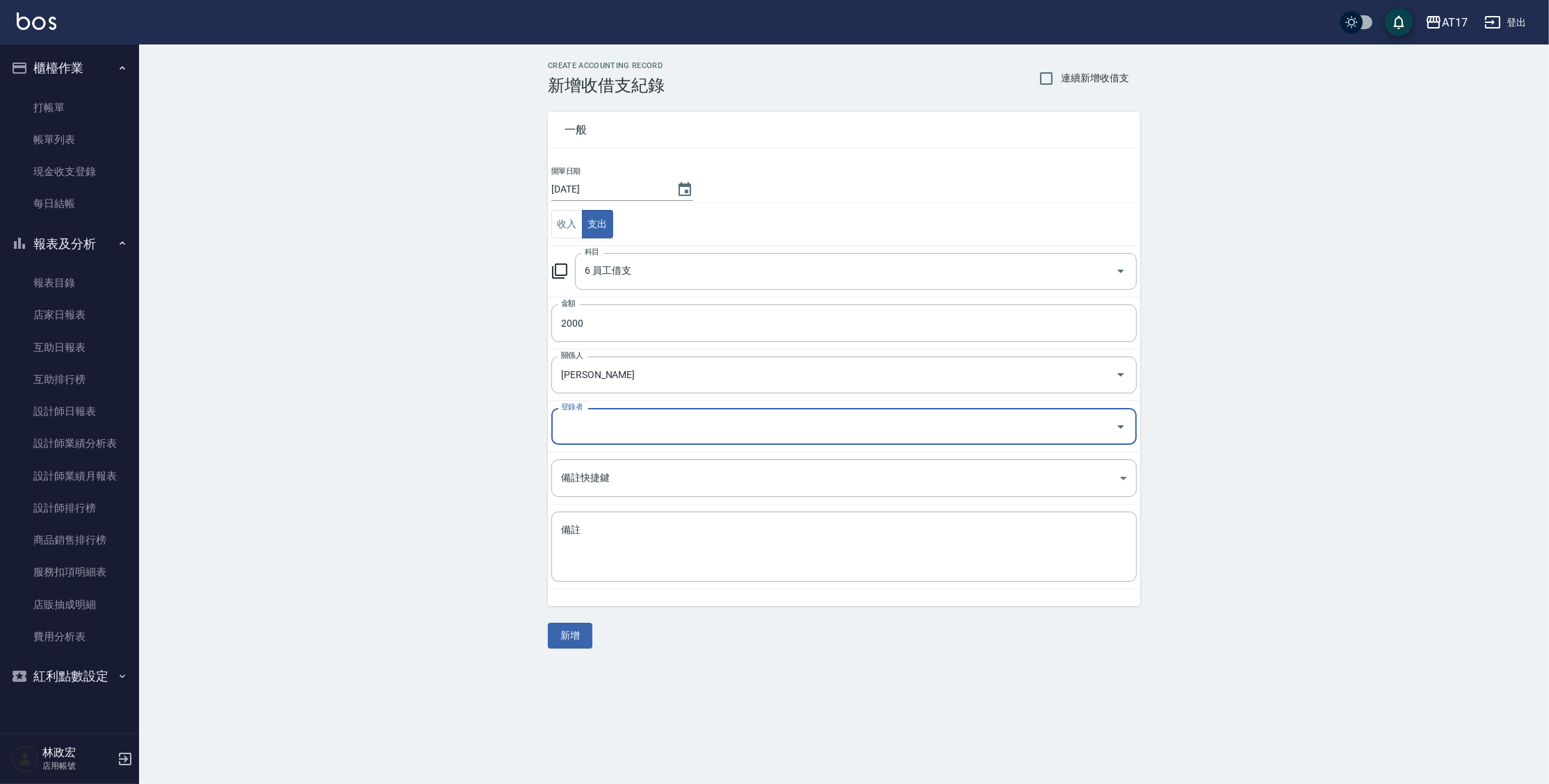
click at [768, 620] on div "一般 開單日期 2025/09/24 收入 支出 科目 6 員工借支 科目 金額 2000 金額 關係人 張凱翔-v 關係人 登錄者 登錄者 備註快捷鍵 ​ …" at bounding box center [844, 372] width 593 height 553
click at [574, 629] on button "新增" at bounding box center [569, 636] width 44 height 26
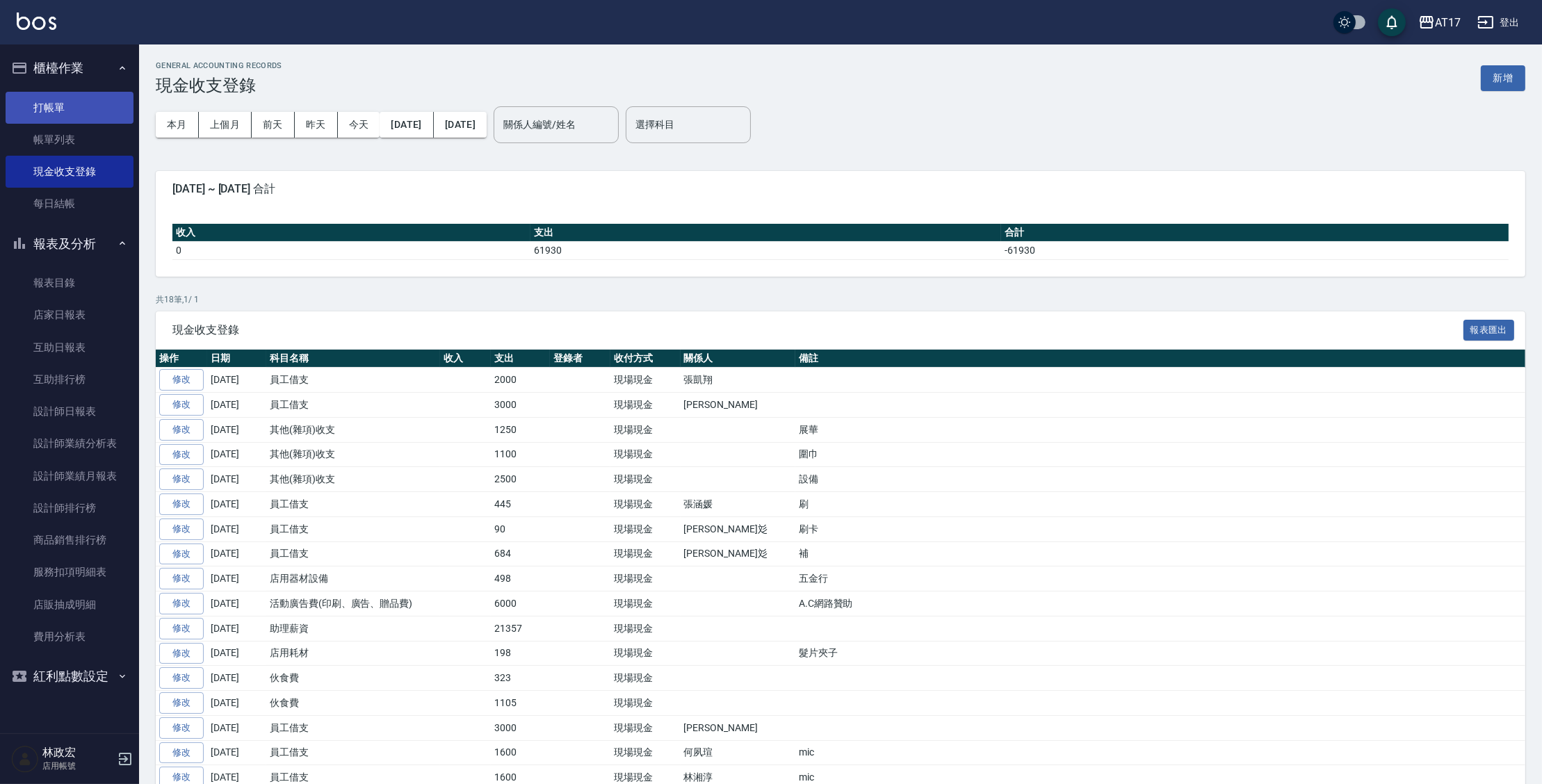
click at [84, 105] on link "打帳單" at bounding box center [69, 108] width 128 height 32
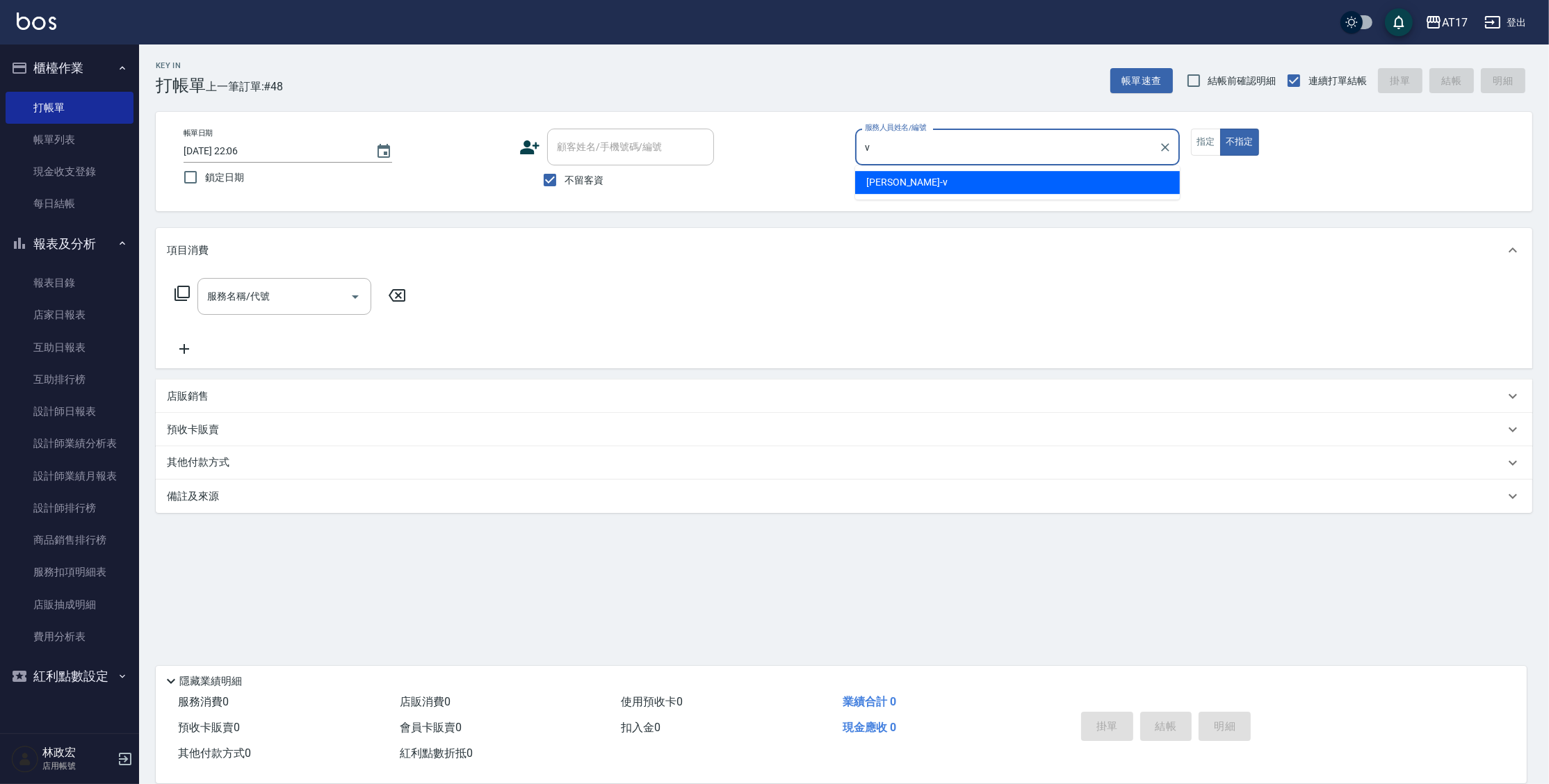
type input "Kai Kai-v"
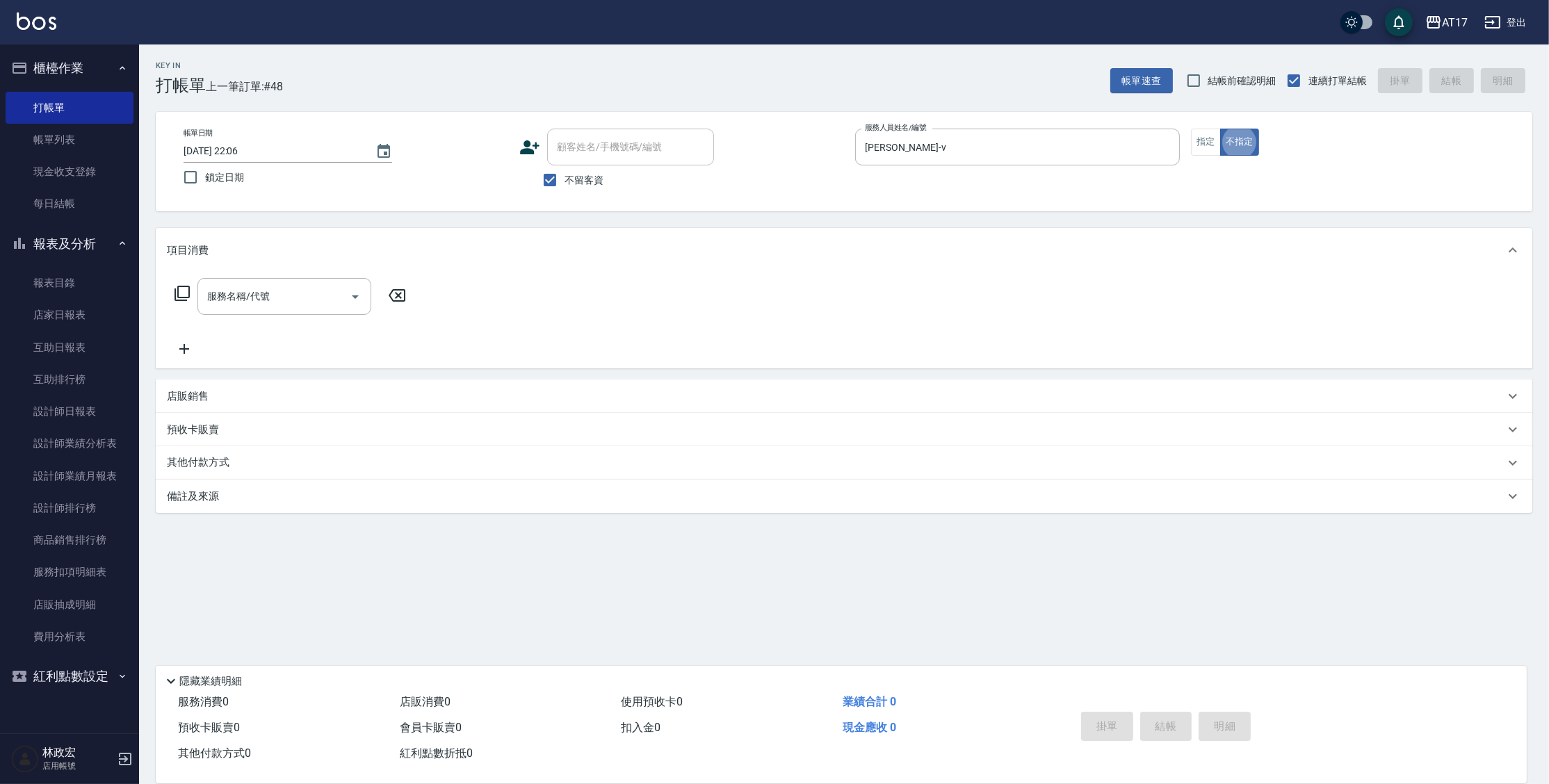
type button "false"
type input "一般洗髮(1300)"
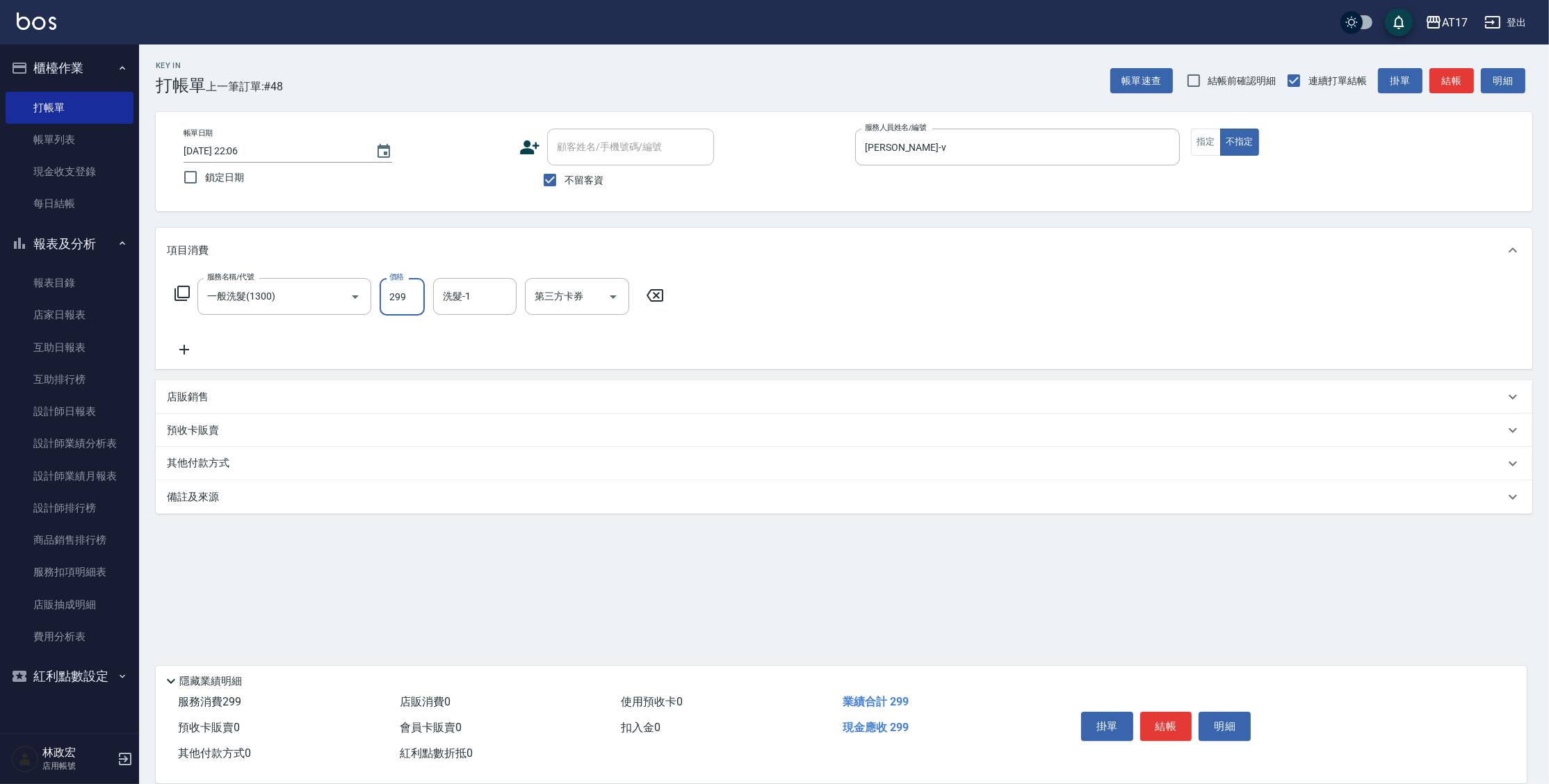
type input "299"
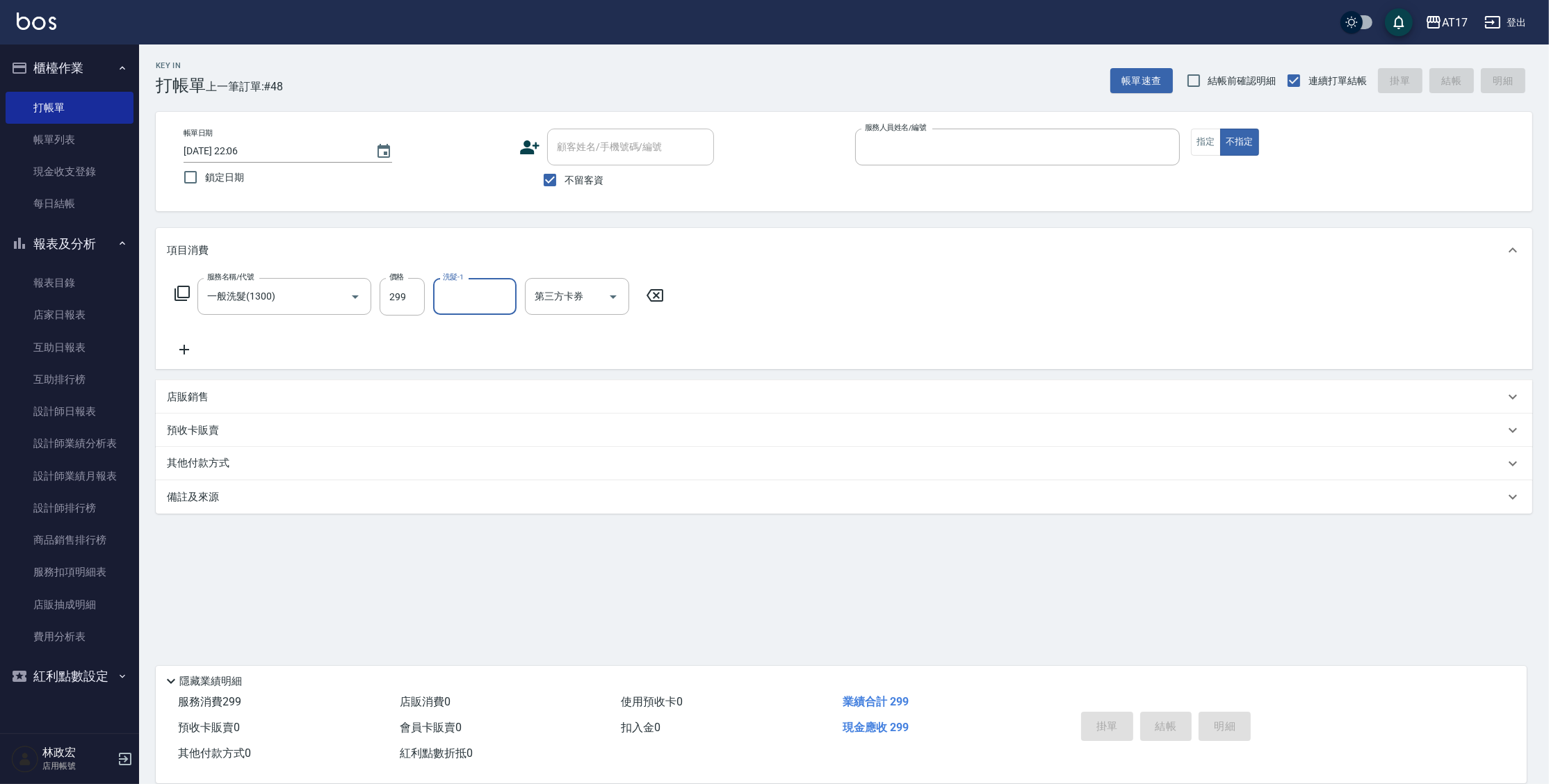
type input "a"
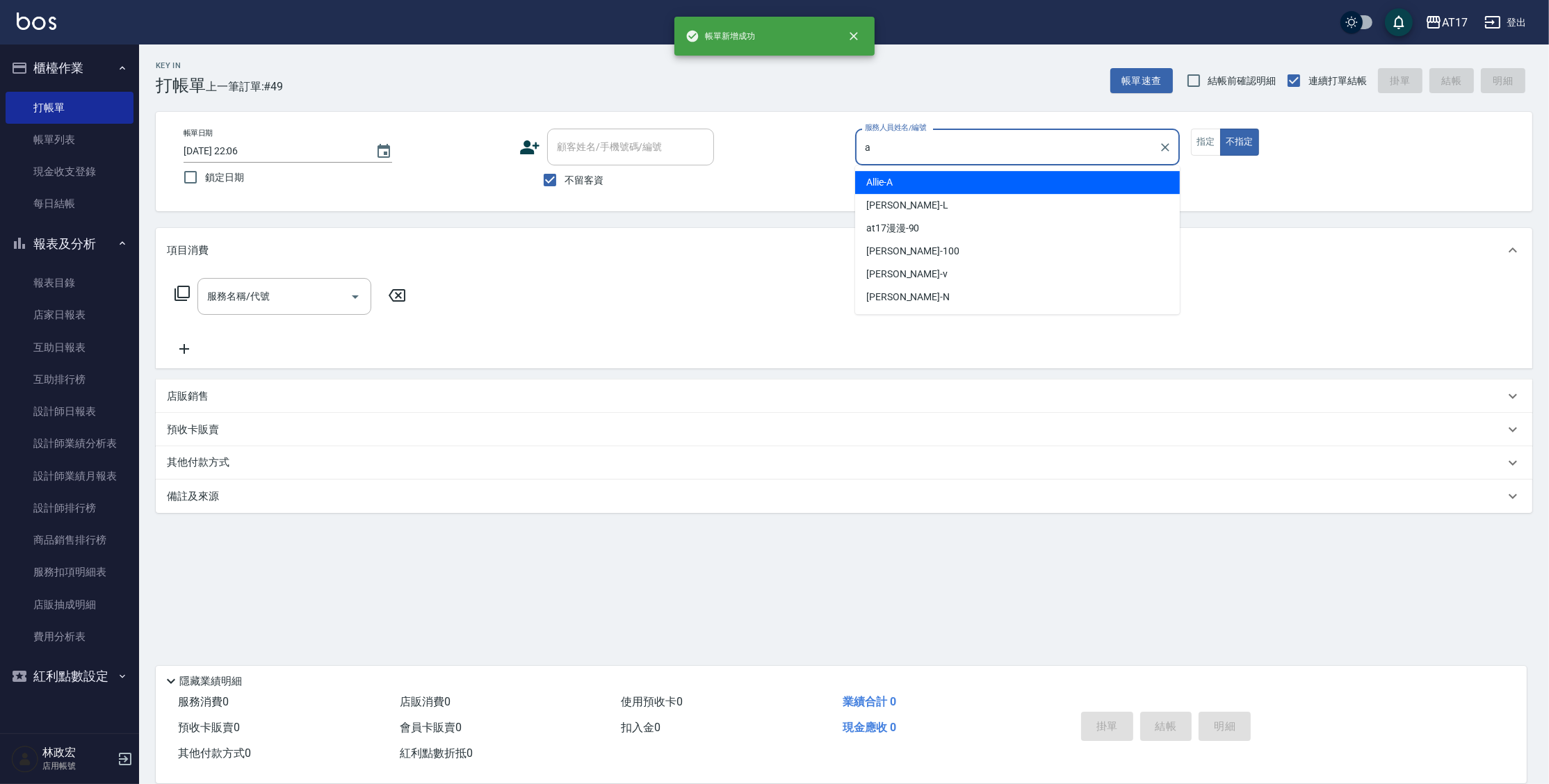
type input "Allie-A"
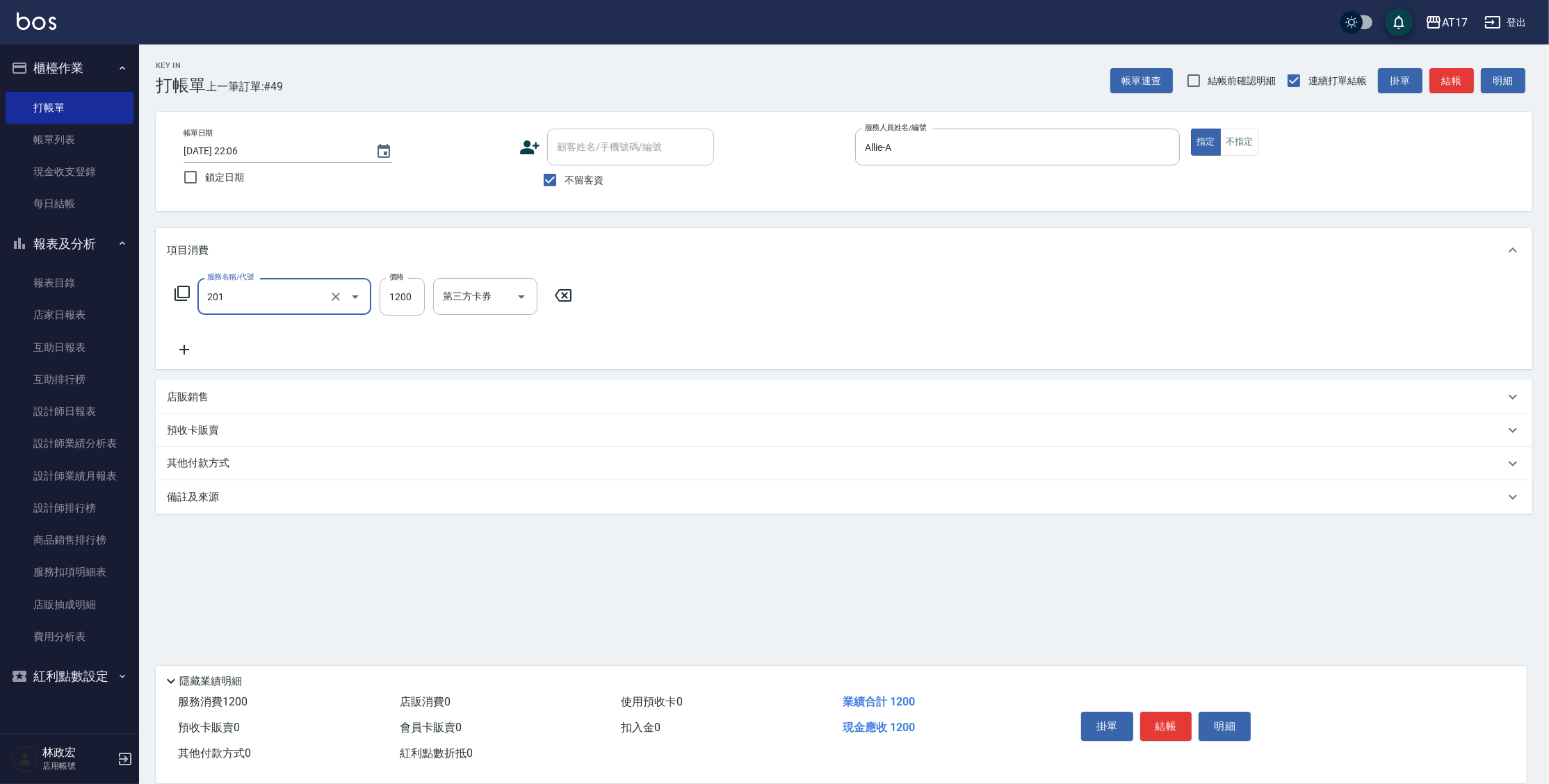
type input "一般燙(改金額)(201)"
type input "2000"
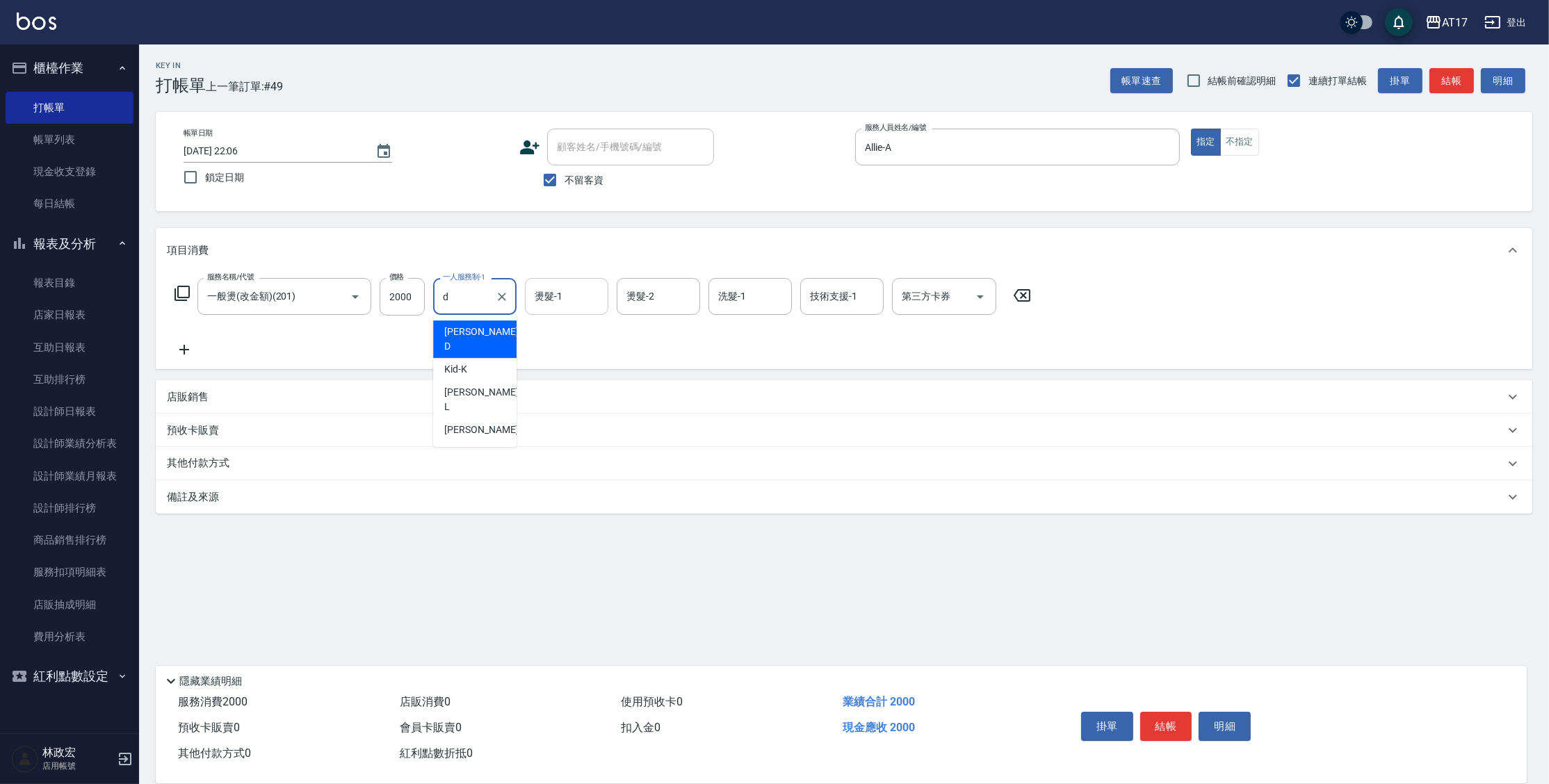
type input "Benny-D"
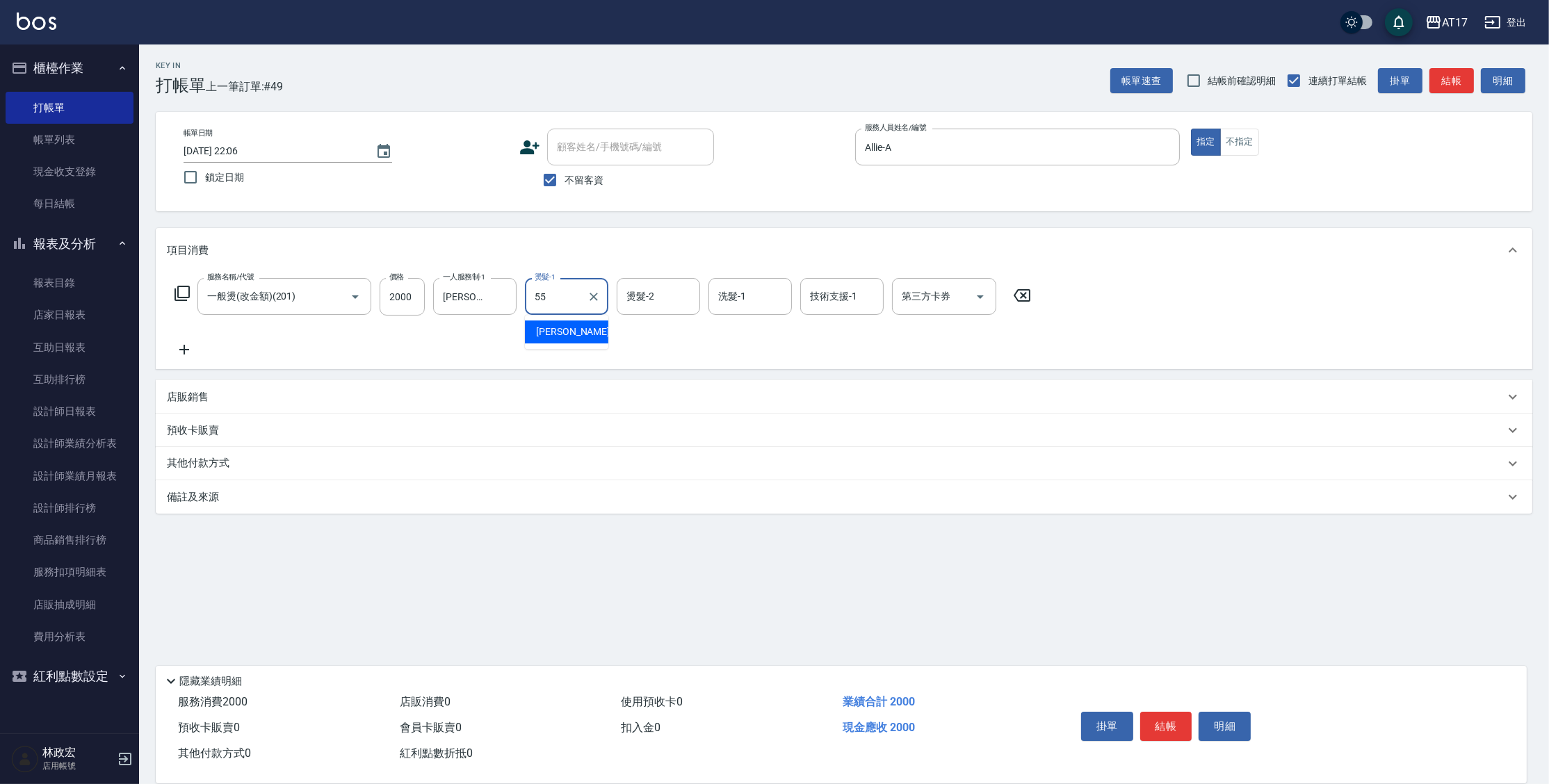
type input "雪莉-55"
click at [187, 294] on icon at bounding box center [182, 293] width 17 height 17
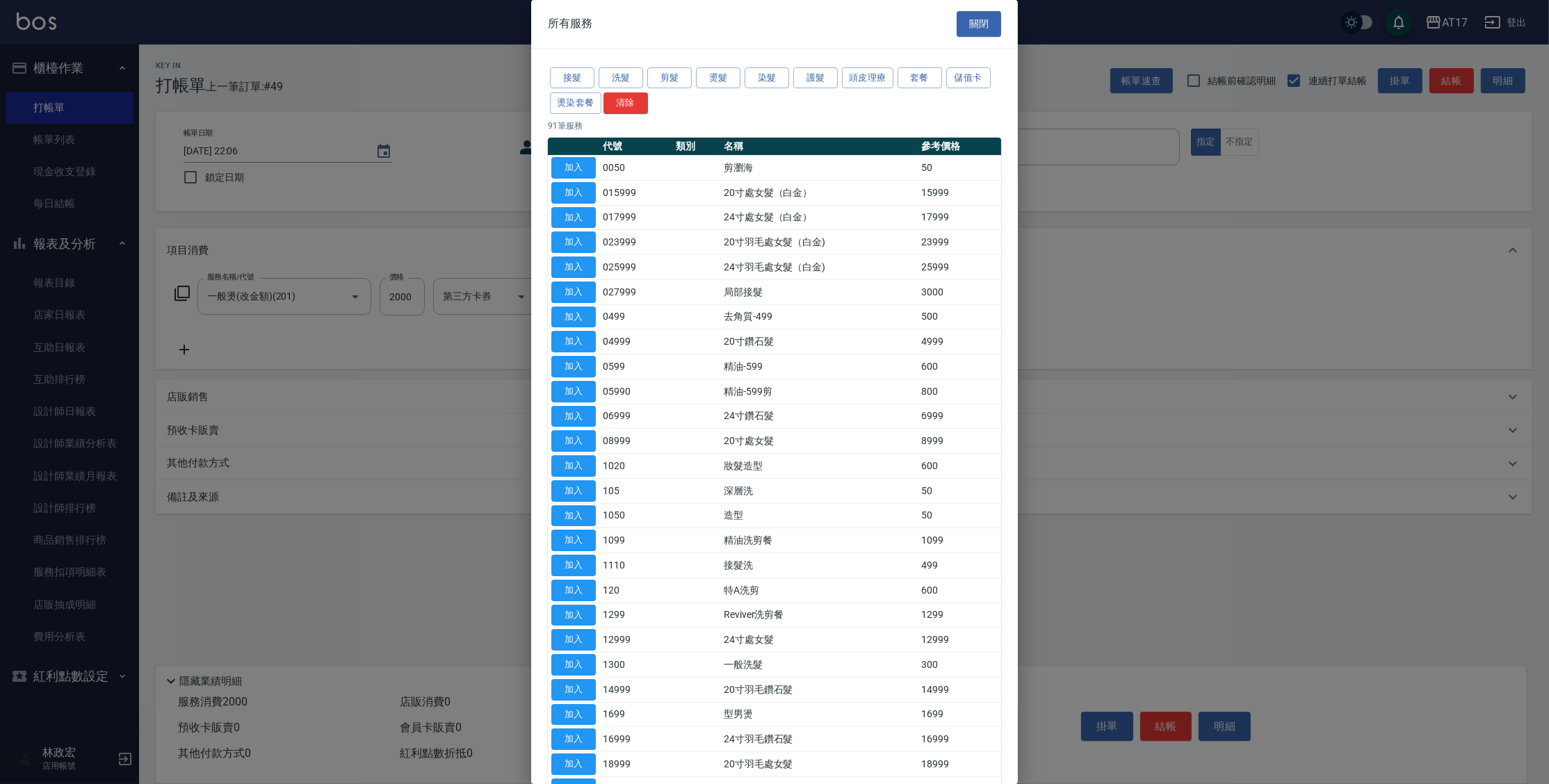
click at [974, 27] on button "關閉" at bounding box center [978, 24] width 44 height 26
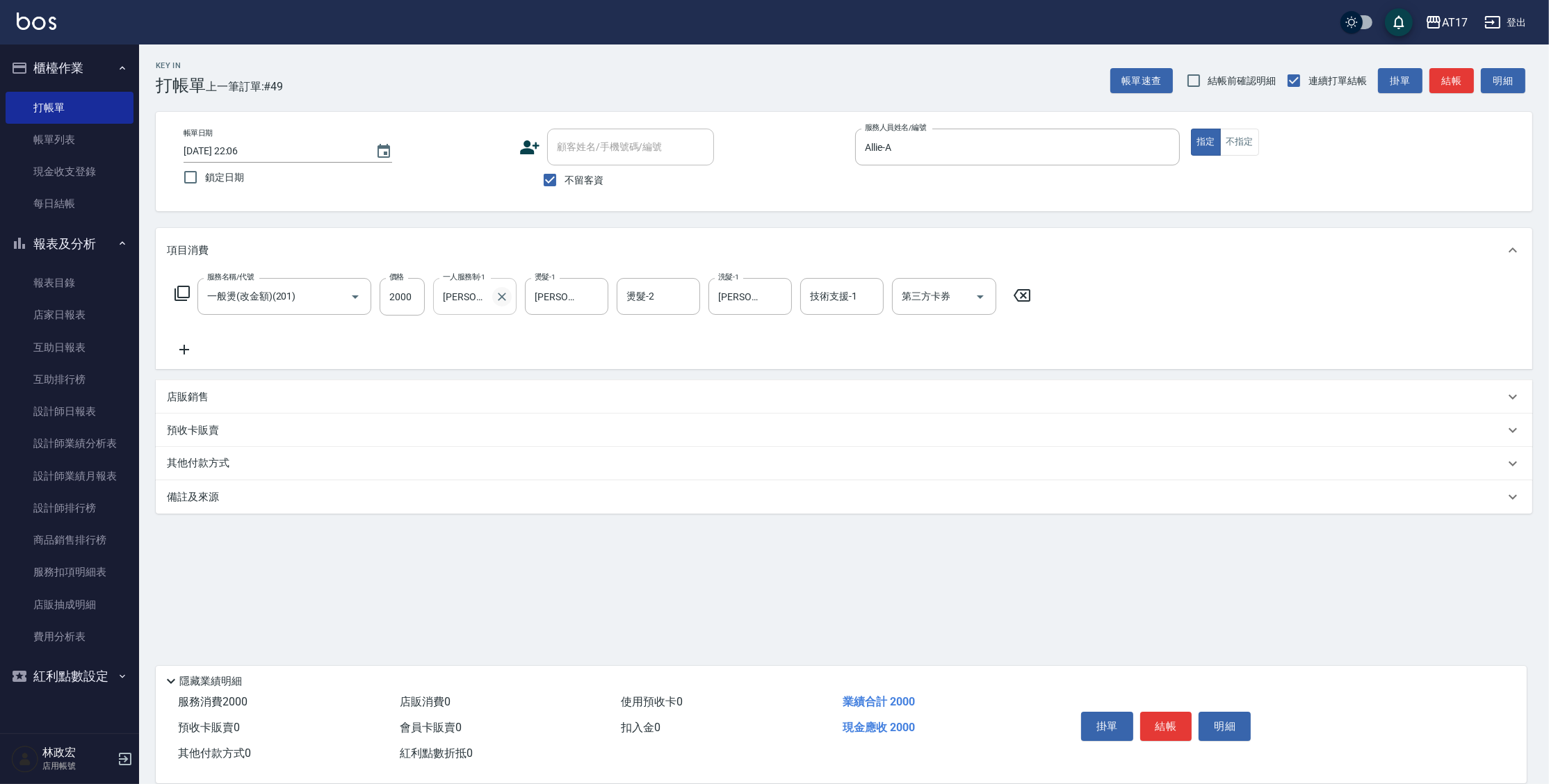
click at [505, 296] on icon "Clear" at bounding box center [501, 297] width 14 height 14
type input "Allie-A"
click at [177, 293] on icon at bounding box center [182, 293] width 17 height 17
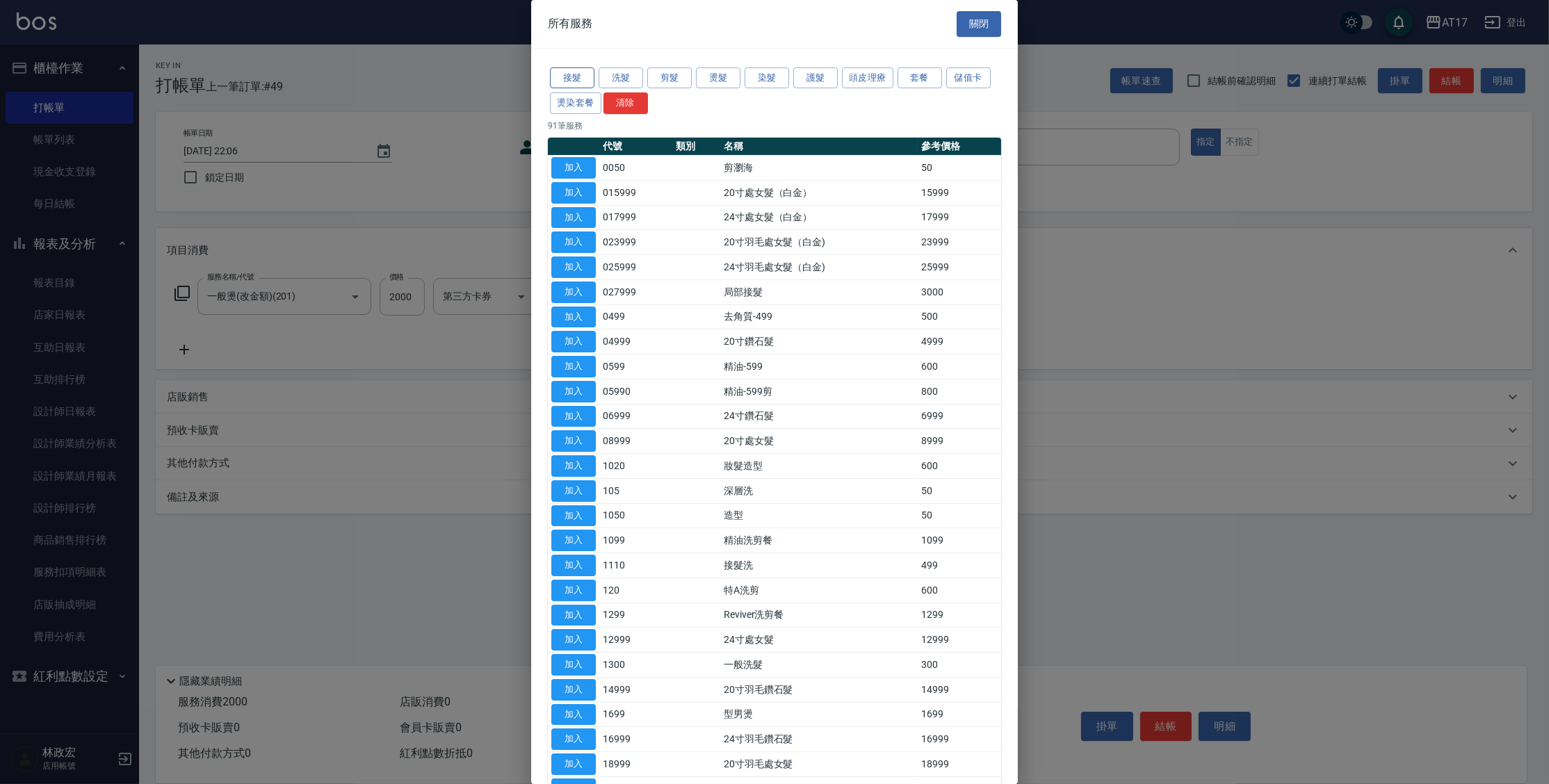
click at [566, 74] on button "接髮" at bounding box center [572, 78] width 44 height 22
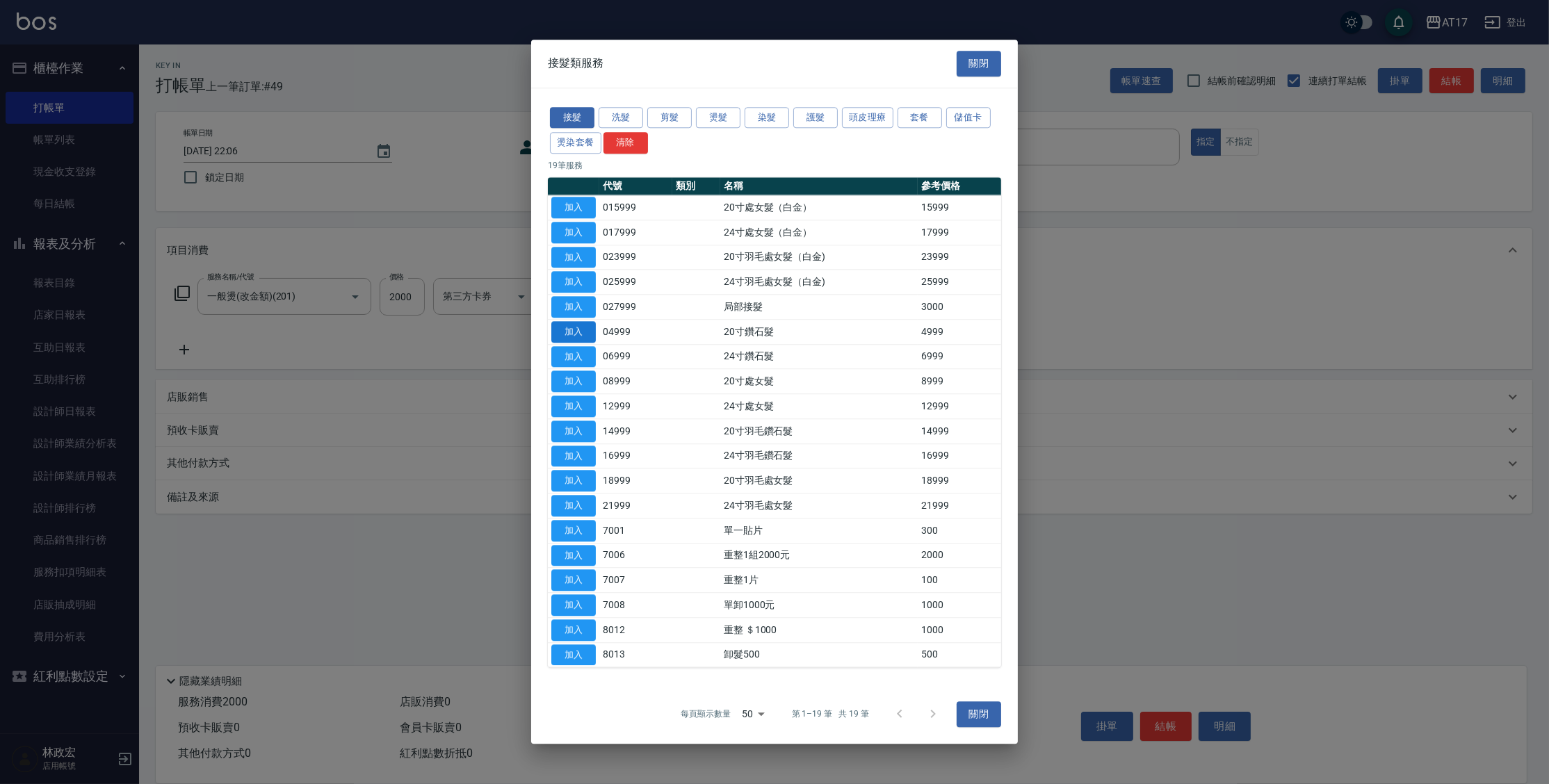
click at [590, 331] on button "加入" at bounding box center [573, 332] width 44 height 22
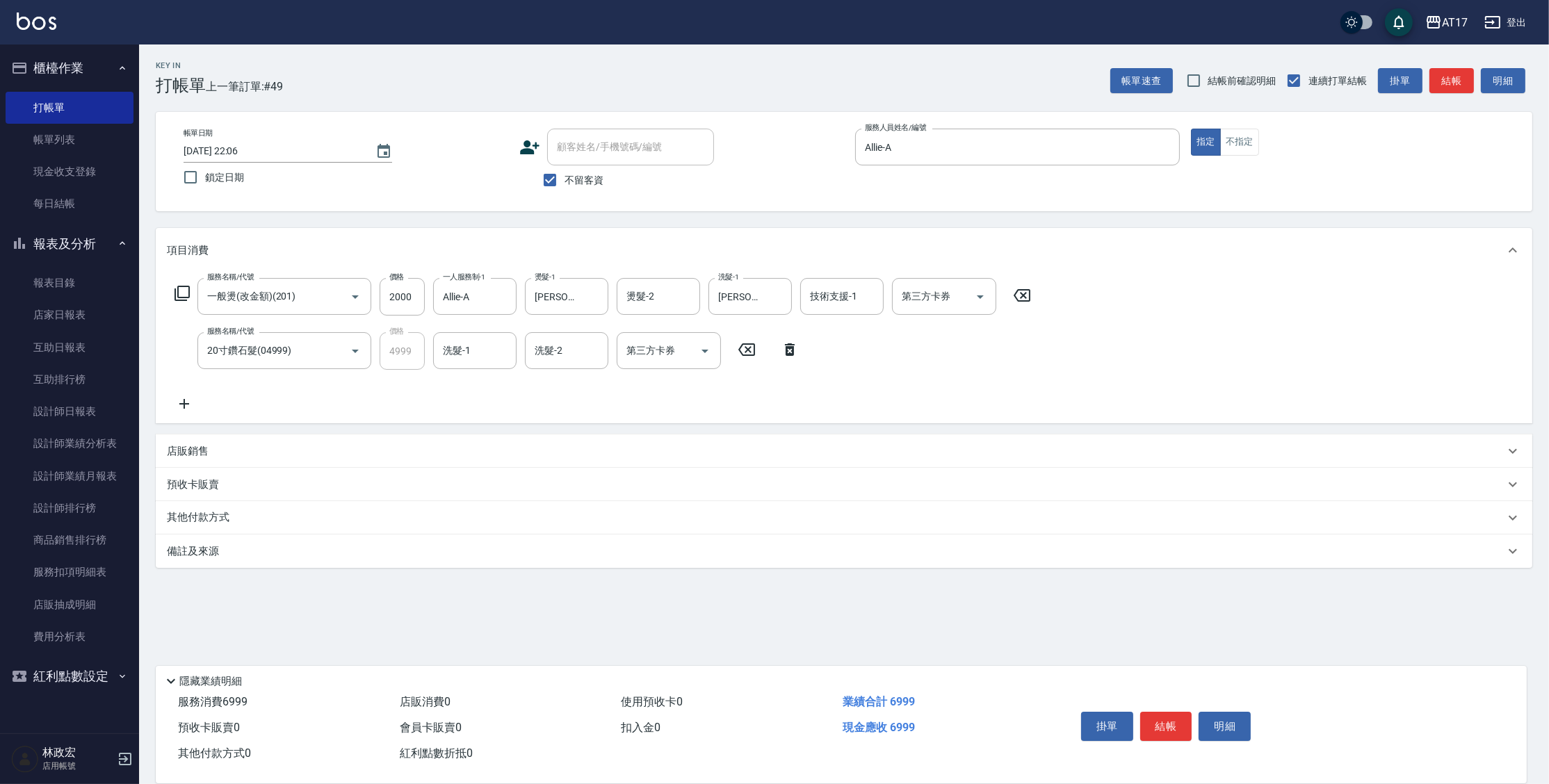
click at [459, 406] on div "服務名稱/代號 一般燙(改金額)(201) 服務名稱/代號 價格 2000 價格 一人服務制-1 Allie-A 一人服務制-1 燙髮-1 雪莉-55 燙髮-…" at bounding box center [603, 344] width 873 height 134
click at [467, 360] on input "洗髮-1" at bounding box center [475, 351] width 71 height 25
type input "雪莉-55"
click at [506, 356] on icon "Clear" at bounding box center [501, 351] width 14 height 14
type input "瑄-27"
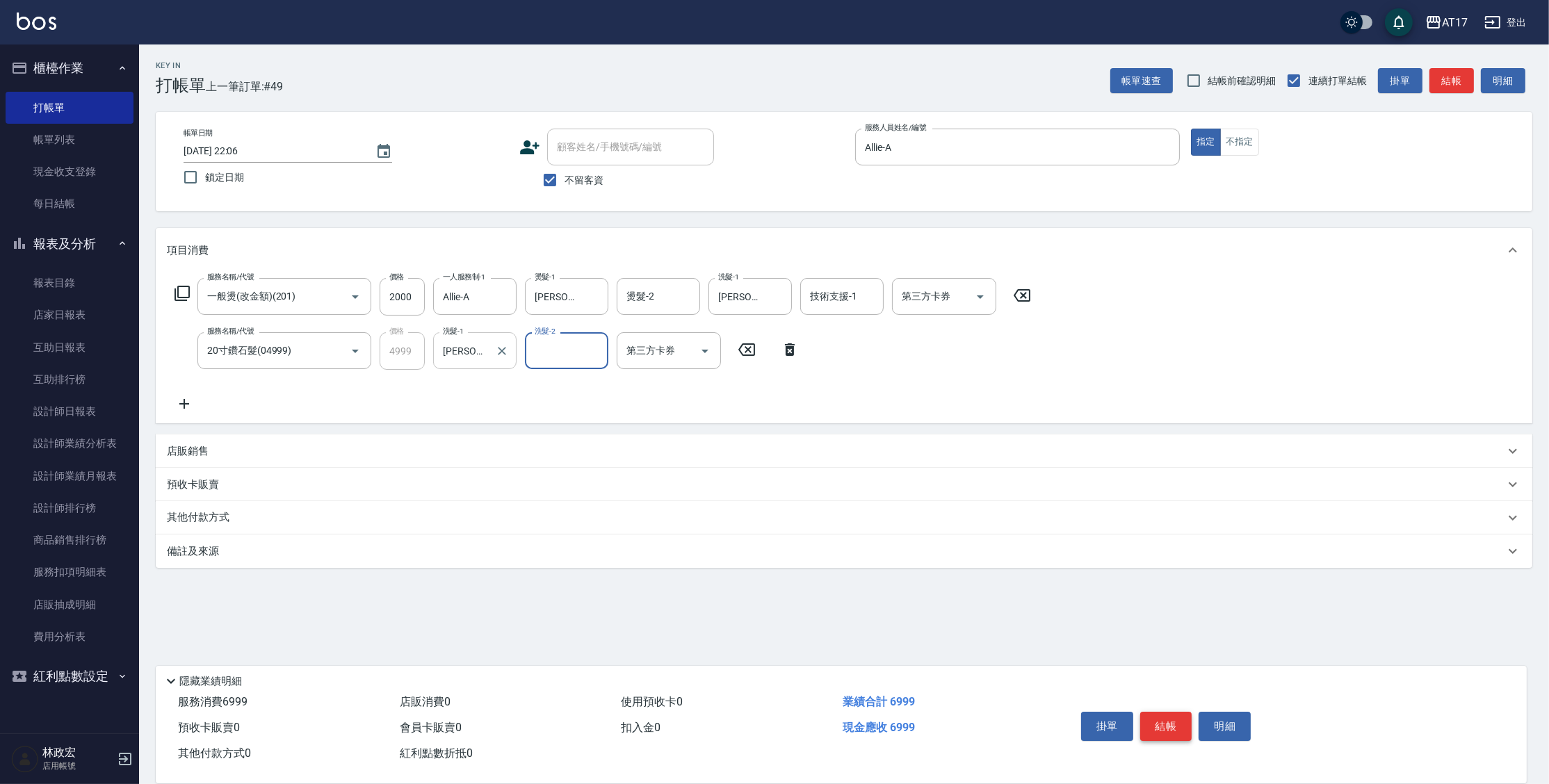
click at [1146, 728] on button "結帳" at bounding box center [1166, 726] width 52 height 29
type input "2025/09/24 22:07"
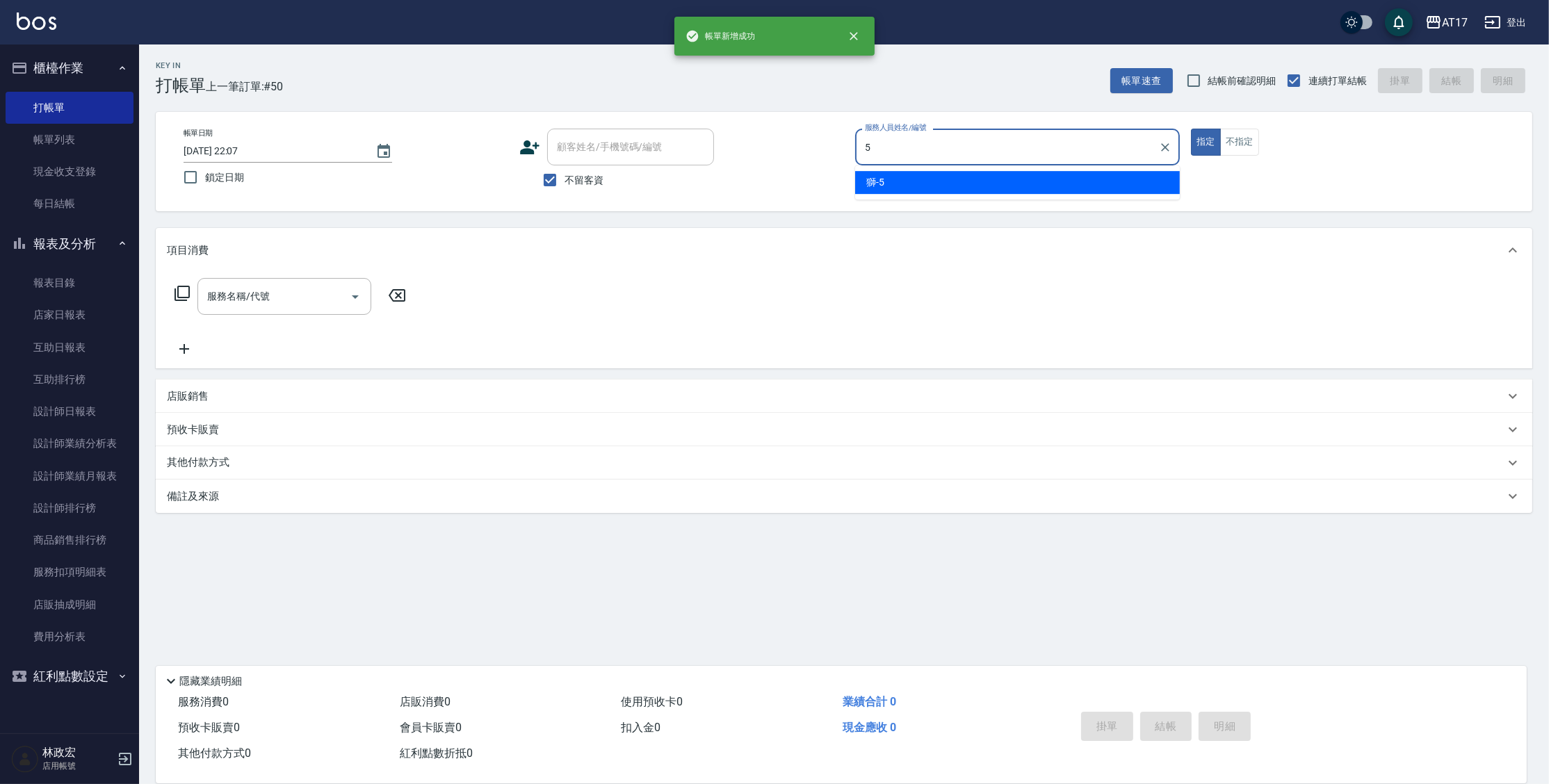
type input "獅-5"
type button "true"
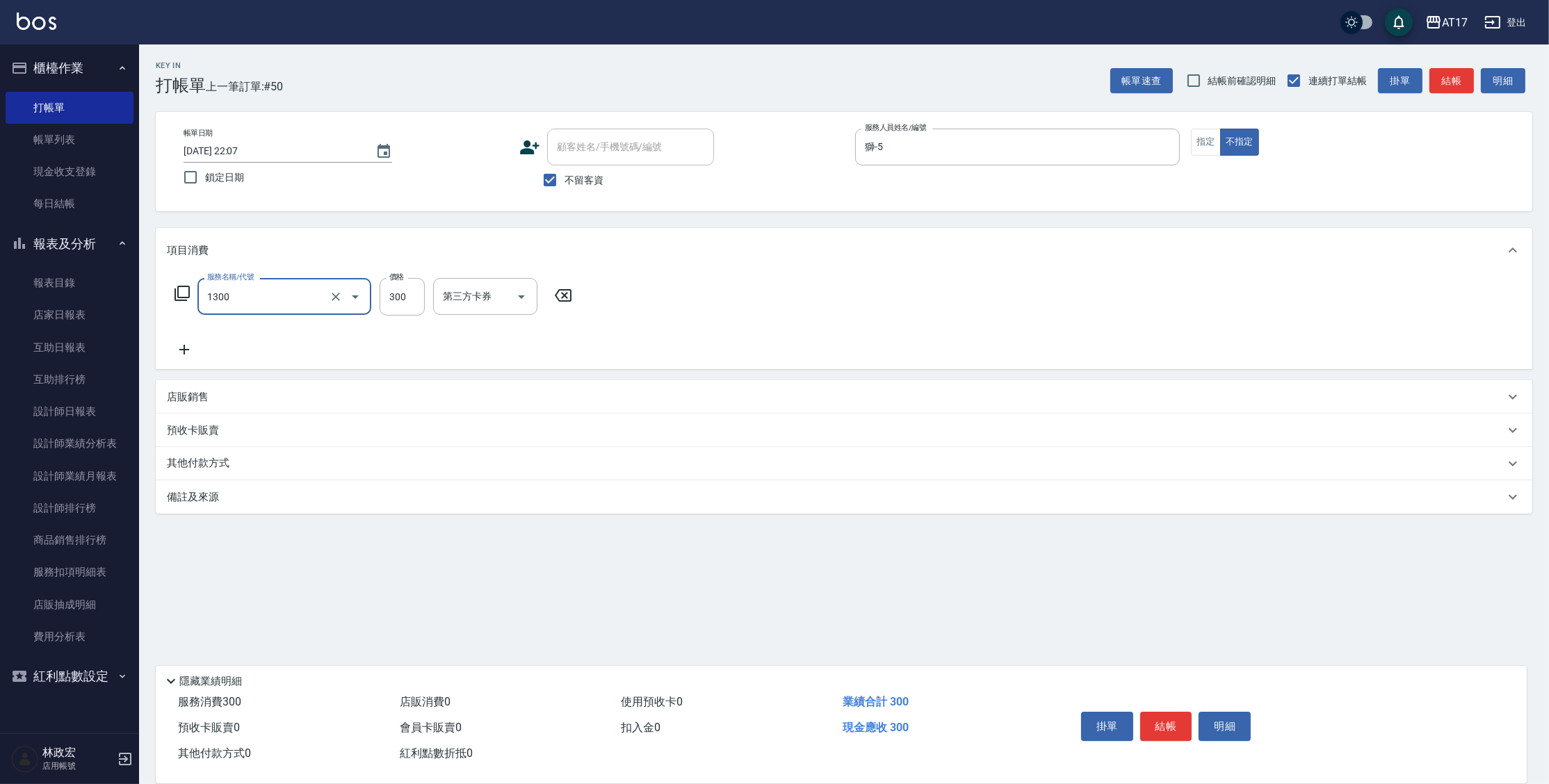
type input "一般洗髮(1300)"
type input "299"
type input "雪莉-55"
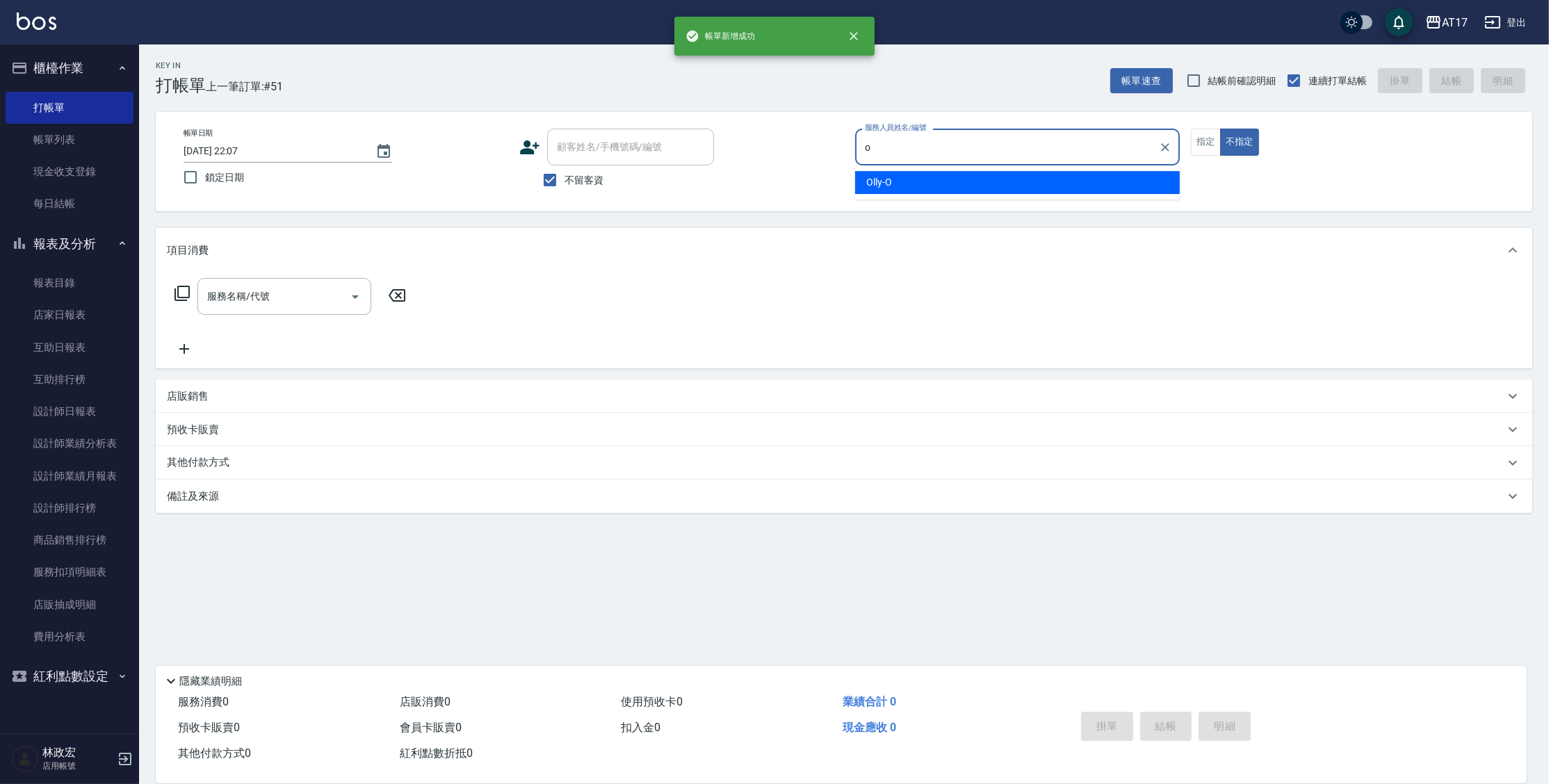
type input "Olly-O"
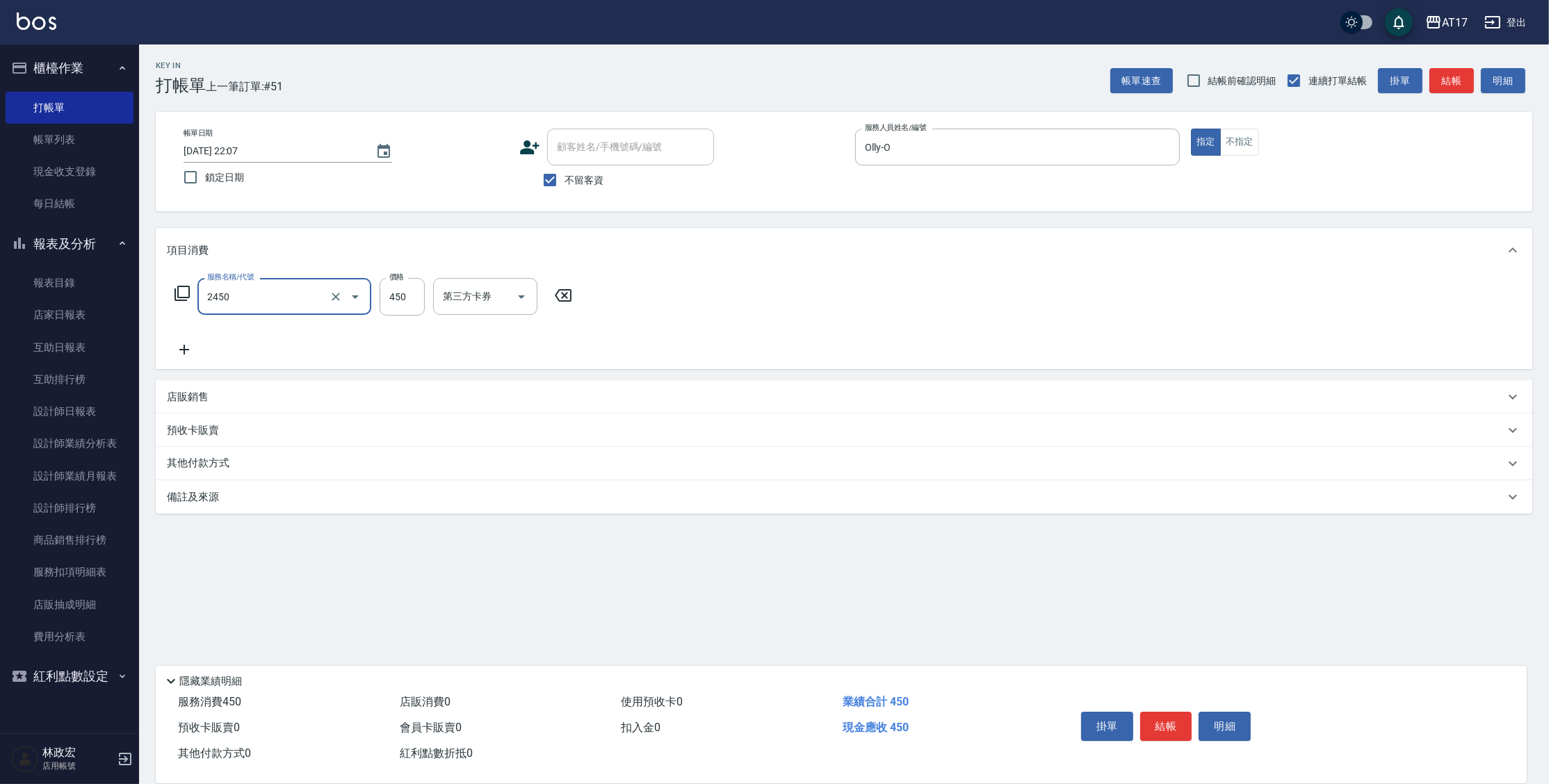
type input "C剪髮套餐(2450)"
type input "500"
type input "瑄-27"
click at [1172, 719] on button "結帳" at bounding box center [1166, 726] width 52 height 29
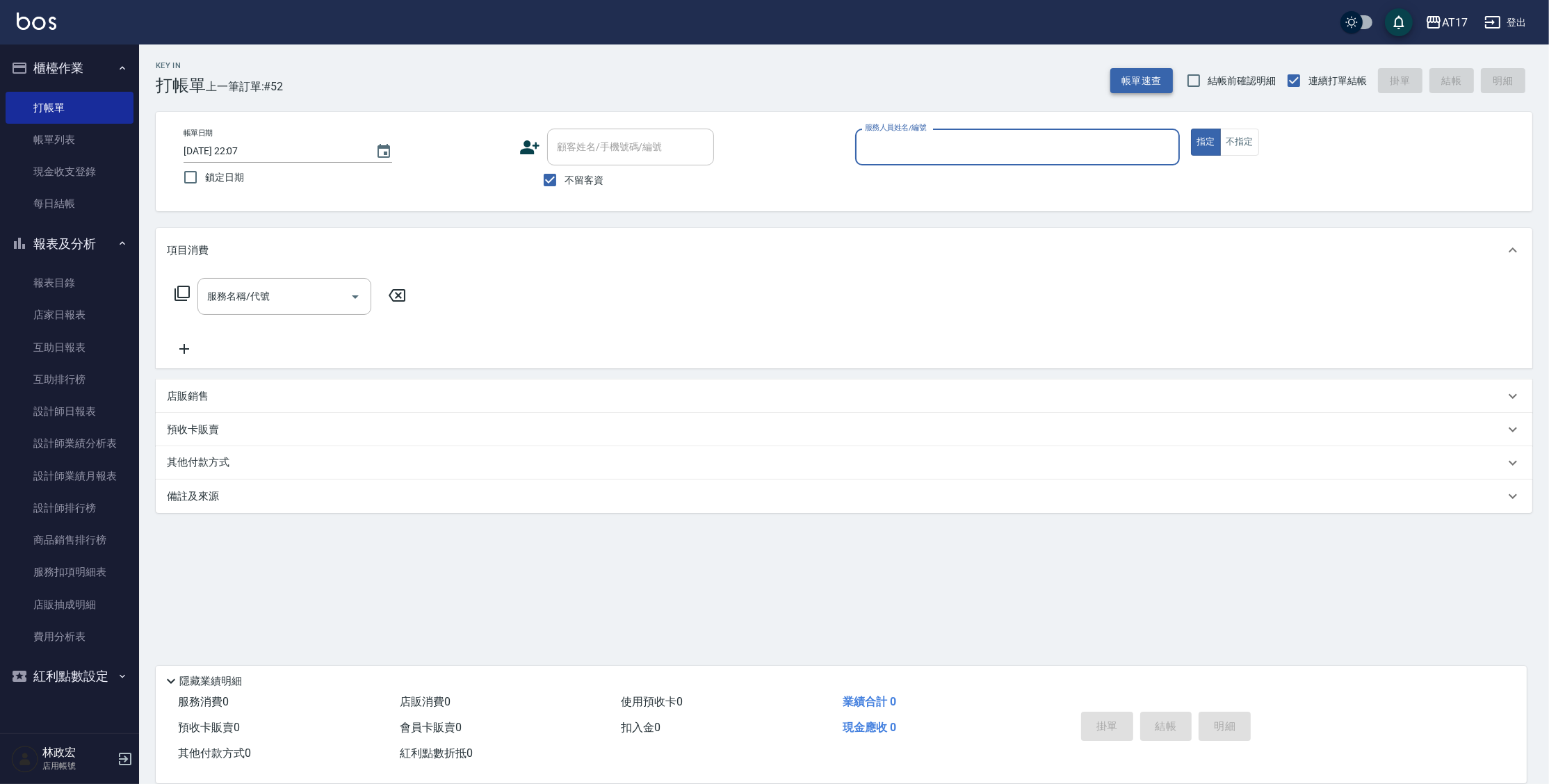
click at [1158, 85] on button "帳單速查" at bounding box center [1141, 81] width 62 height 26
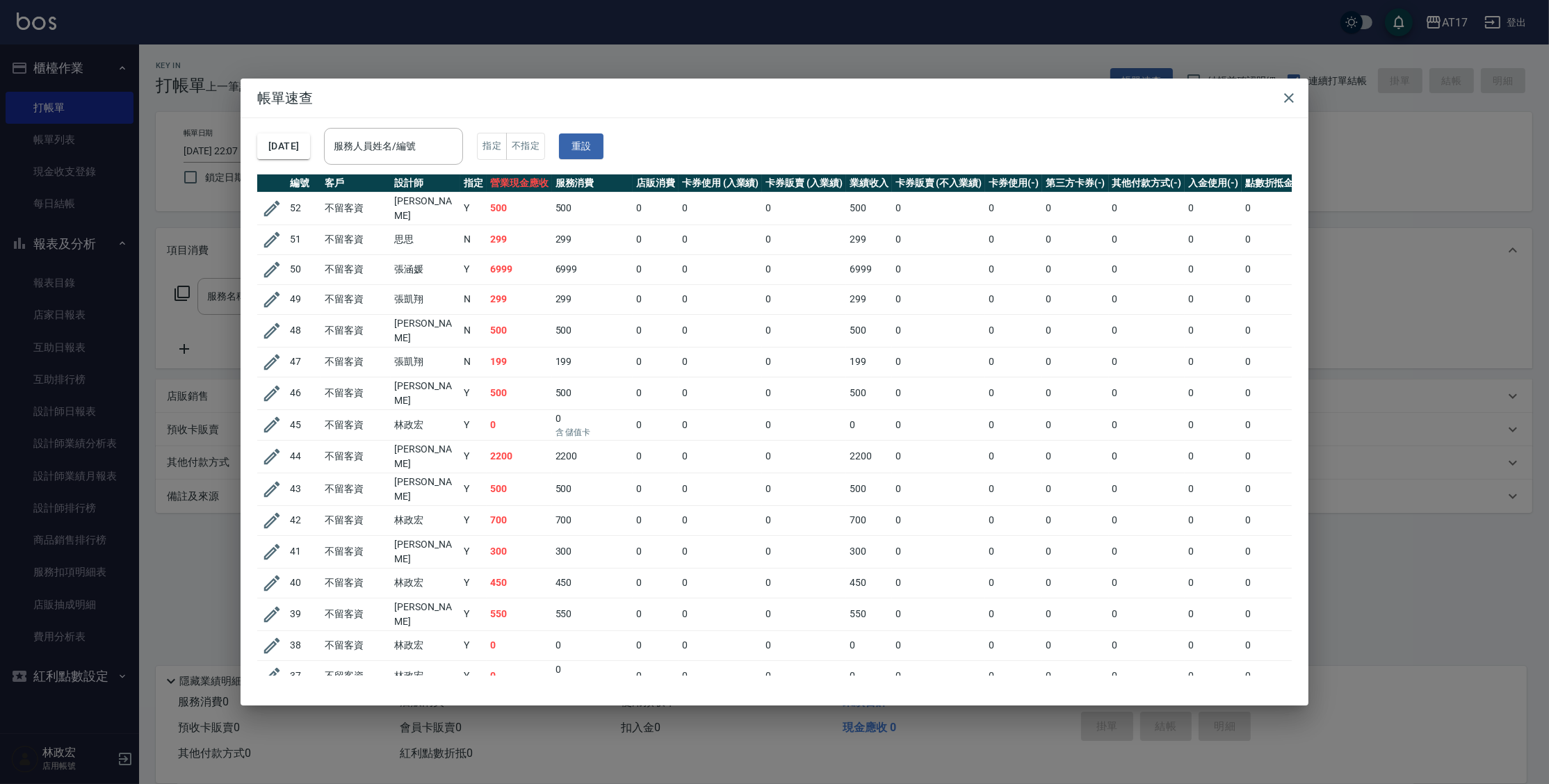
click at [1290, 98] on icon "button" at bounding box center [1289, 98] width 17 height 17
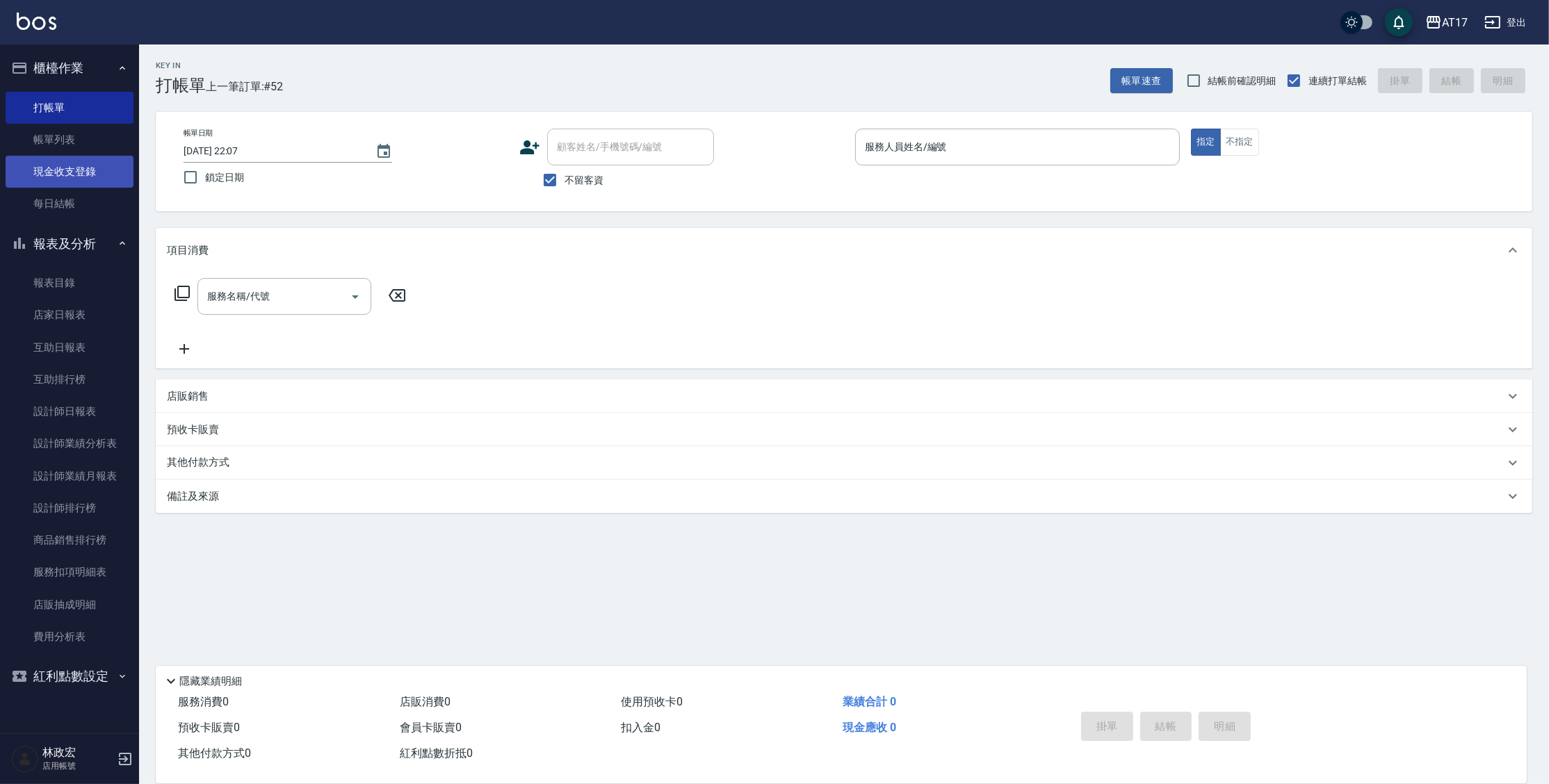
click at [89, 171] on link "現金收支登錄" at bounding box center [69, 171] width 128 height 32
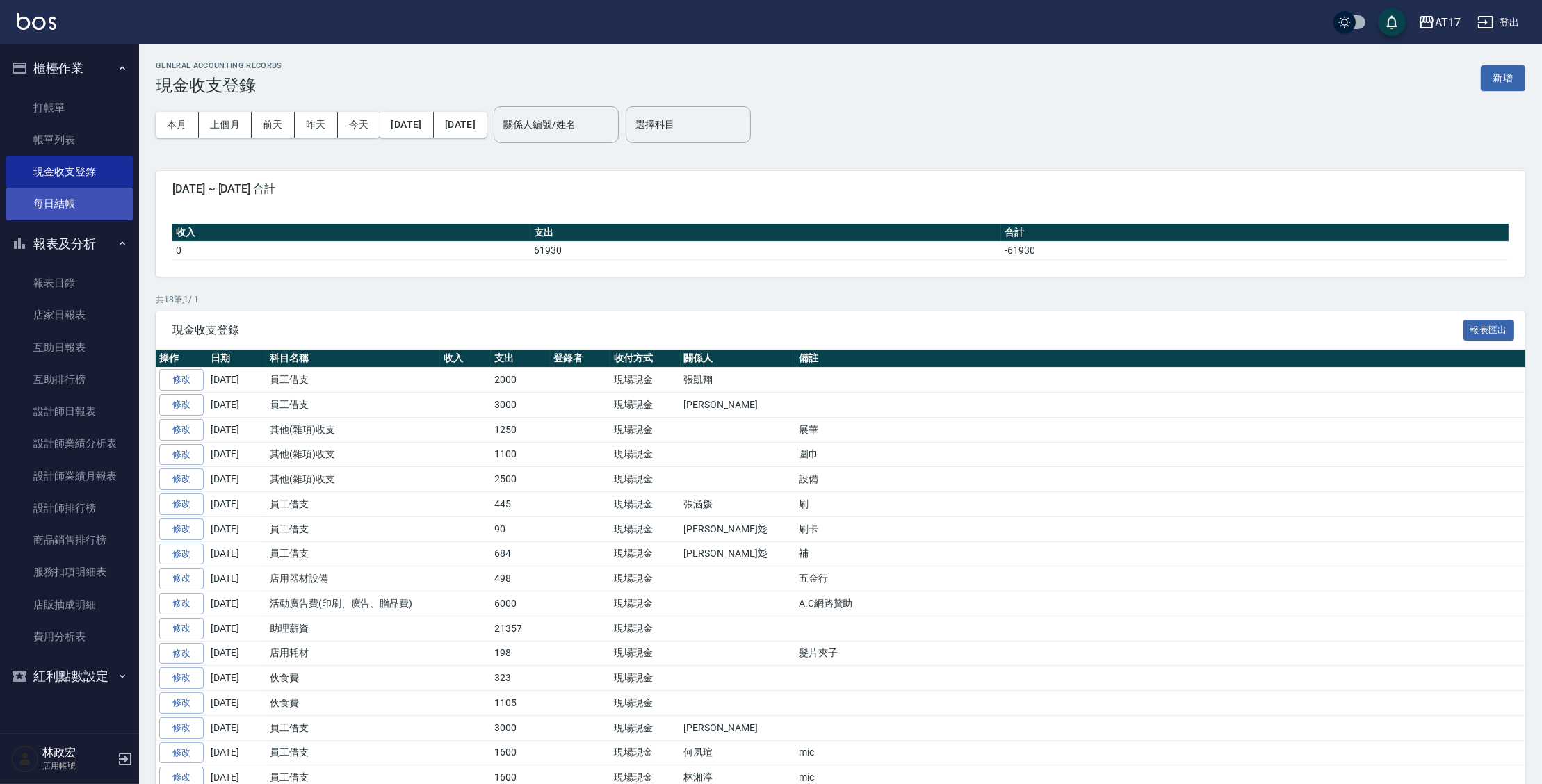
click at [92, 208] on link "每日結帳" at bounding box center [69, 203] width 128 height 32
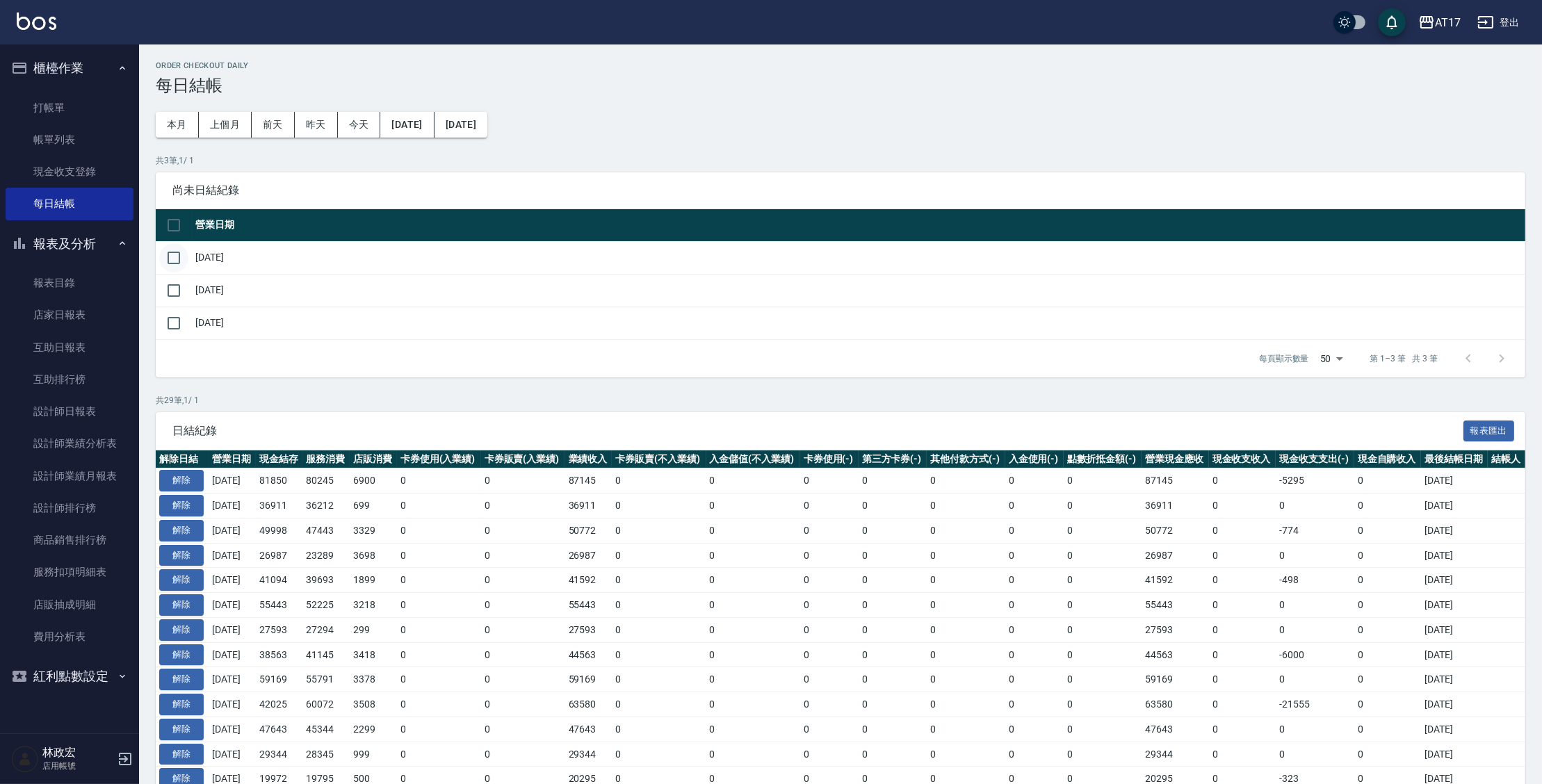
click at [167, 254] on input "checkbox" at bounding box center [174, 257] width 29 height 29
checkbox input "true"
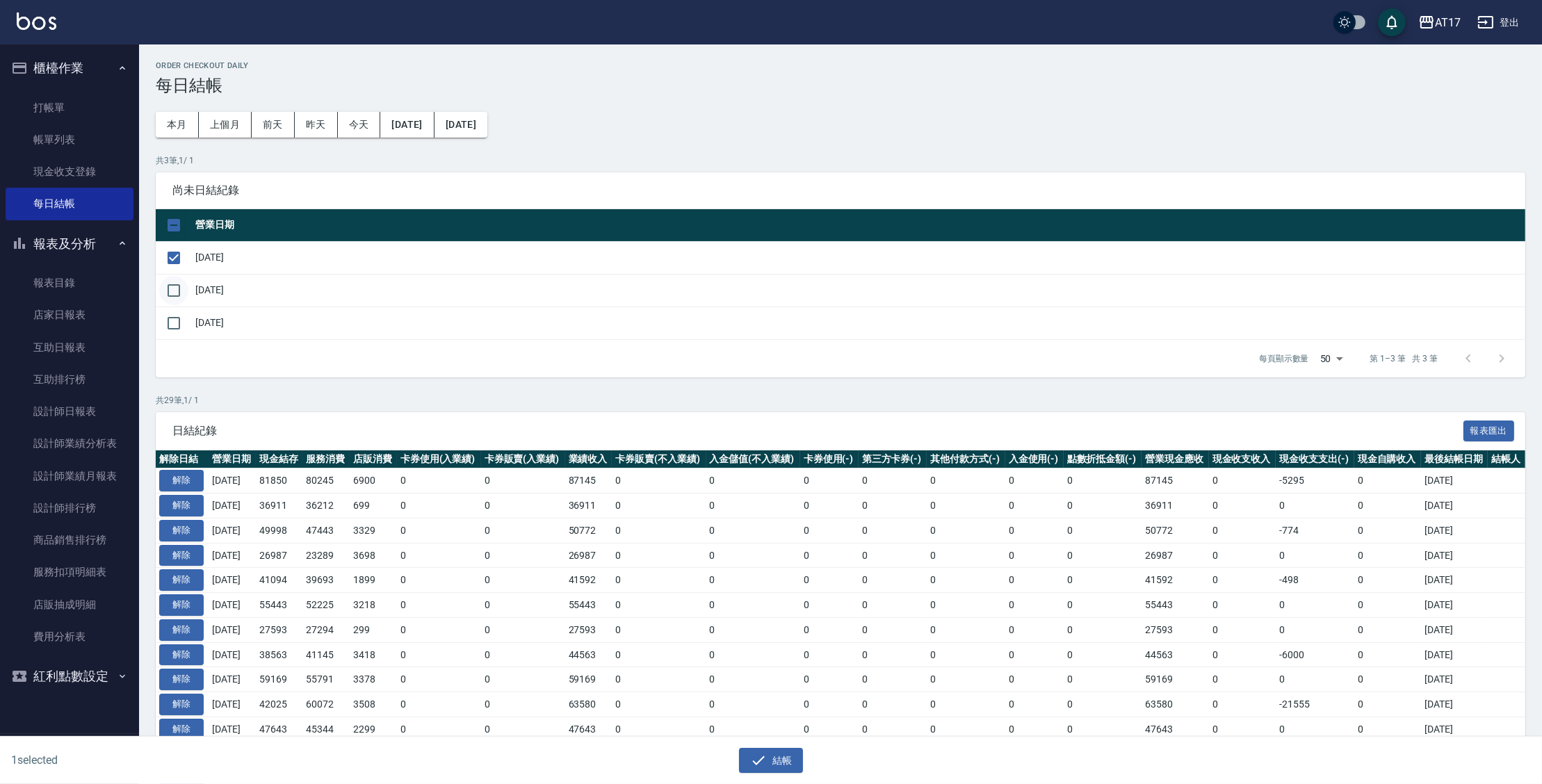
click at [167, 286] on input "checkbox" at bounding box center [174, 290] width 29 height 29
checkbox input "true"
click at [182, 320] on input "checkbox" at bounding box center [174, 323] width 29 height 29
checkbox input "true"
click at [769, 757] on button "結帳" at bounding box center [771, 761] width 64 height 26
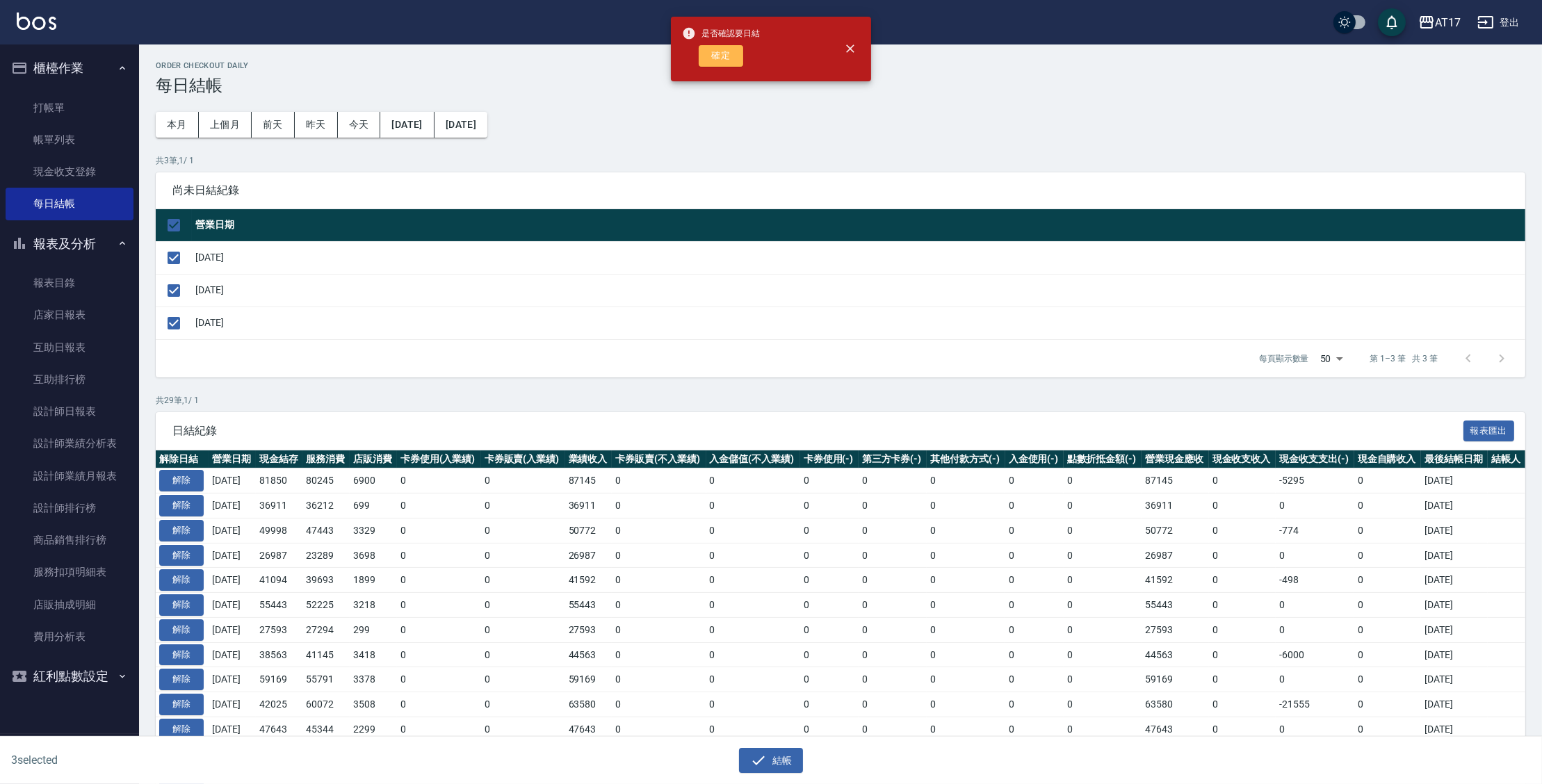
click at [734, 58] on button "確定" at bounding box center [721, 56] width 44 height 22
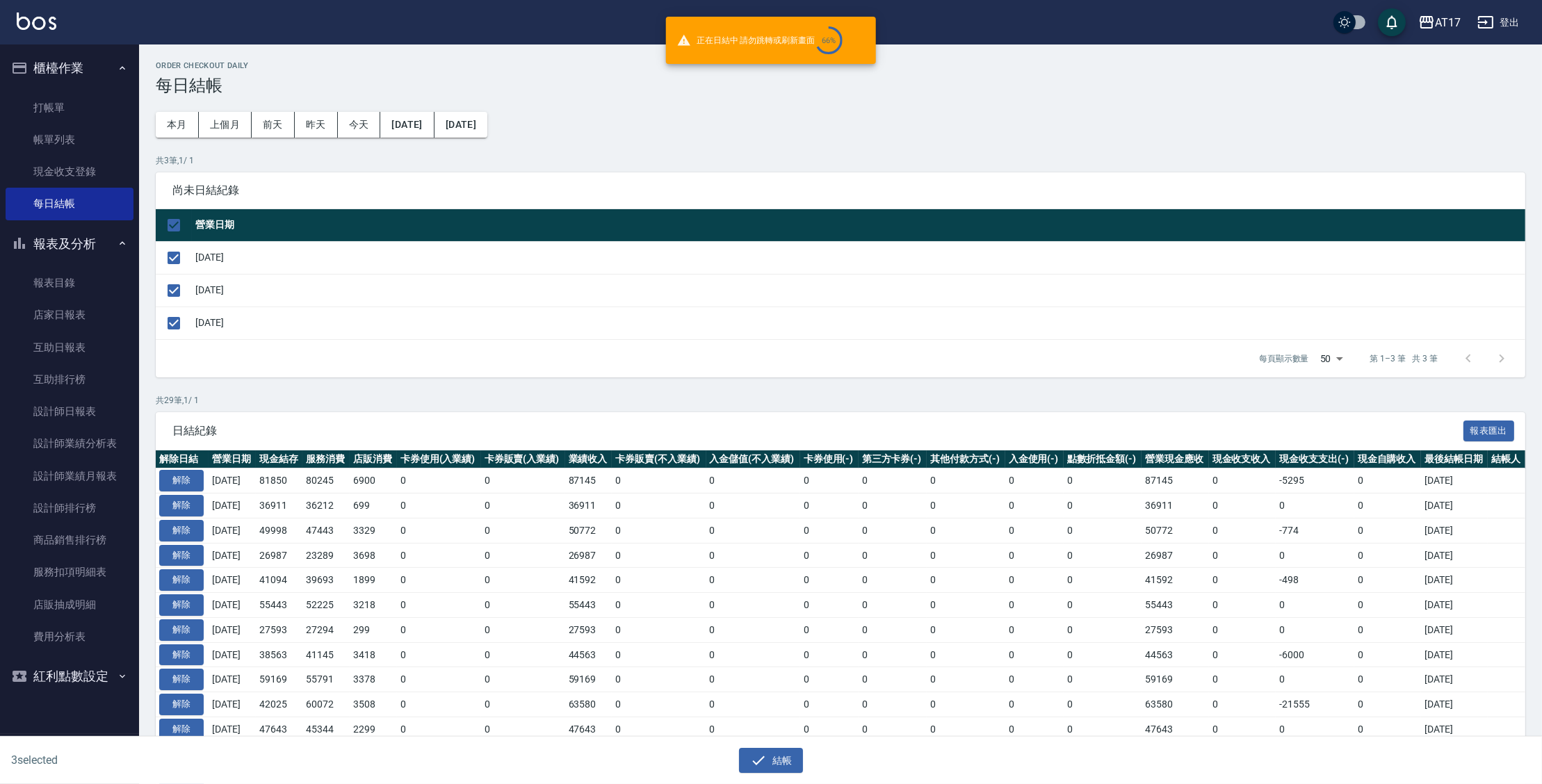
checkbox input "false"
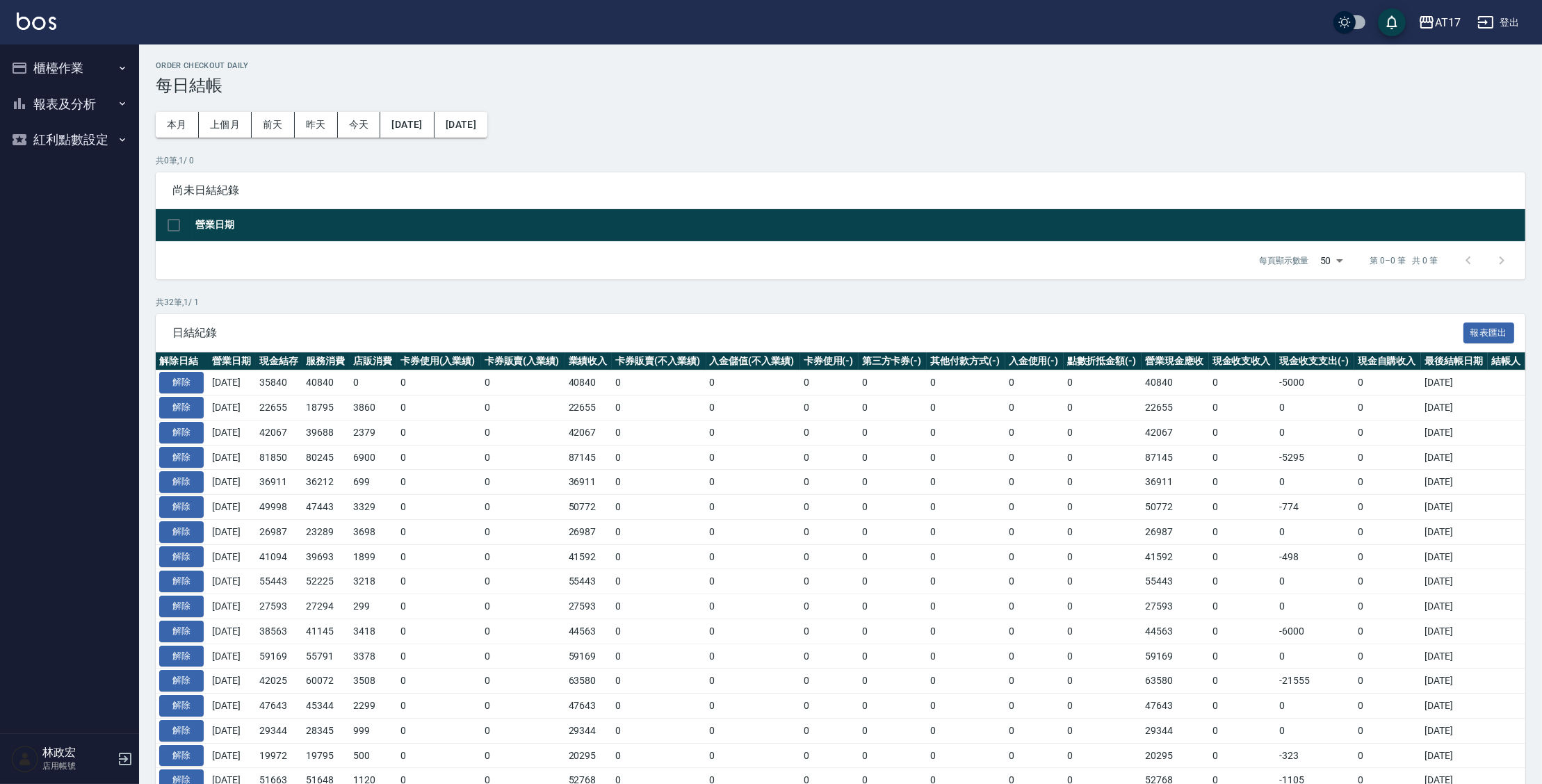
click at [92, 64] on button "櫃檯作業" at bounding box center [69, 68] width 128 height 36
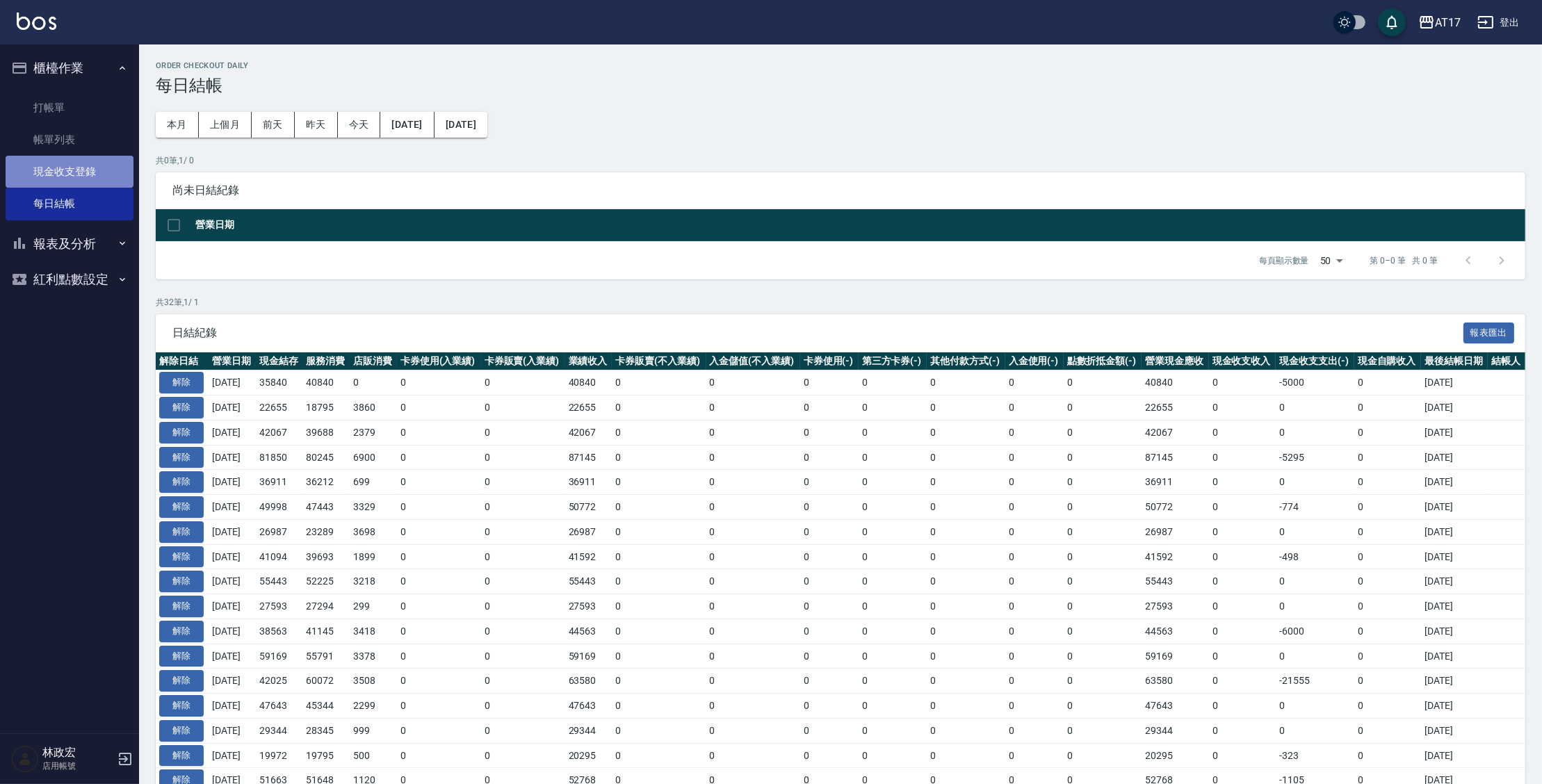
click at [109, 174] on link "現金收支登錄" at bounding box center [69, 171] width 128 height 32
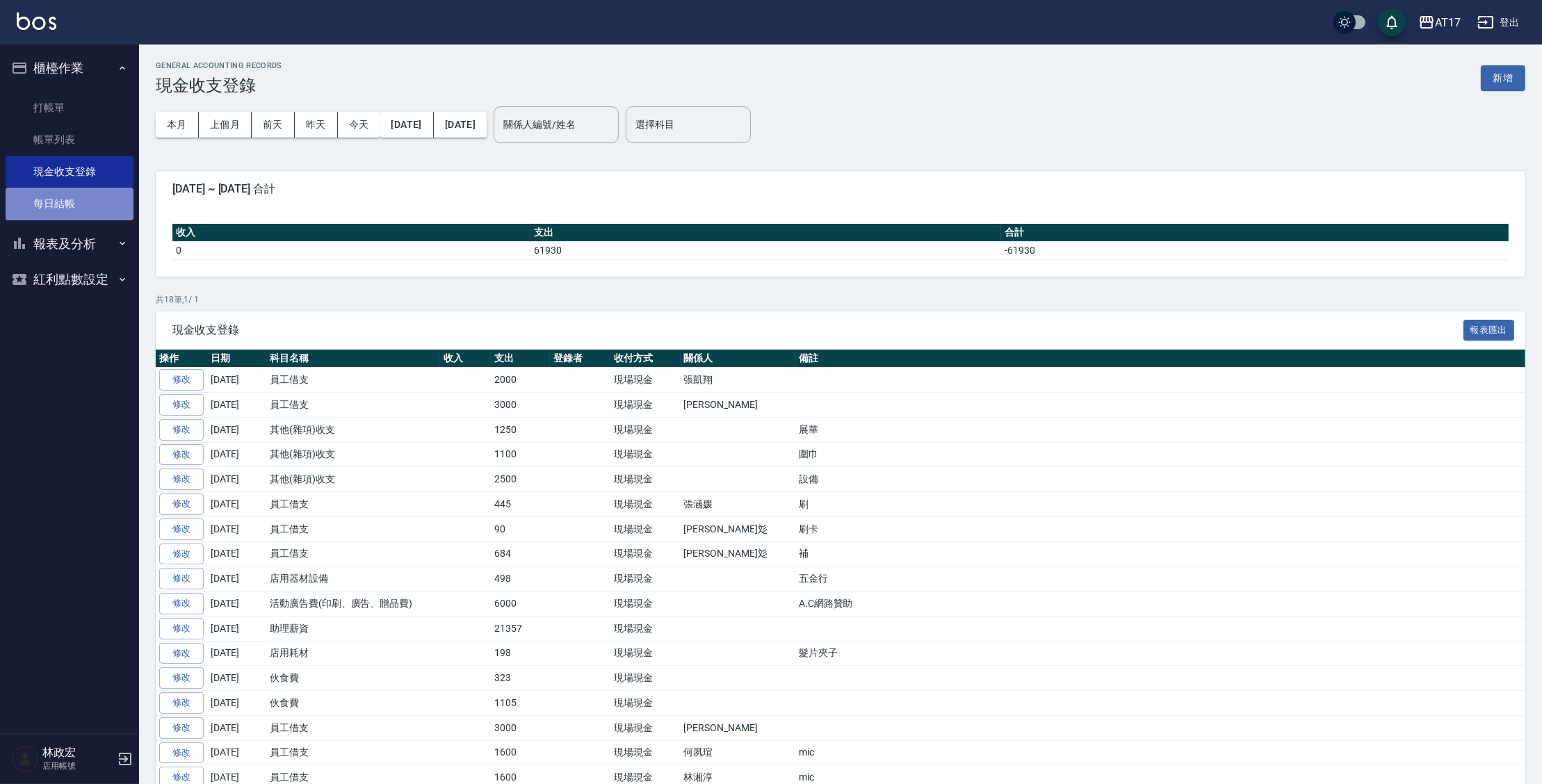
drag, startPoint x: 39, startPoint y: 197, endPoint x: 31, endPoint y: 195, distance: 8.2
click at [40, 197] on link "每日結帳" at bounding box center [69, 203] width 128 height 32
